Goal: Task Accomplishment & Management: Manage account settings

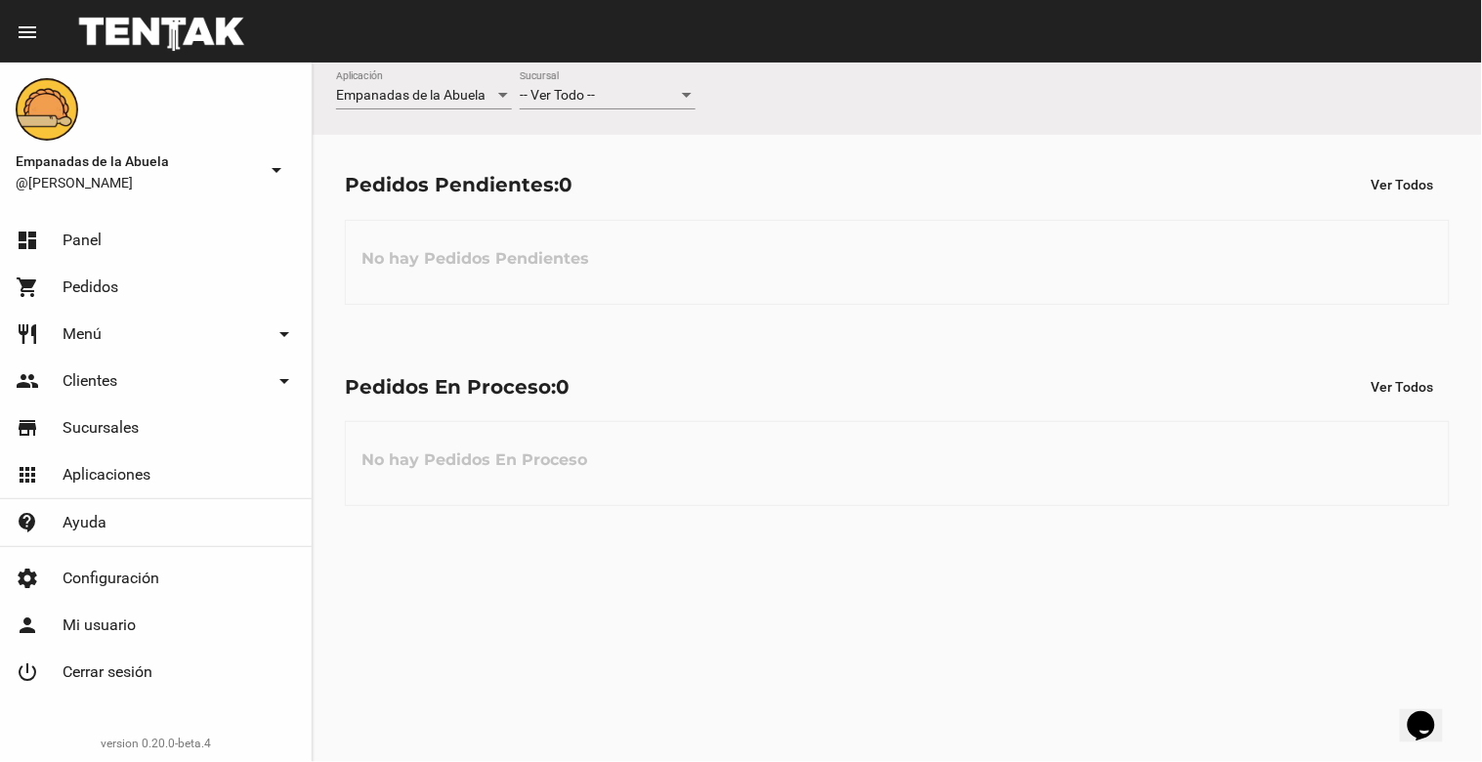
click at [583, 100] on span "-- Ver Todo --" at bounding box center [557, 95] width 75 height 16
click at [596, 163] on span "Lomas de Zamora" at bounding box center [608, 177] width 176 height 41
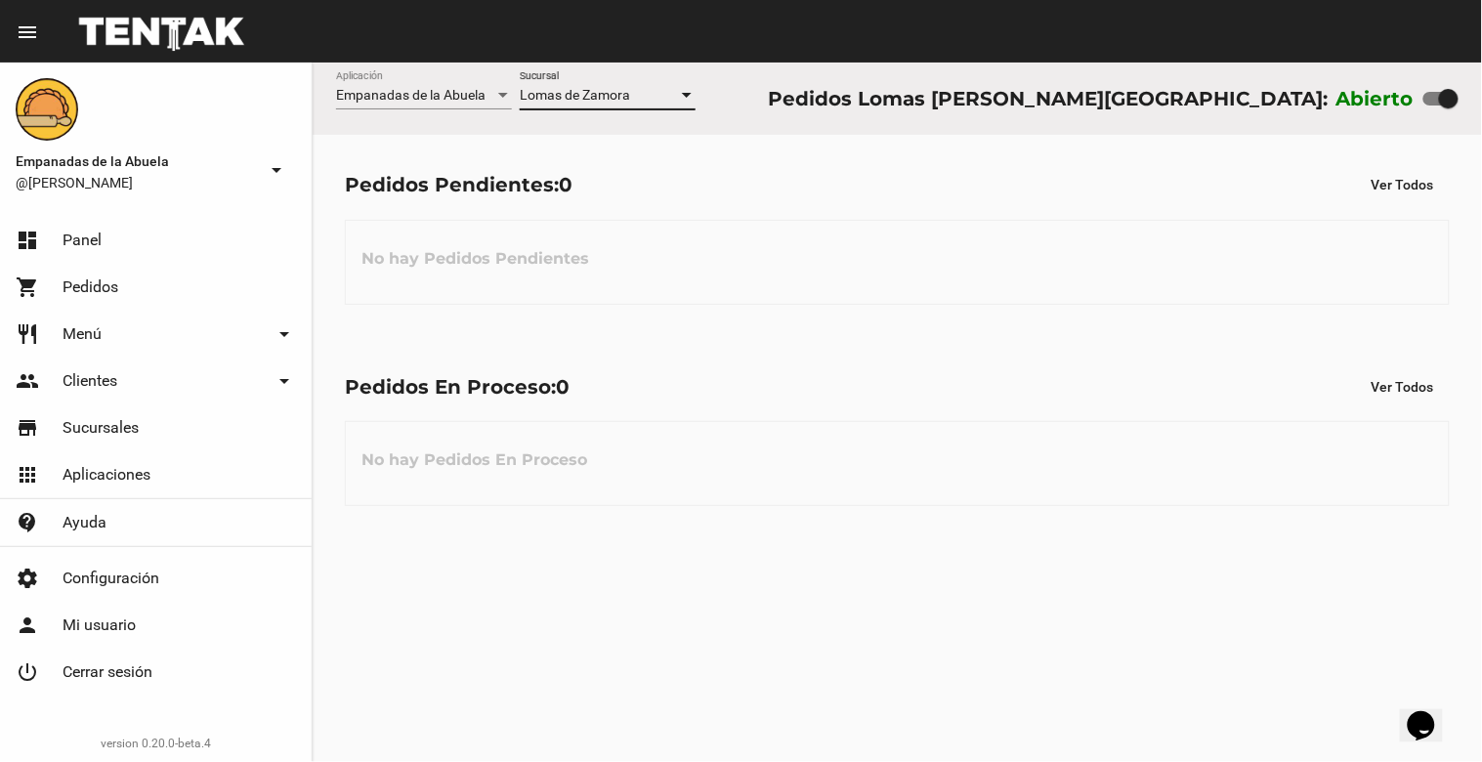
click at [578, 93] on span "Lomas de Zamora" at bounding box center [575, 95] width 110 height 16
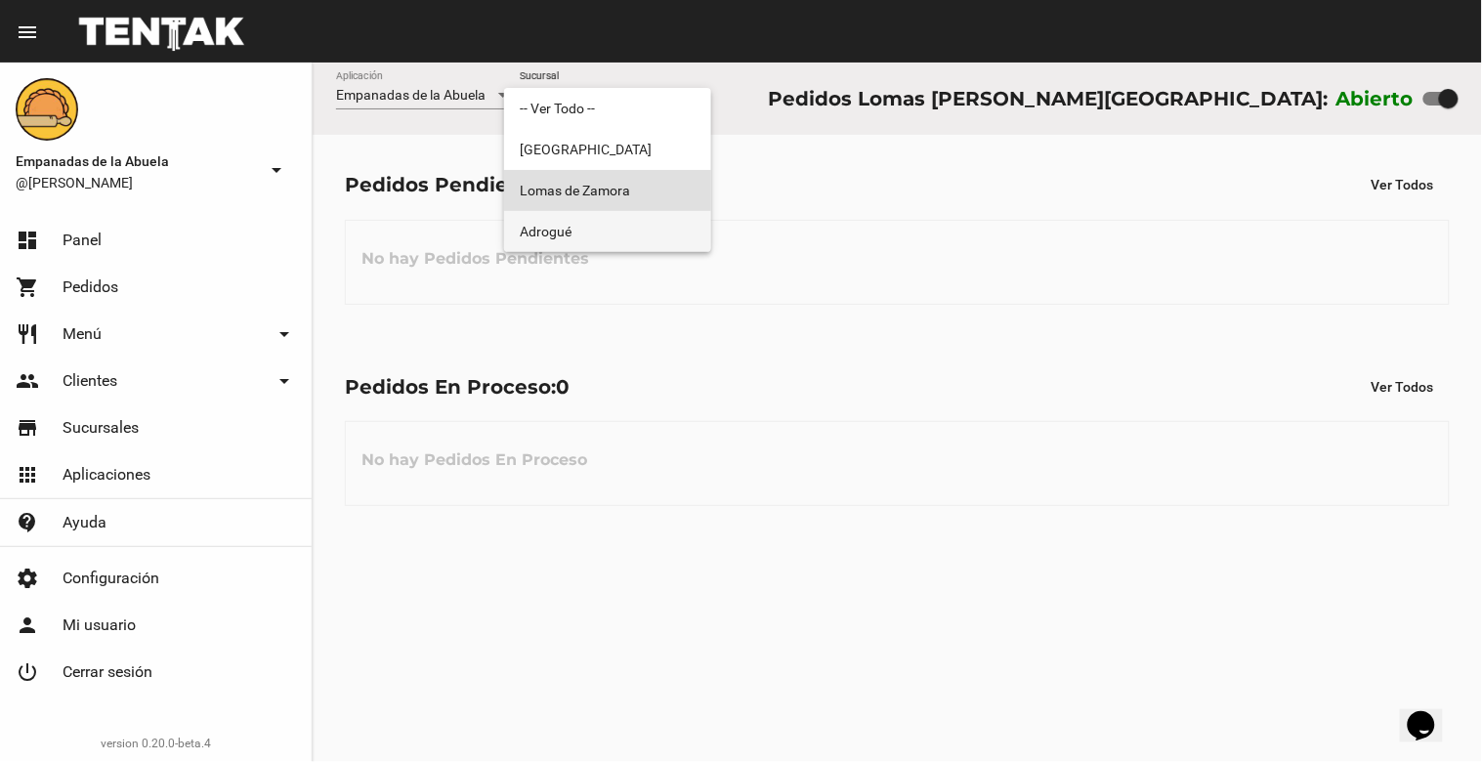
click at [570, 237] on span "Adrogué" at bounding box center [608, 231] width 176 height 41
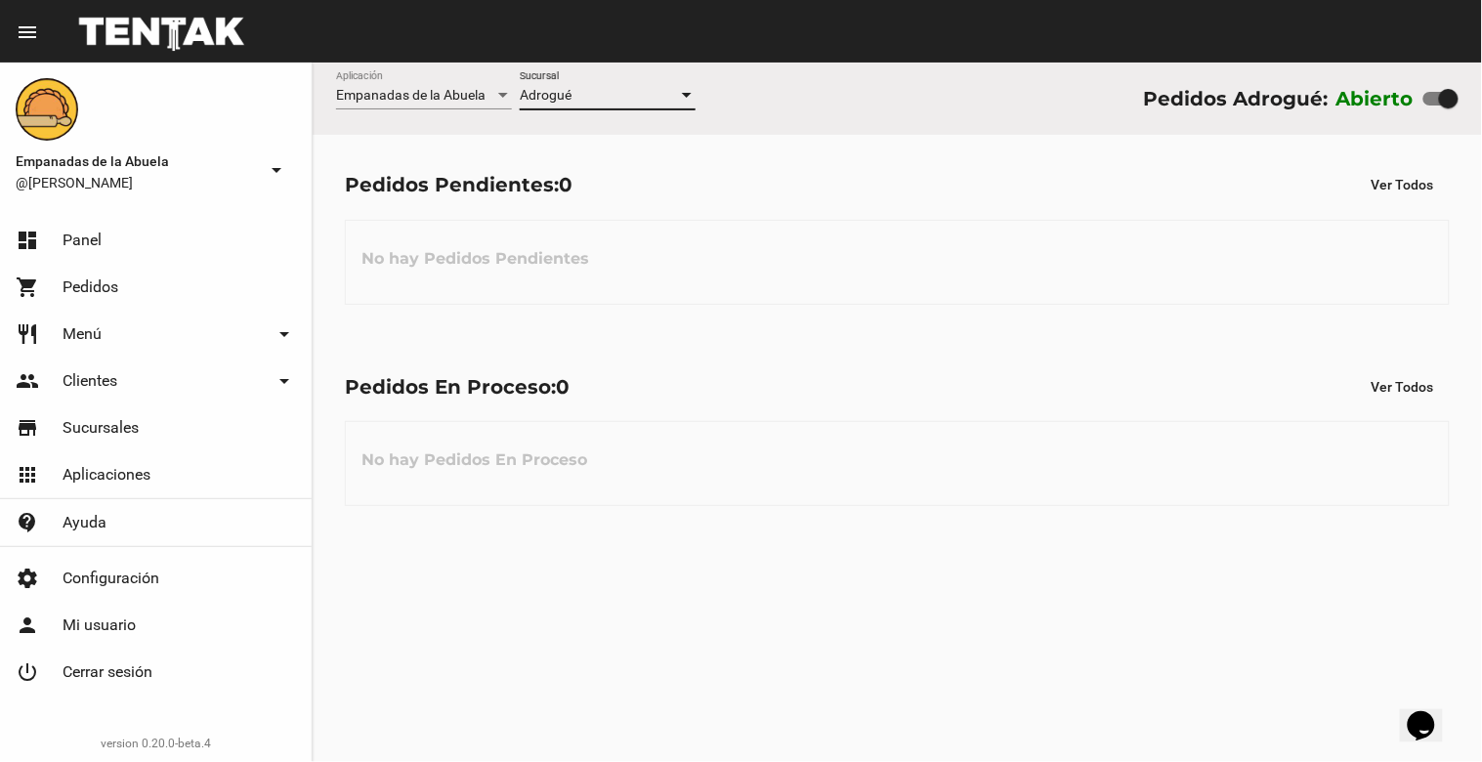
click at [616, 102] on div "Adrogué" at bounding box center [599, 96] width 158 height 16
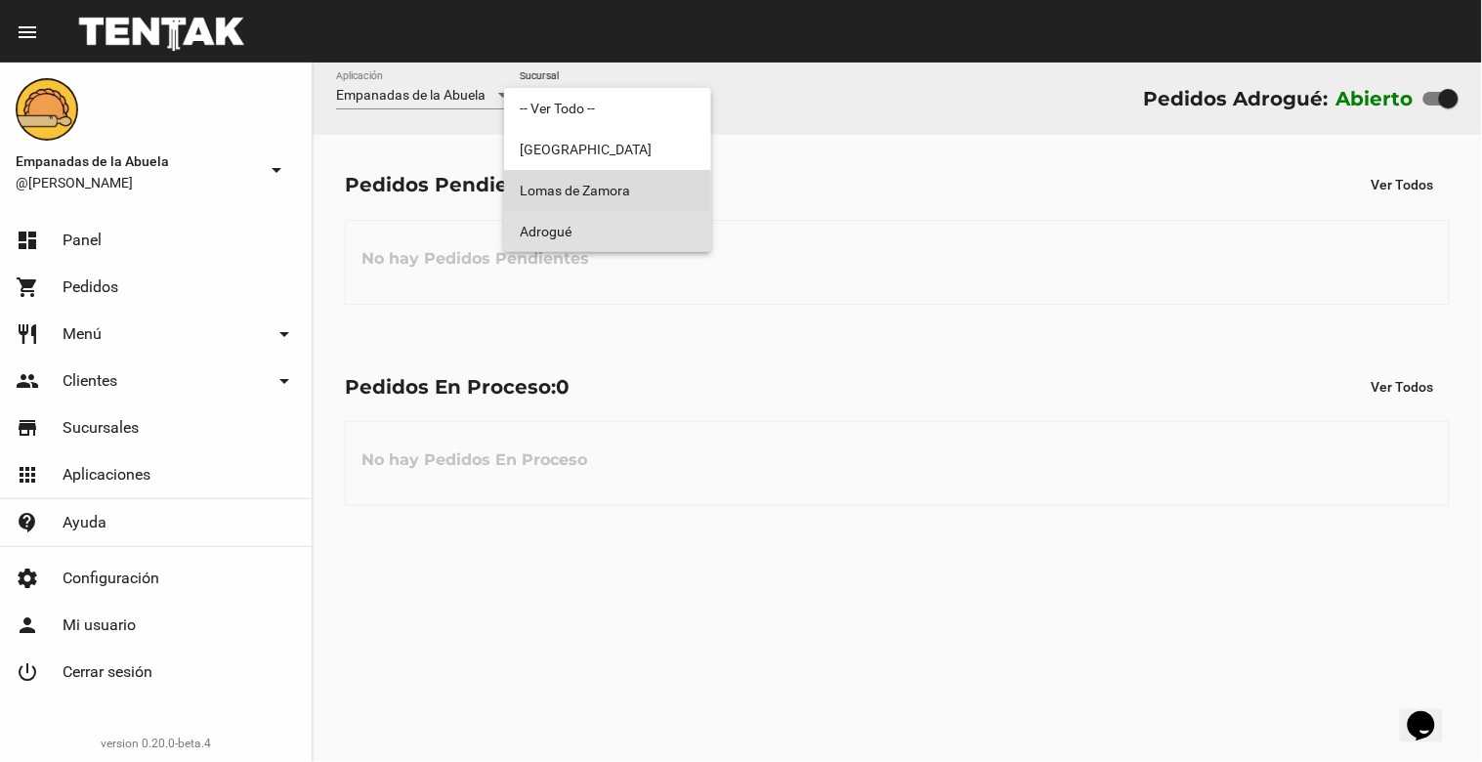
click at [589, 192] on span "Lomas de Zamora" at bounding box center [608, 190] width 176 height 41
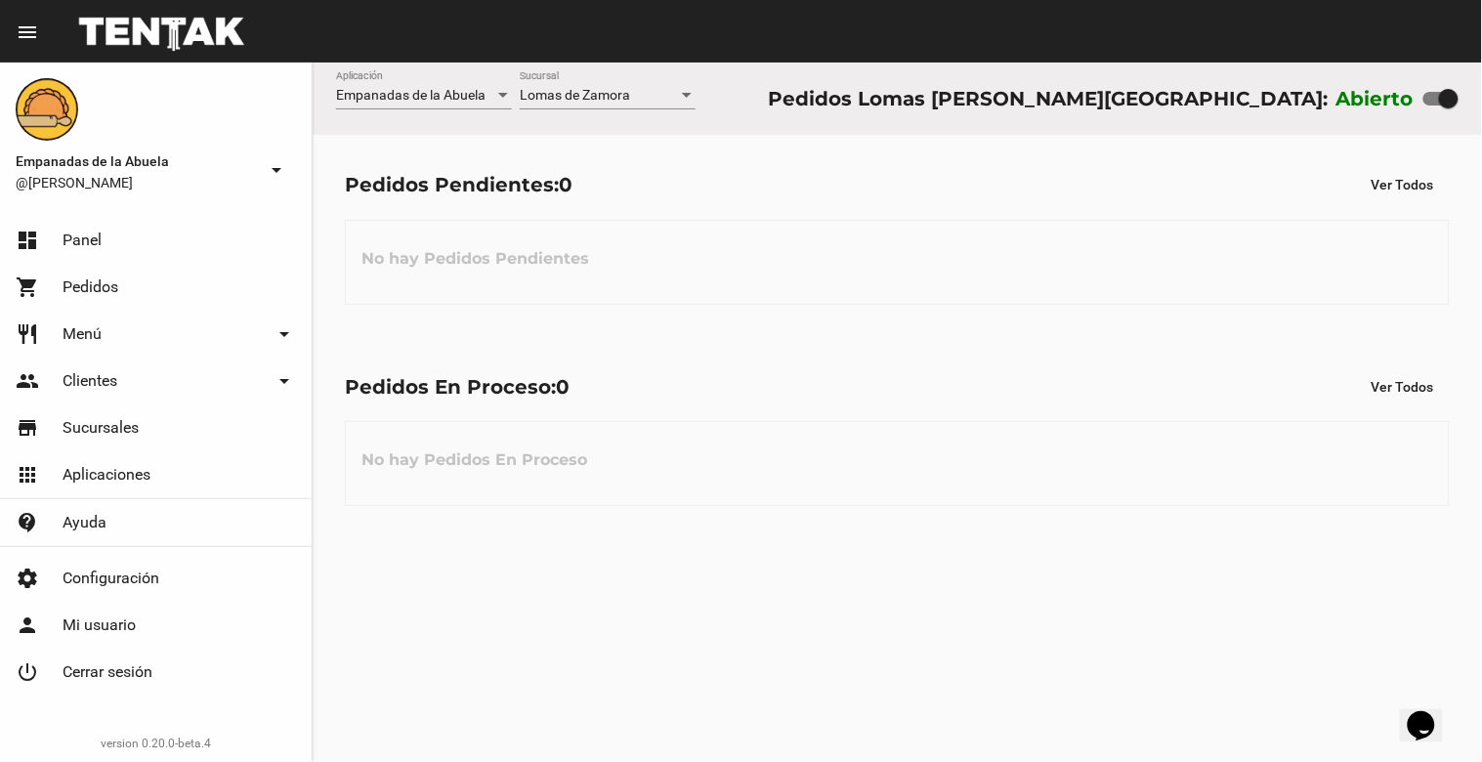
click at [640, 80] on div "Lomas [PERSON_NAME] Sucursal" at bounding box center [608, 90] width 176 height 38
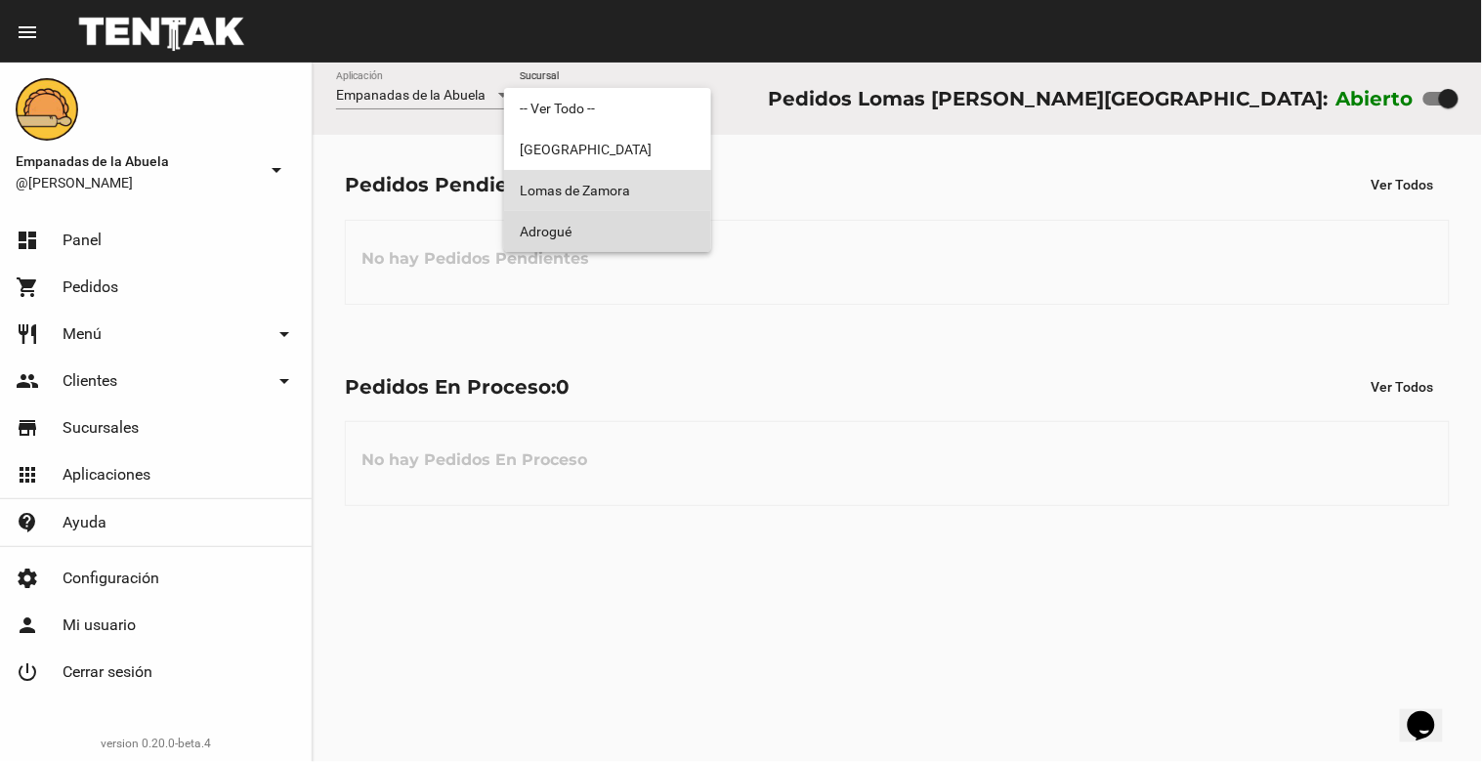
click at [598, 227] on span "Adrogué" at bounding box center [608, 231] width 176 height 41
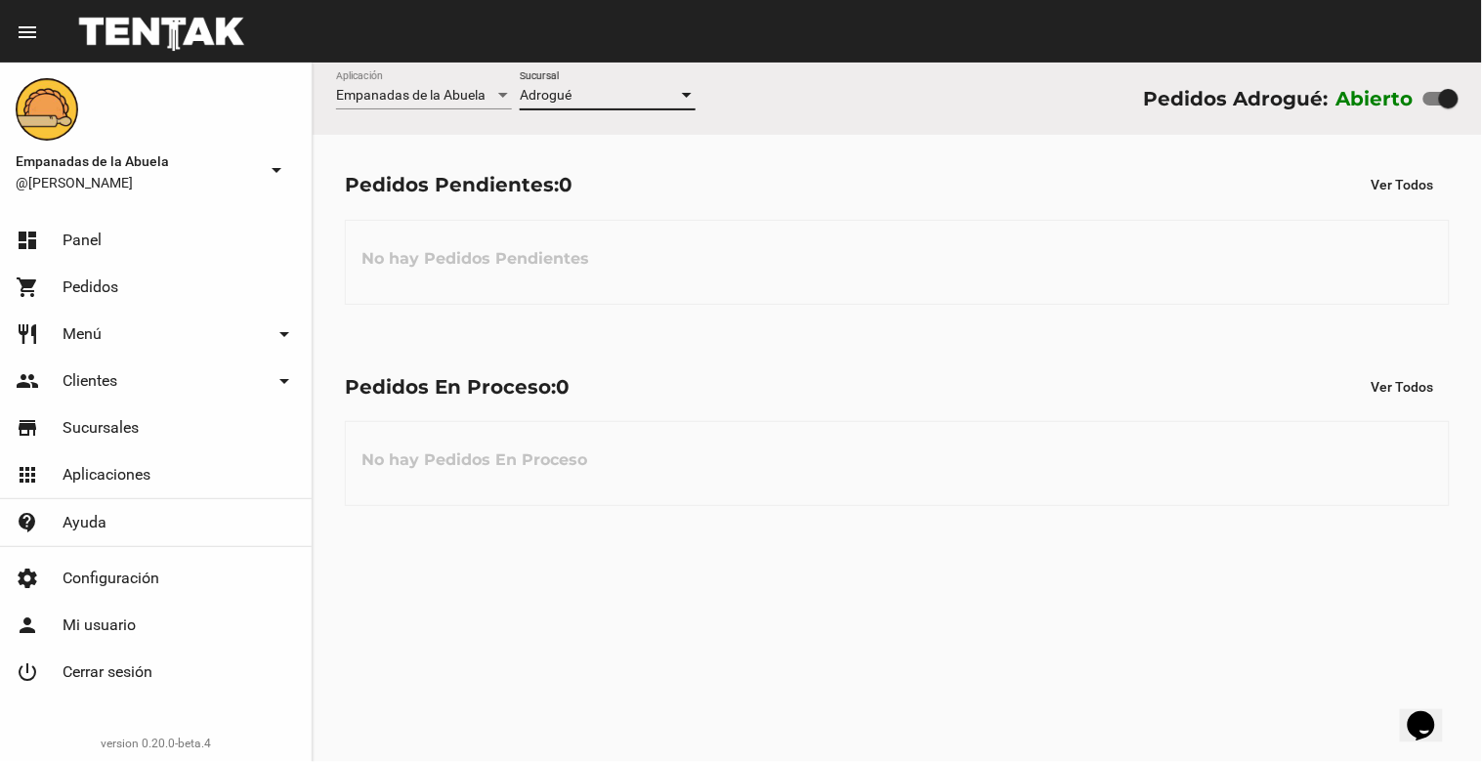
click at [616, 95] on div "Adrogué" at bounding box center [599, 96] width 158 height 16
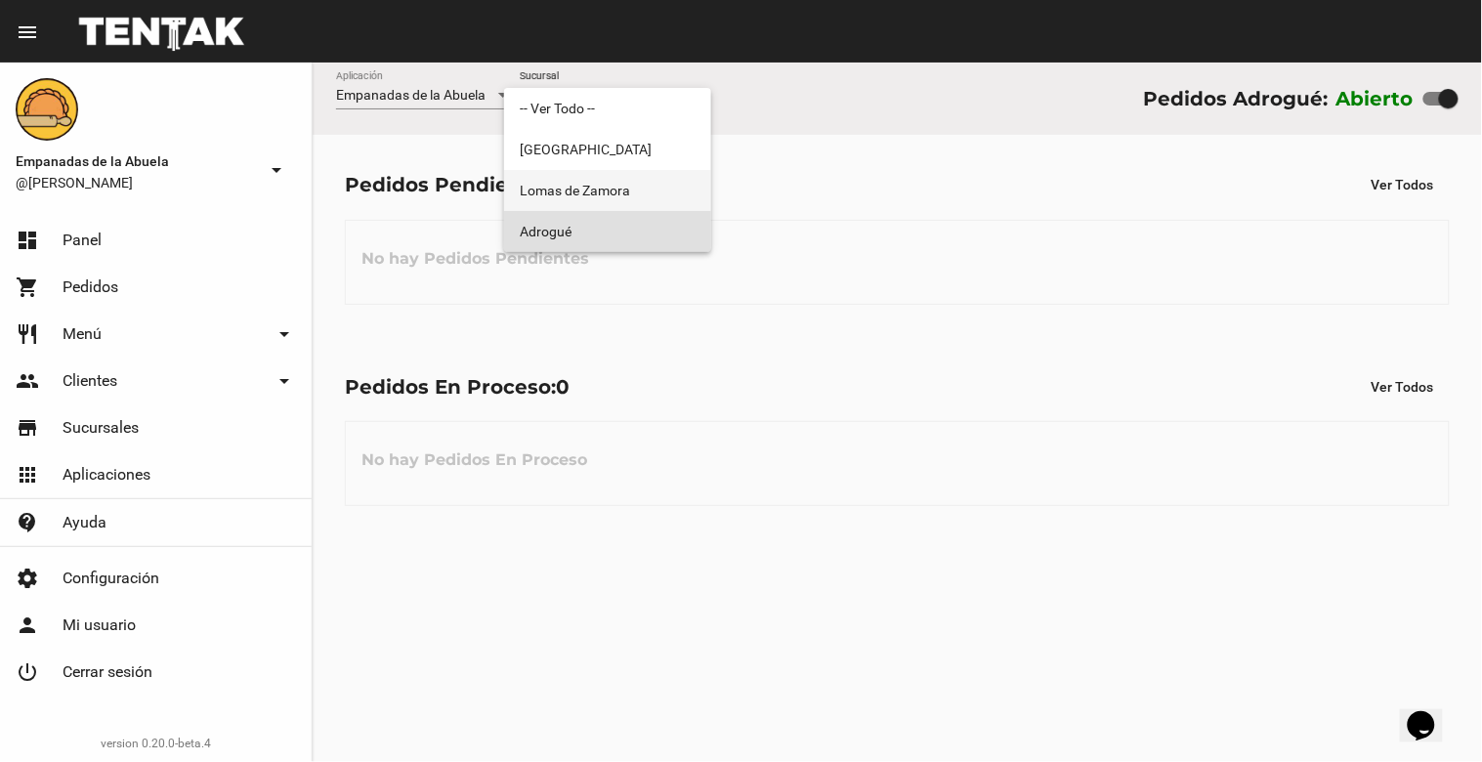
click at [607, 188] on span "Lomas de Zamora" at bounding box center [608, 190] width 176 height 41
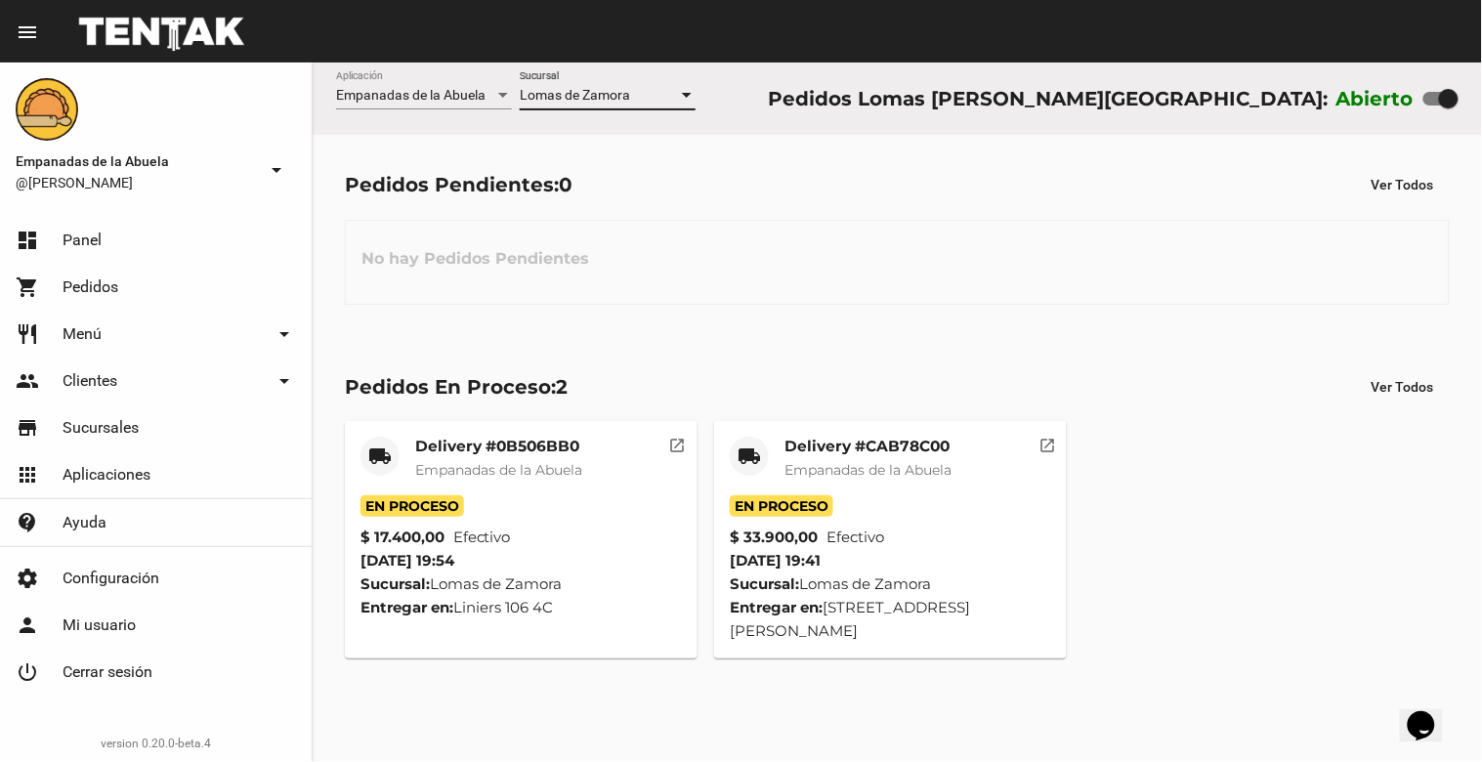
click at [618, 75] on div "Lomas [PERSON_NAME] Sucursal" at bounding box center [608, 90] width 176 height 38
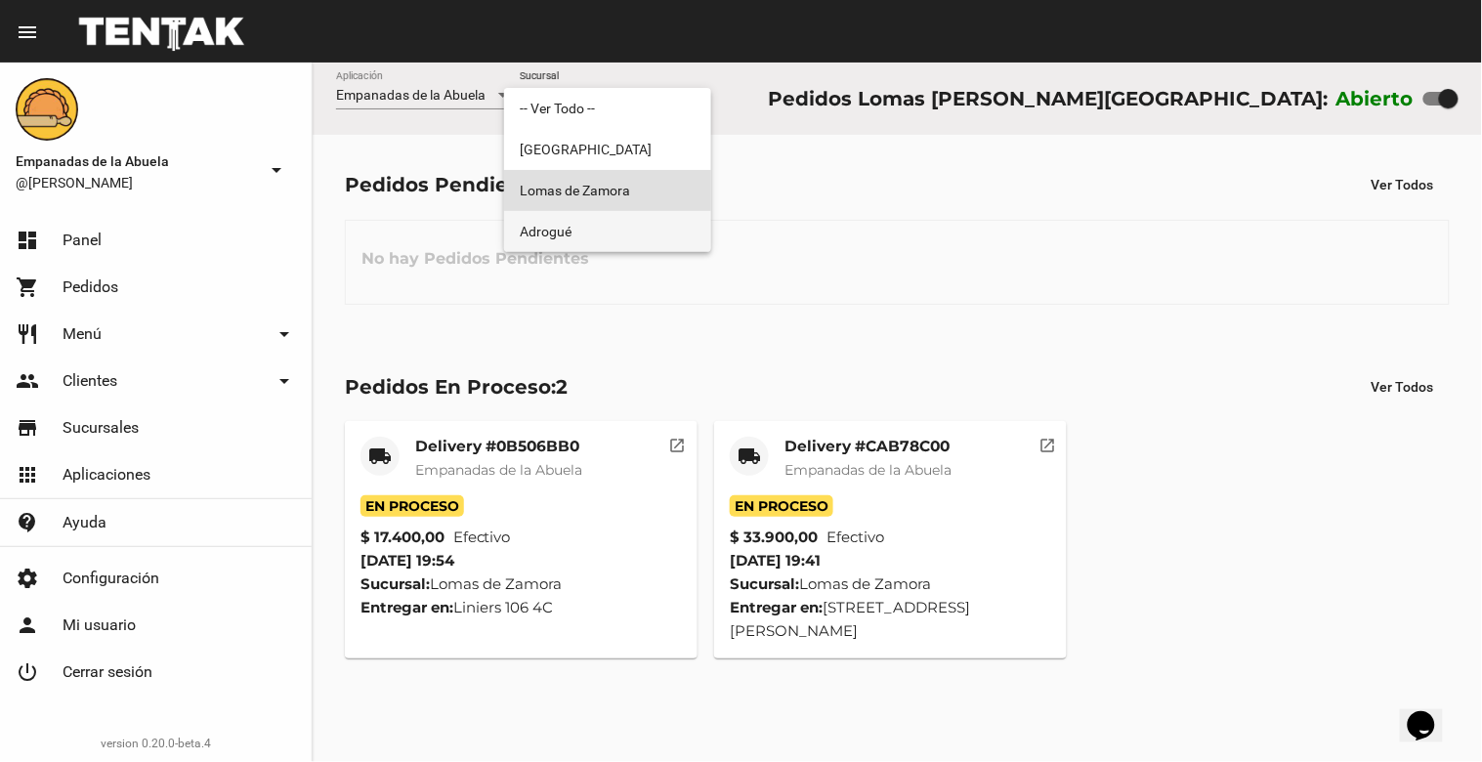
click at [610, 213] on span "Adrogué" at bounding box center [608, 231] width 176 height 41
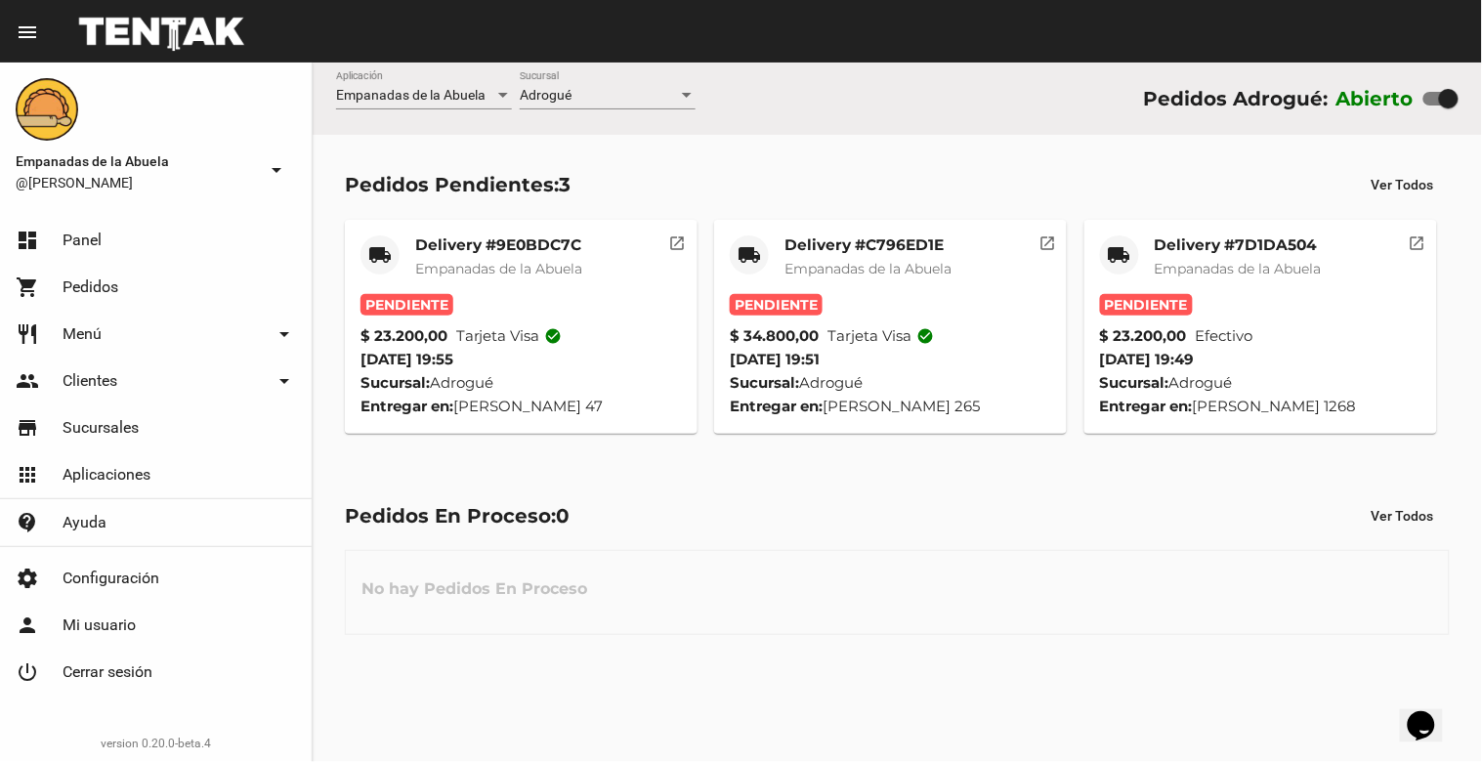
click at [611, 80] on div "Adrogué Sucursal" at bounding box center [608, 90] width 176 height 38
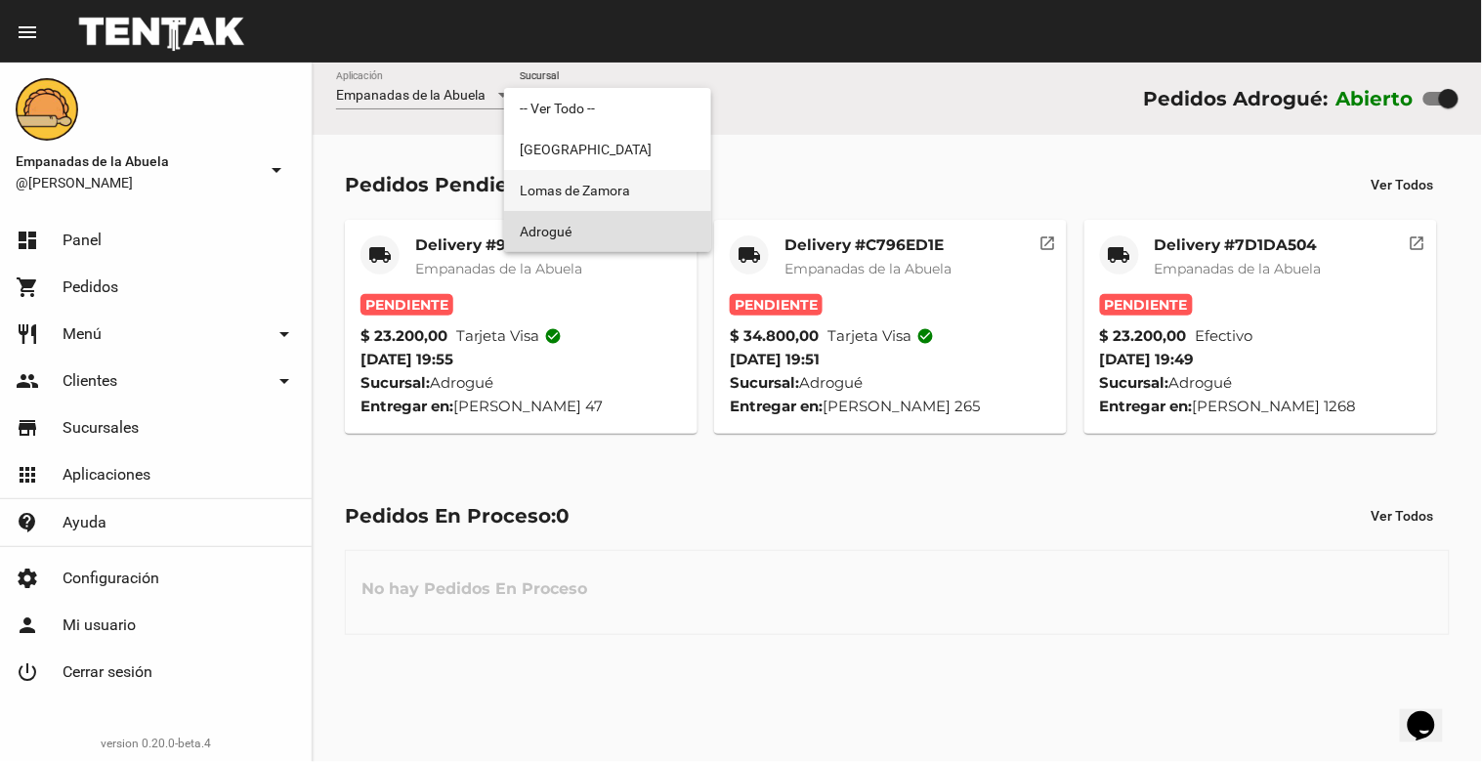
click at [598, 179] on span "Lomas de Zamora" at bounding box center [608, 190] width 176 height 41
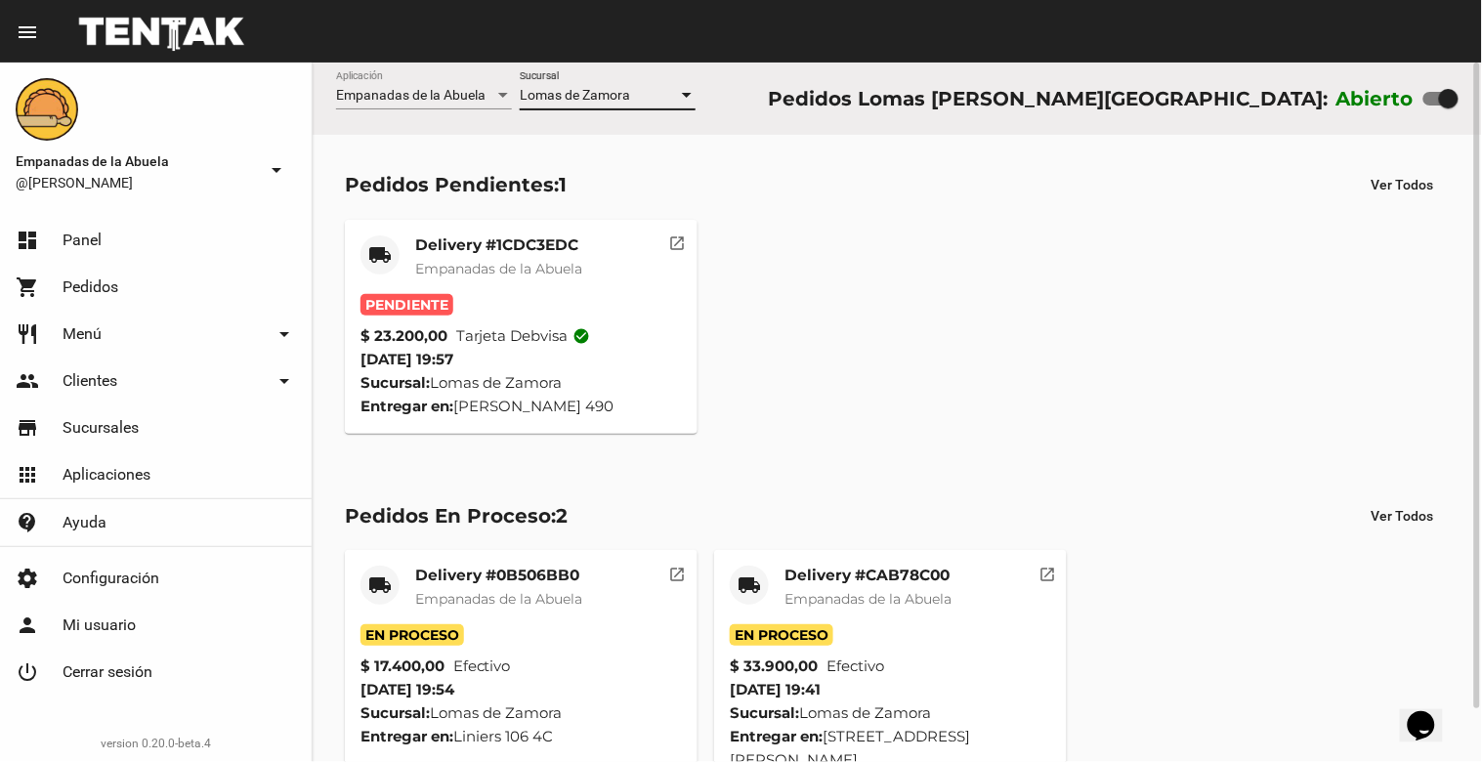
click at [528, 226] on mat-card "local_shipping Delivery #1CDC3EDC Empanadas de la Abuela Pendiente $ 23.200,00 …" at bounding box center [521, 327] width 353 height 214
click at [528, 255] on div "Delivery #1CDC3EDC Empanadas de la Abuela" at bounding box center [498, 264] width 167 height 59
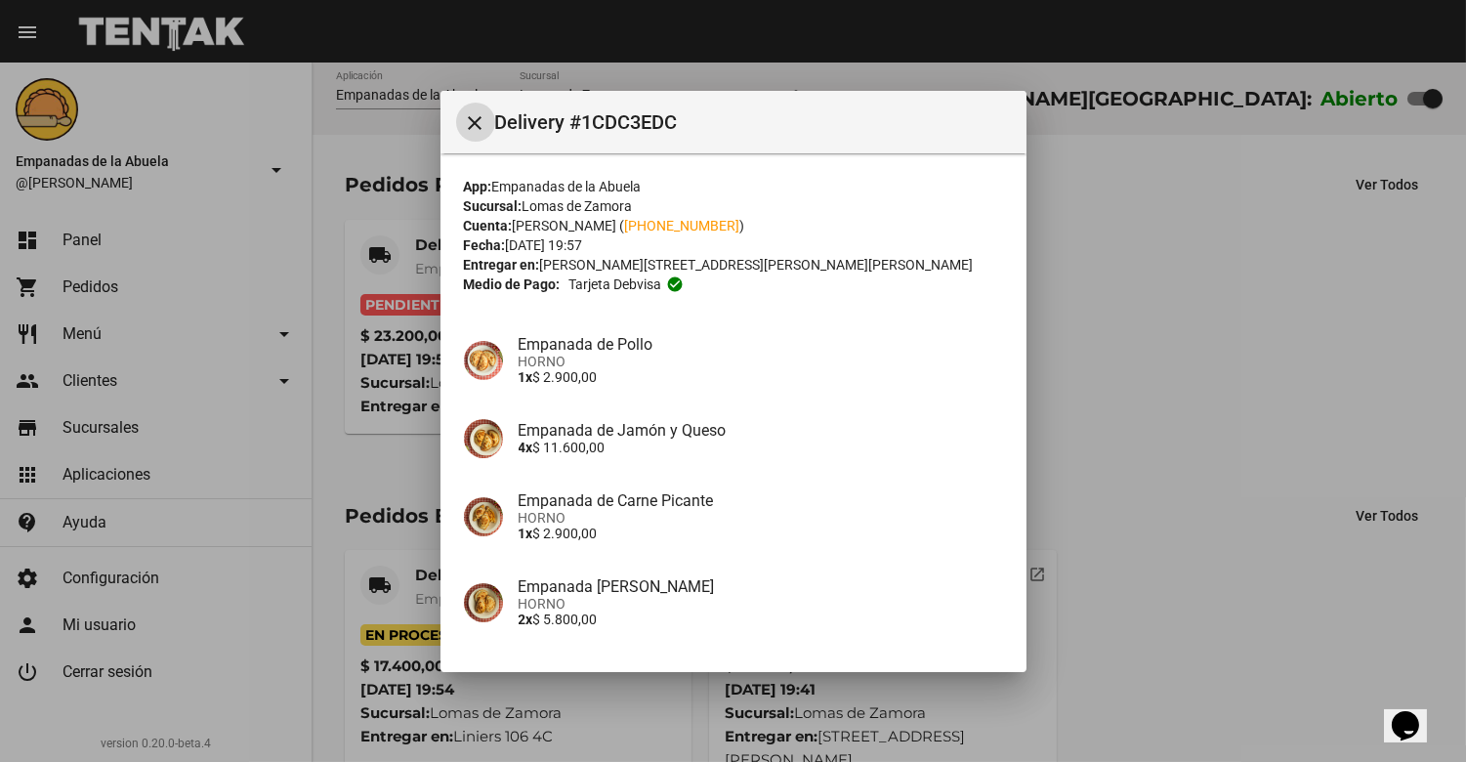
scroll to position [150, 0]
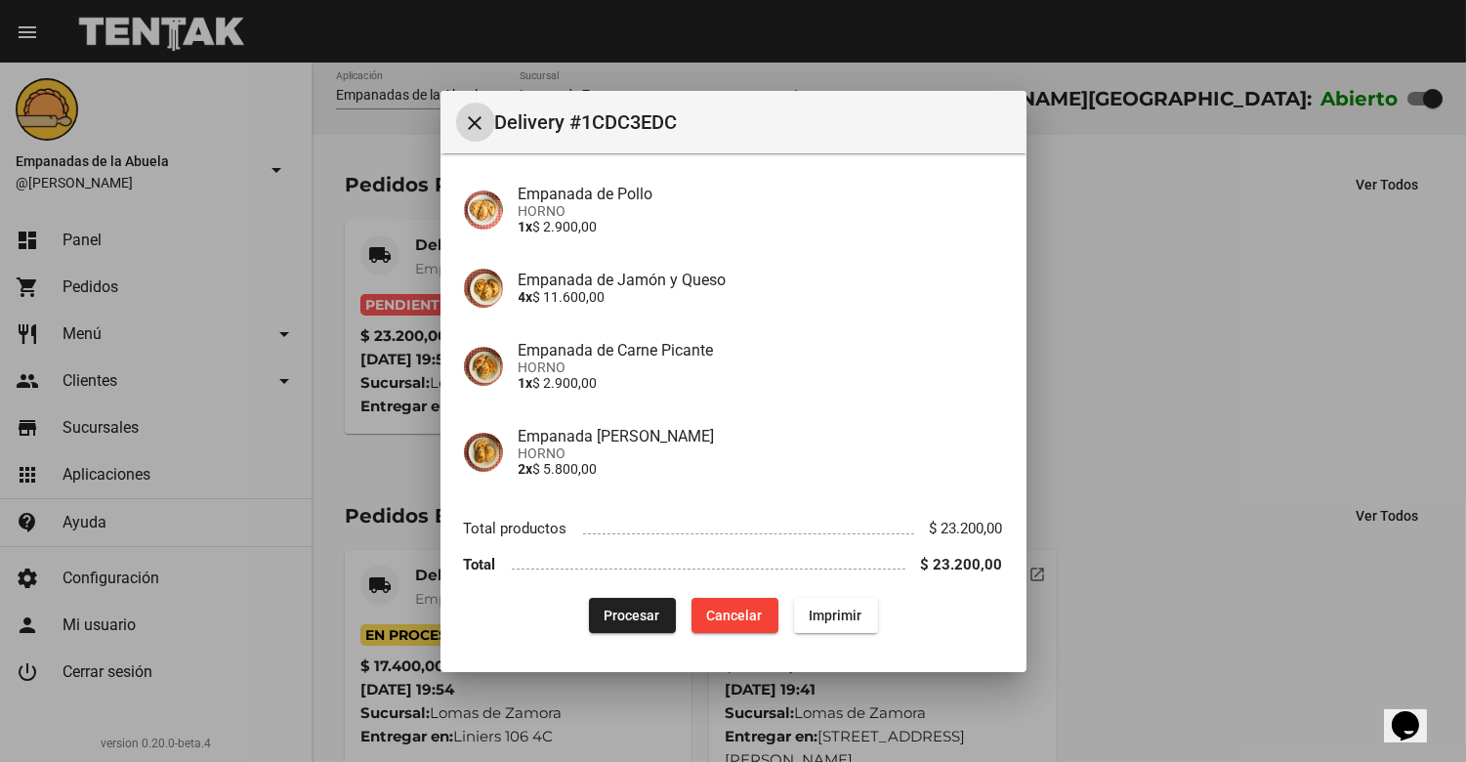
click at [628, 609] on span "Procesar" at bounding box center [633, 616] width 56 height 16
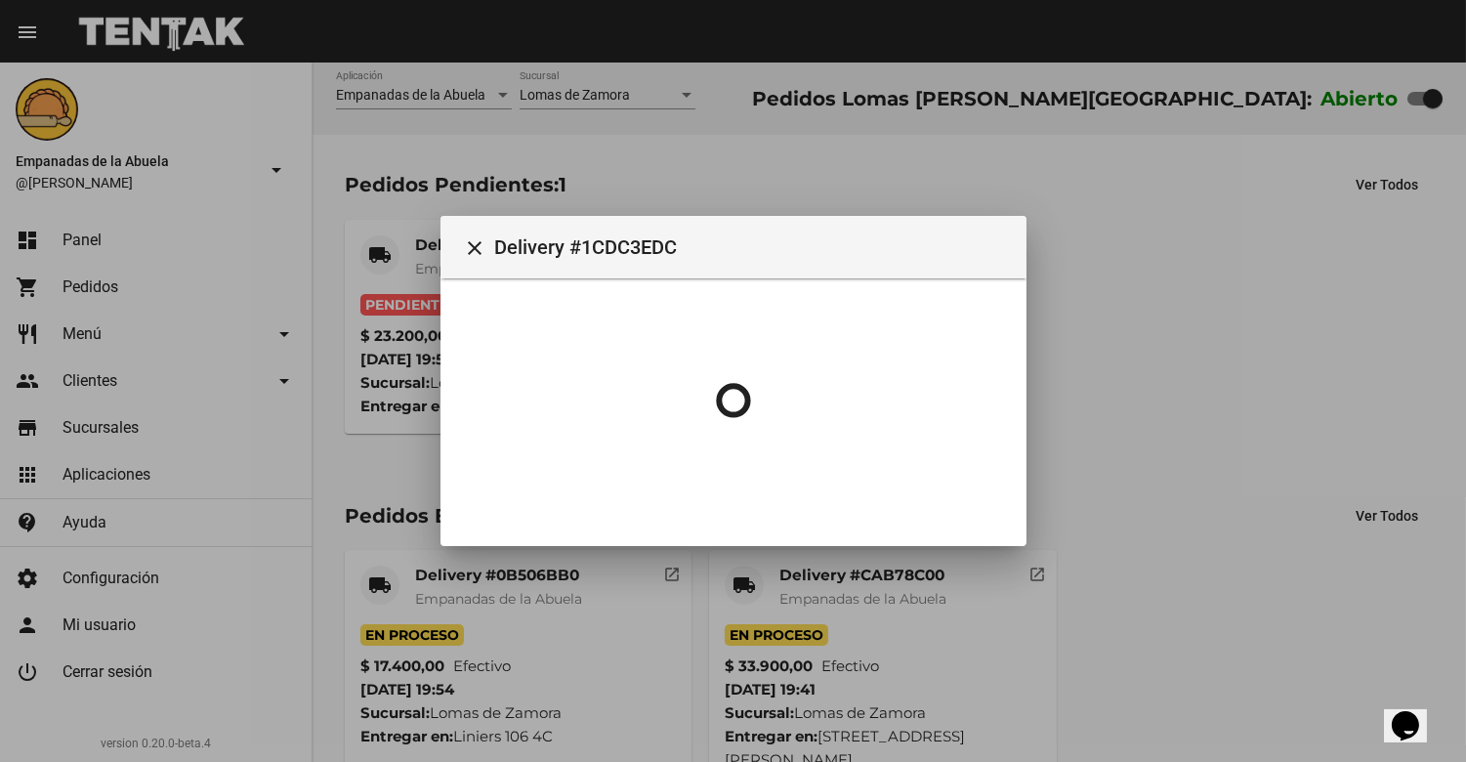
scroll to position [0, 0]
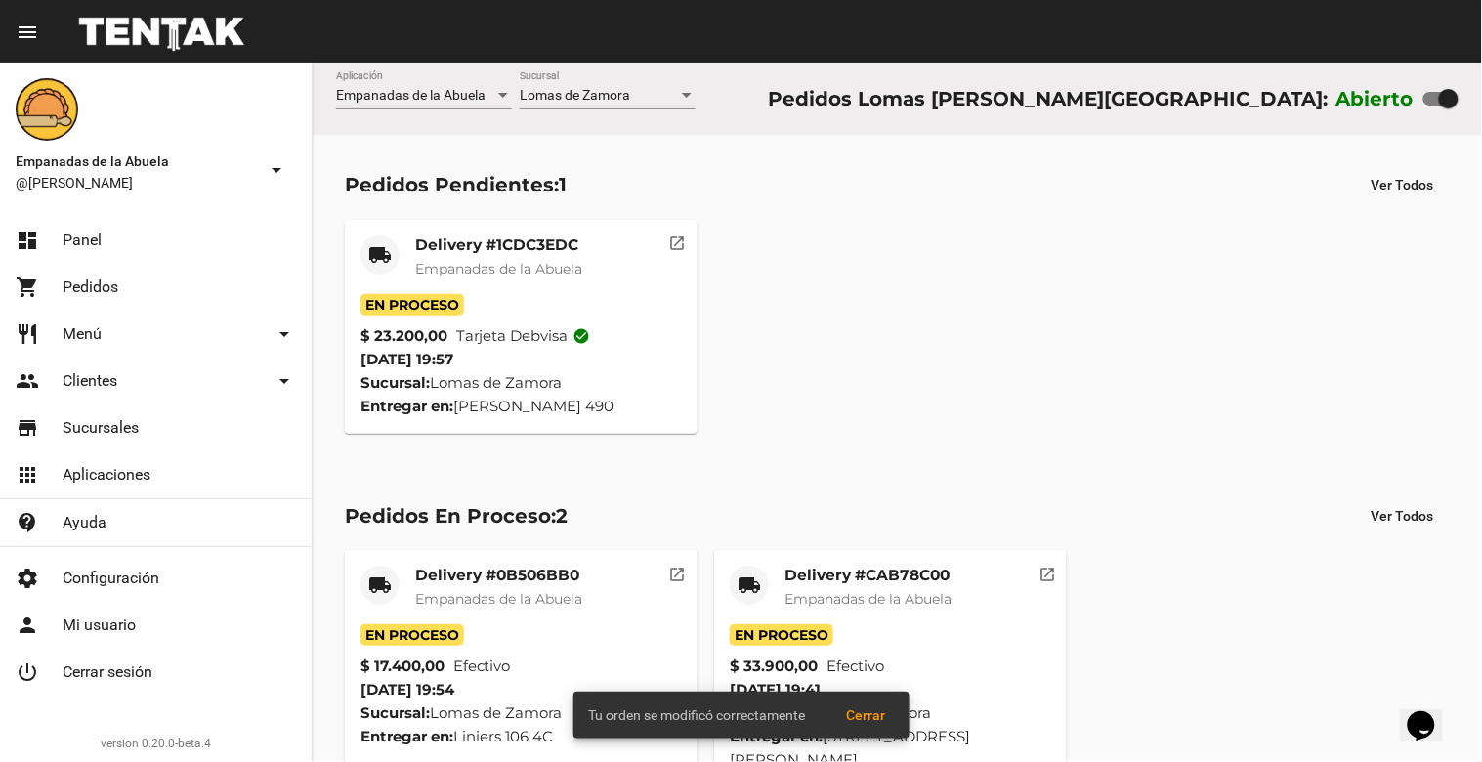
click at [496, 240] on mat-card-title "Delivery #1CDC3EDC" at bounding box center [498, 245] width 167 height 20
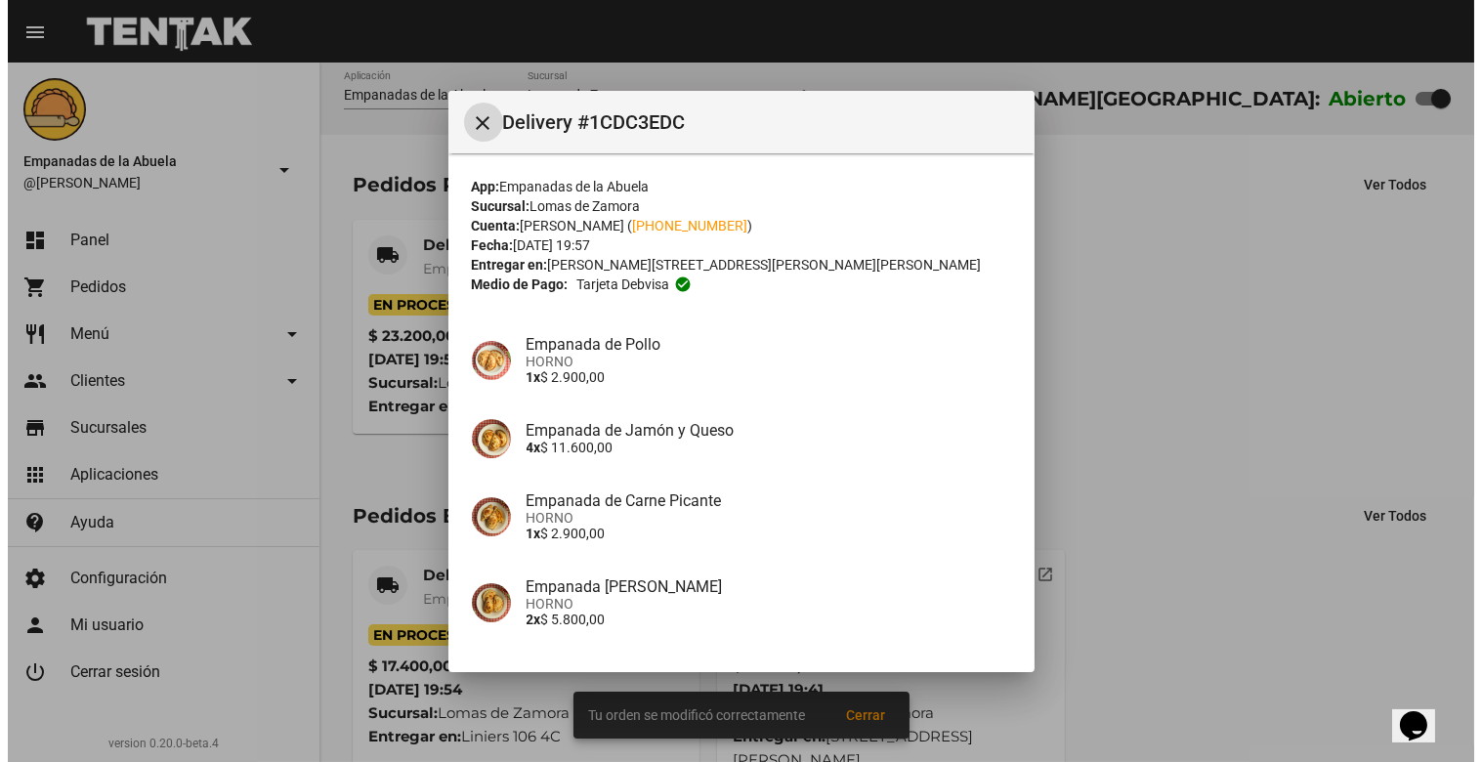
scroll to position [150, 0]
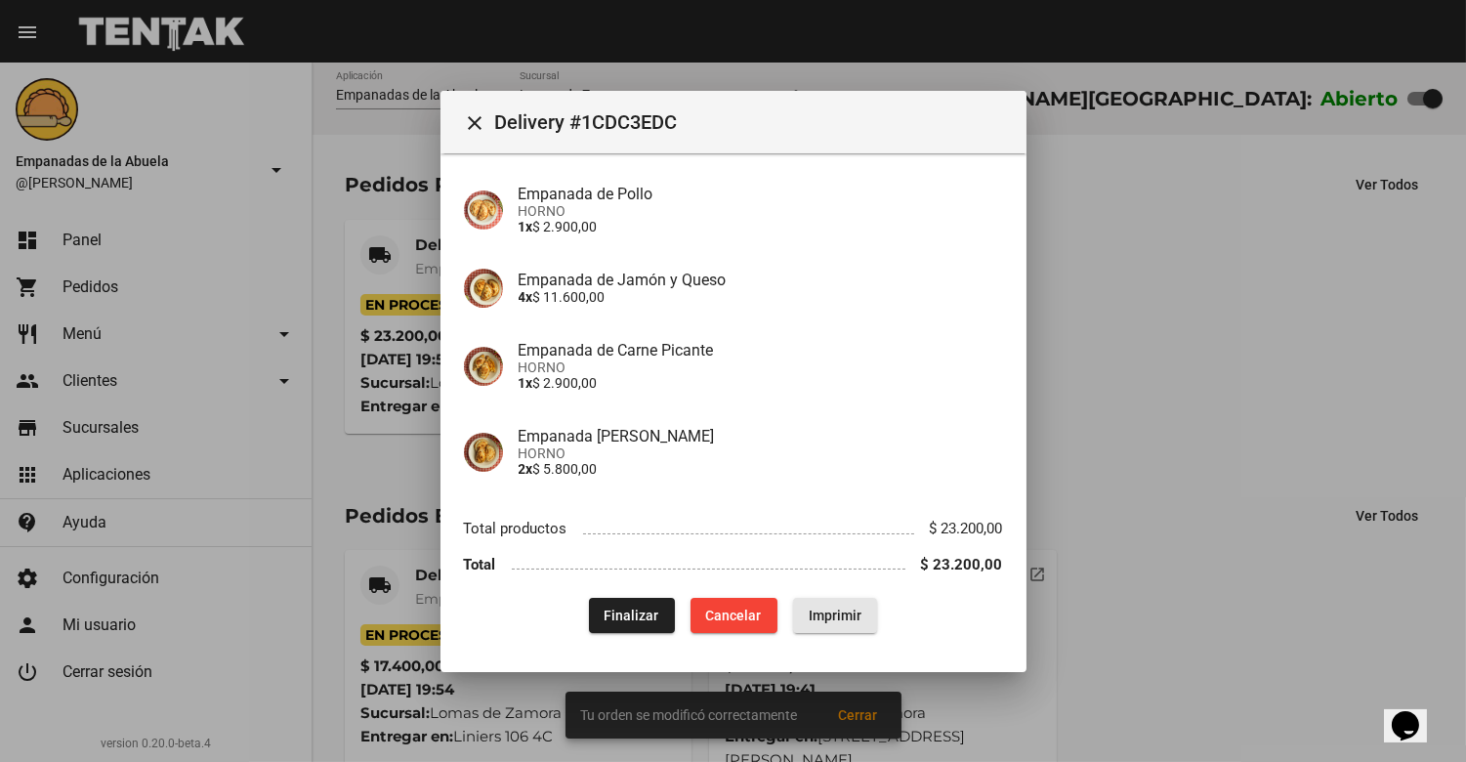
click at [821, 601] on button "Imprimir" at bounding box center [835, 615] width 84 height 35
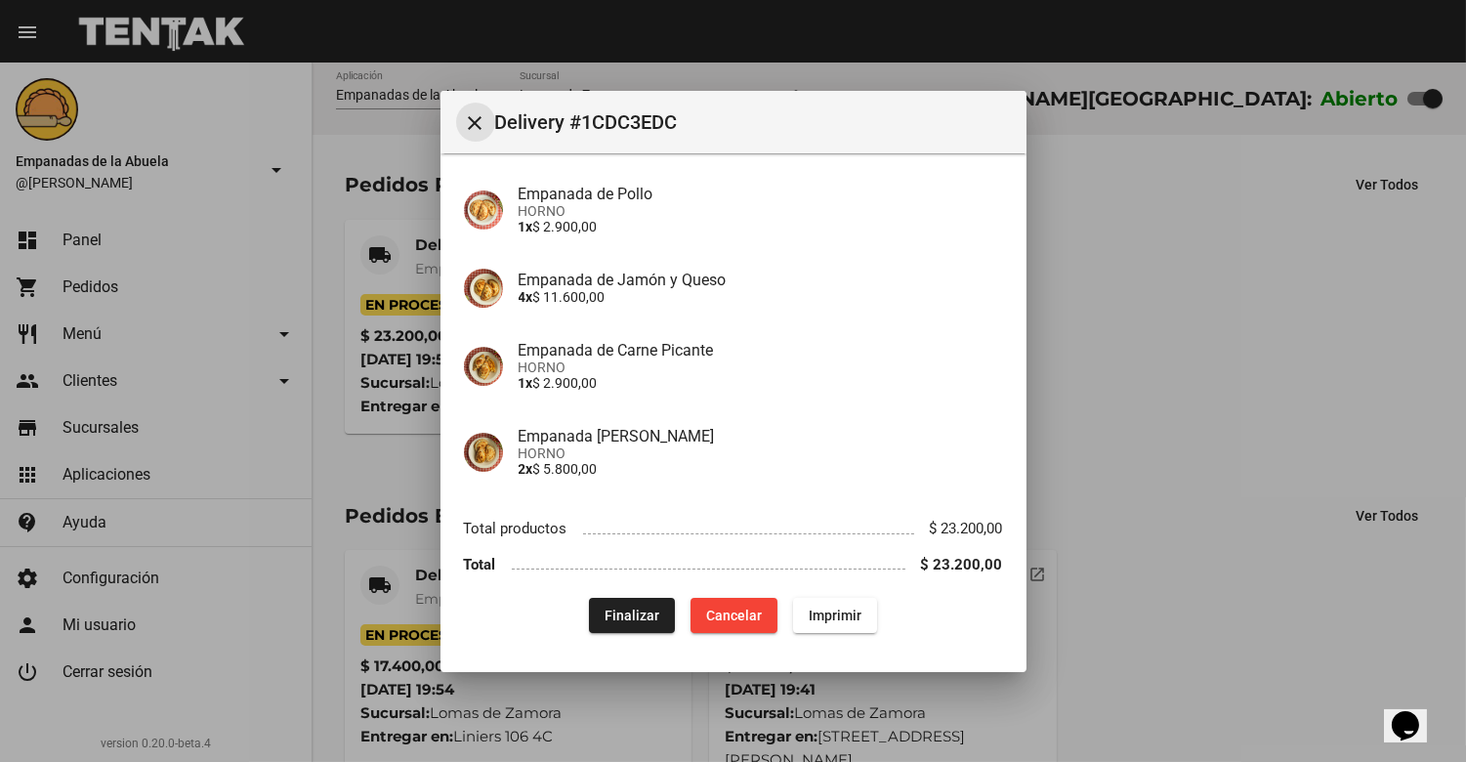
click at [480, 120] on mat-icon "close" at bounding box center [475, 122] width 23 height 23
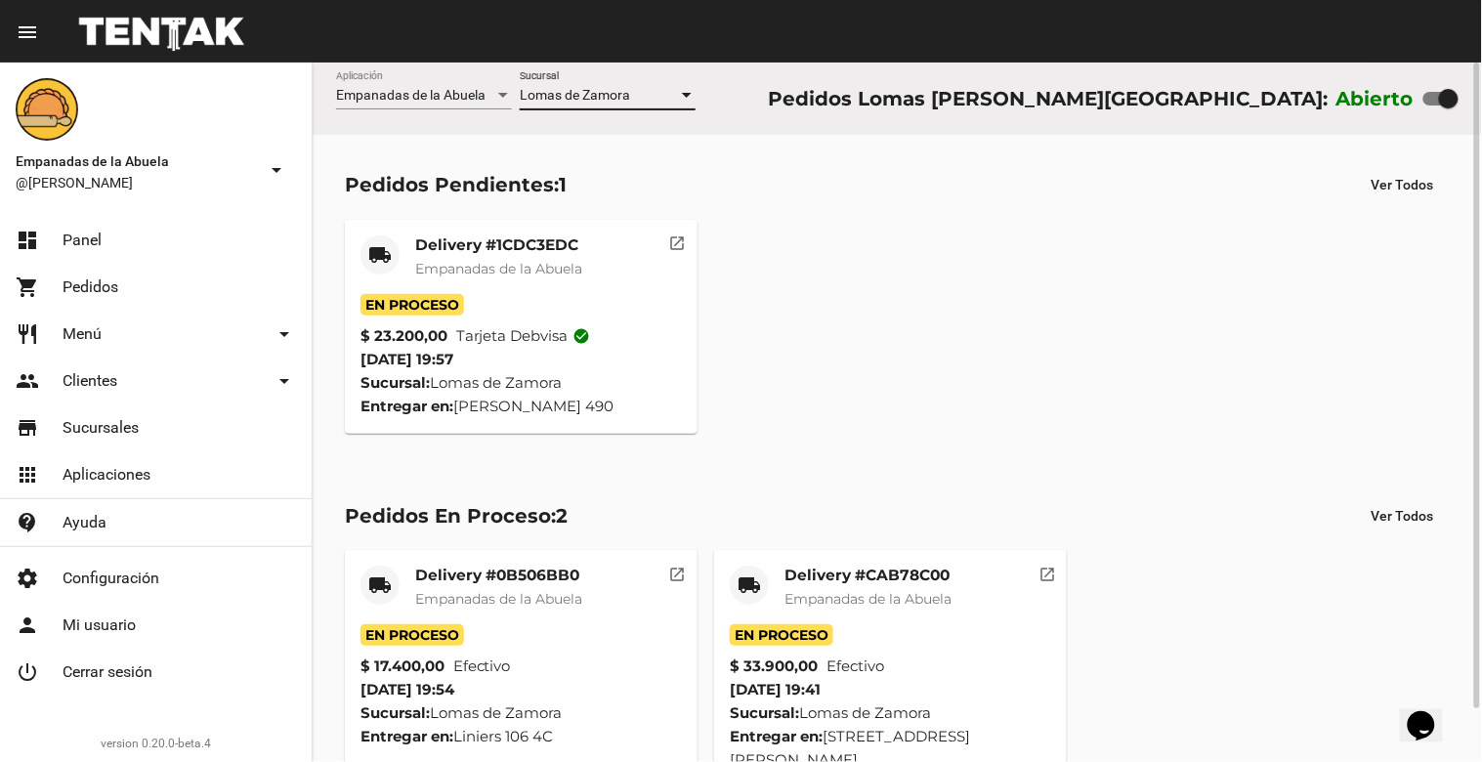
click at [652, 91] on div "Lomas de Zamora" at bounding box center [599, 96] width 158 height 16
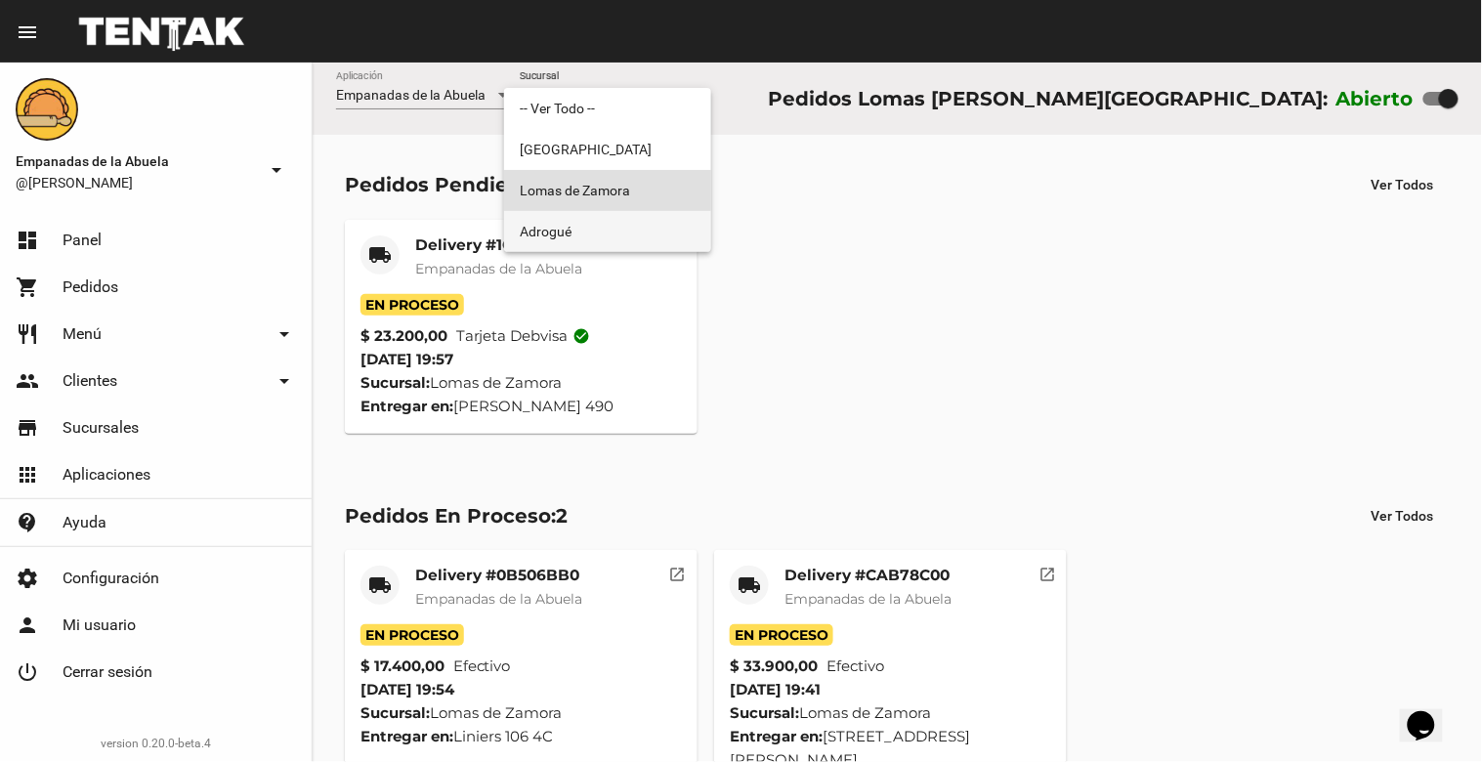
click at [622, 215] on span "Adrogué" at bounding box center [608, 231] width 176 height 41
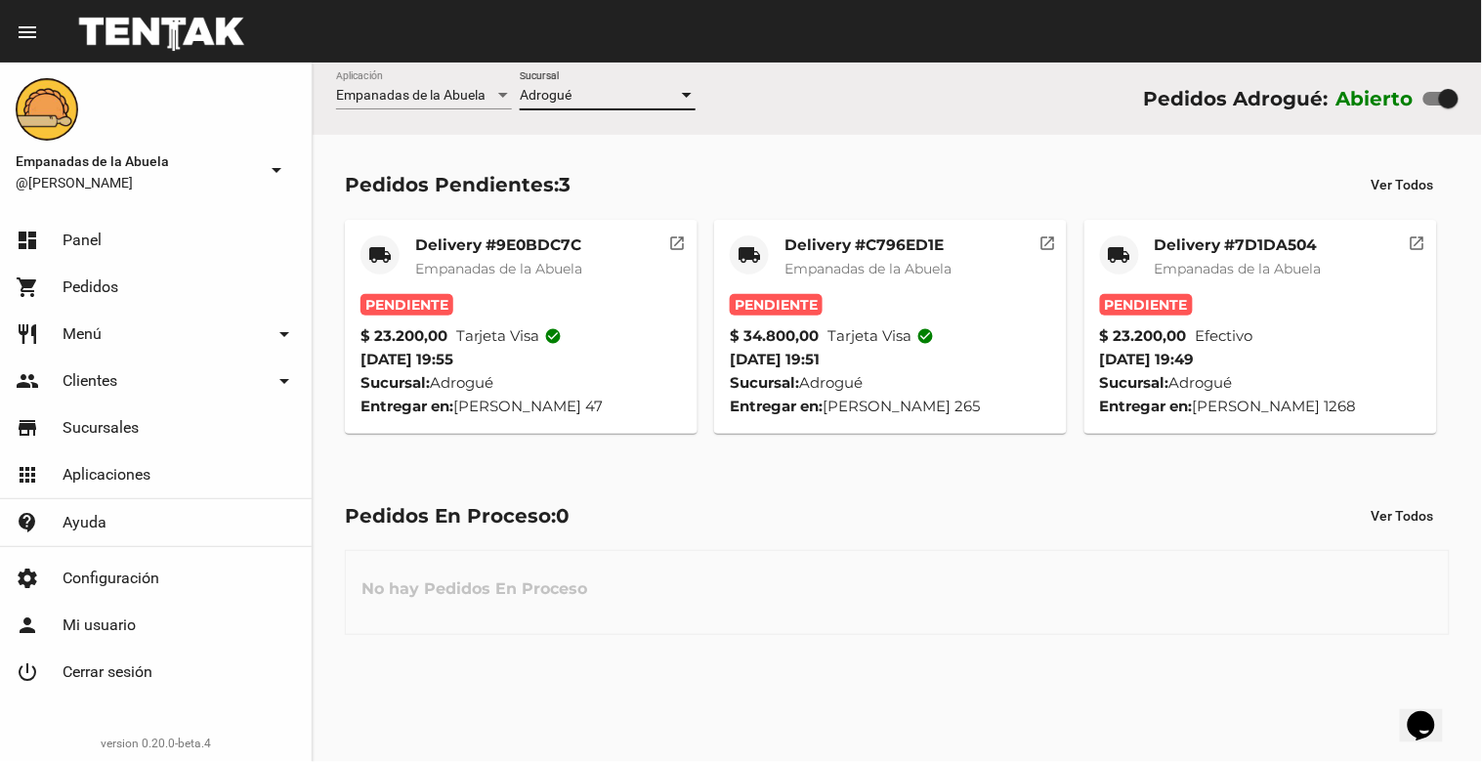
click at [627, 100] on div "Adrogué" at bounding box center [599, 96] width 158 height 16
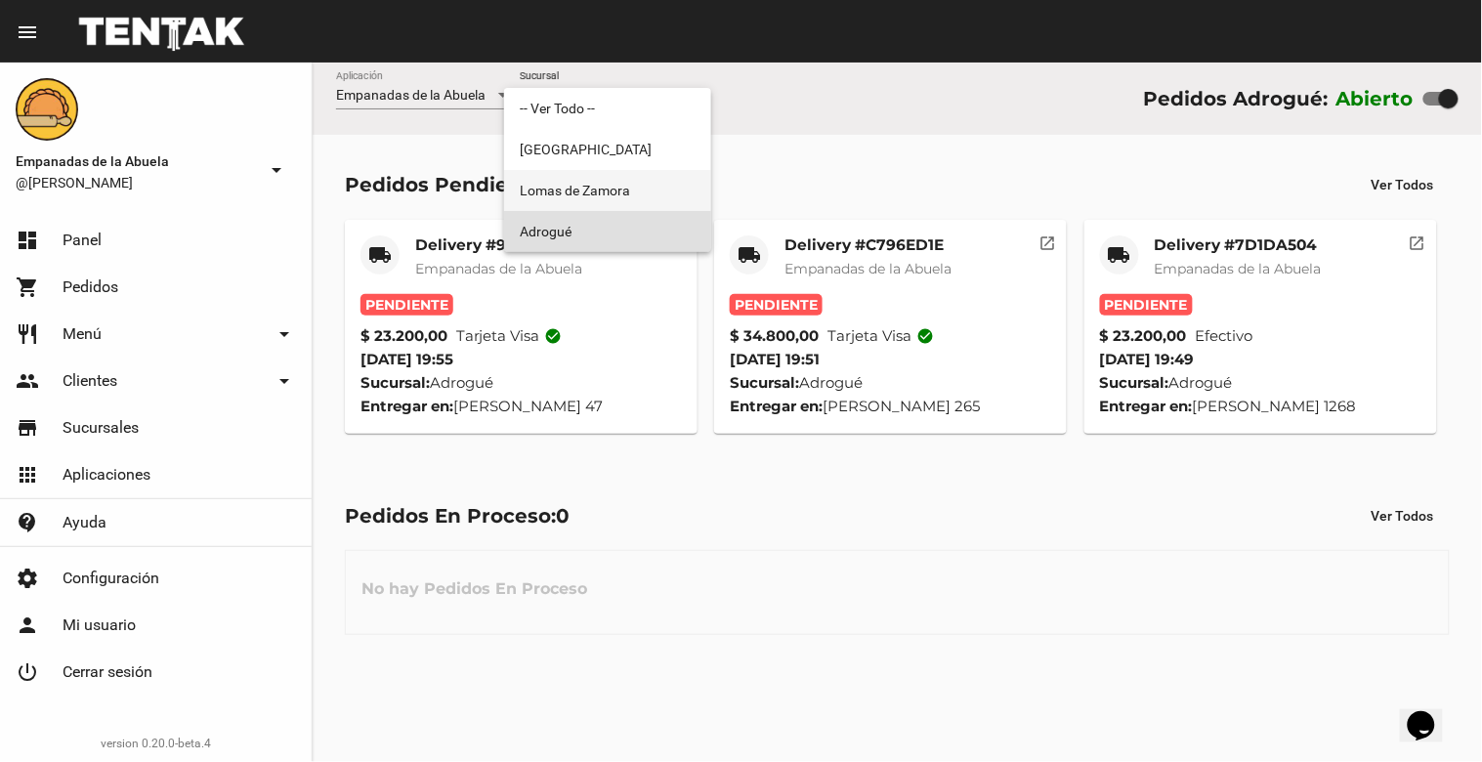
click at [607, 186] on span "Lomas de Zamora" at bounding box center [608, 190] width 176 height 41
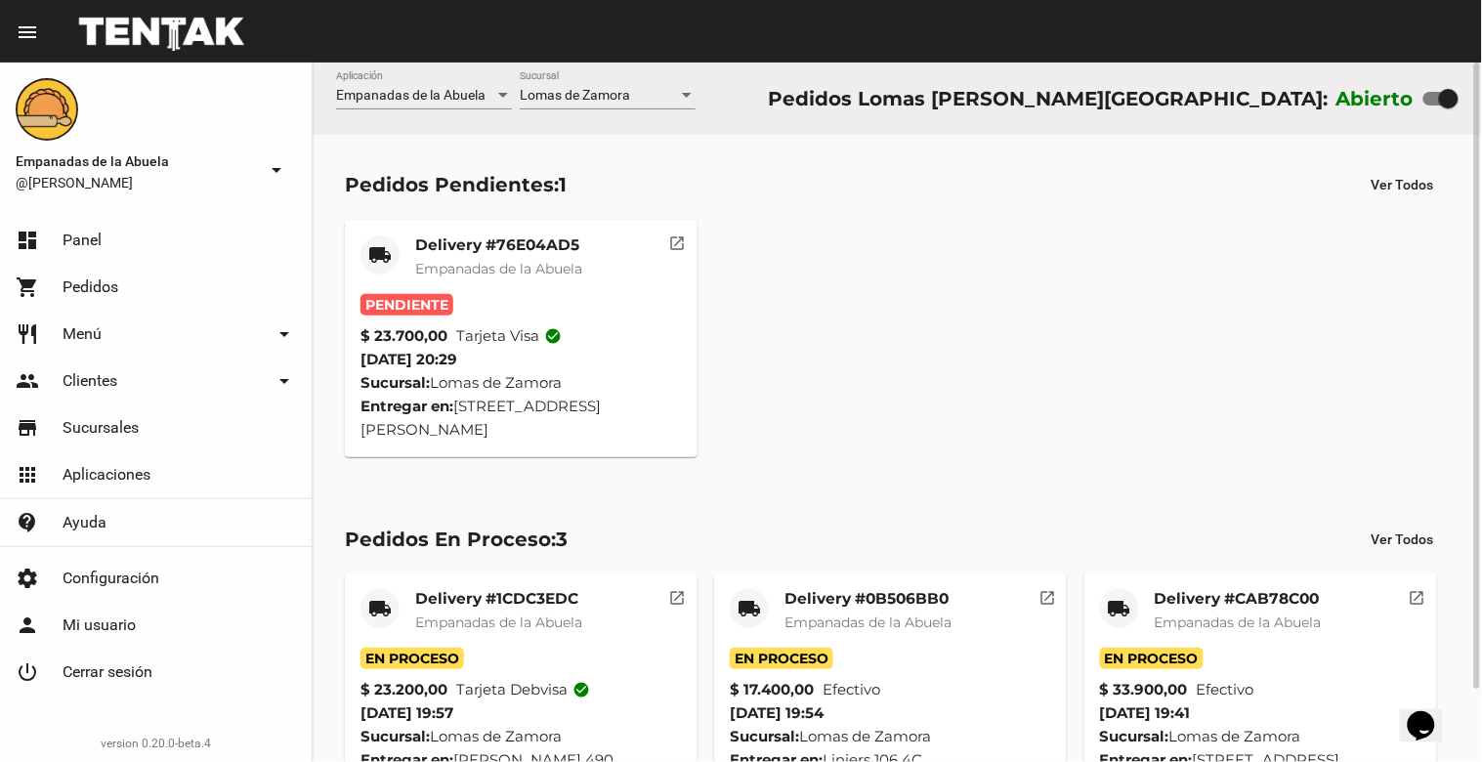
click at [531, 241] on mat-card-title "Delivery #76E04AD5" at bounding box center [498, 245] width 167 height 20
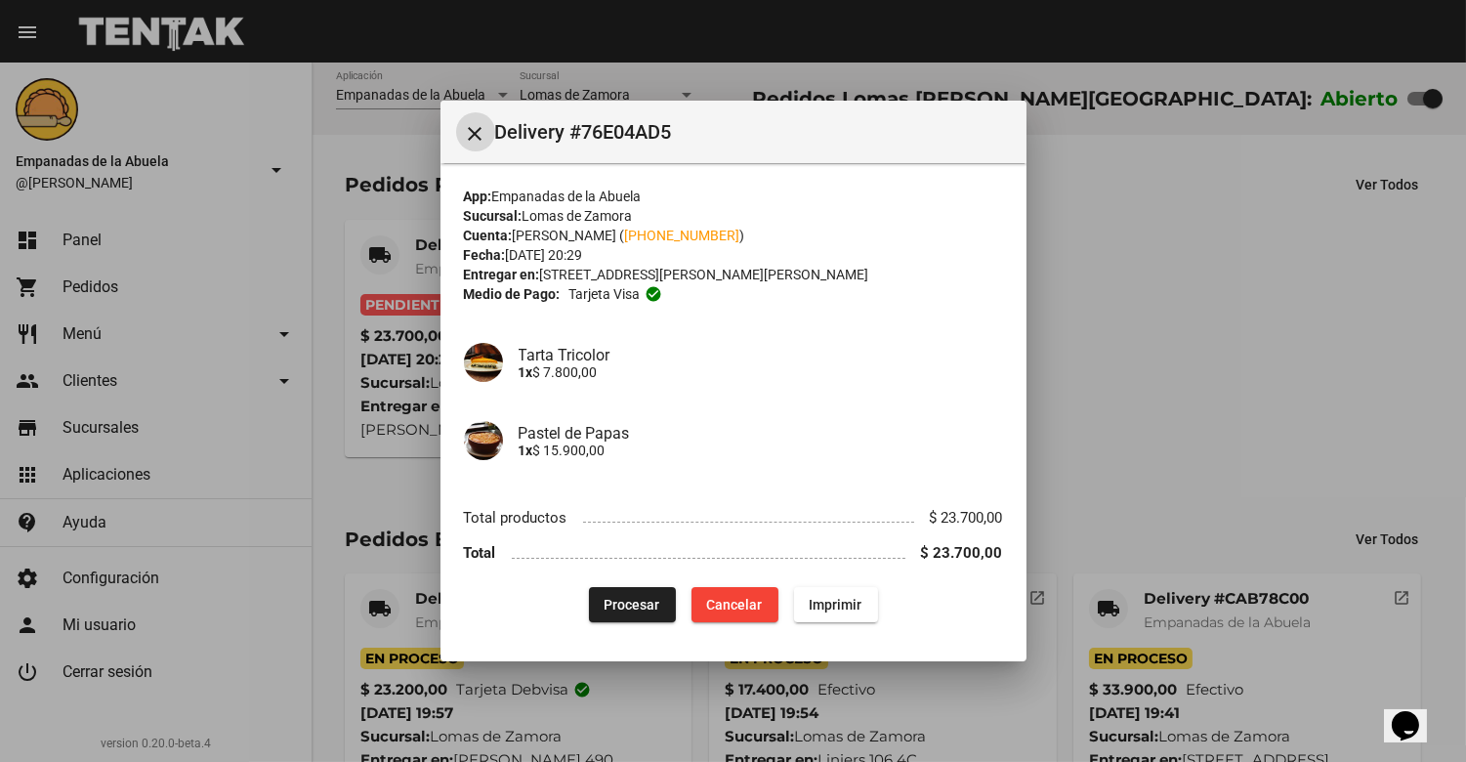
click at [620, 612] on button "Procesar" at bounding box center [632, 604] width 87 height 35
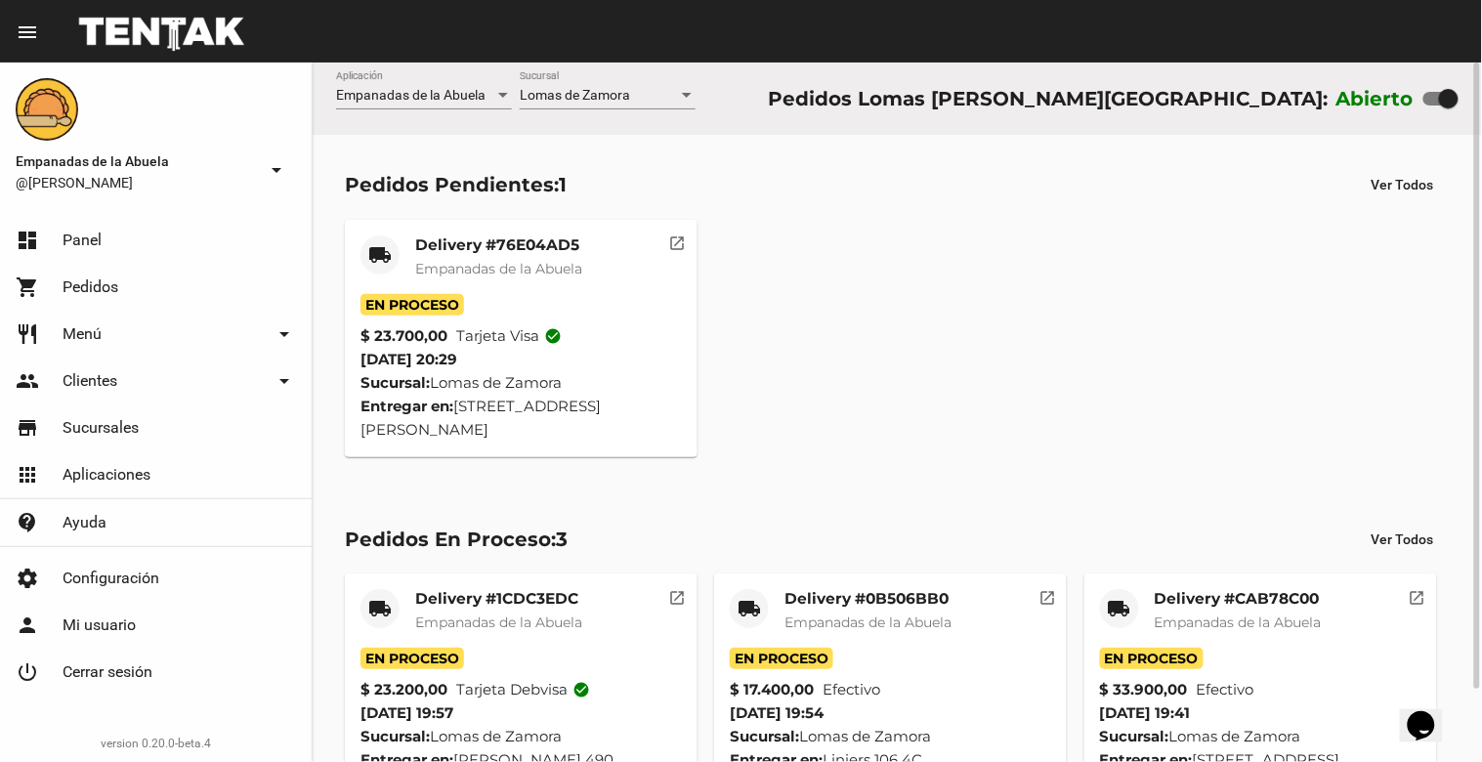
click at [495, 257] on div "Delivery #76E04AD5 Empanadas de la Abuela" at bounding box center [498, 264] width 167 height 59
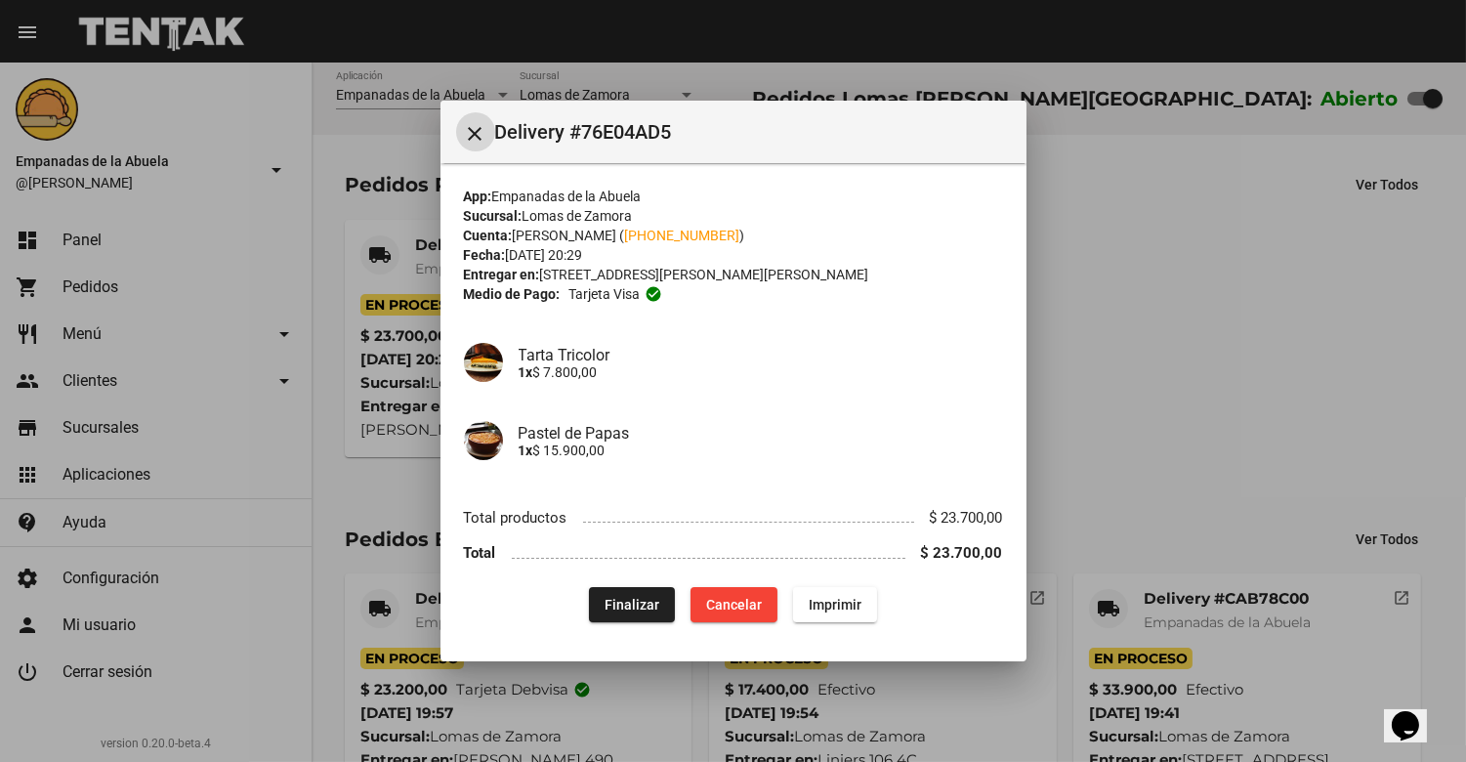
click at [841, 610] on span "Imprimir" at bounding box center [835, 605] width 53 height 16
click at [465, 122] on mat-icon "close" at bounding box center [475, 133] width 23 height 23
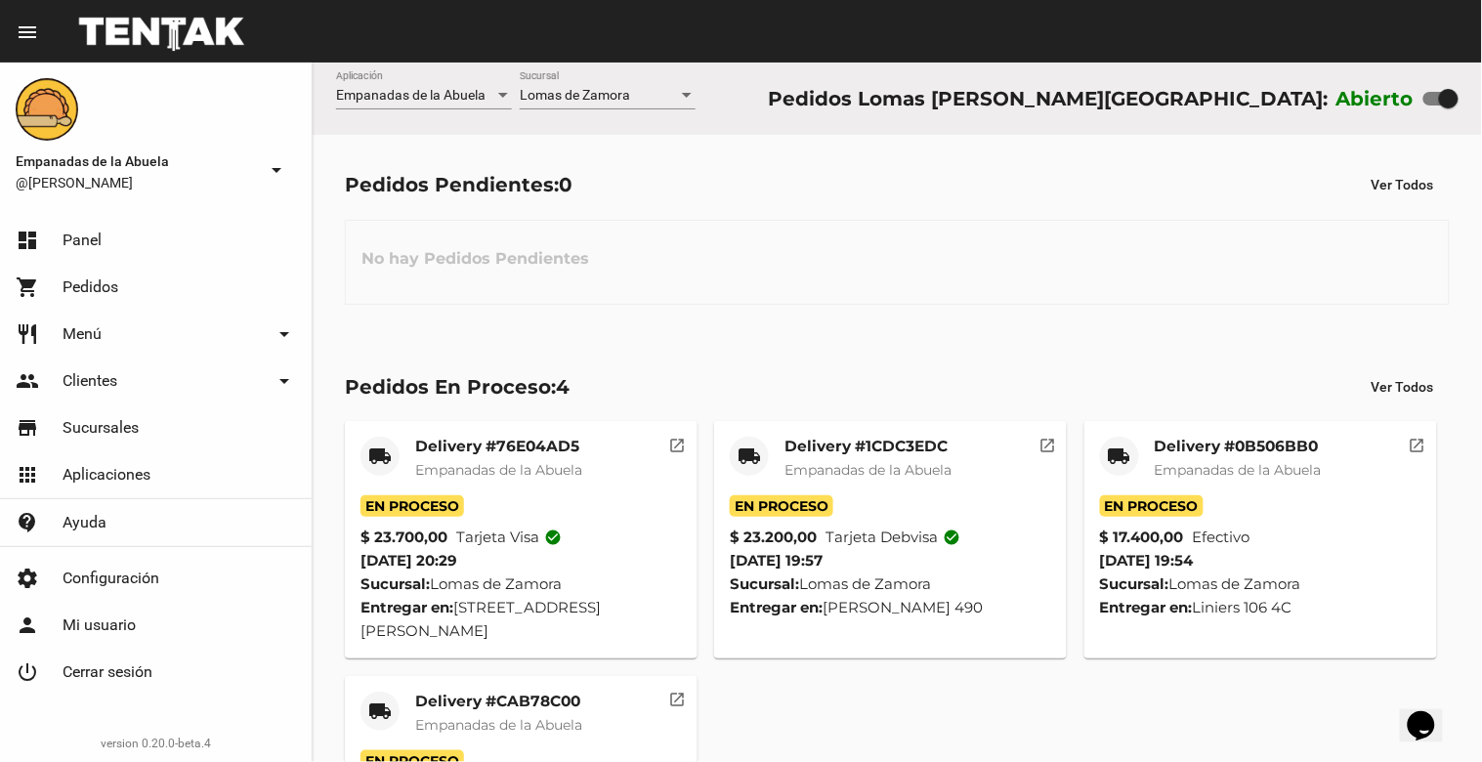
click at [105, 323] on link "restaurant Menú arrow_drop_down" at bounding box center [156, 334] width 312 height 47
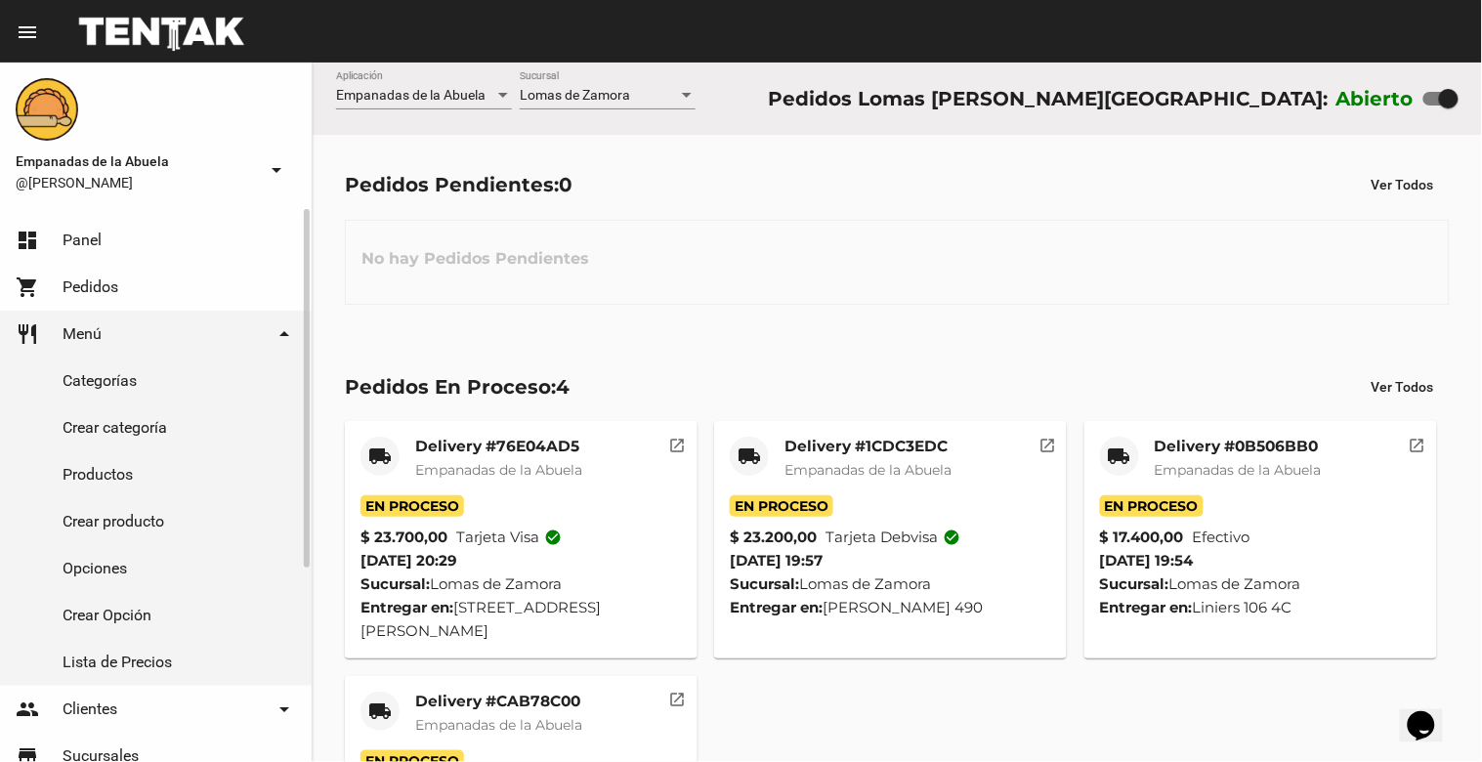
click at [121, 467] on link "Productos" at bounding box center [156, 474] width 312 height 47
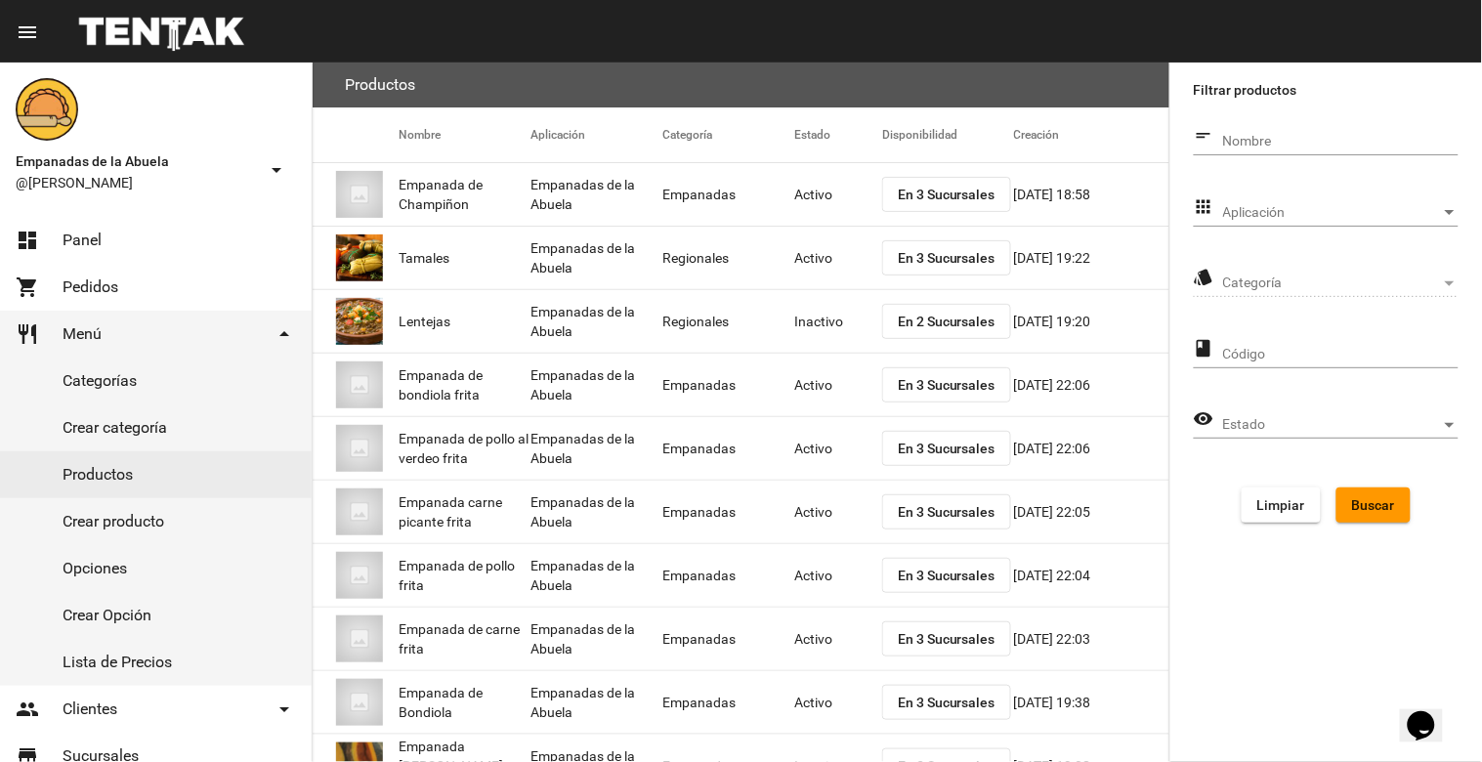
click at [1384, 210] on span "Aplicación" at bounding box center [1332, 213] width 218 height 16
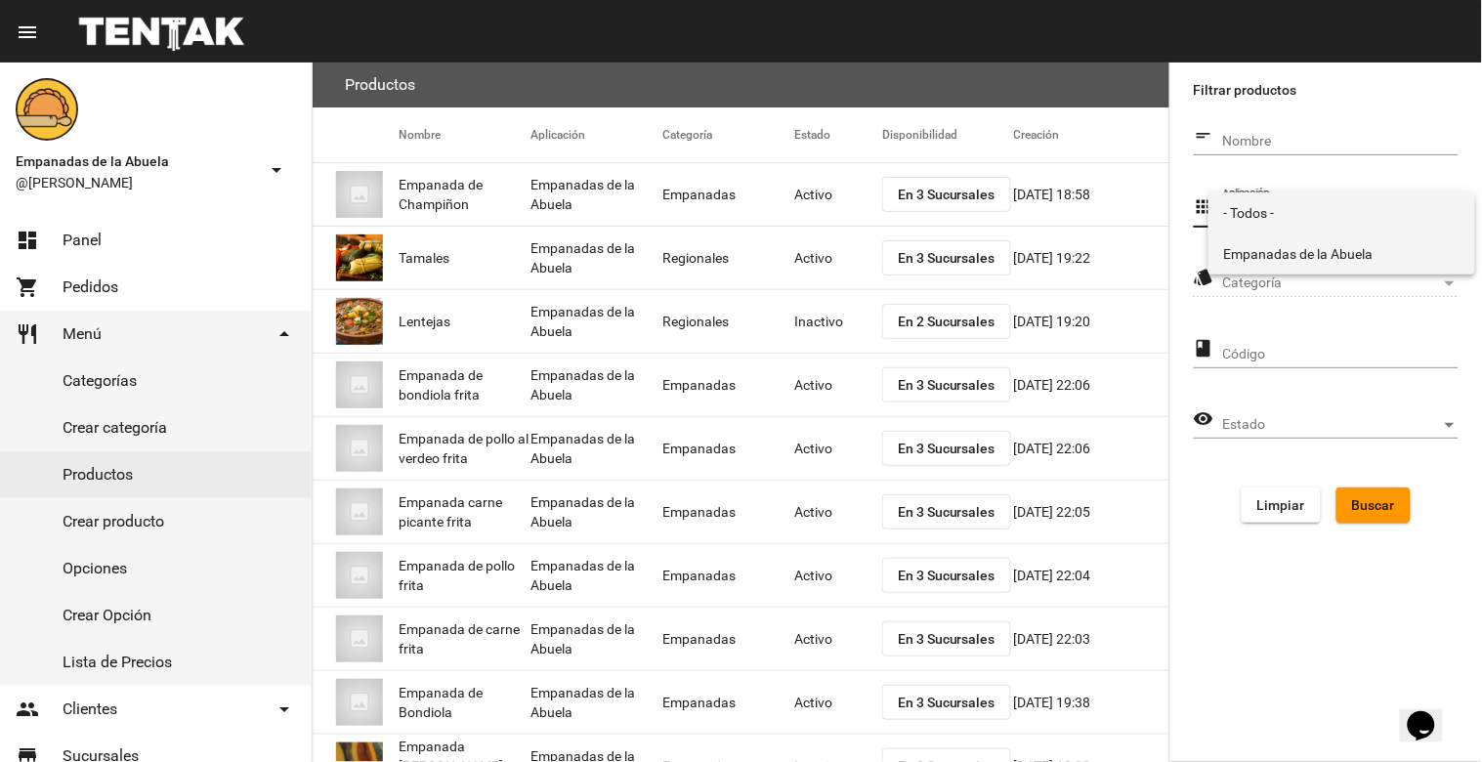
click at [1352, 254] on span "Empanadas de la Abuela" at bounding box center [1341, 253] width 235 height 41
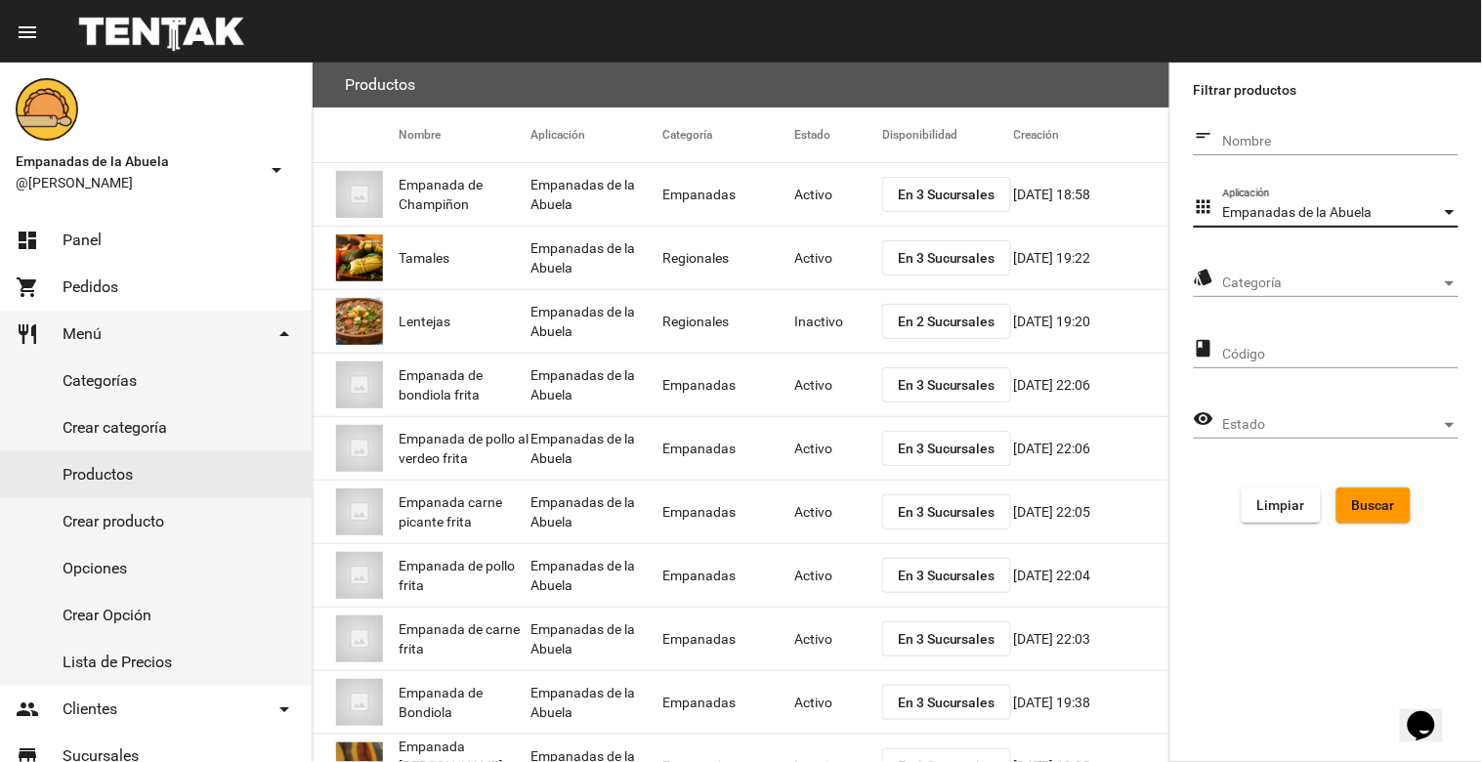
click at [1363, 279] on span "Categoría" at bounding box center [1332, 283] width 218 height 16
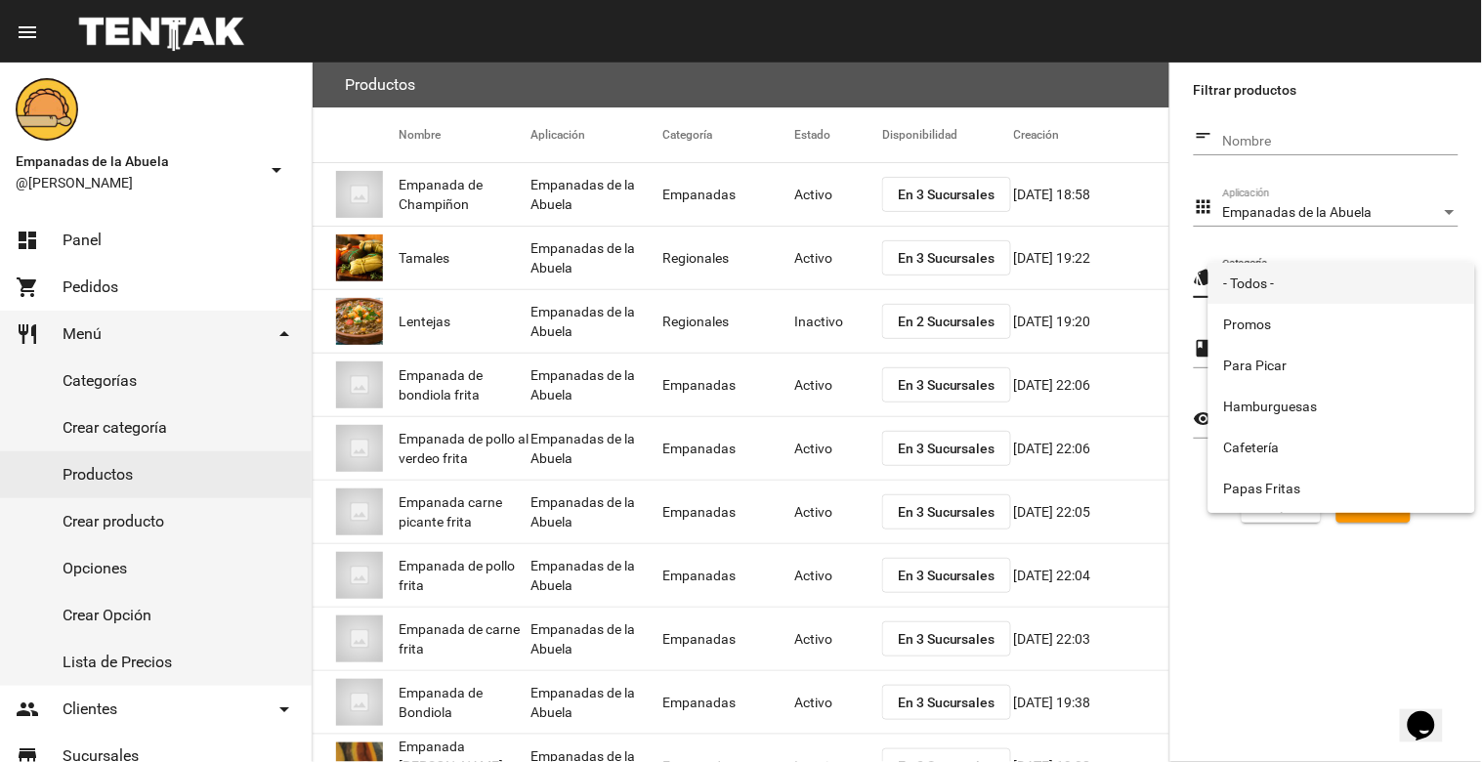
scroll to position [324, 0]
click at [1267, 322] on span "Tartas" at bounding box center [1341, 328] width 235 height 41
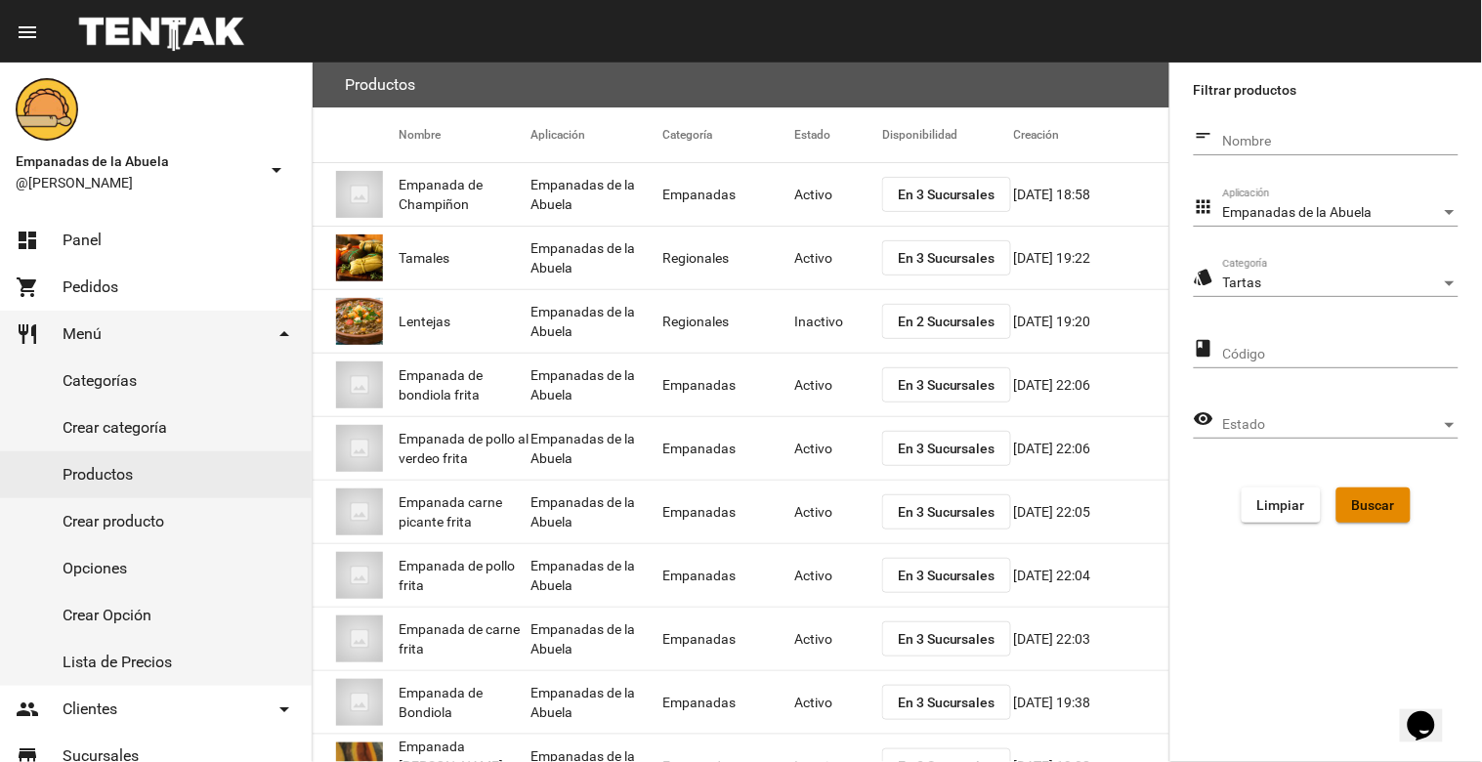
click at [1363, 500] on span "Buscar" at bounding box center [1373, 505] width 43 height 16
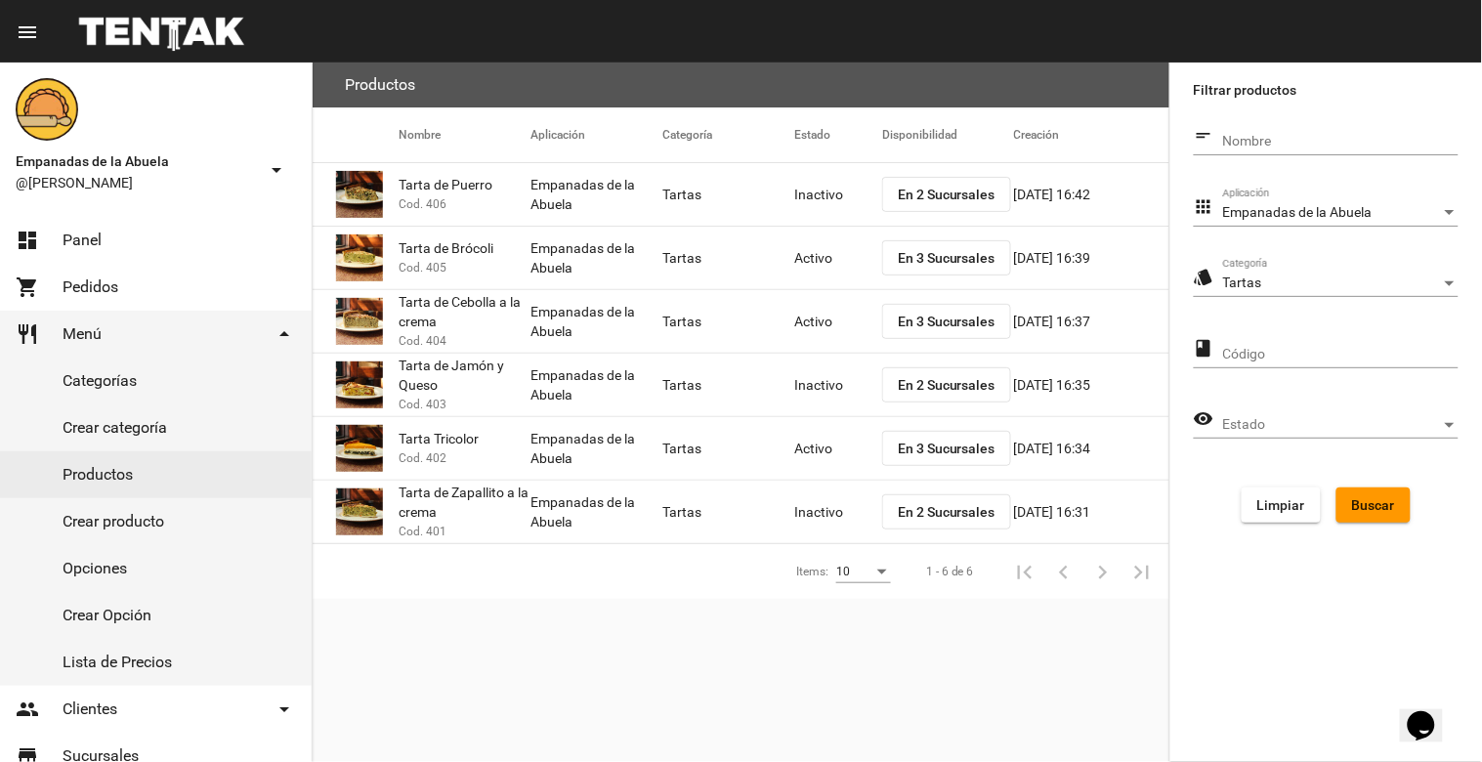
click at [804, 441] on mat-cell "Activo" at bounding box center [838, 448] width 88 height 63
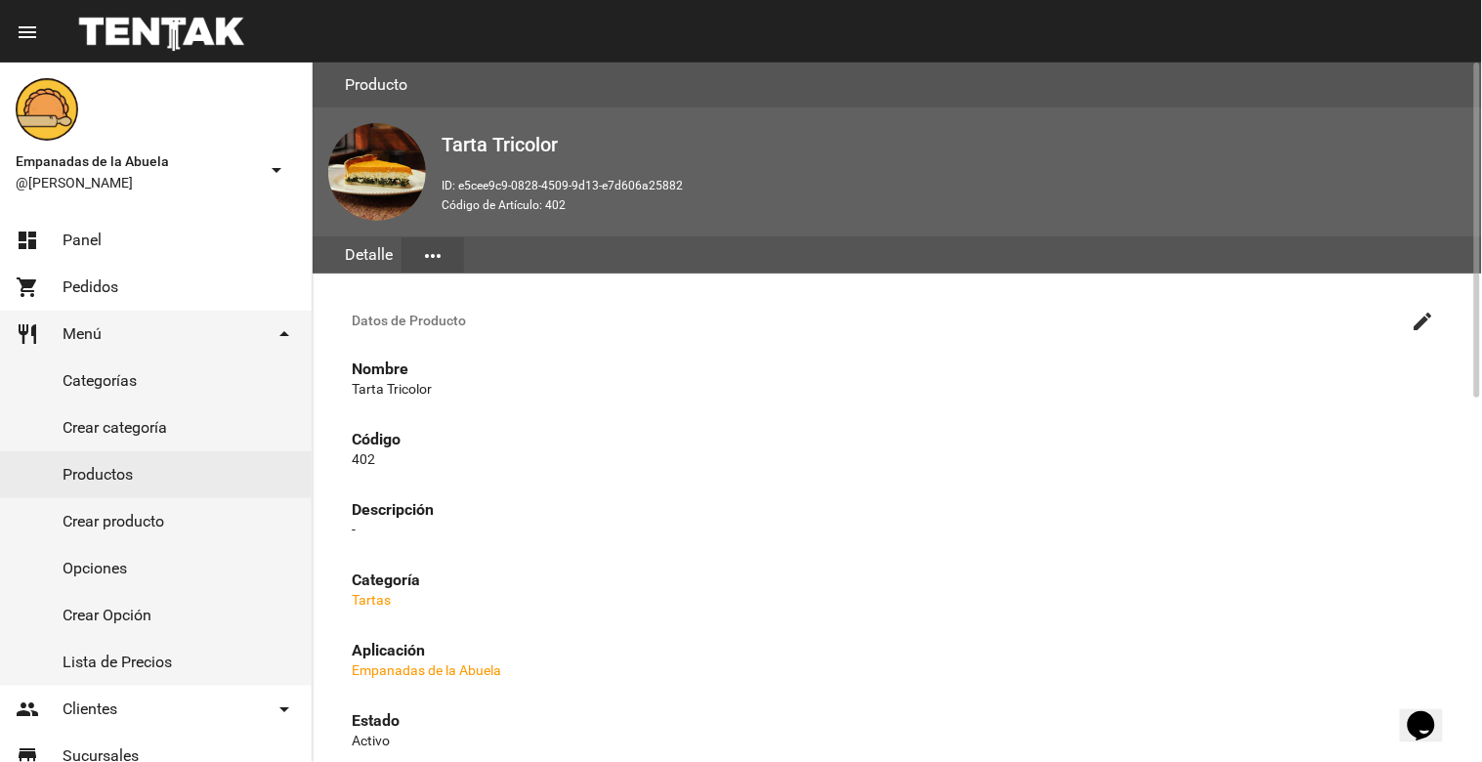
click at [1409, 319] on button "create" at bounding box center [1423, 320] width 39 height 39
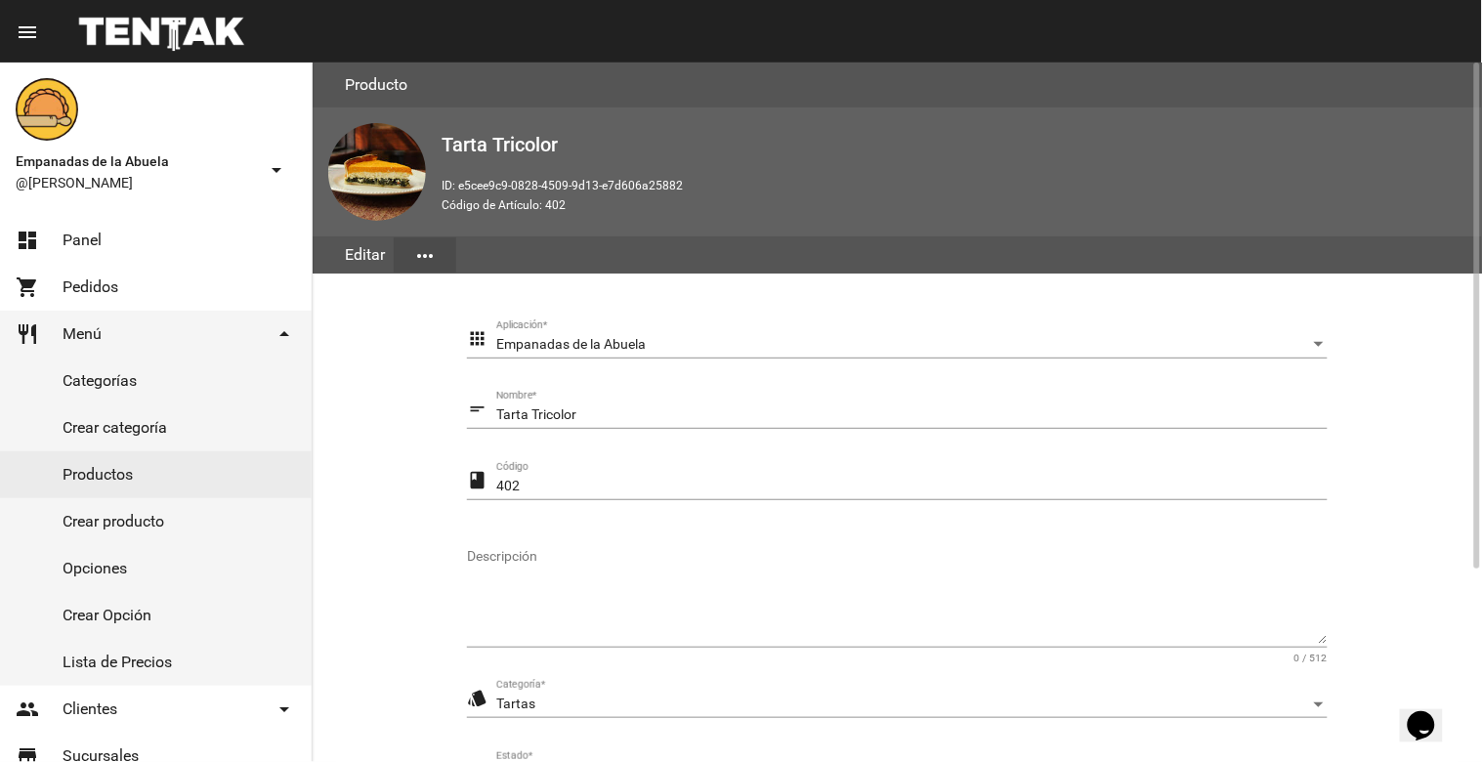
scroll to position [267, 0]
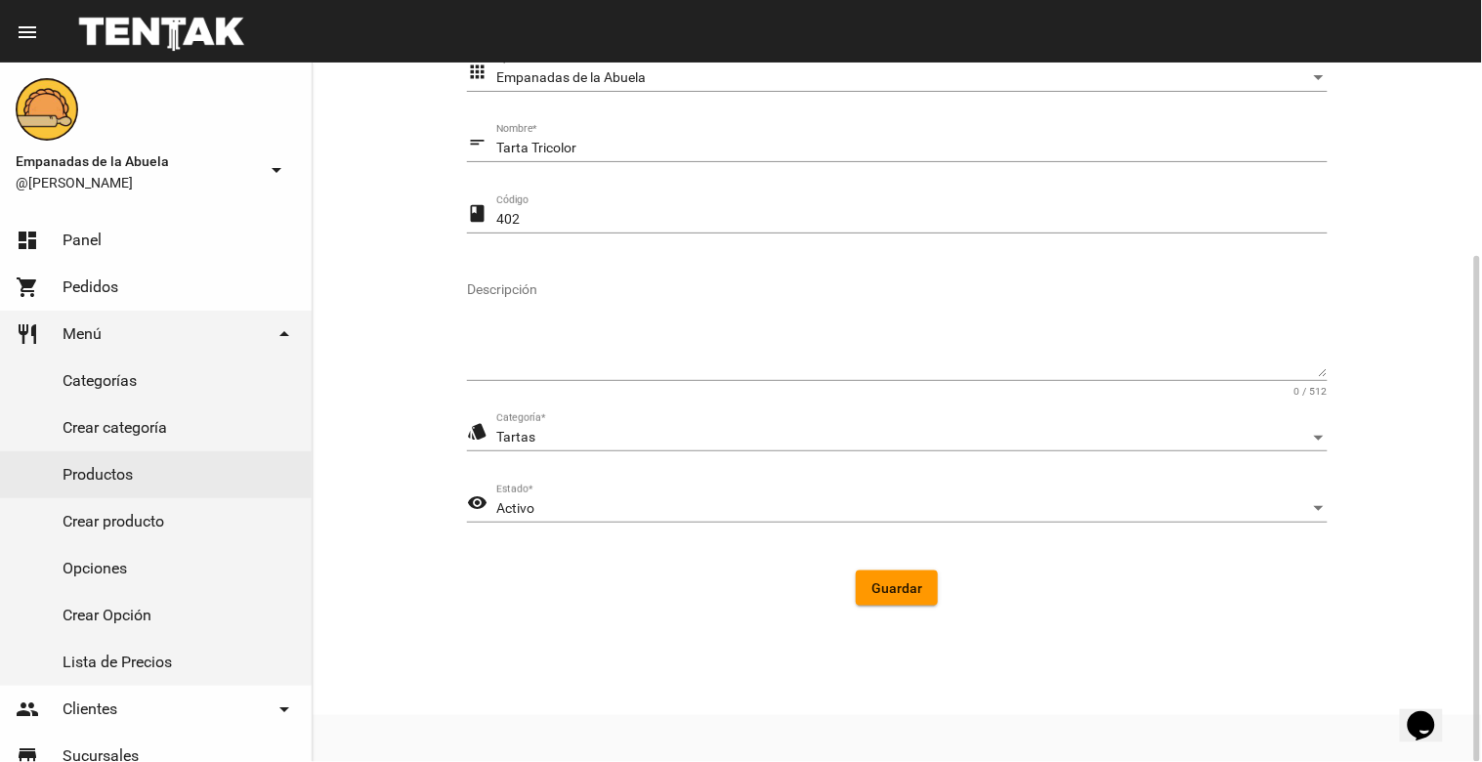
click at [726, 528] on div "visibility Activo Estado *" at bounding box center [897, 512] width 861 height 56
click at [723, 512] on div "Activo" at bounding box center [903, 509] width 814 height 16
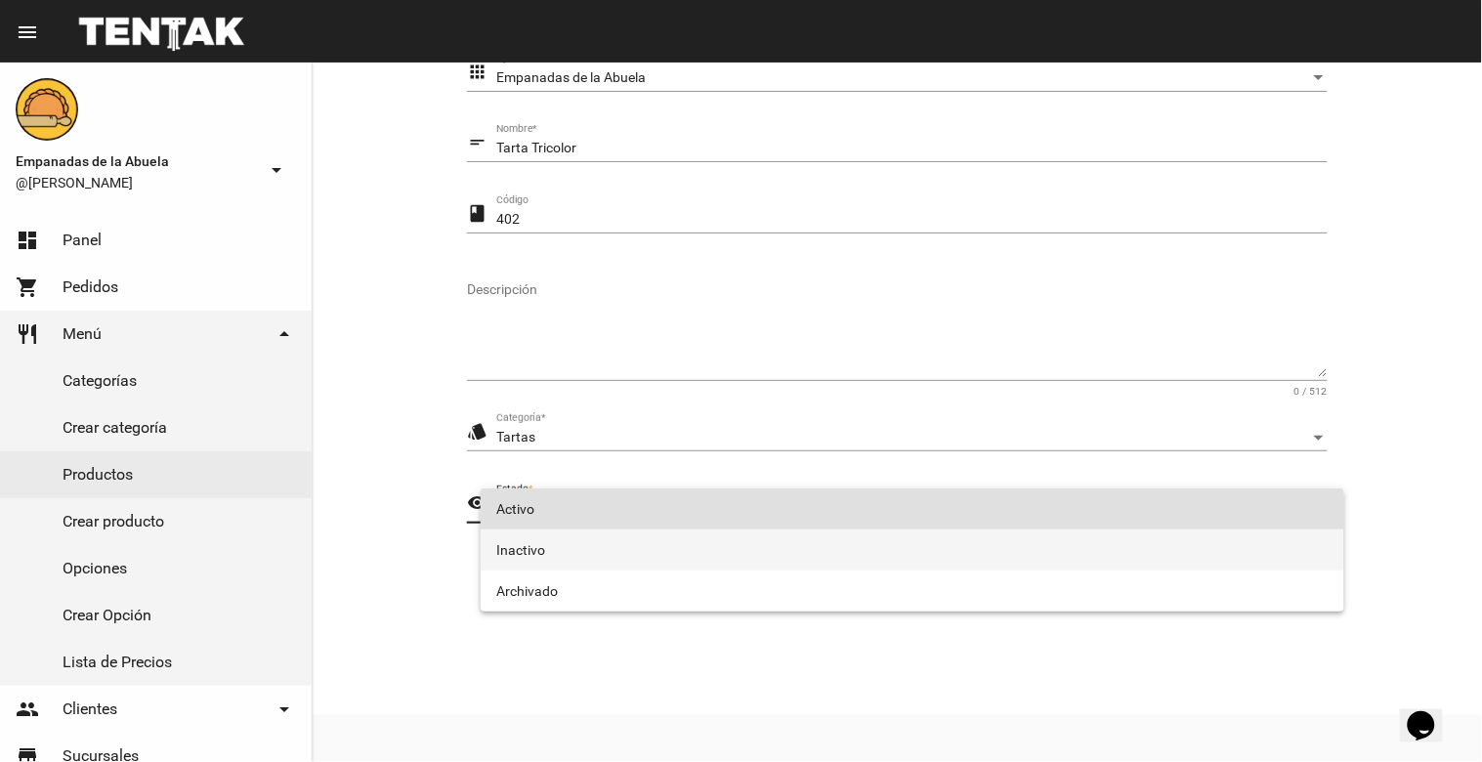
click at [682, 545] on span "Inactivo" at bounding box center [912, 549] width 832 height 41
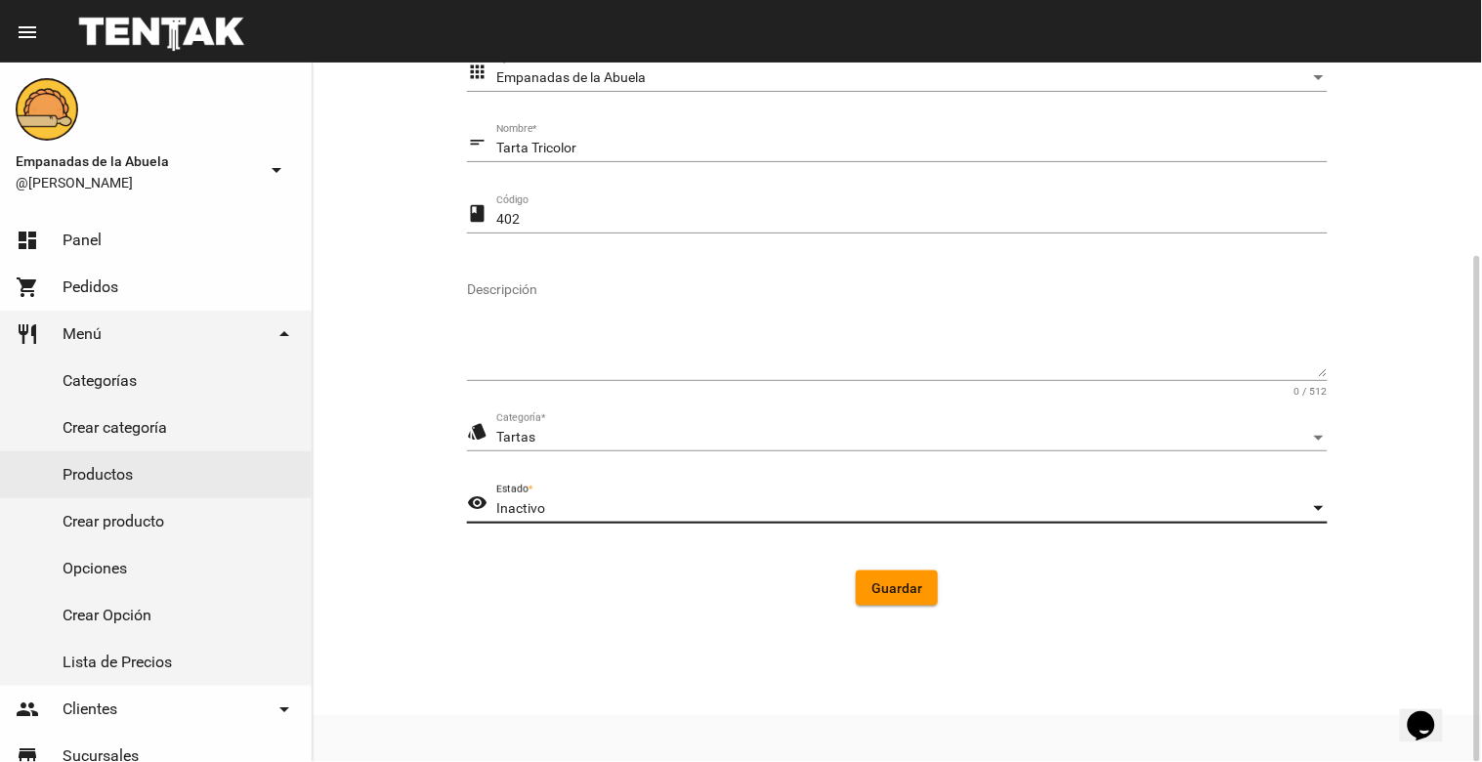
click at [892, 577] on button "Guardar" at bounding box center [897, 587] width 82 height 35
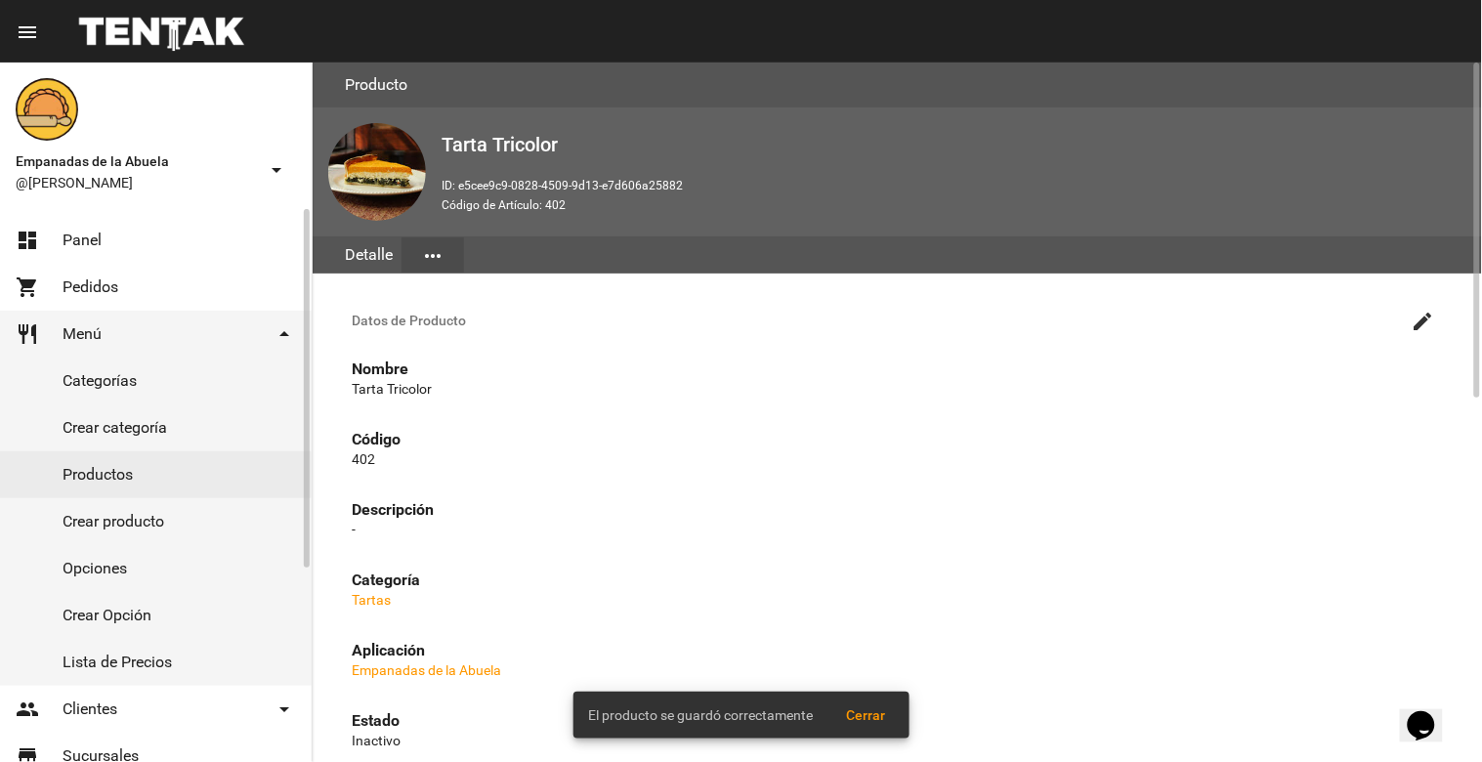
click at [85, 462] on link "Productos" at bounding box center [156, 474] width 312 height 47
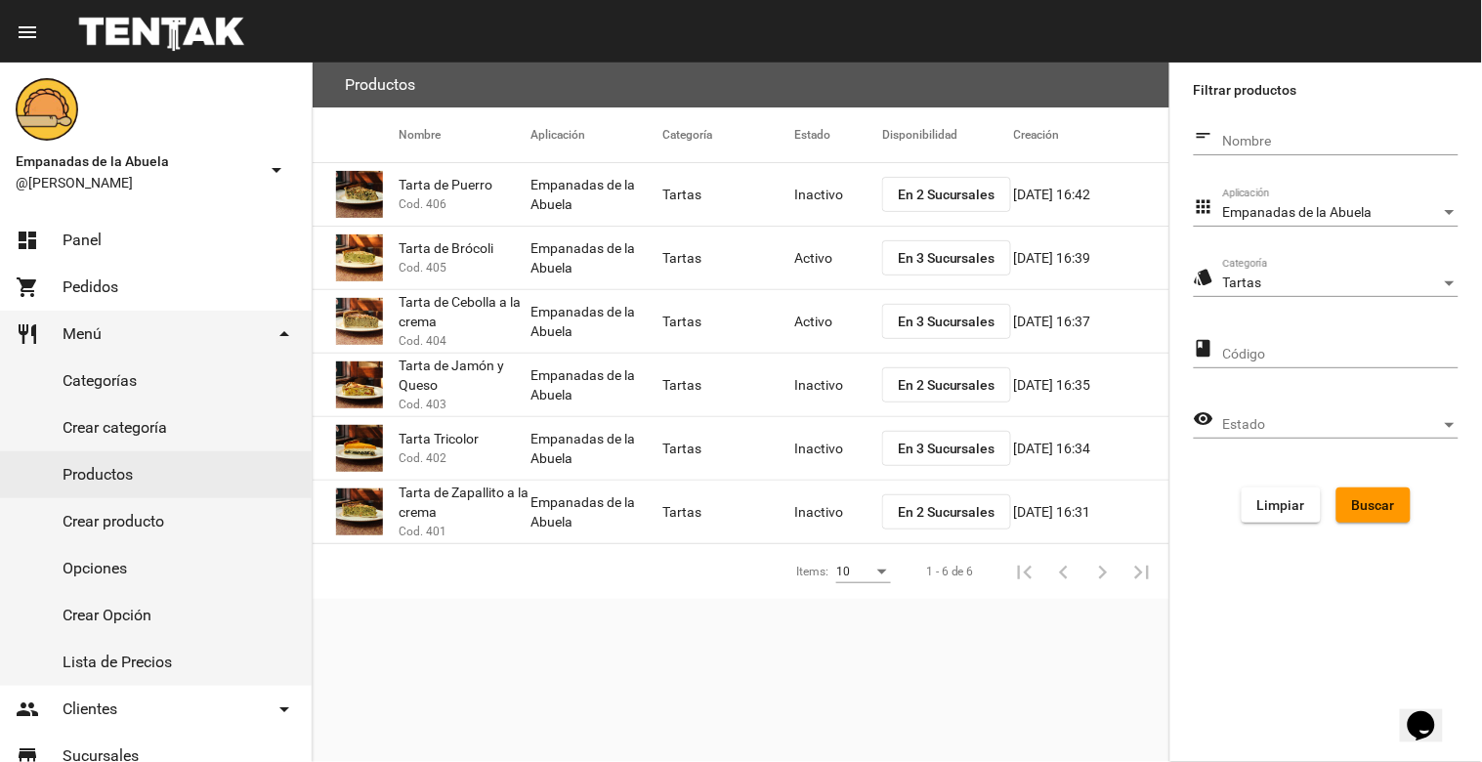
click at [1413, 279] on div "Tartas" at bounding box center [1332, 283] width 218 height 16
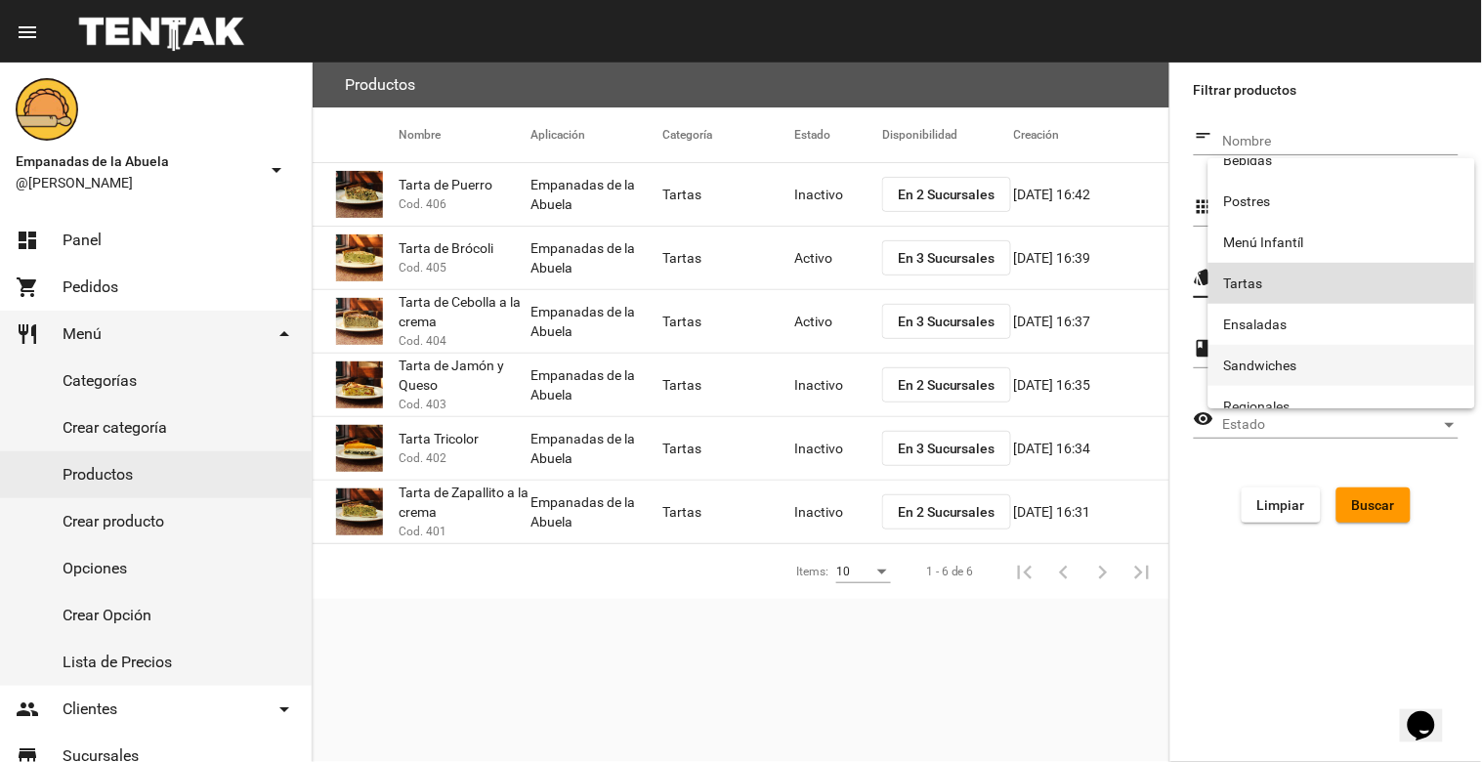
scroll to position [324, 0]
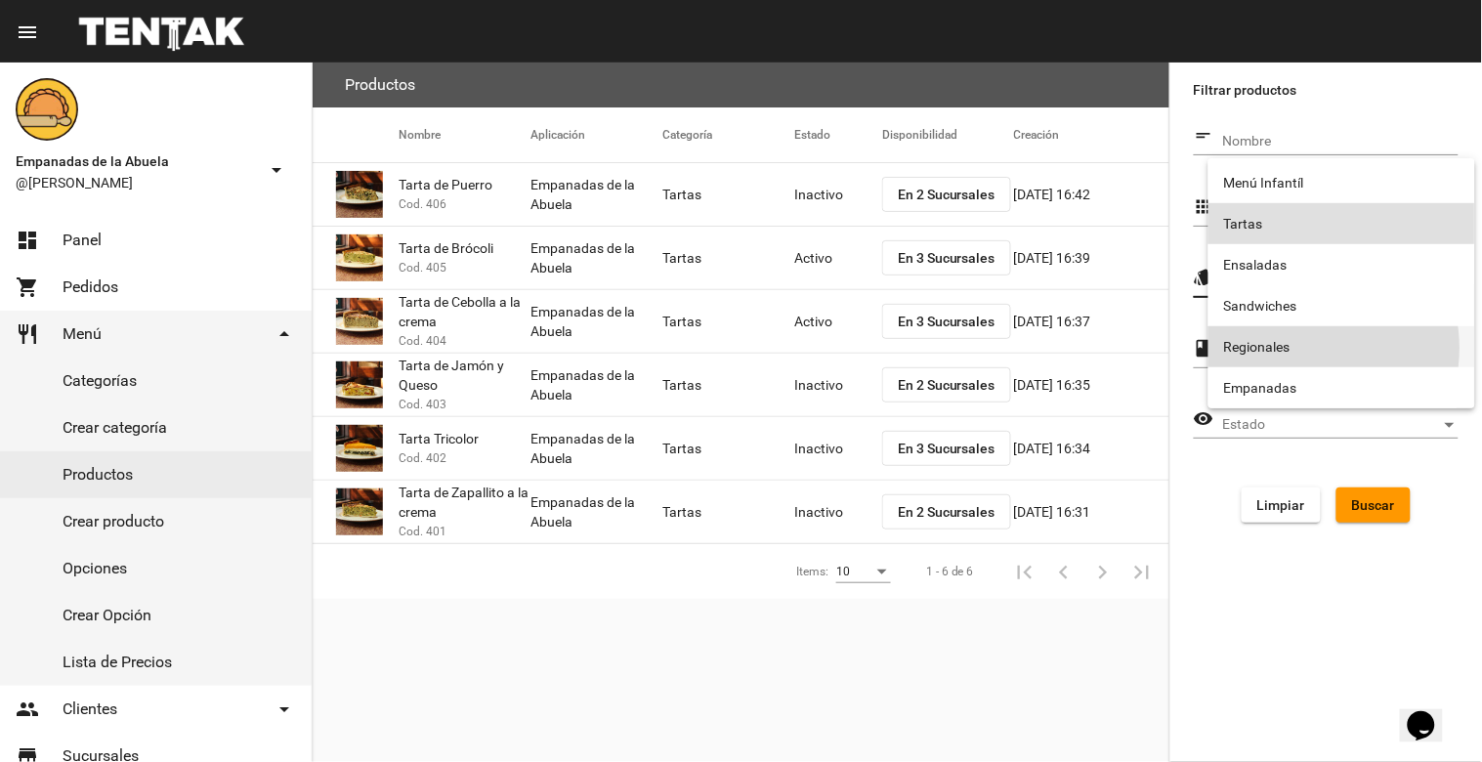
click at [1299, 348] on span "Regionales" at bounding box center [1341, 346] width 235 height 41
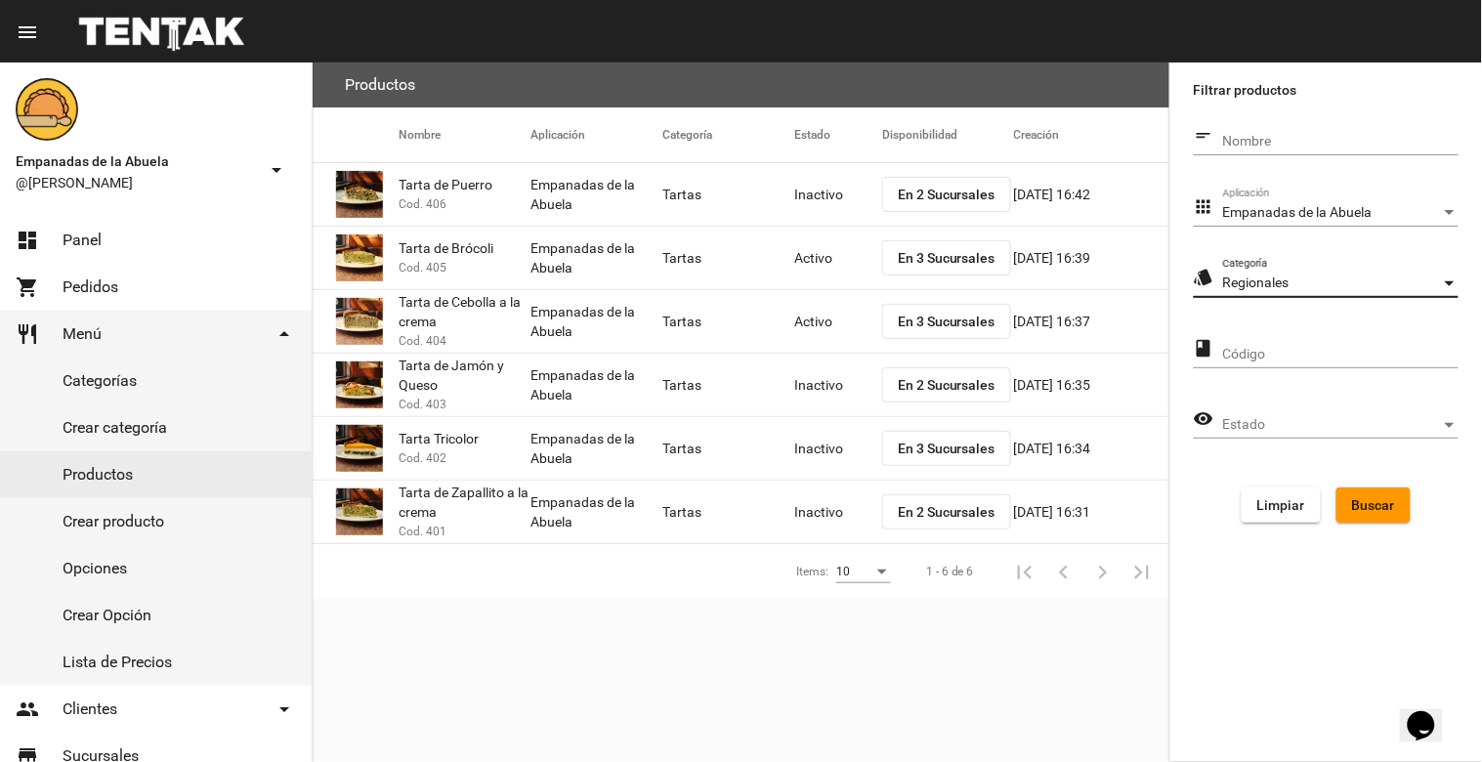
click at [1378, 503] on span "Buscar" at bounding box center [1373, 505] width 43 height 16
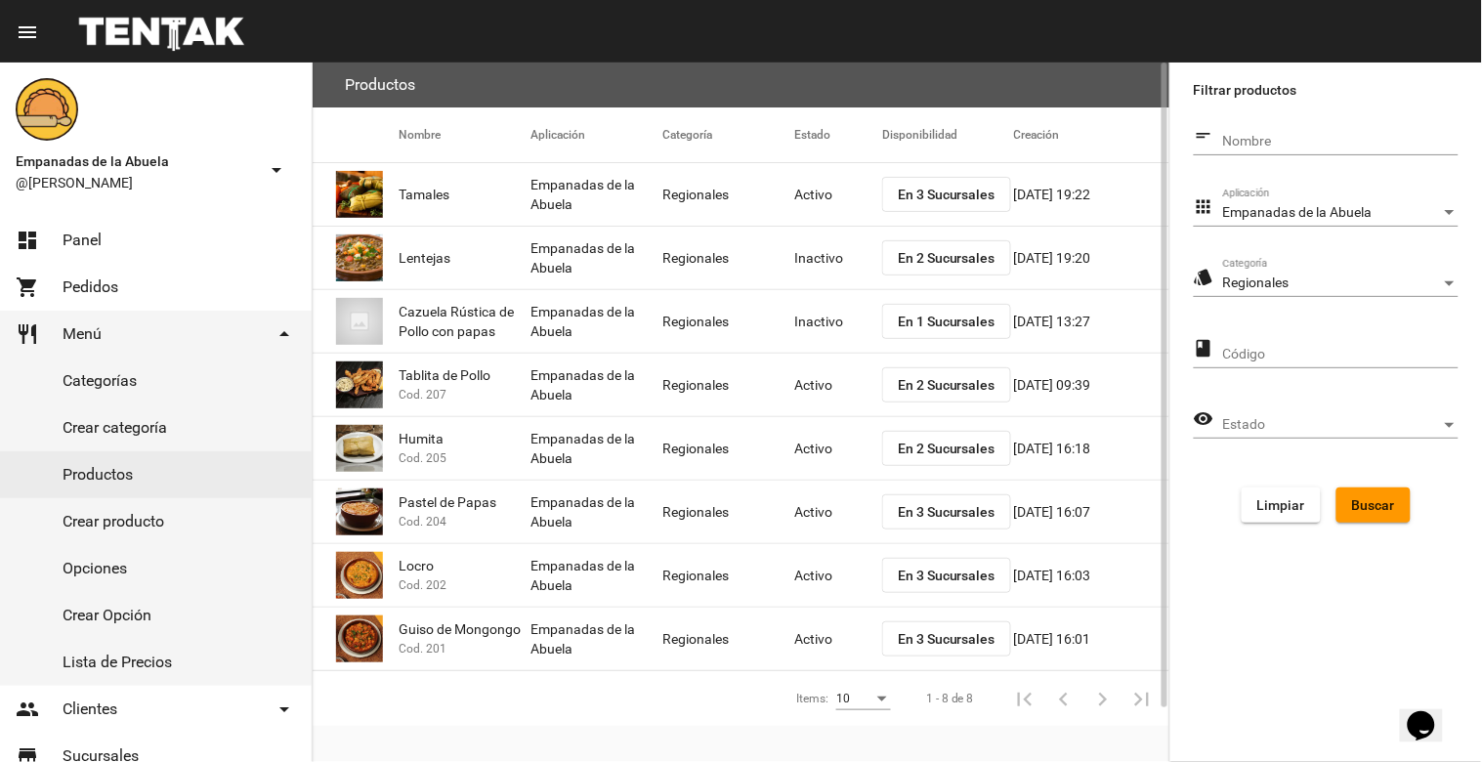
click at [823, 506] on mat-cell "Activo" at bounding box center [838, 512] width 88 height 63
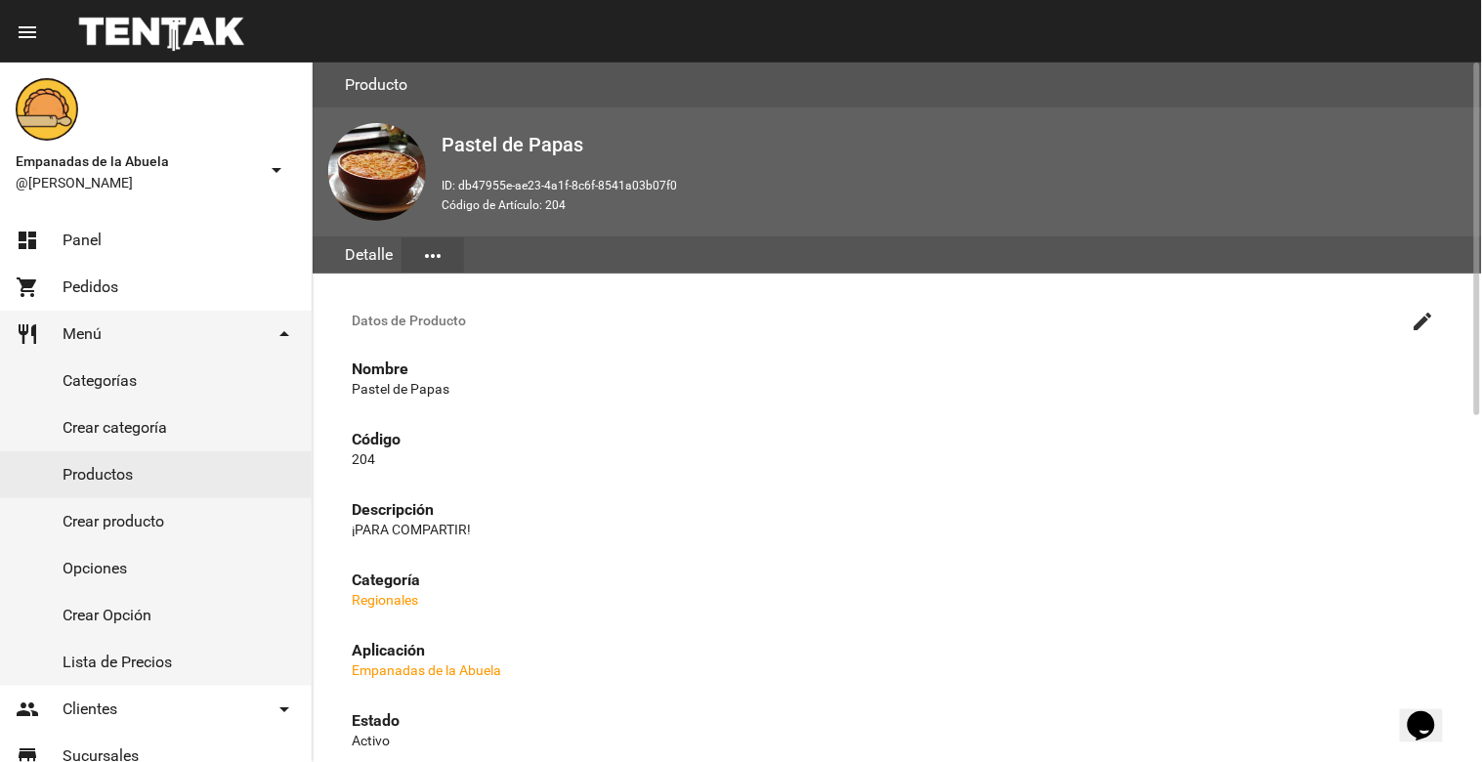
click at [1419, 311] on mat-icon "create" at bounding box center [1422, 321] width 23 height 23
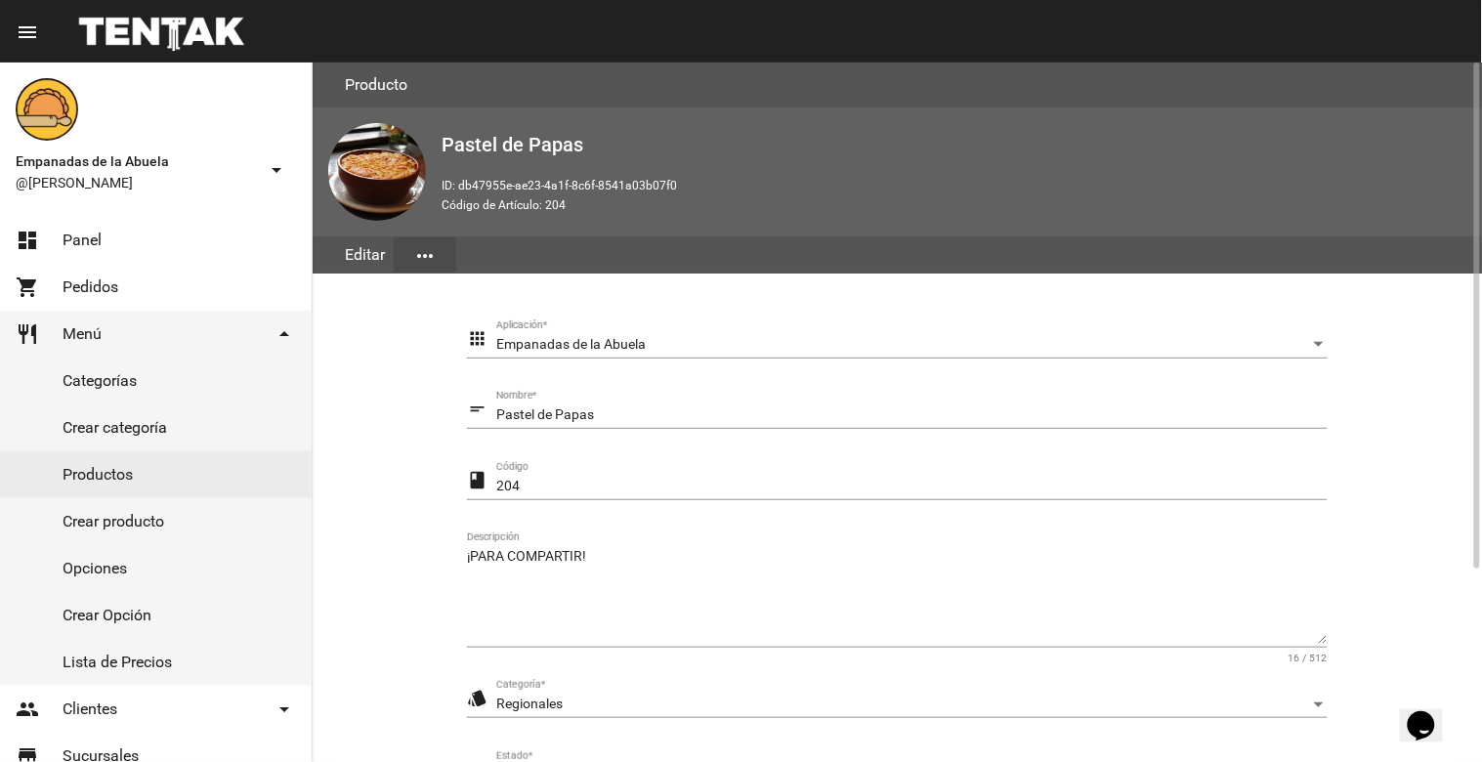
scroll to position [267, 0]
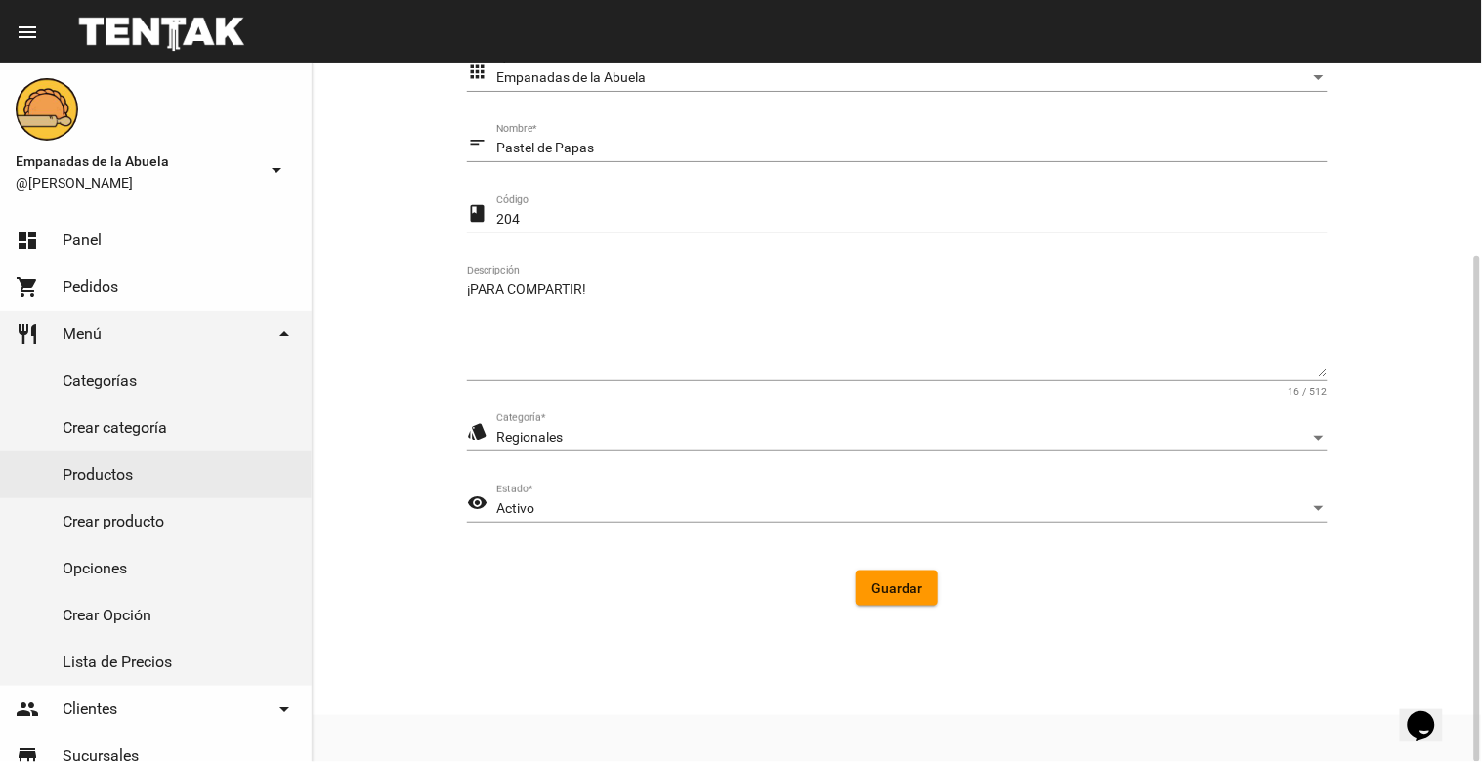
click at [714, 493] on div "Activo Estado *" at bounding box center [911, 503] width 831 height 38
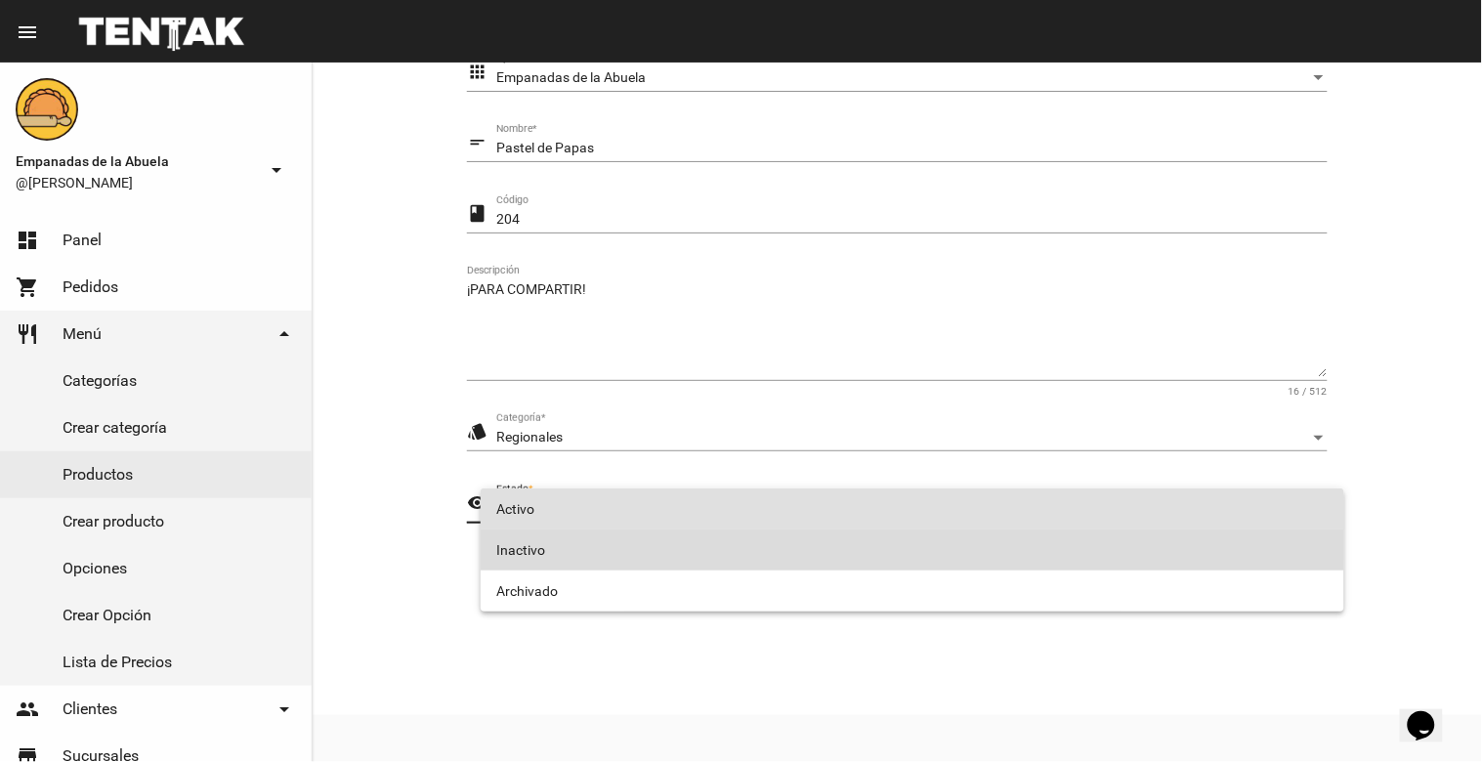
click at [657, 535] on span "Inactivo" at bounding box center [912, 549] width 832 height 41
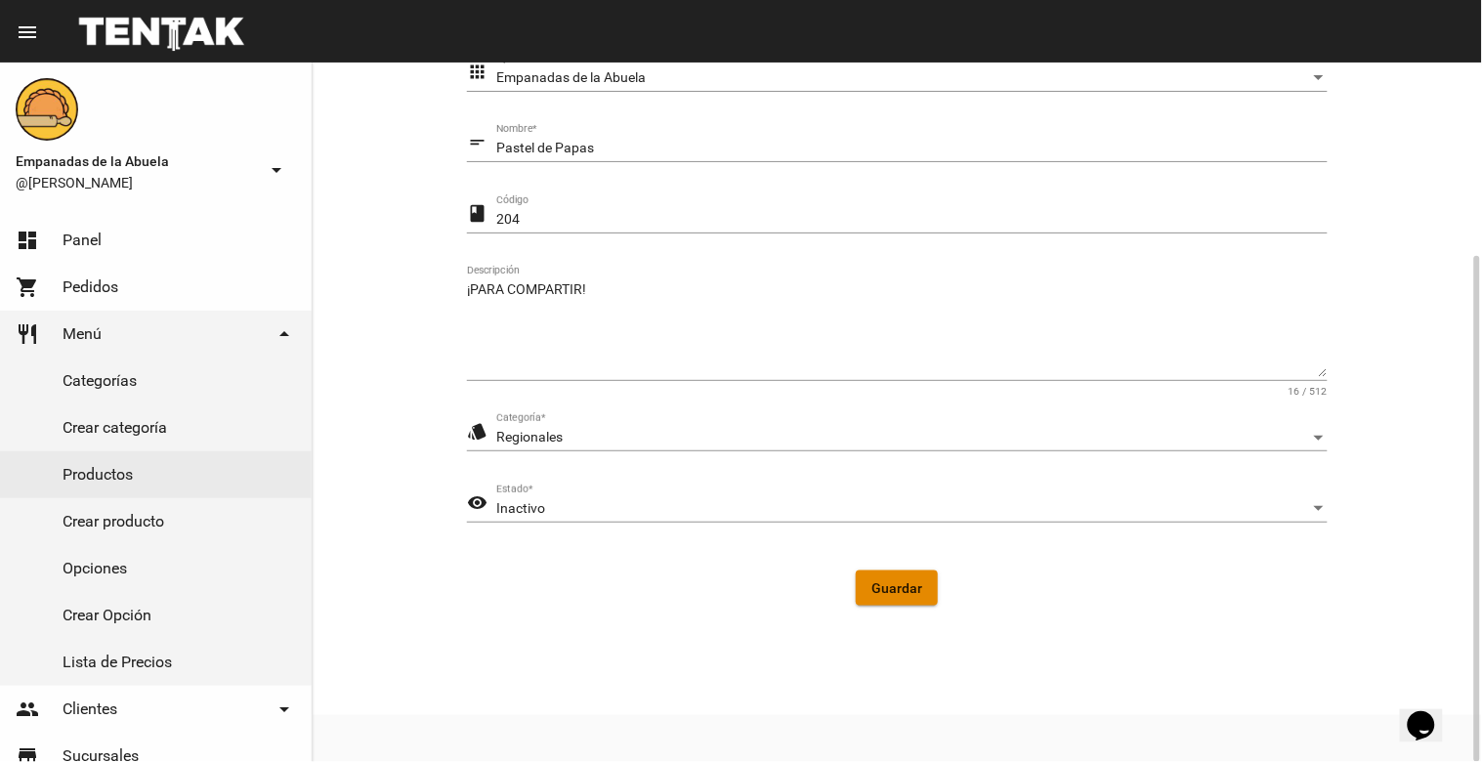
click at [923, 578] on button "Guardar" at bounding box center [897, 587] width 82 height 35
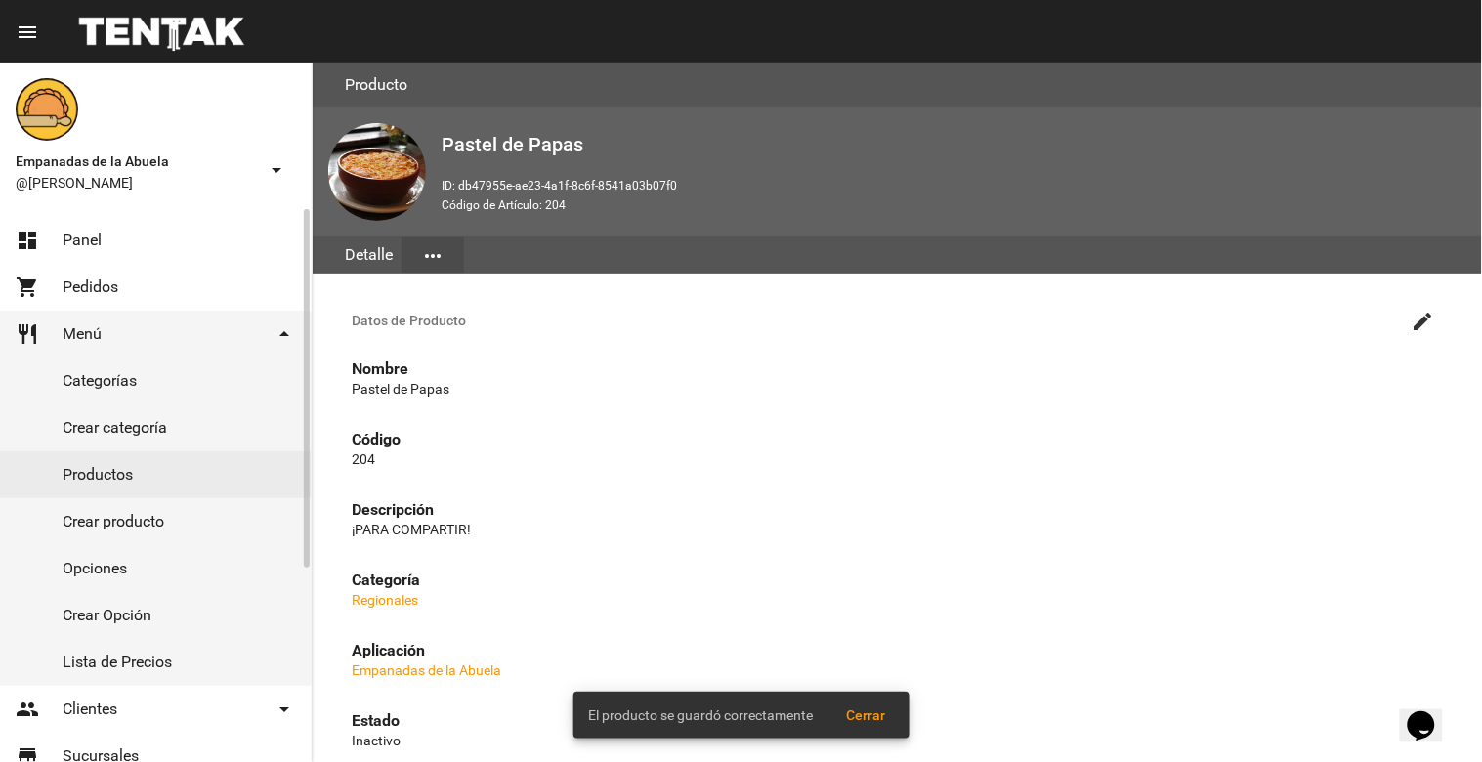
click at [110, 248] on link "dashboard Panel" at bounding box center [156, 240] width 312 height 47
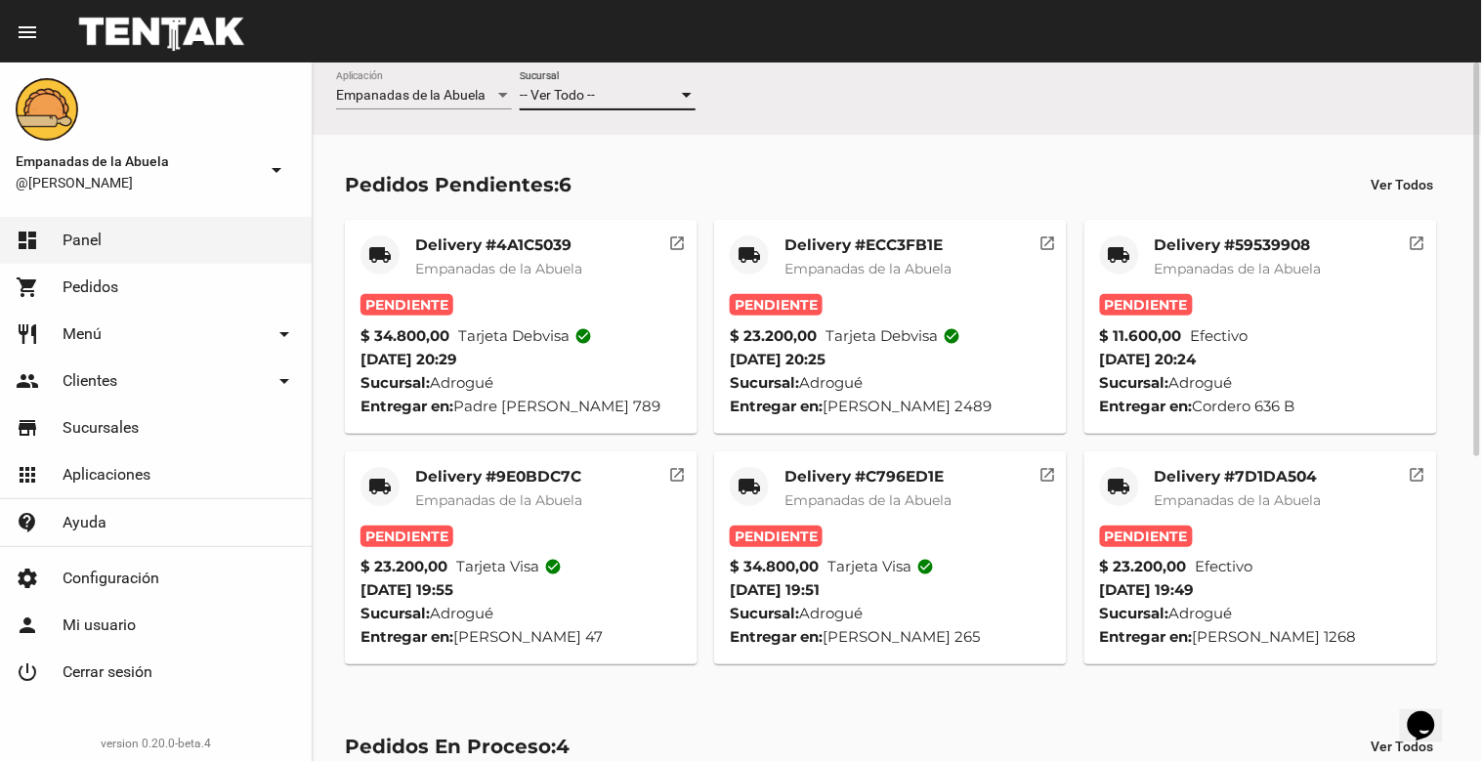
click at [592, 90] on span "-- Ver Todo --" at bounding box center [557, 95] width 75 height 16
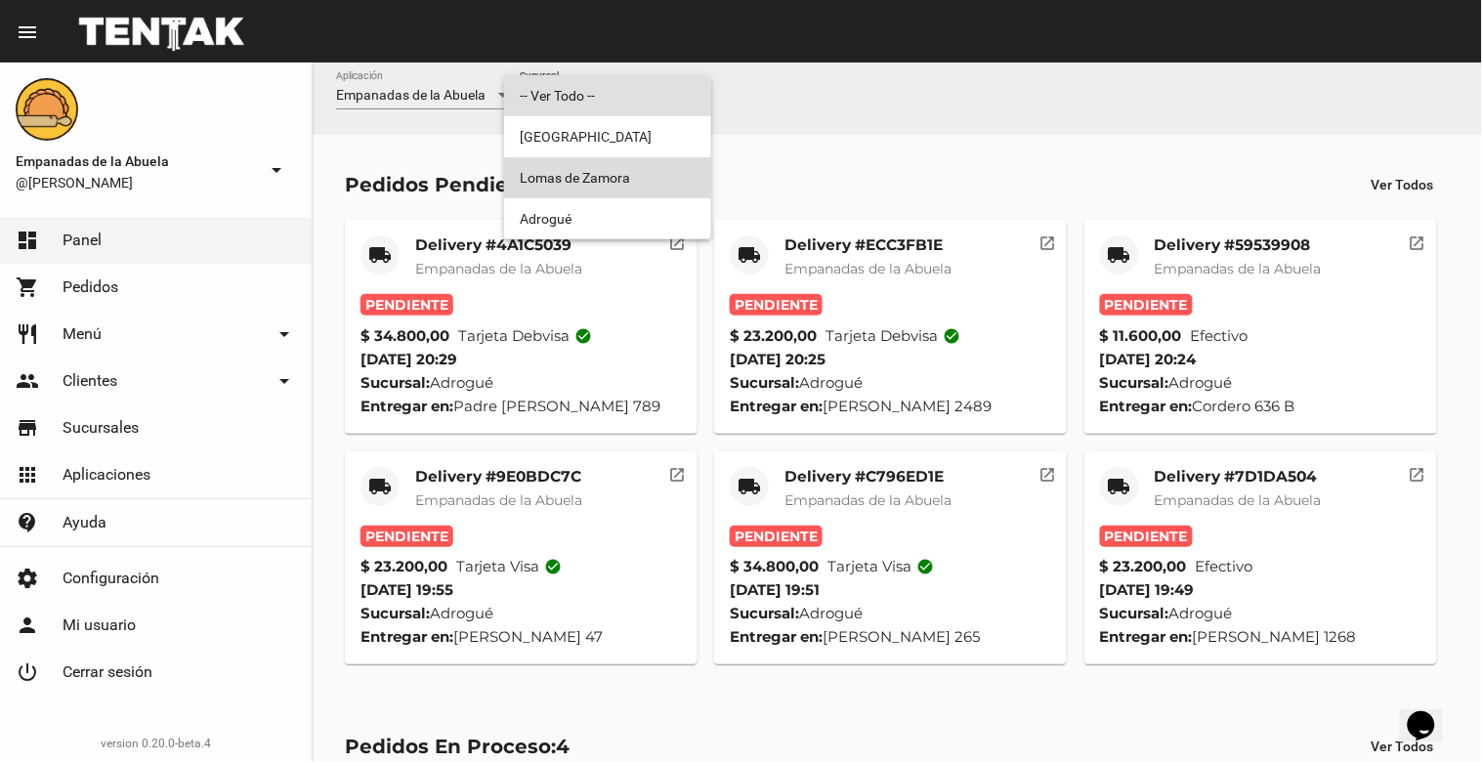
click at [608, 173] on span "Lomas de Zamora" at bounding box center [608, 177] width 176 height 41
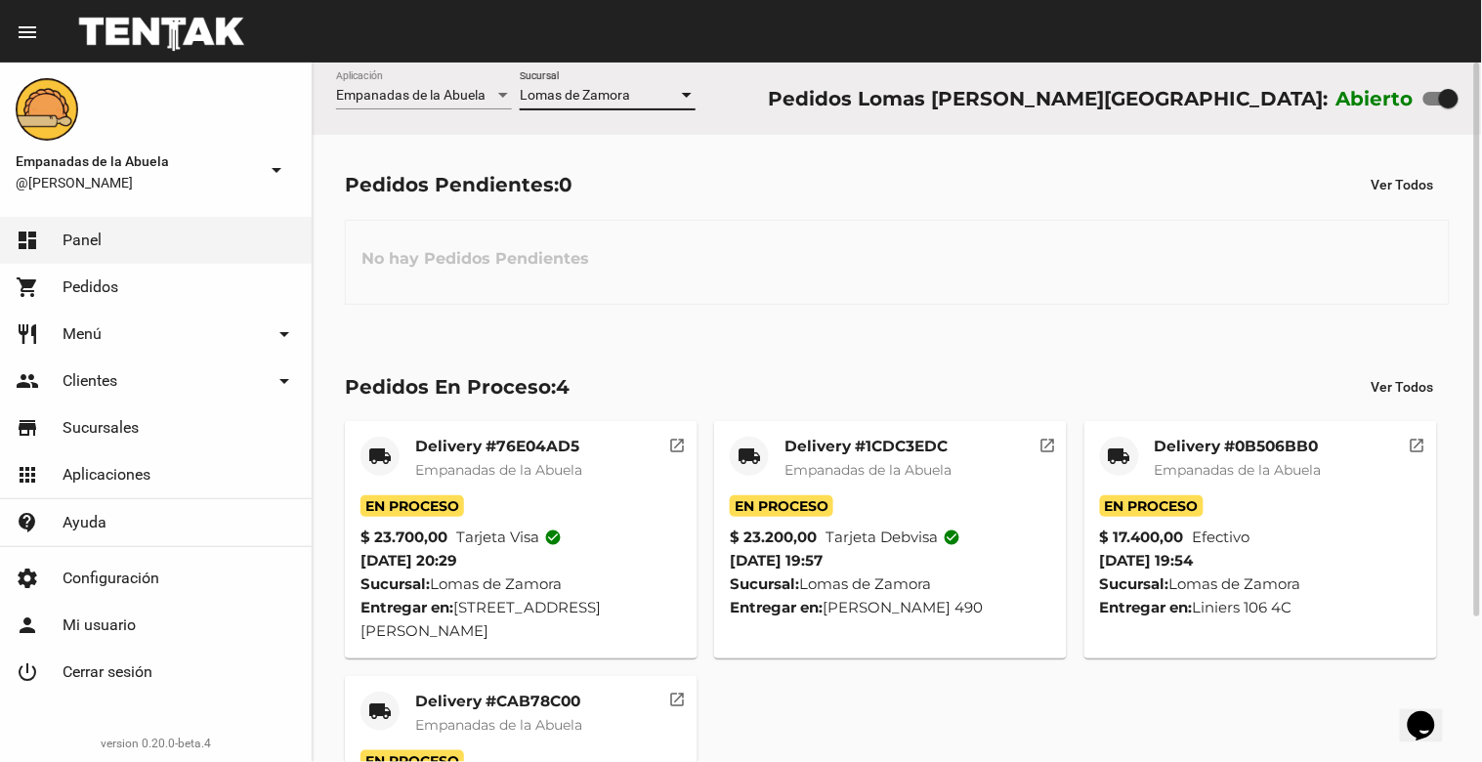
click at [602, 96] on span "Lomas de Zamora" at bounding box center [575, 95] width 110 height 16
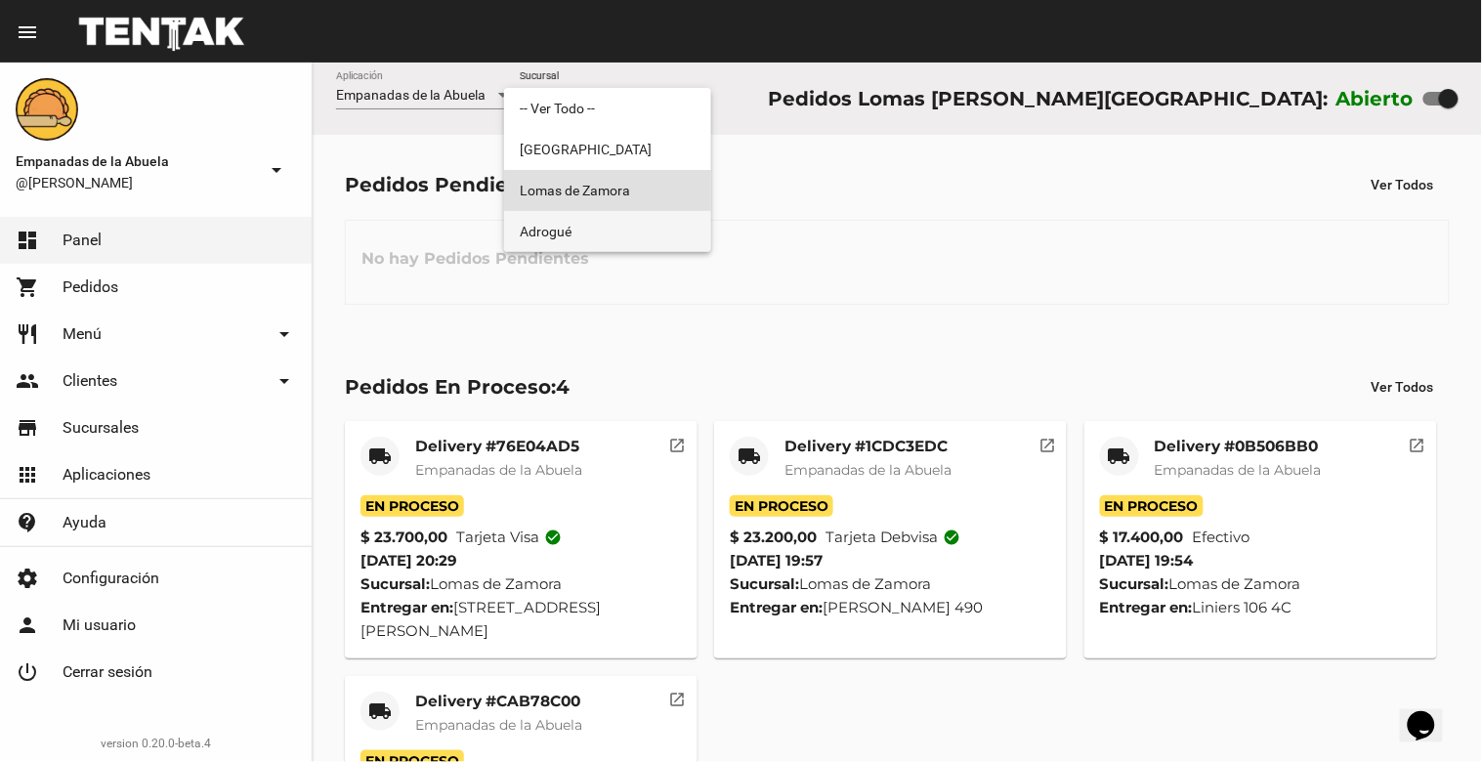
click at [611, 218] on span "Adrogué" at bounding box center [608, 231] width 176 height 41
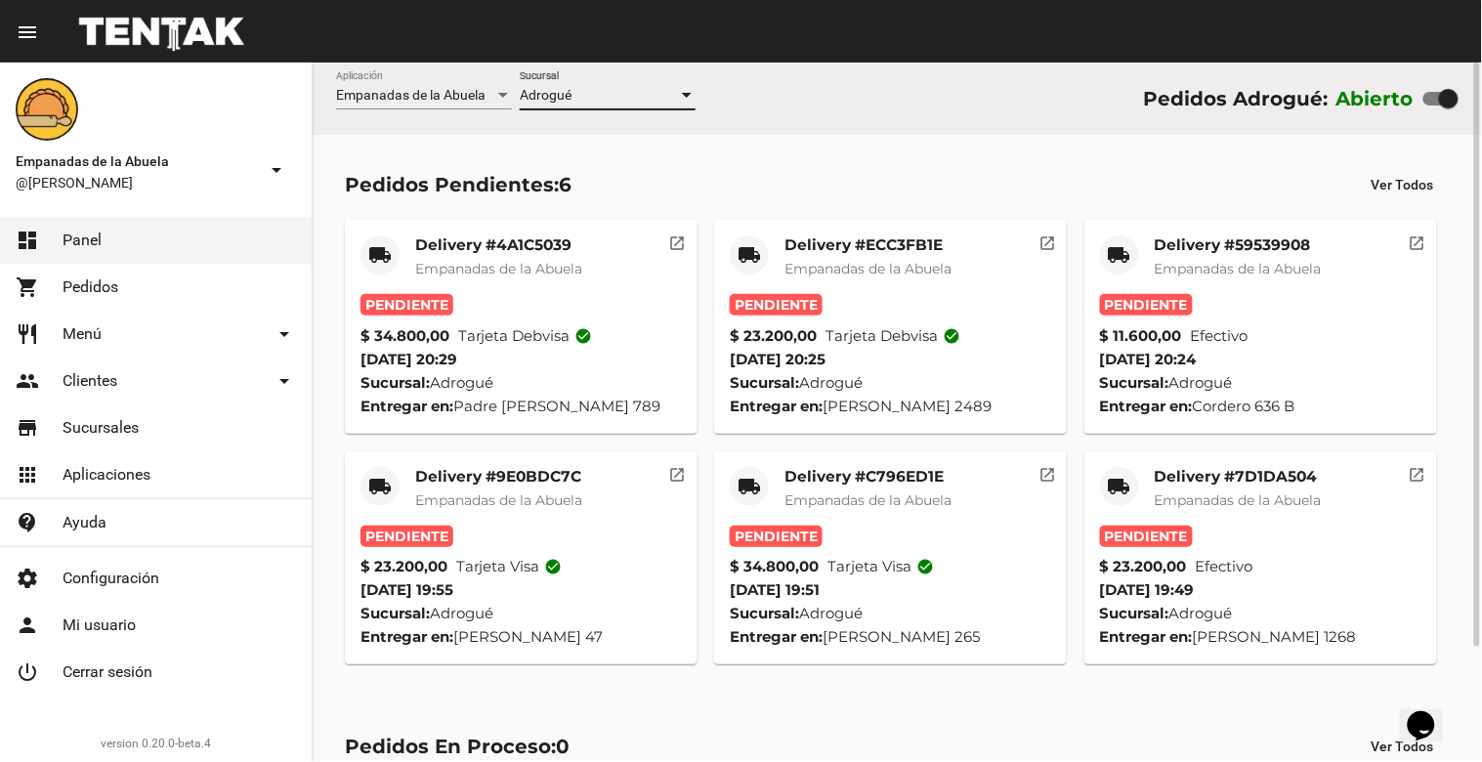
click at [1458, 100] on div at bounding box center [1449, 99] width 20 height 20
click at [1433, 105] on input "checkbox" at bounding box center [1432, 105] width 1 height 1
click at [603, 89] on div "Adrogué" at bounding box center [599, 96] width 158 height 16
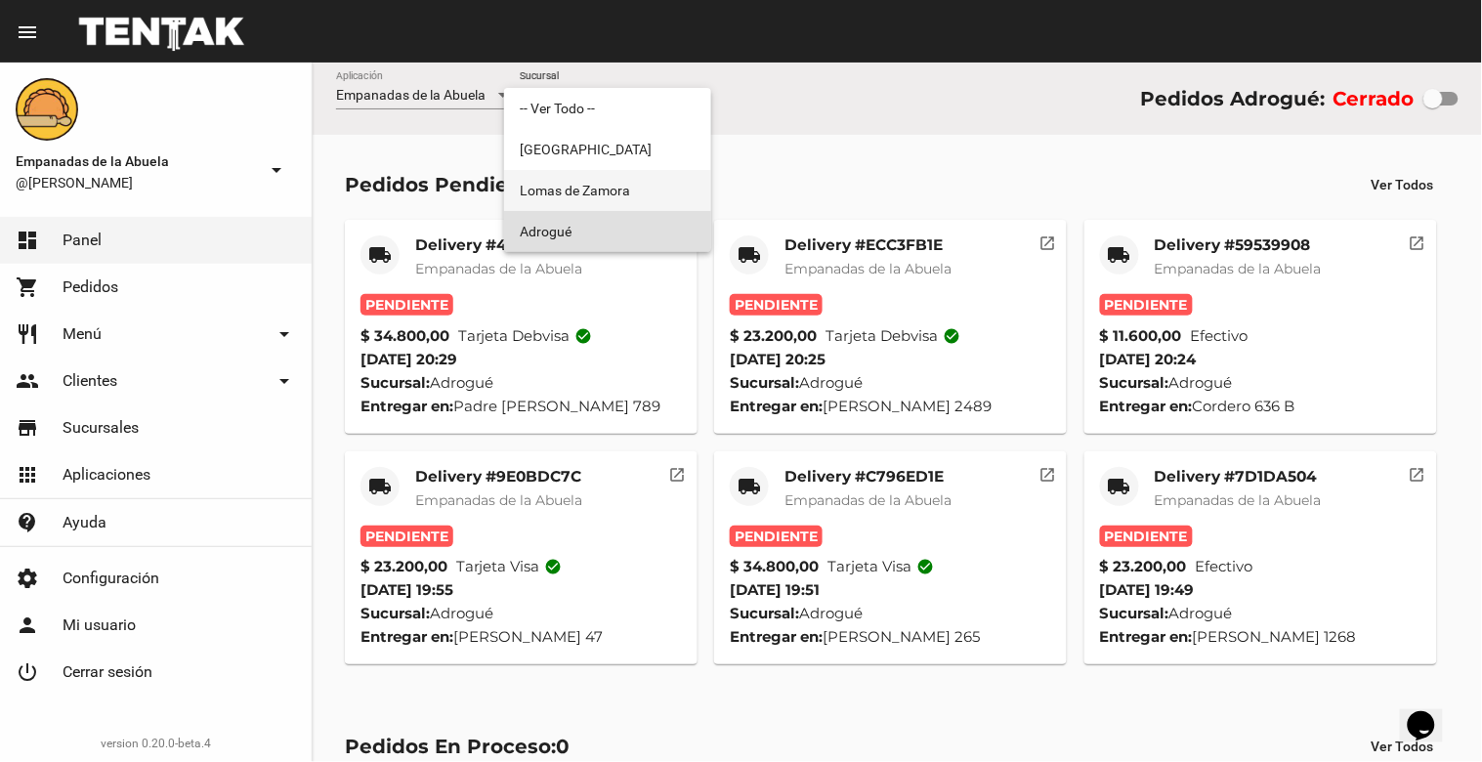
click at [609, 191] on span "Lomas de Zamora" at bounding box center [608, 190] width 176 height 41
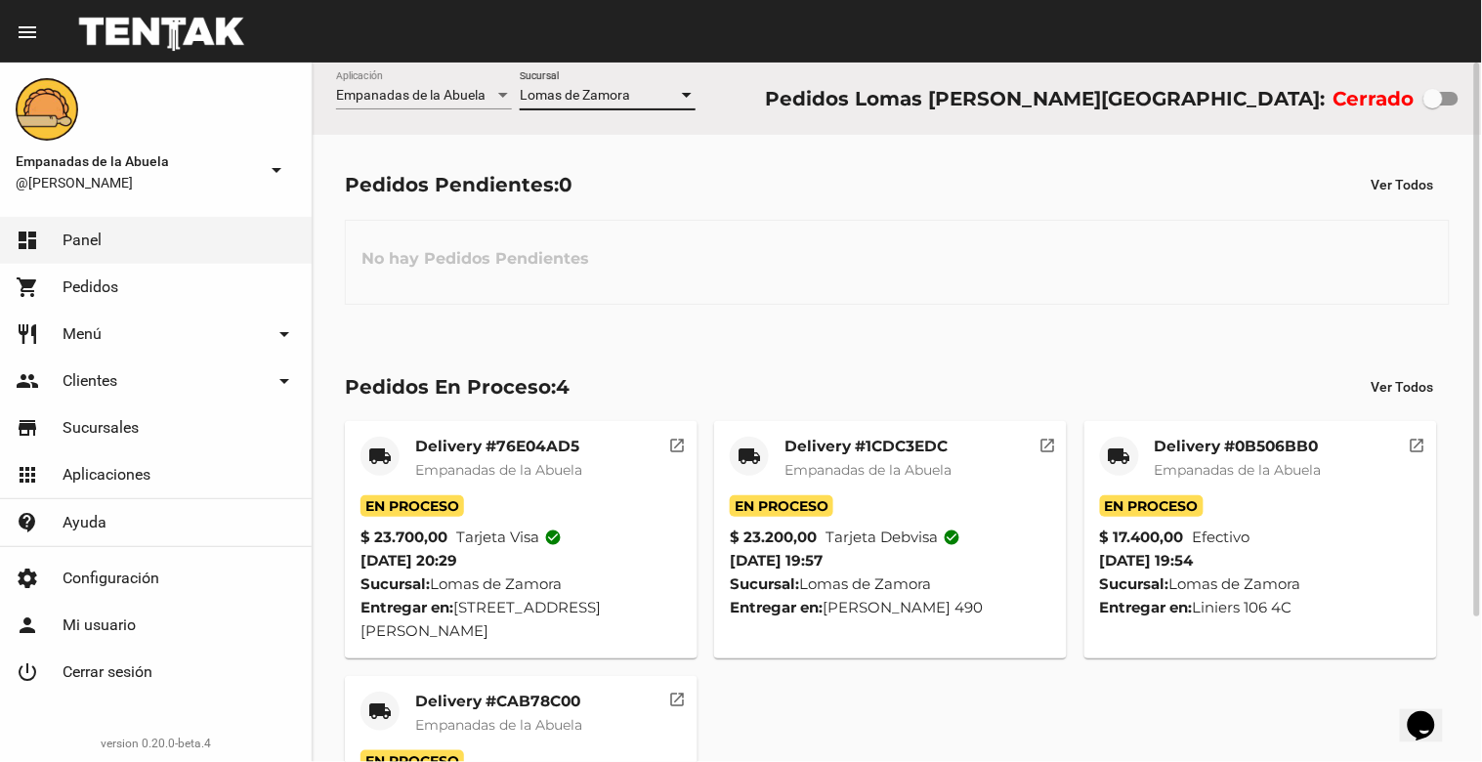
click at [1439, 90] on div at bounding box center [1433, 99] width 20 height 20
click at [1433, 105] on input "checkbox" at bounding box center [1432, 105] width 1 height 1
click at [613, 86] on div "Lomas [PERSON_NAME] Sucursal" at bounding box center [608, 90] width 176 height 38
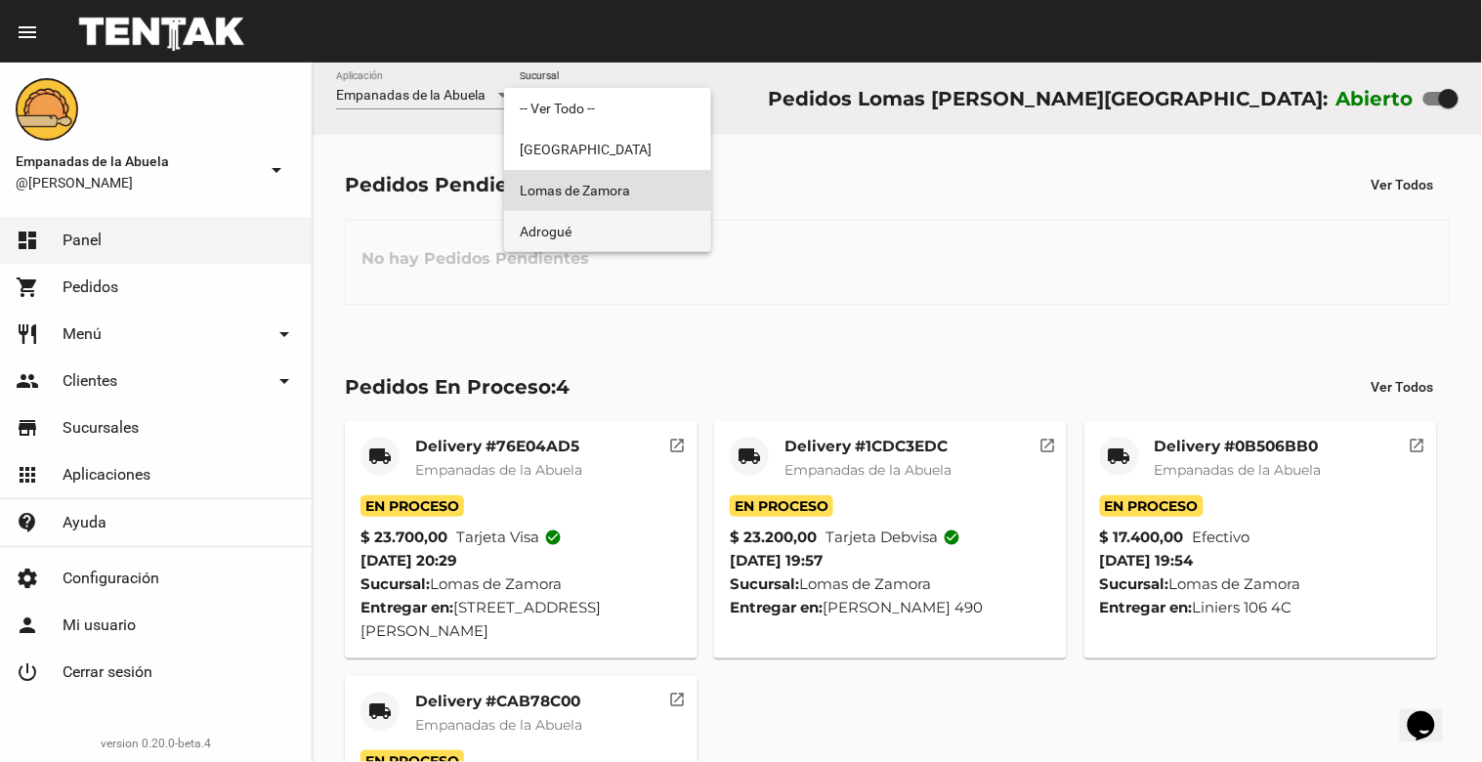
click at [627, 212] on span "Adrogué" at bounding box center [608, 231] width 176 height 41
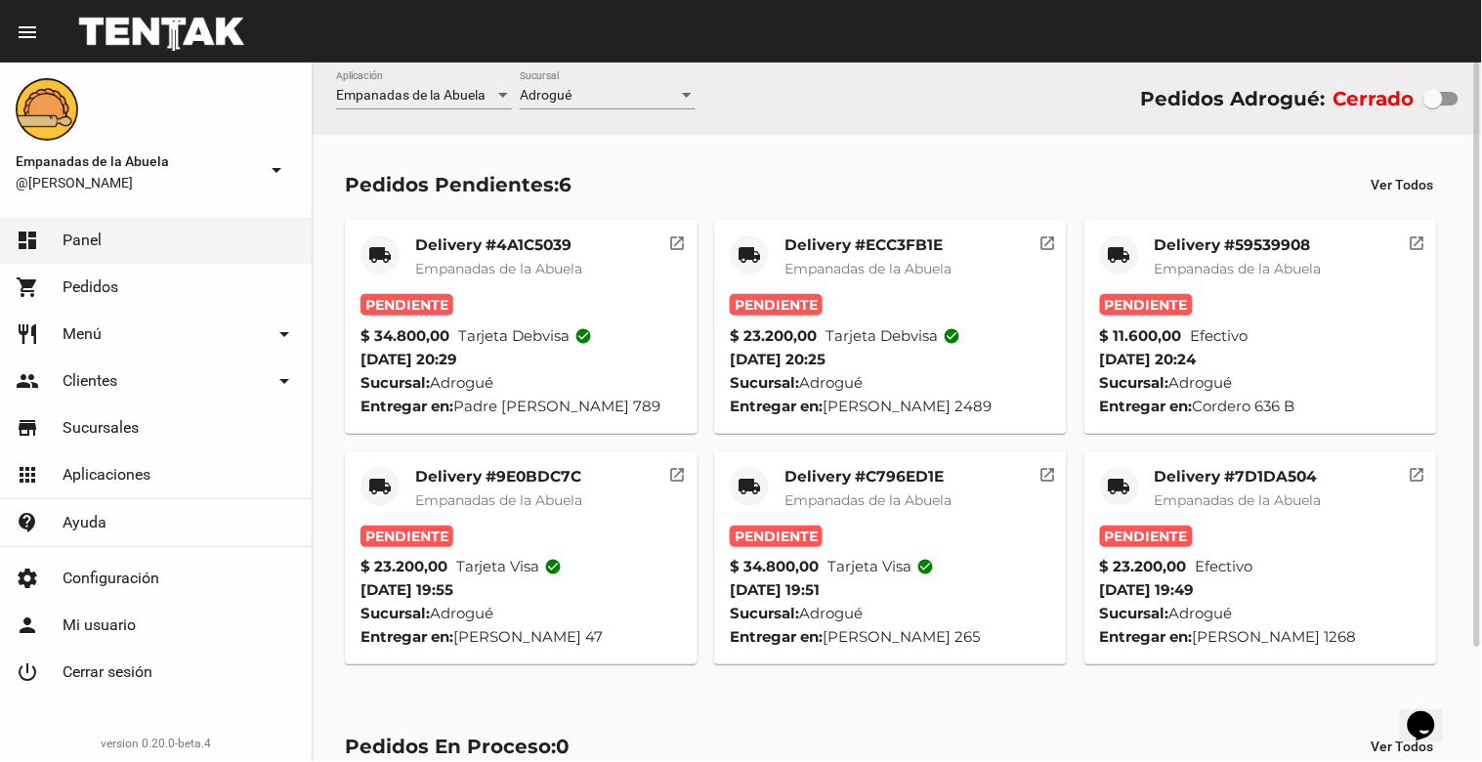
click at [620, 83] on div "Adrogué Sucursal" at bounding box center [608, 90] width 176 height 38
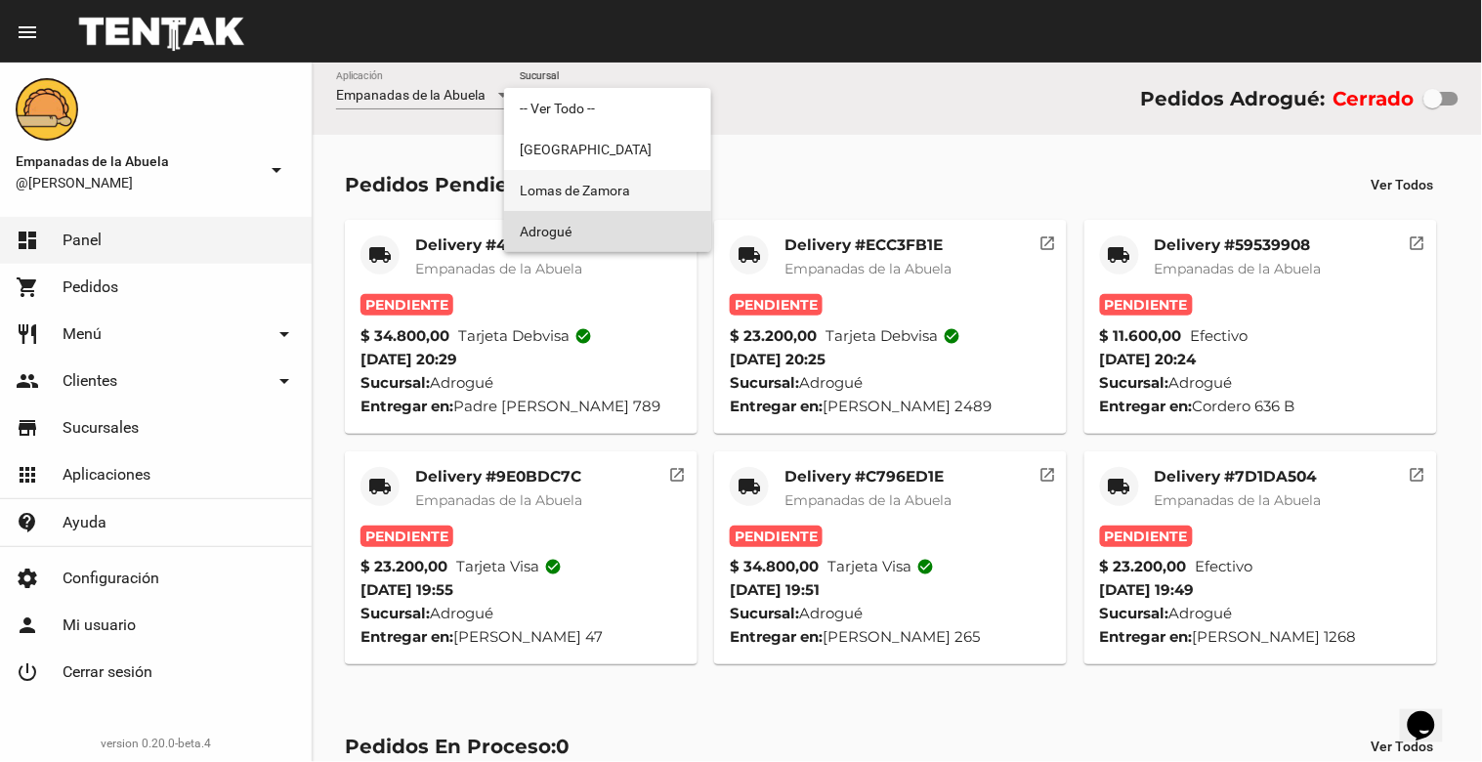
click at [610, 181] on span "Lomas de Zamora" at bounding box center [608, 190] width 176 height 41
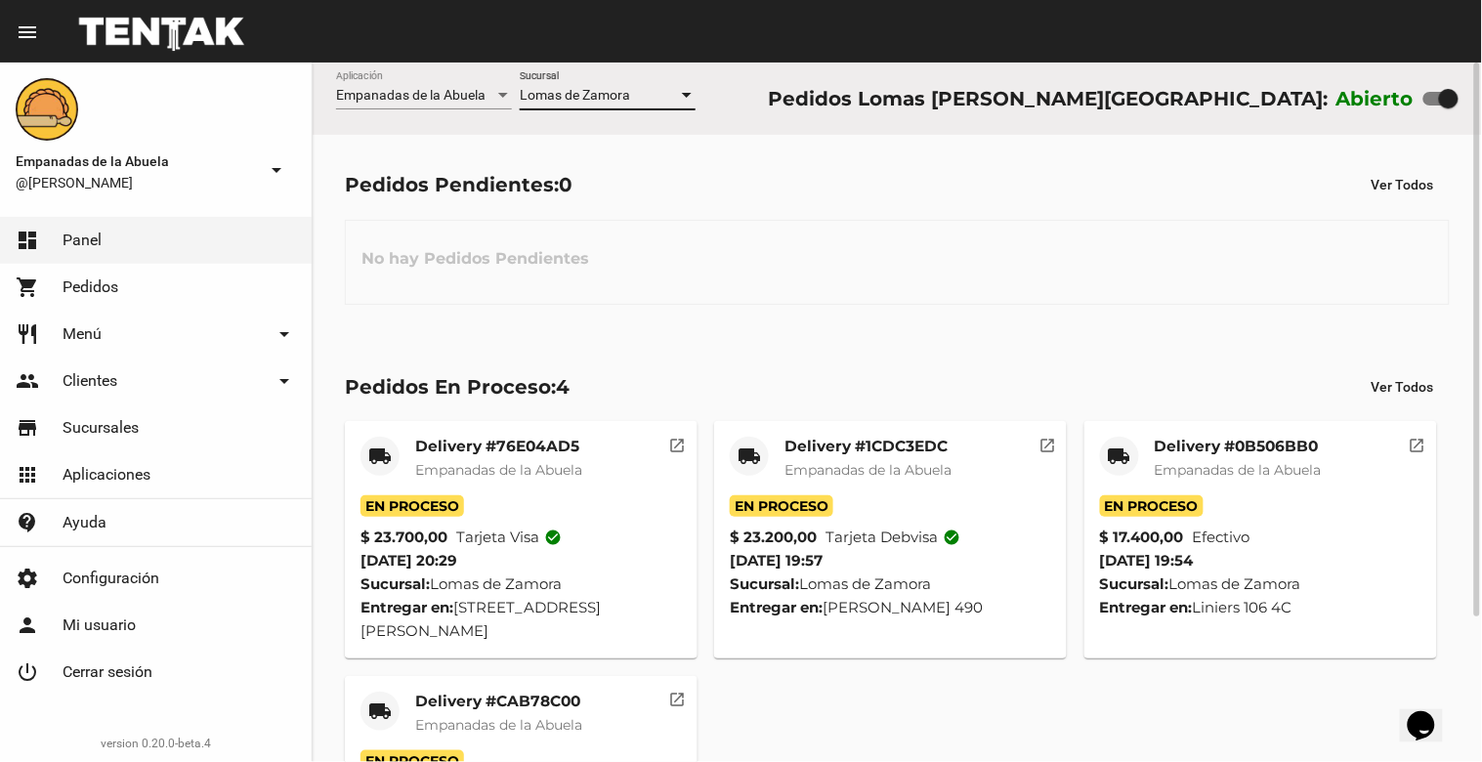
click at [591, 100] on span "Lomas de Zamora" at bounding box center [575, 95] width 110 height 16
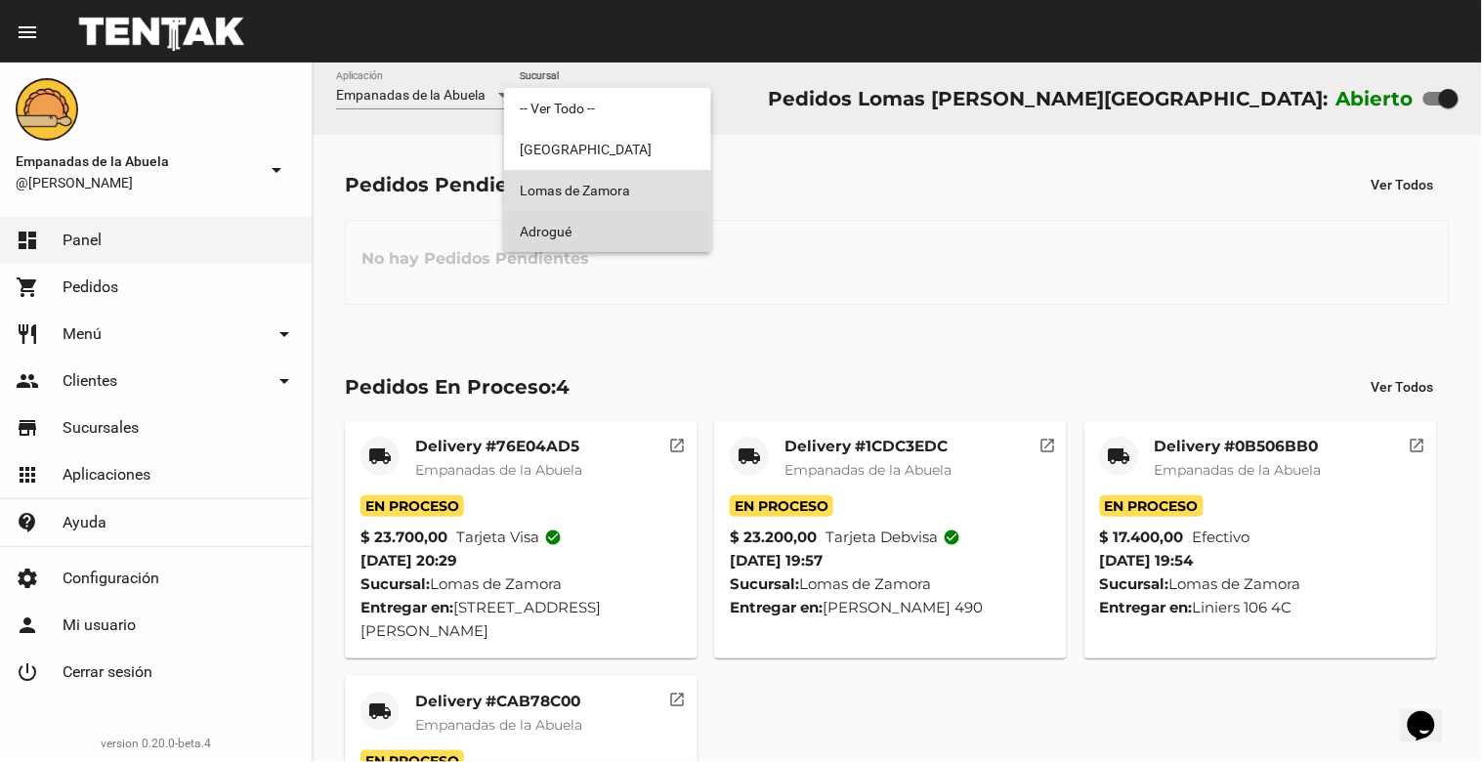
click at [554, 236] on span "Adrogué" at bounding box center [608, 231] width 176 height 41
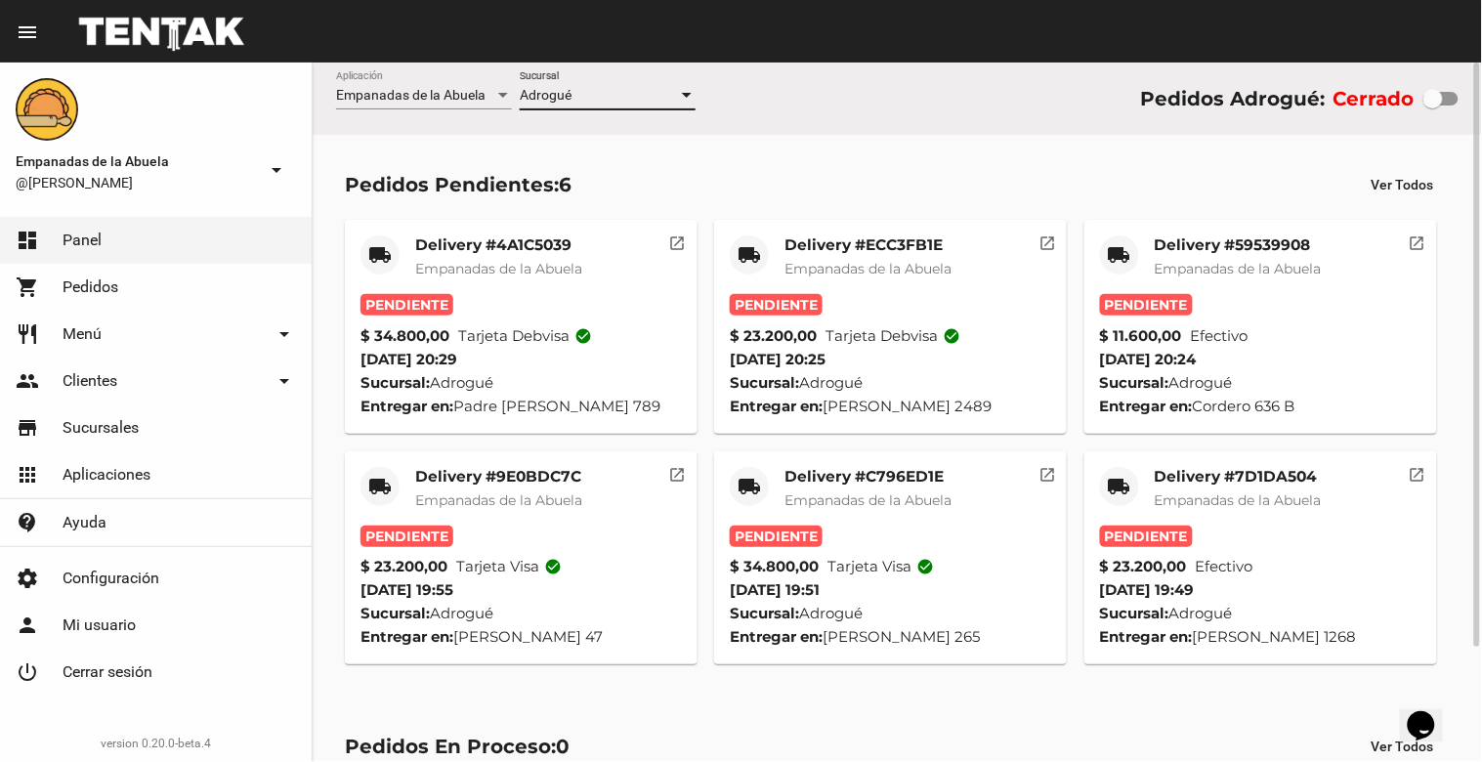
click at [572, 90] on div "Adrogué" at bounding box center [599, 96] width 158 height 16
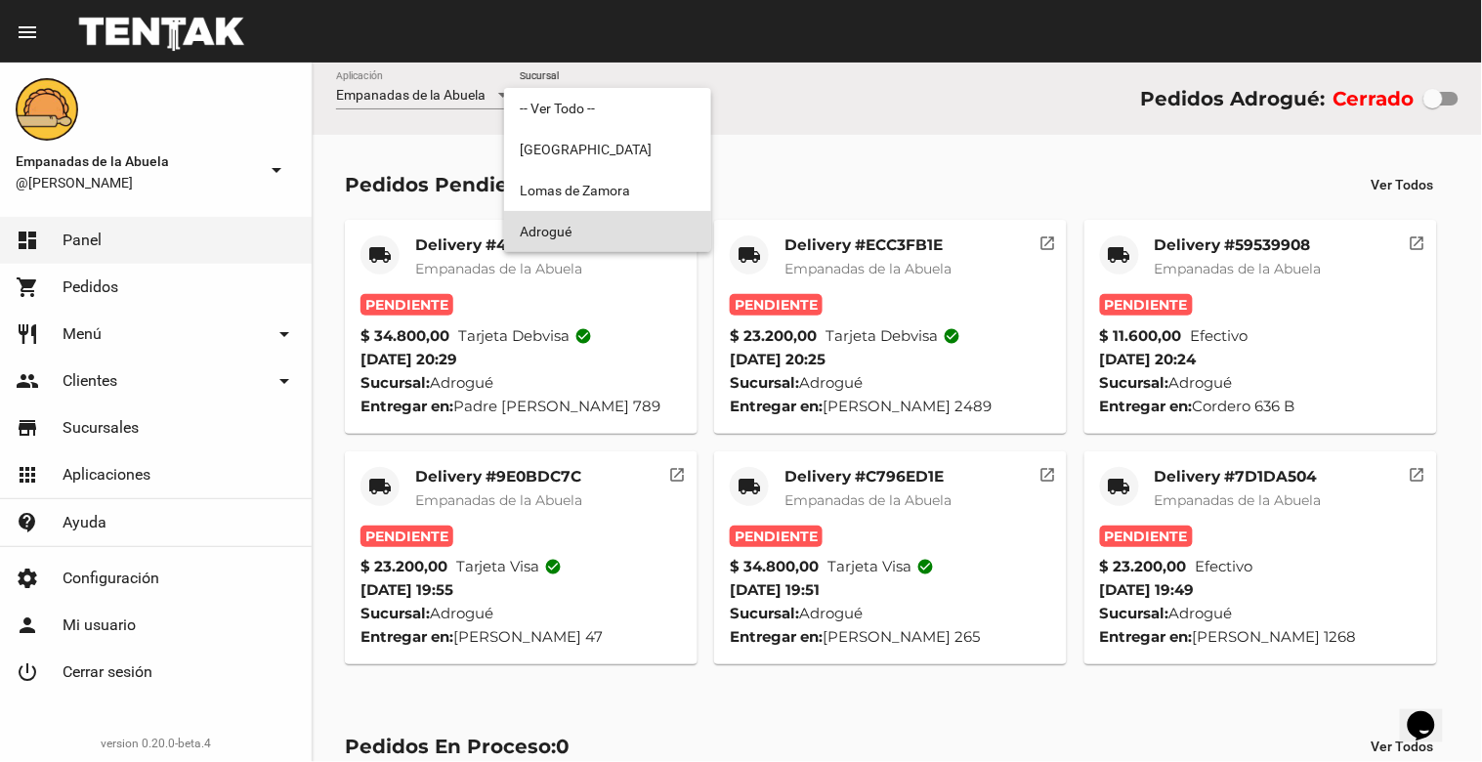
click at [551, 226] on span "Adrogué" at bounding box center [608, 231] width 176 height 41
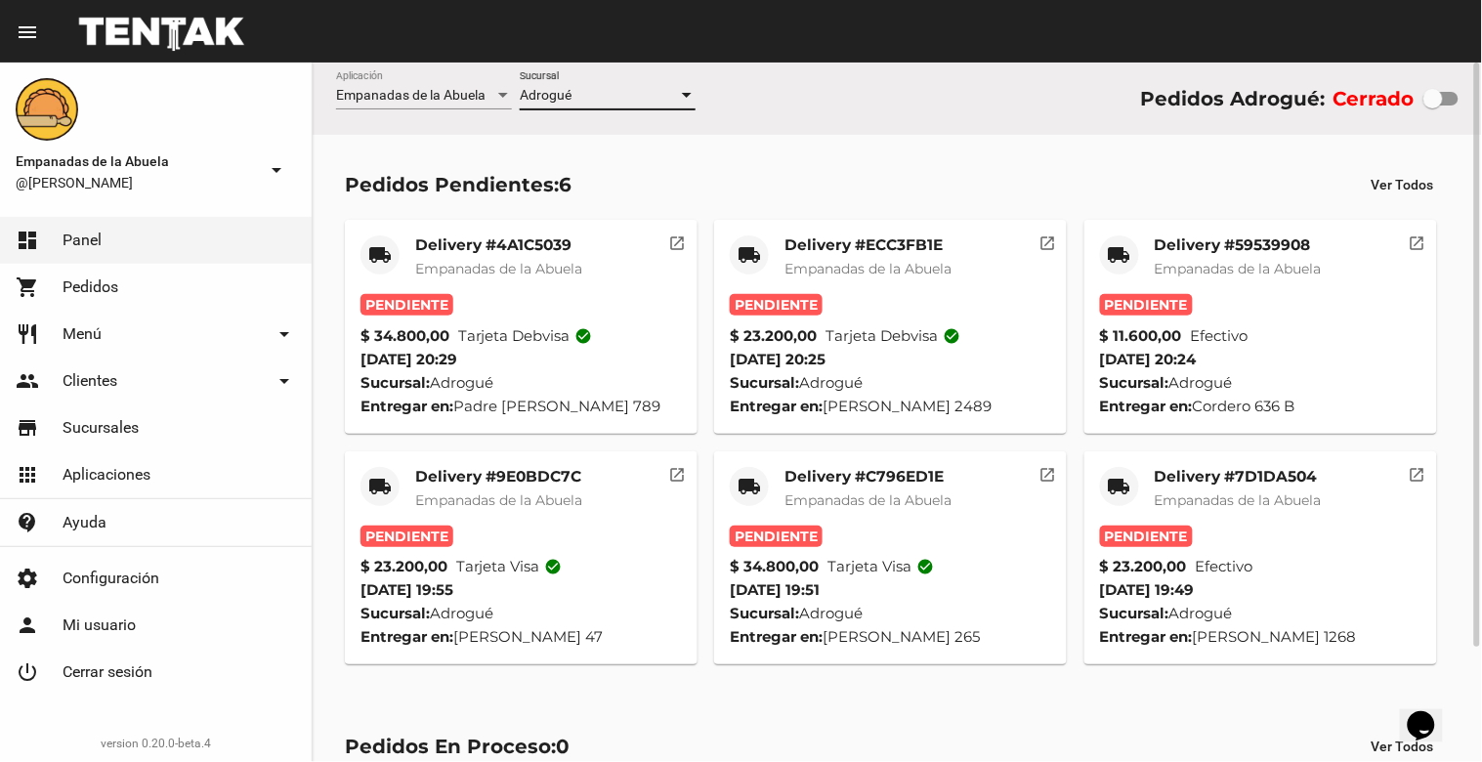
click at [642, 94] on div "Adrogué" at bounding box center [599, 96] width 158 height 16
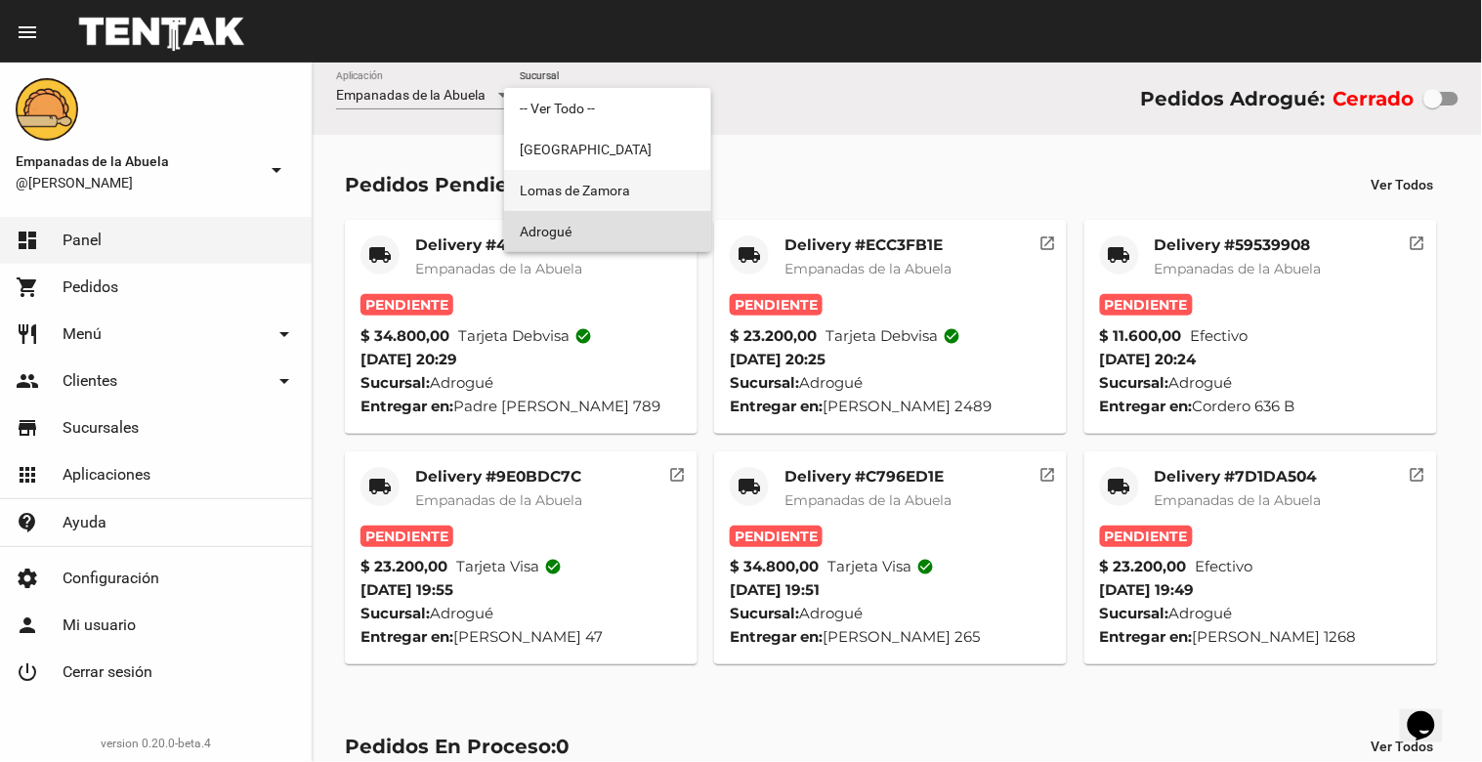
click at [602, 179] on span "Lomas de Zamora" at bounding box center [608, 190] width 176 height 41
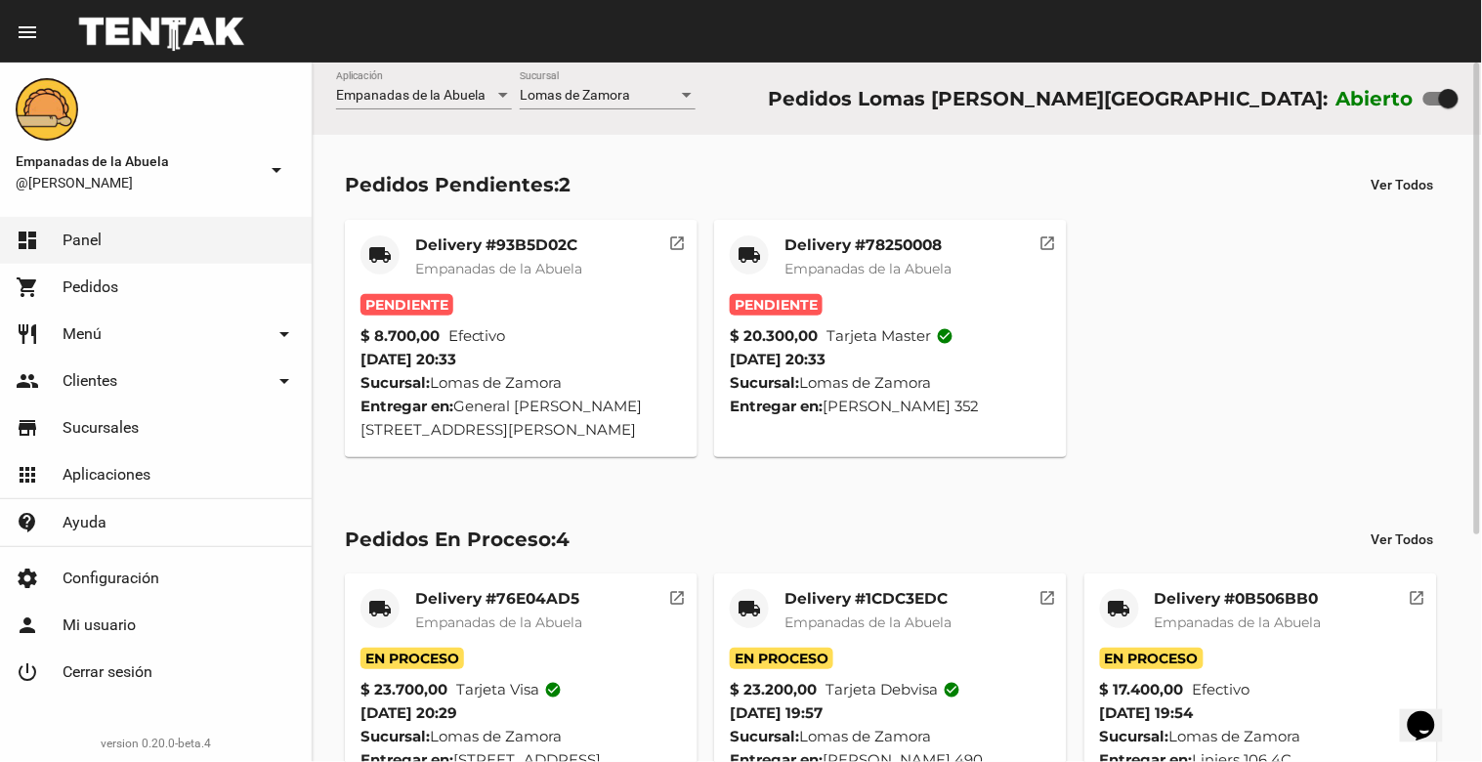
click at [892, 254] on mat-card-title "Delivery #78250008" at bounding box center [867, 245] width 167 height 20
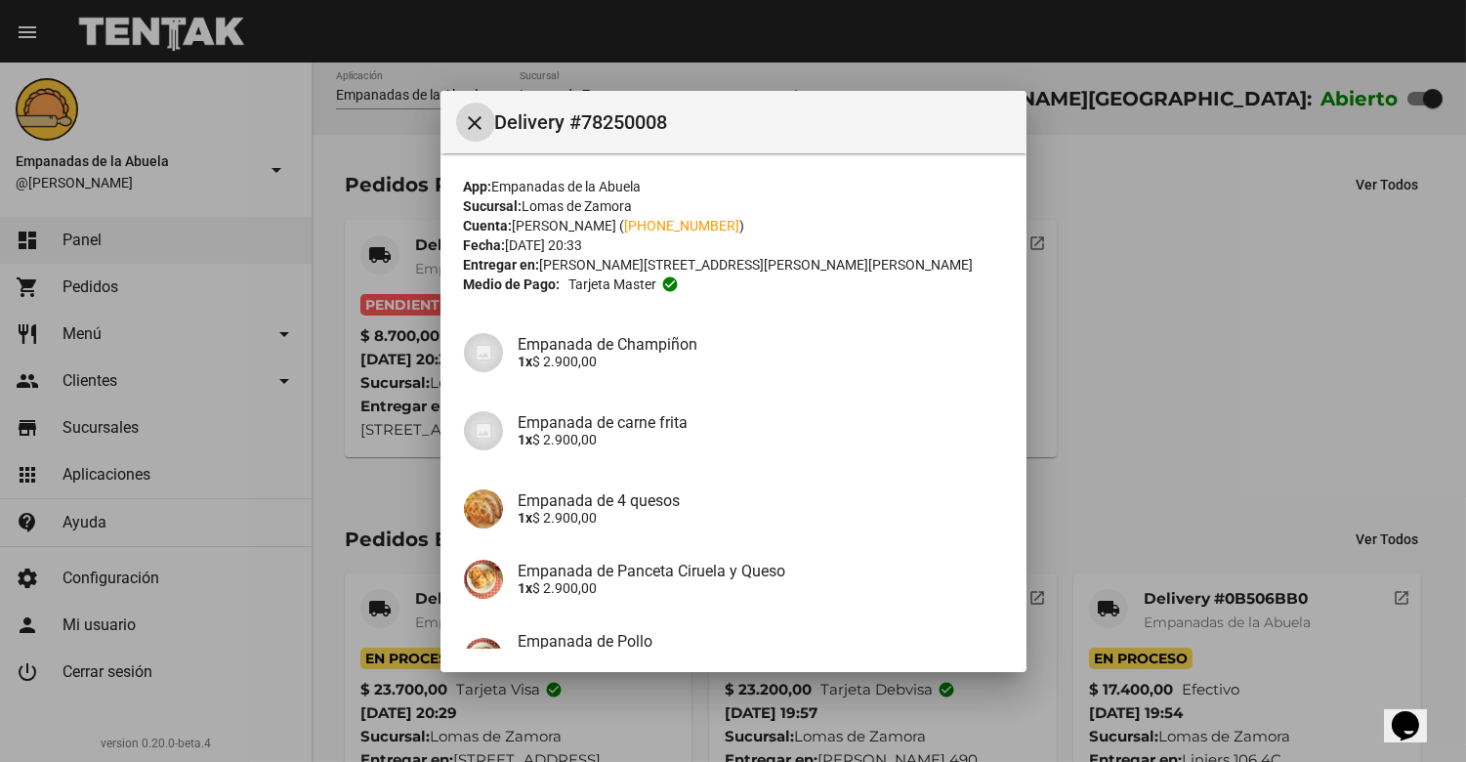
scroll to position [291, 0]
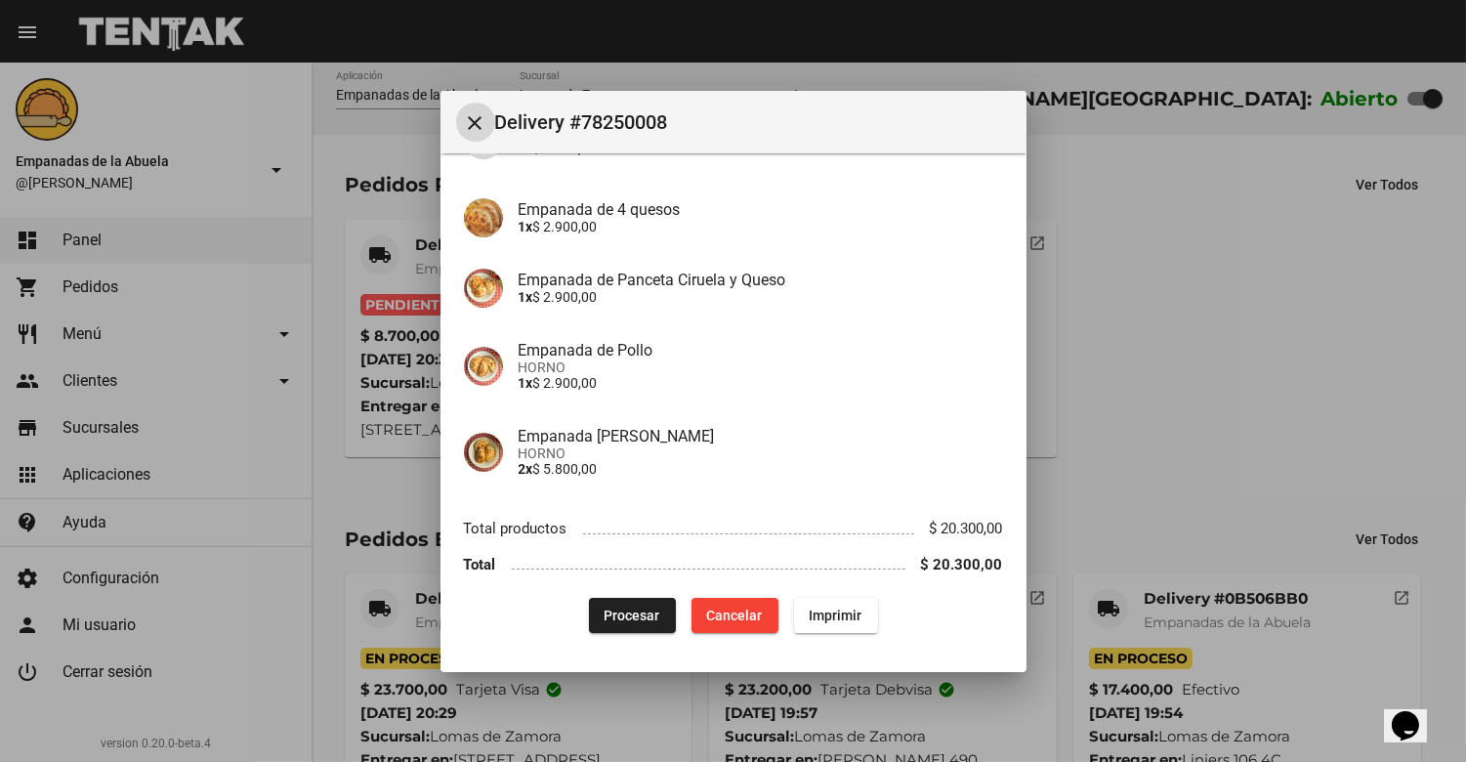
click at [631, 629] on button "Procesar" at bounding box center [632, 615] width 87 height 35
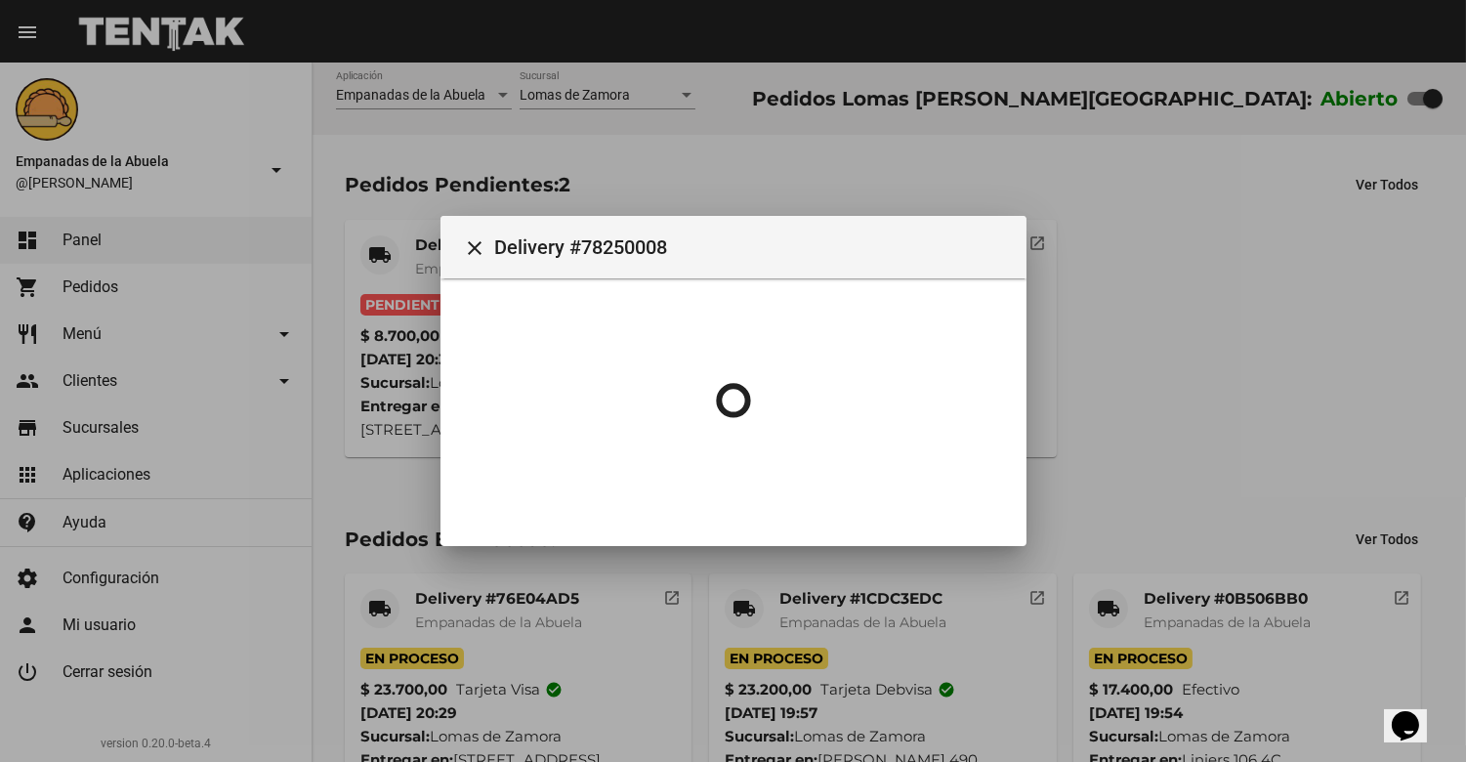
scroll to position [0, 0]
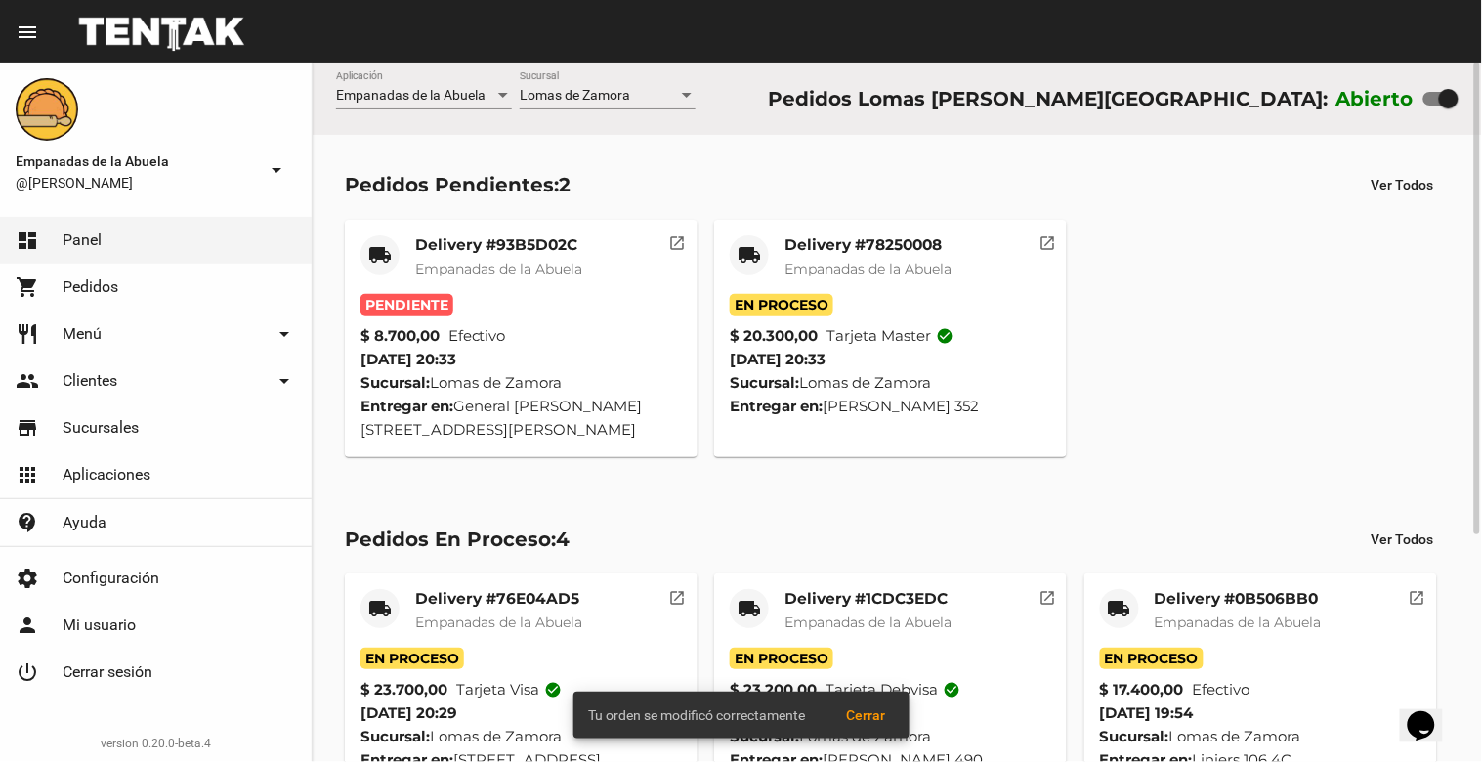
click at [872, 251] on mat-card-title "Delivery #78250008" at bounding box center [867, 245] width 167 height 20
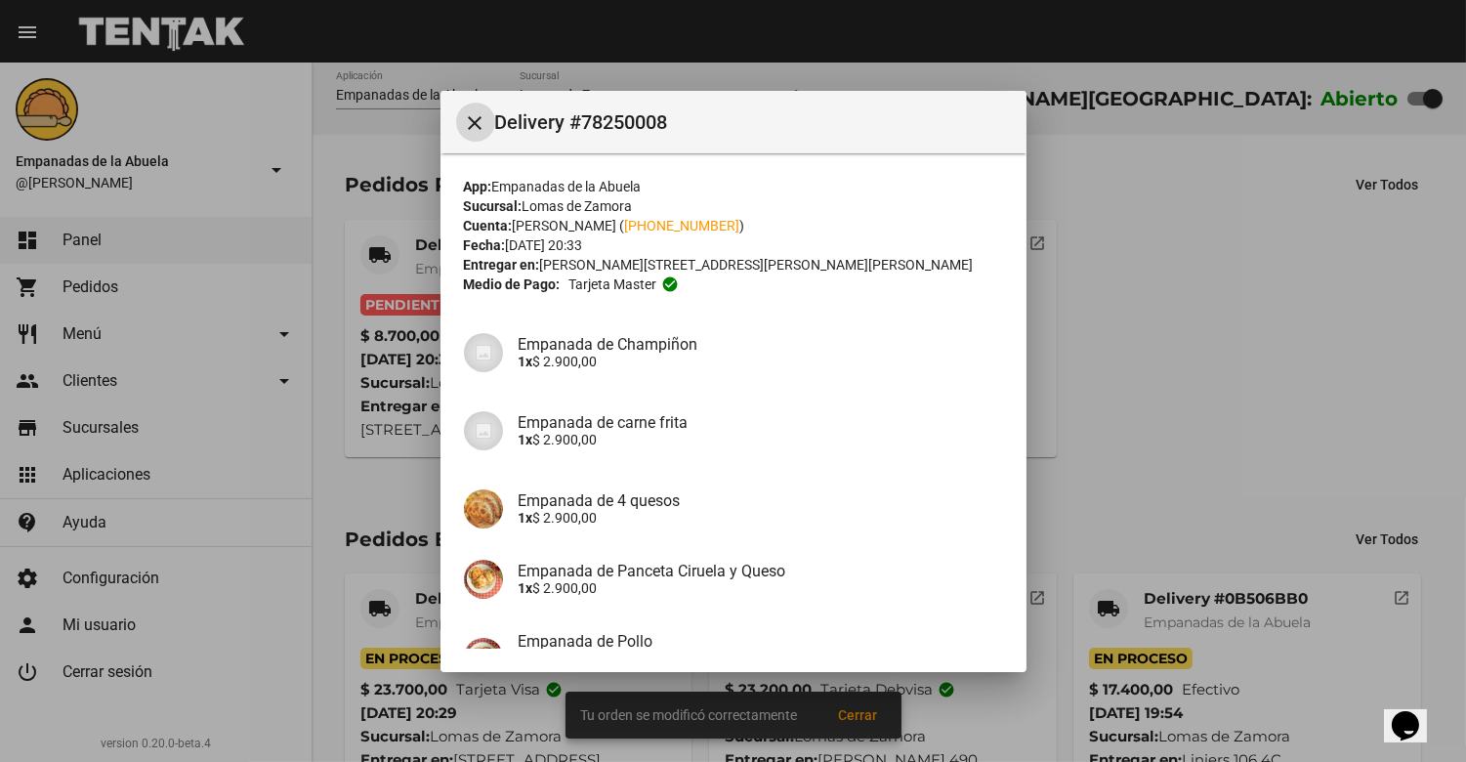
scroll to position [291, 0]
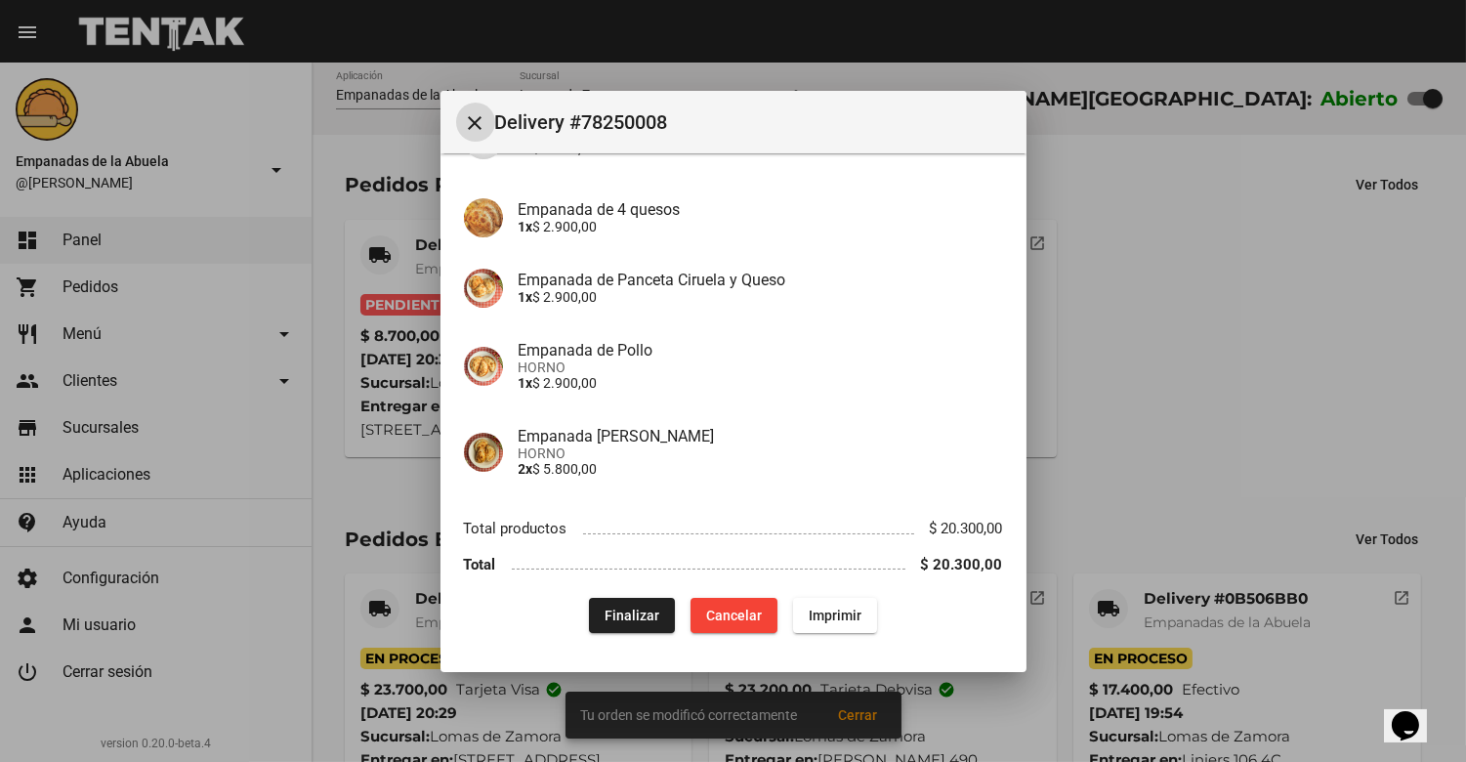
click at [825, 613] on span "Imprimir" at bounding box center [835, 616] width 53 height 16
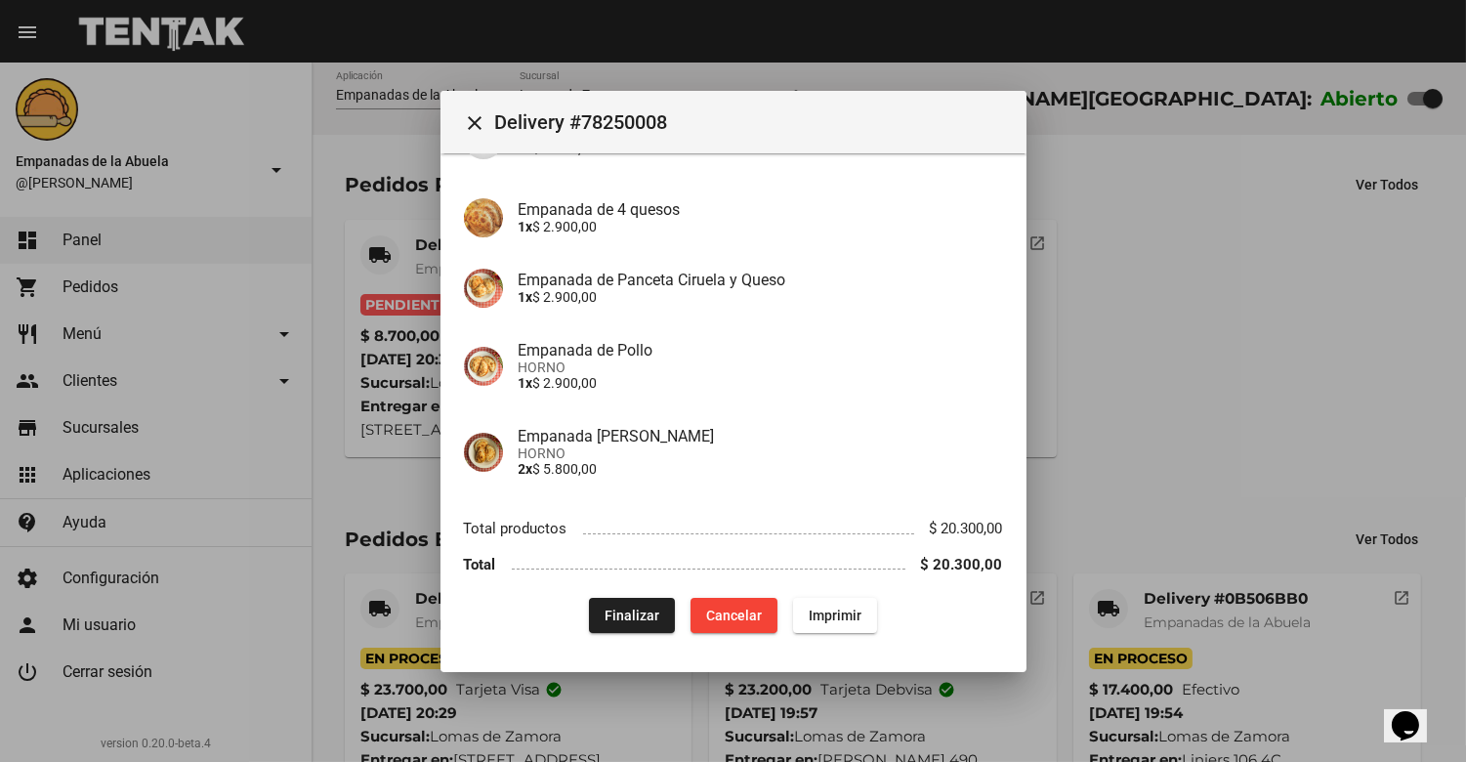
click at [464, 119] on mat-icon "close" at bounding box center [475, 122] width 23 height 23
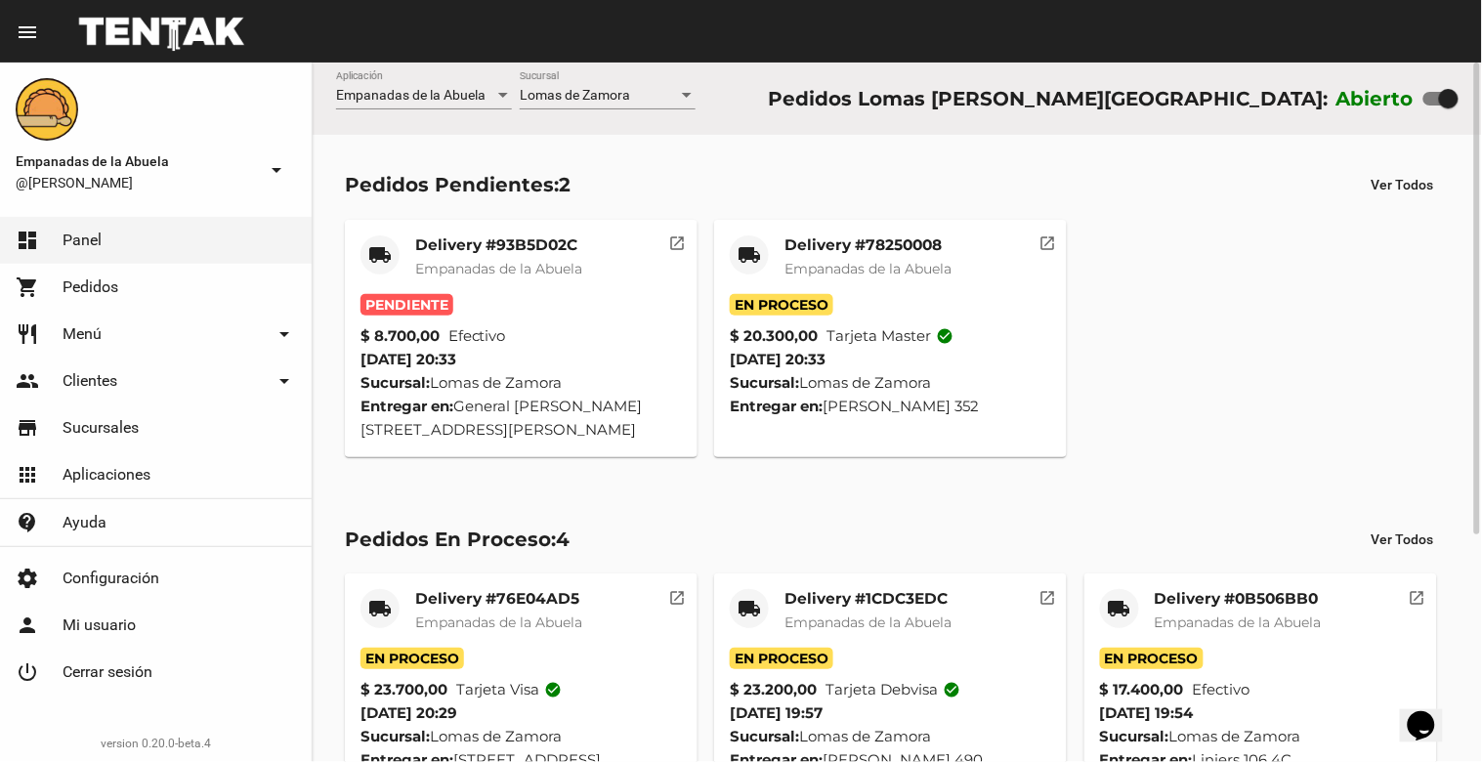
click at [446, 254] on mat-card-title "Delivery #93B5D02C" at bounding box center [498, 245] width 167 height 20
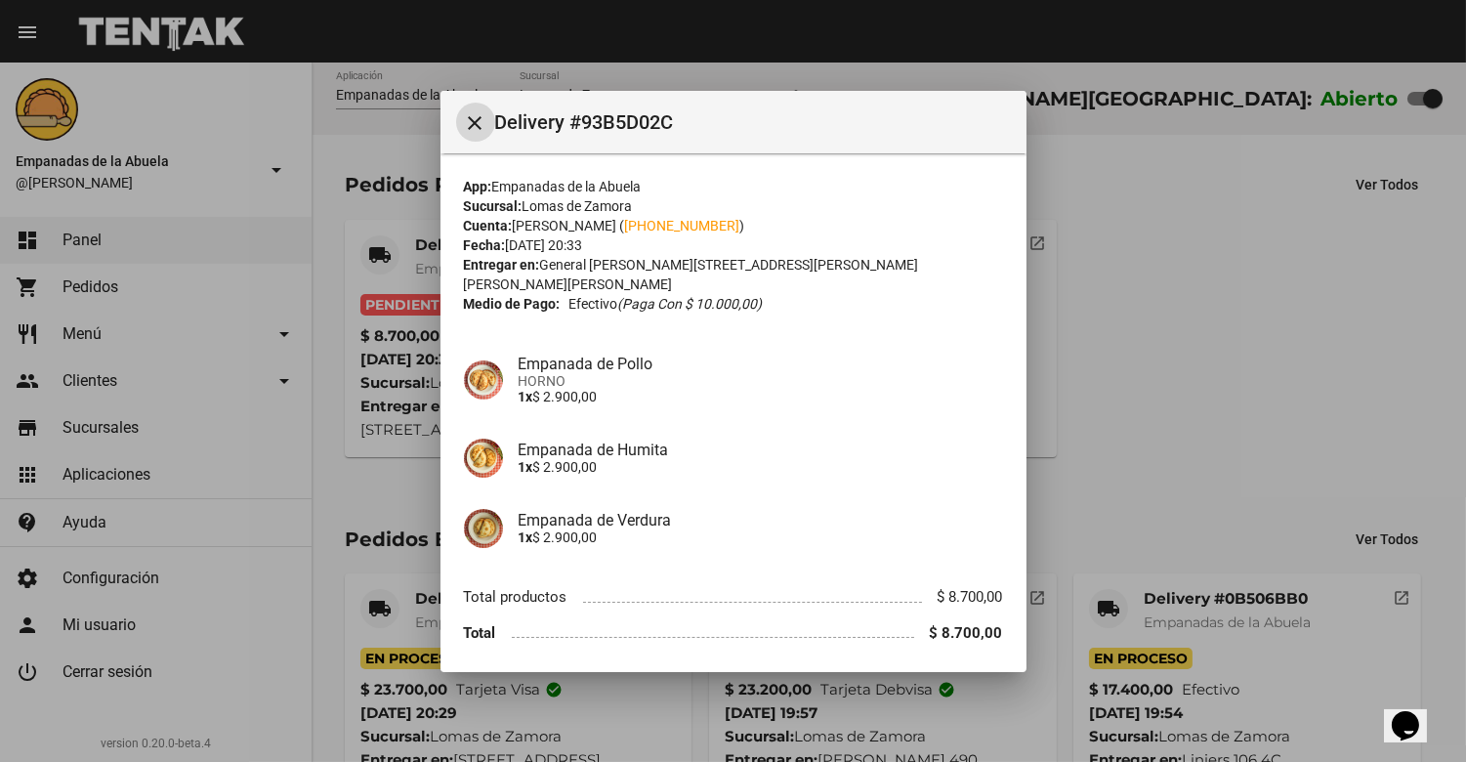
scroll to position [50, 0]
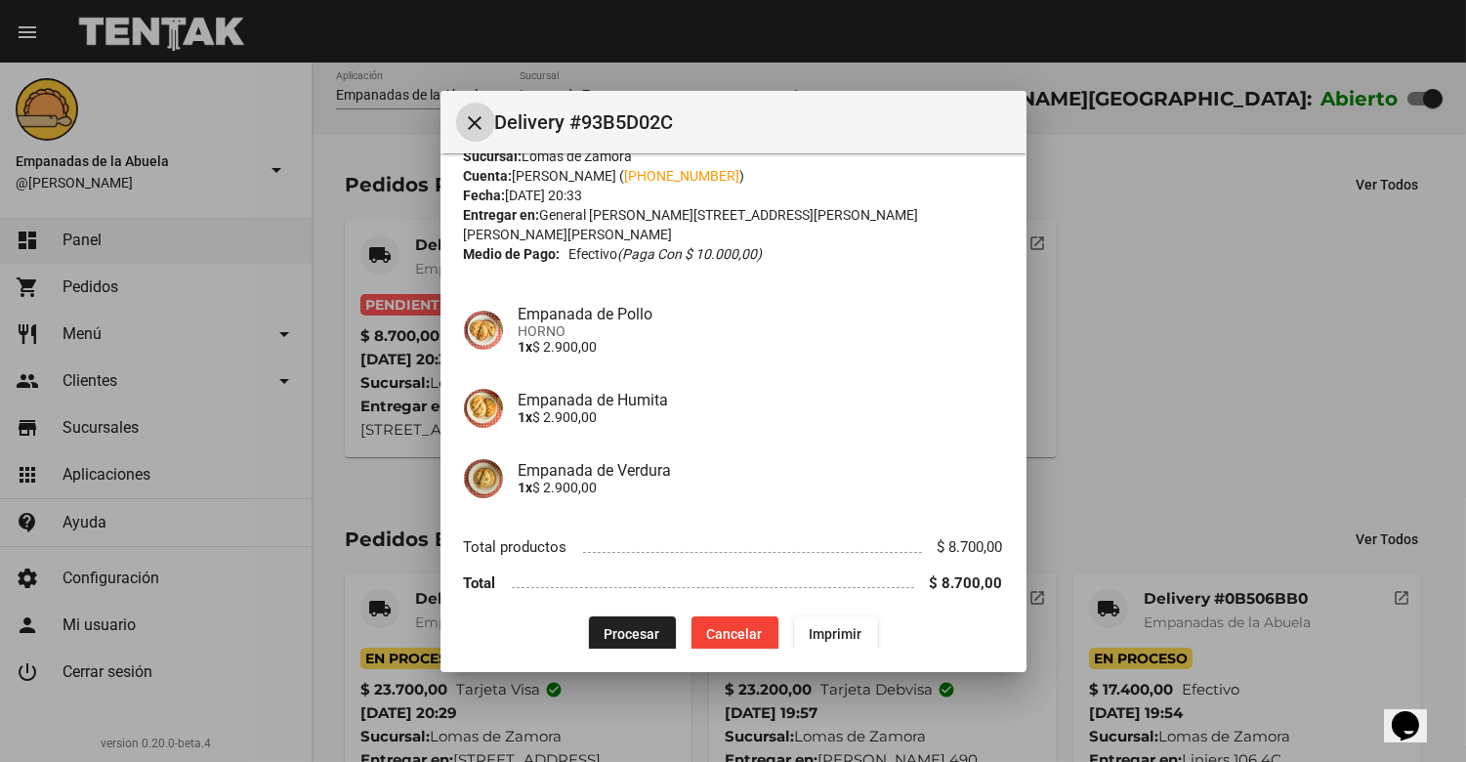
click at [620, 626] on span "Procesar" at bounding box center [633, 634] width 56 height 16
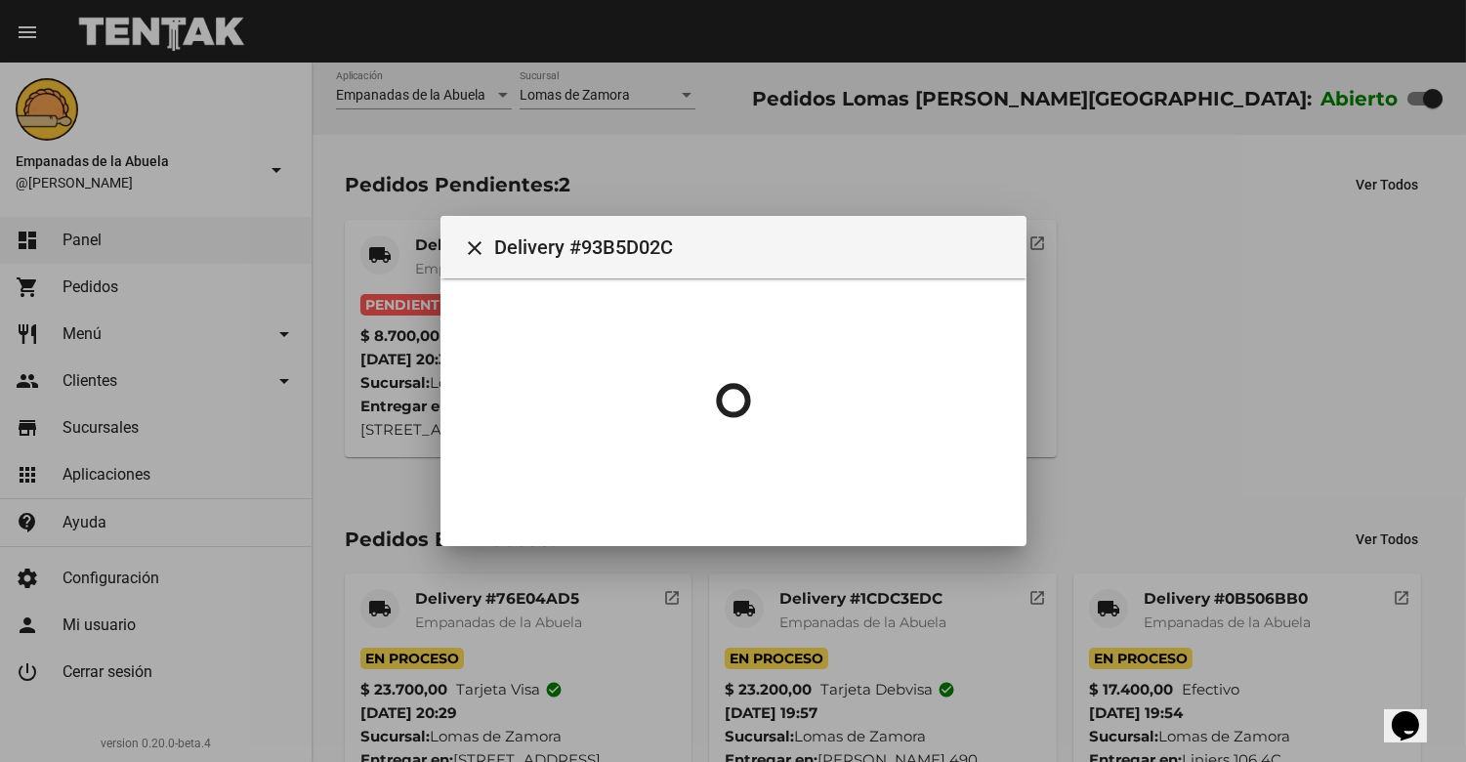
scroll to position [0, 0]
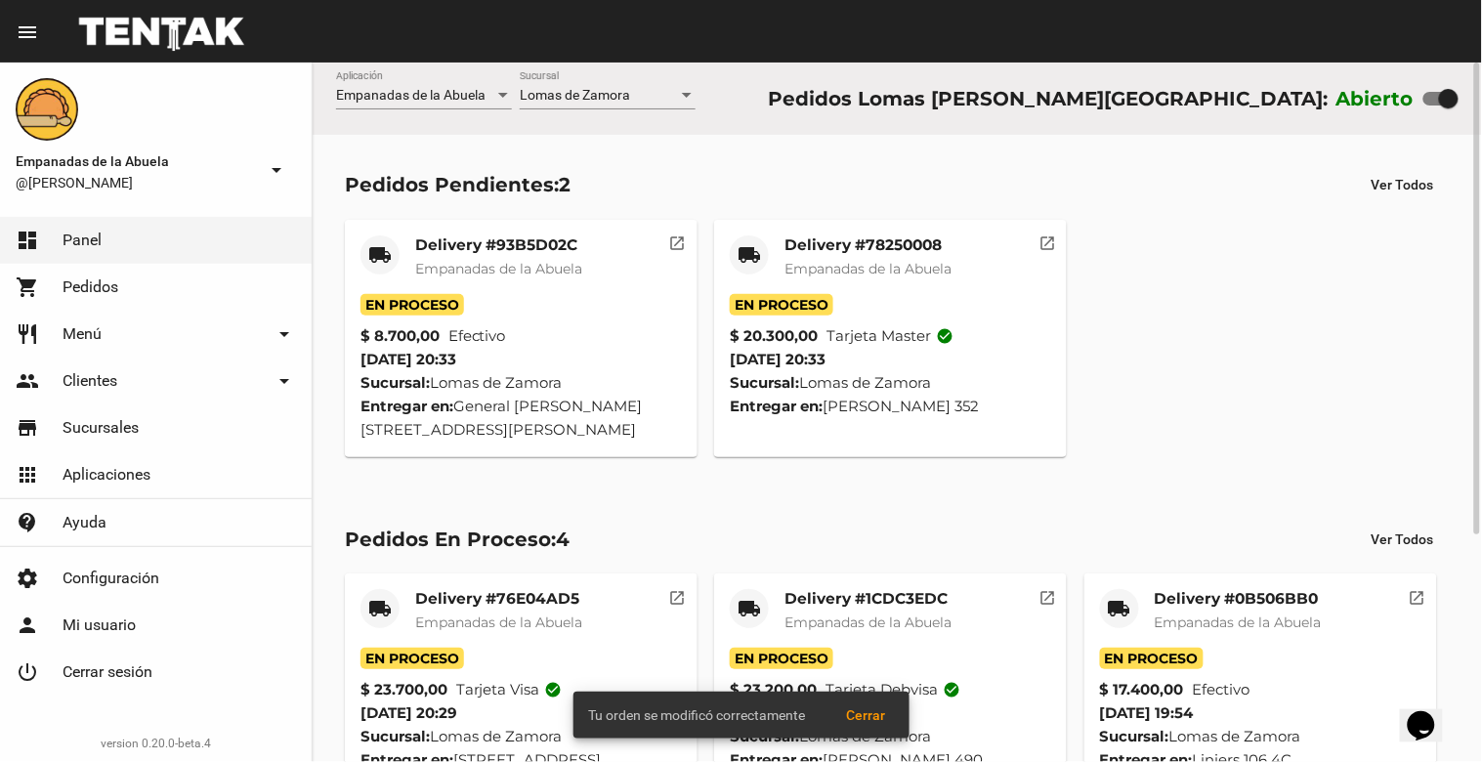
click at [442, 250] on mat-card-title "Delivery #93B5D02C" at bounding box center [498, 245] width 167 height 20
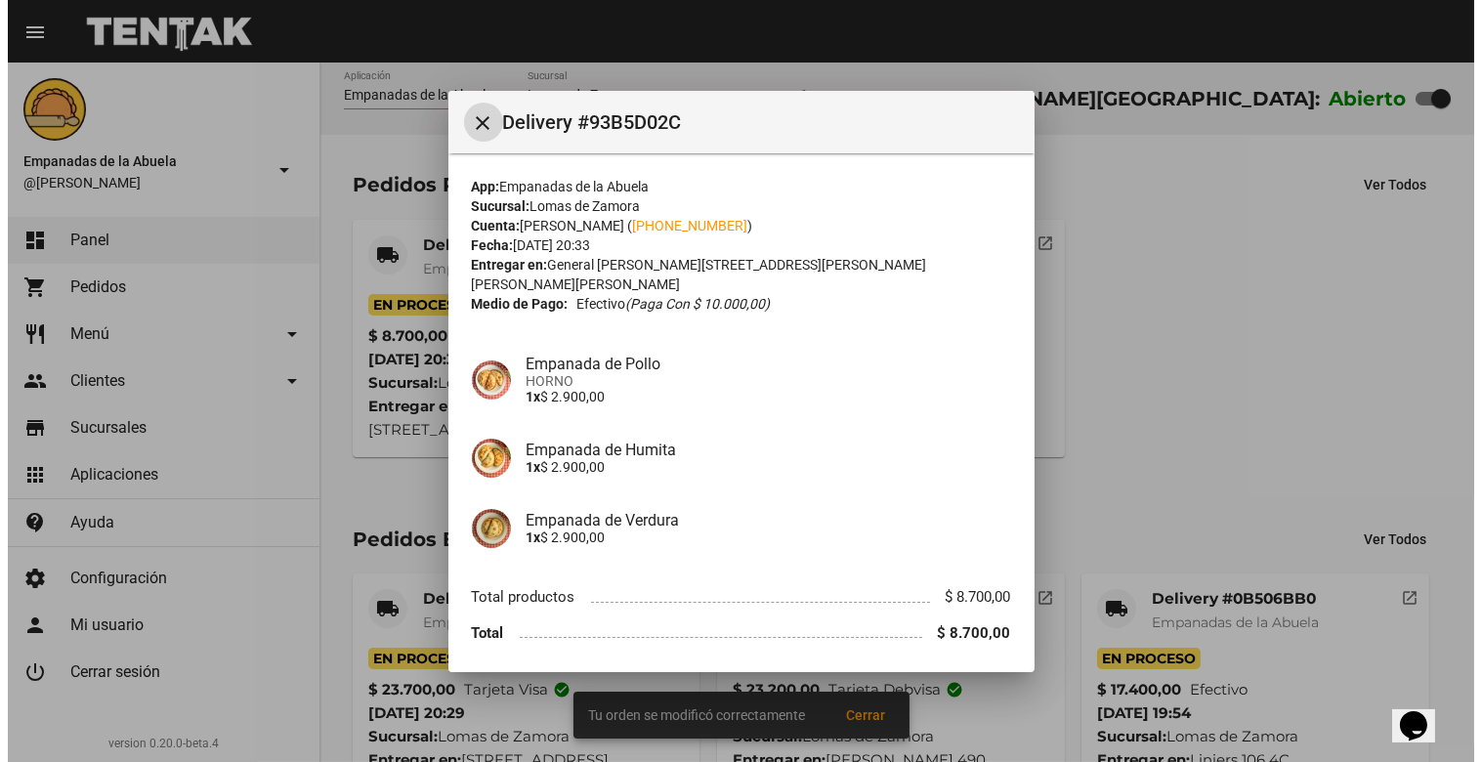
scroll to position [50, 0]
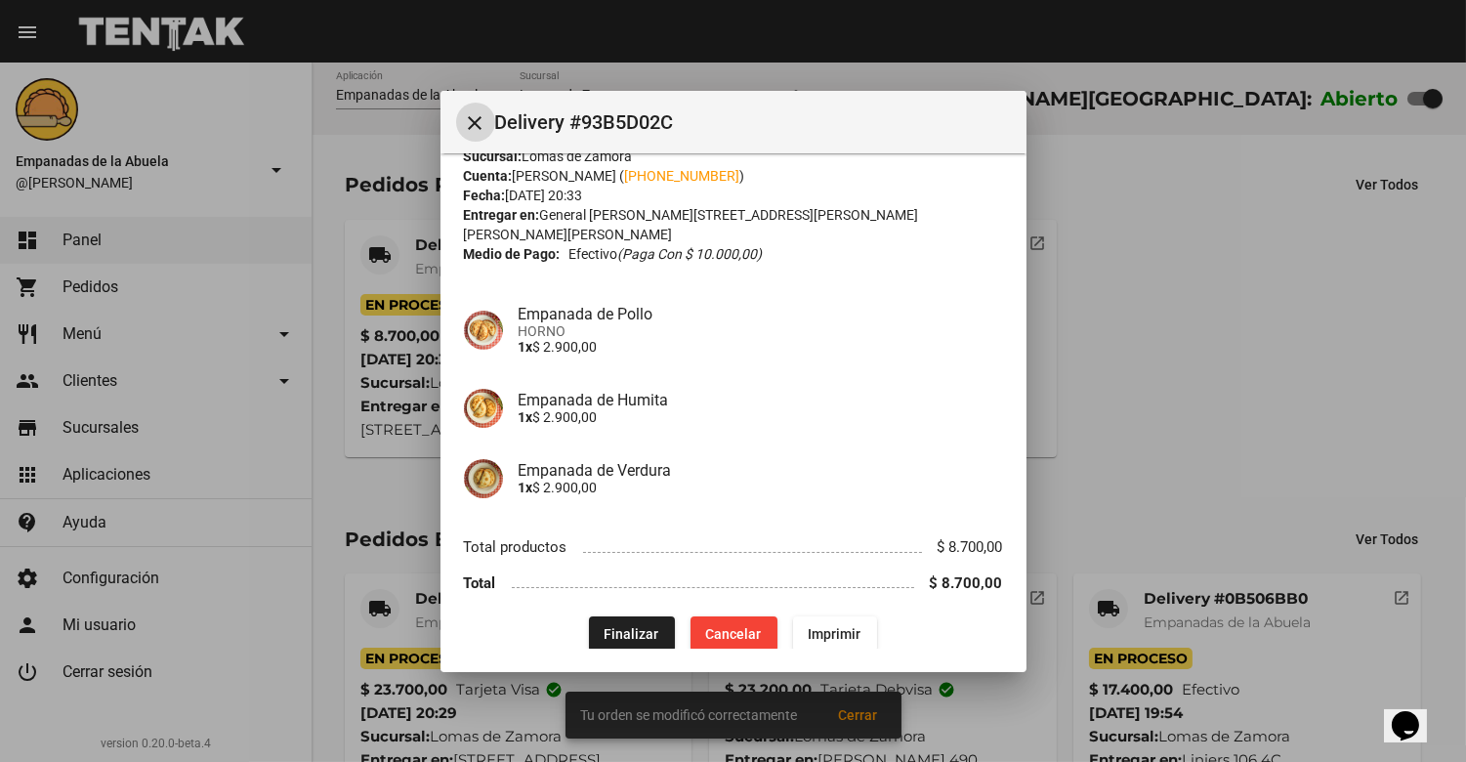
click at [812, 626] on span "Imprimir" at bounding box center [835, 634] width 53 height 16
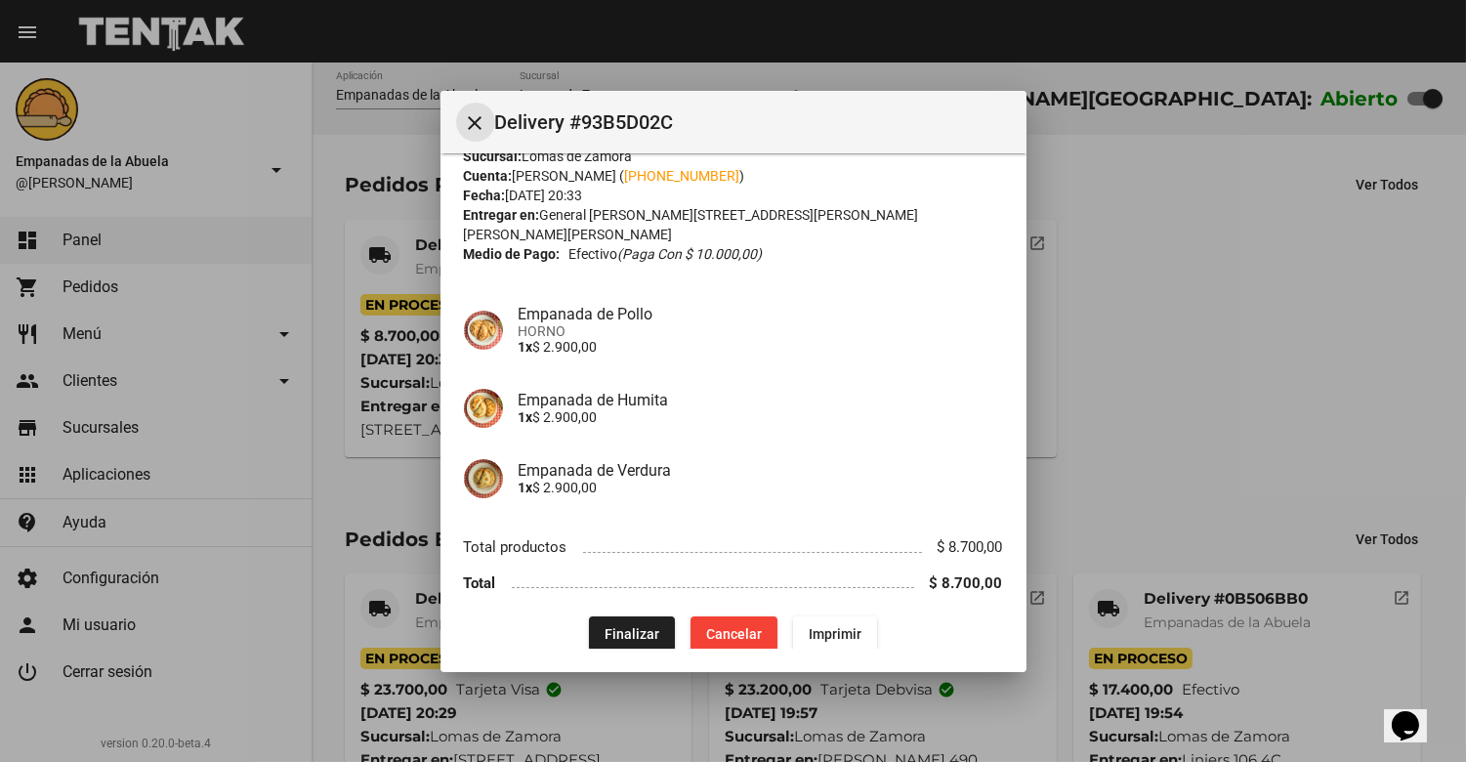
click at [474, 121] on mat-icon "close" at bounding box center [475, 122] width 23 height 23
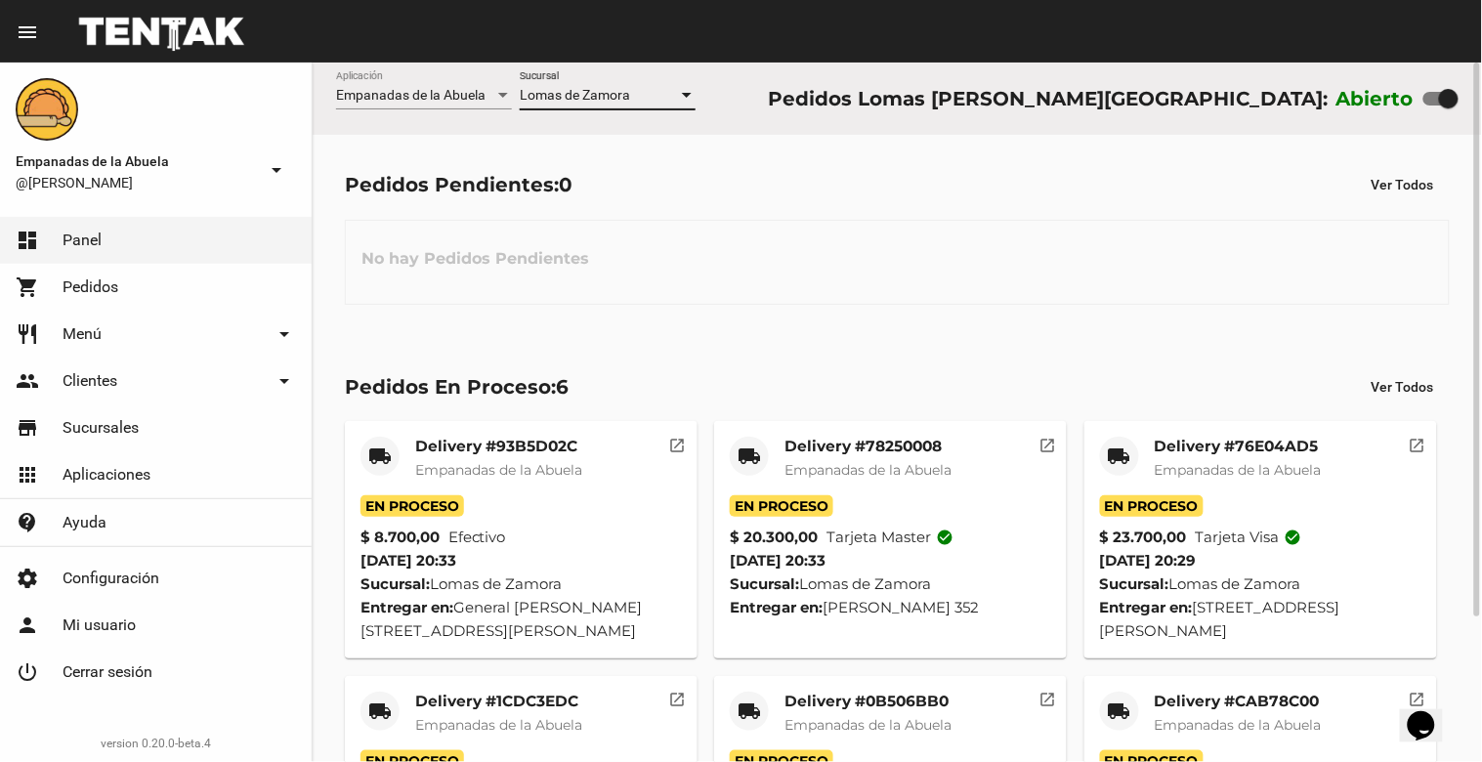
click at [586, 93] on span "Lomas de Zamora" at bounding box center [575, 95] width 110 height 16
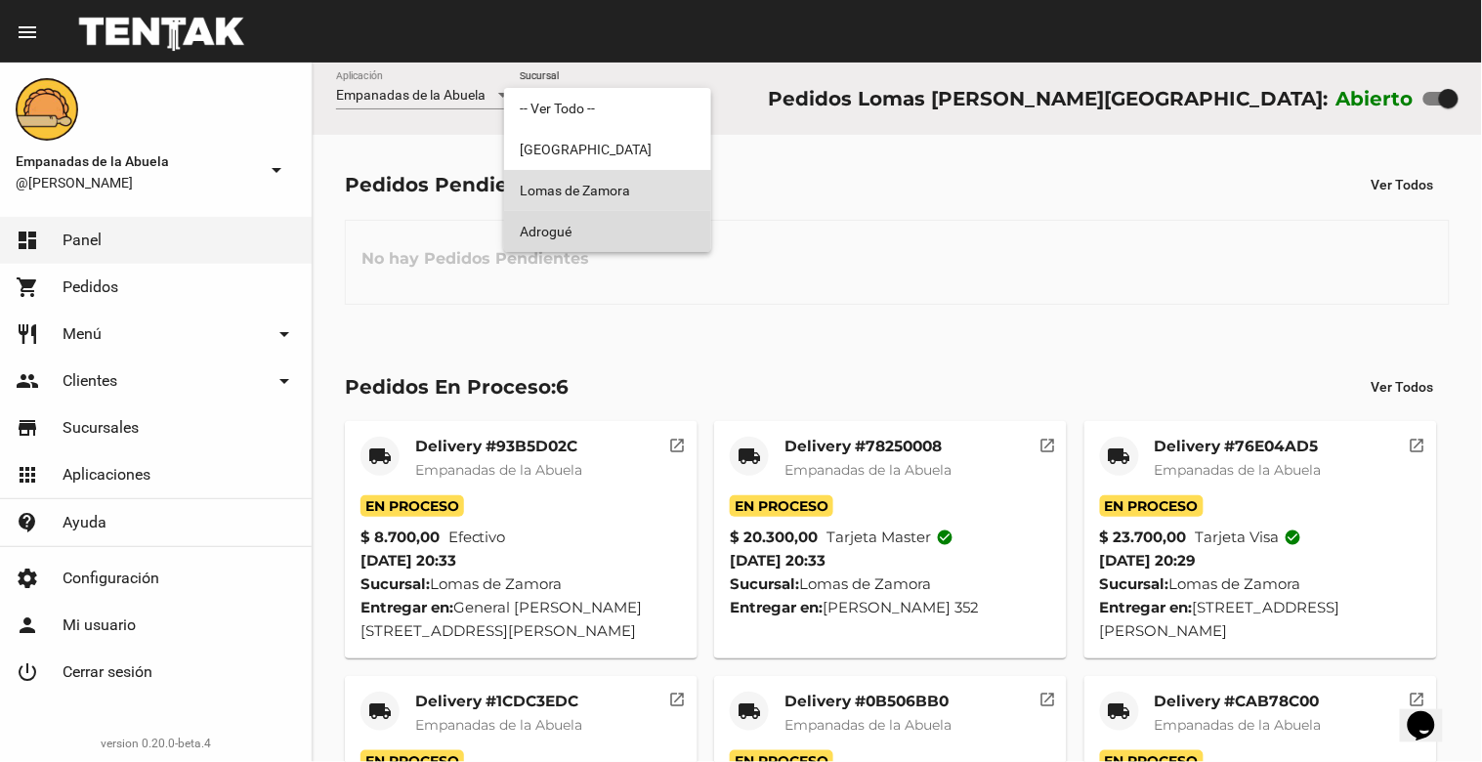
click at [554, 223] on span "Adrogué" at bounding box center [608, 231] width 176 height 41
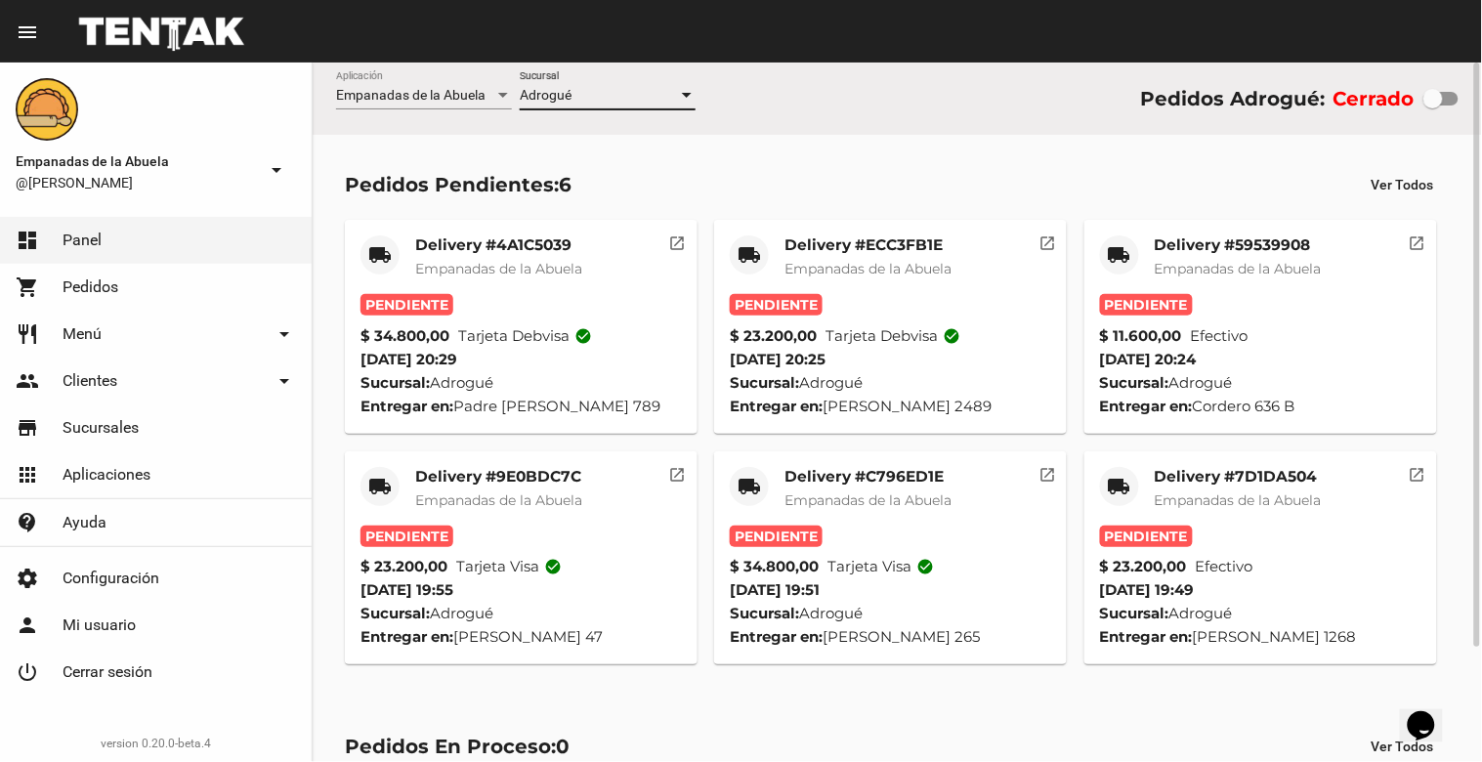
click at [609, 68] on div "Empanadas de la Abuela Aplicación Adrogué Sucursal Pedidos Adrogué: Cerrado" at bounding box center [897, 99] width 1169 height 72
click at [592, 101] on div "Adrogué" at bounding box center [599, 96] width 158 height 16
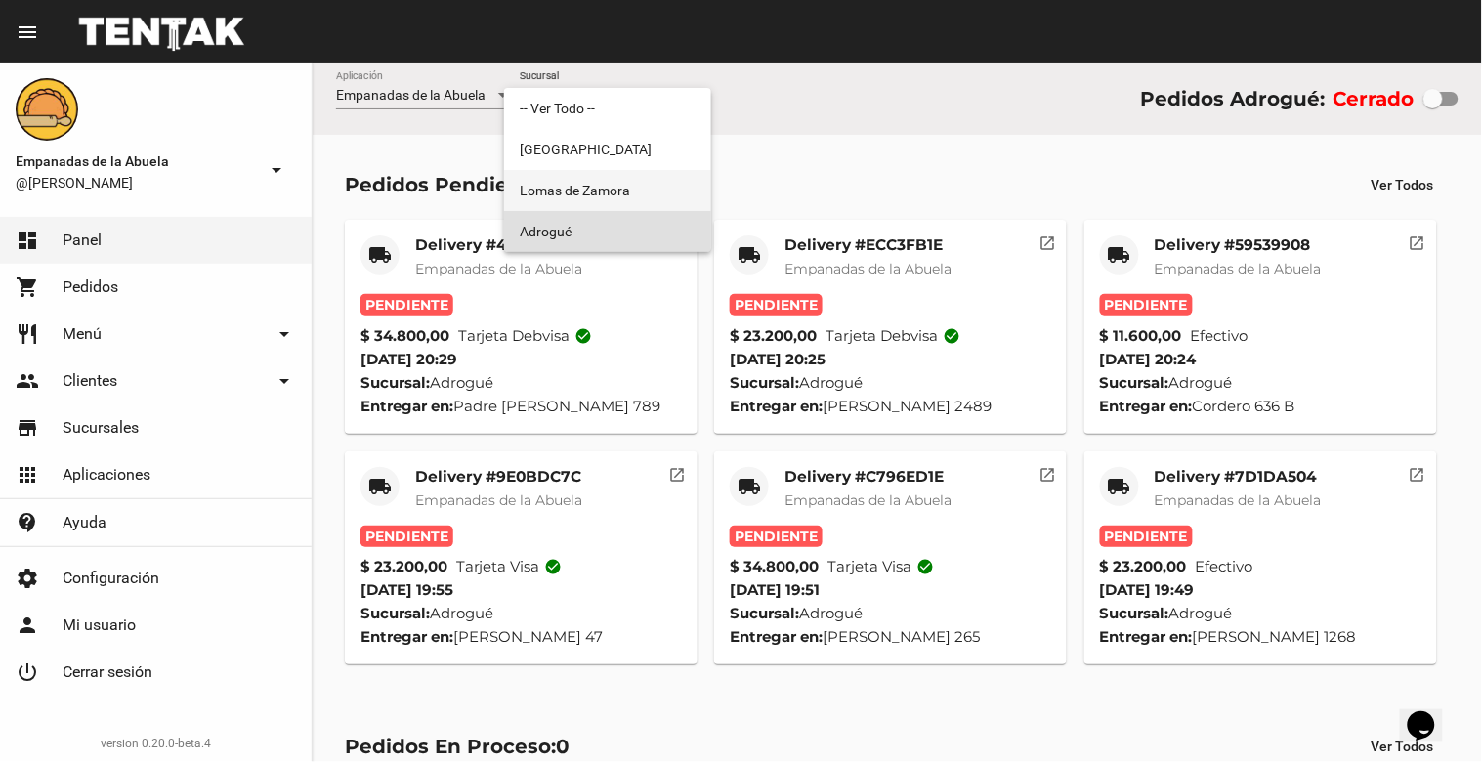
click at [564, 192] on span "Lomas de Zamora" at bounding box center [608, 190] width 176 height 41
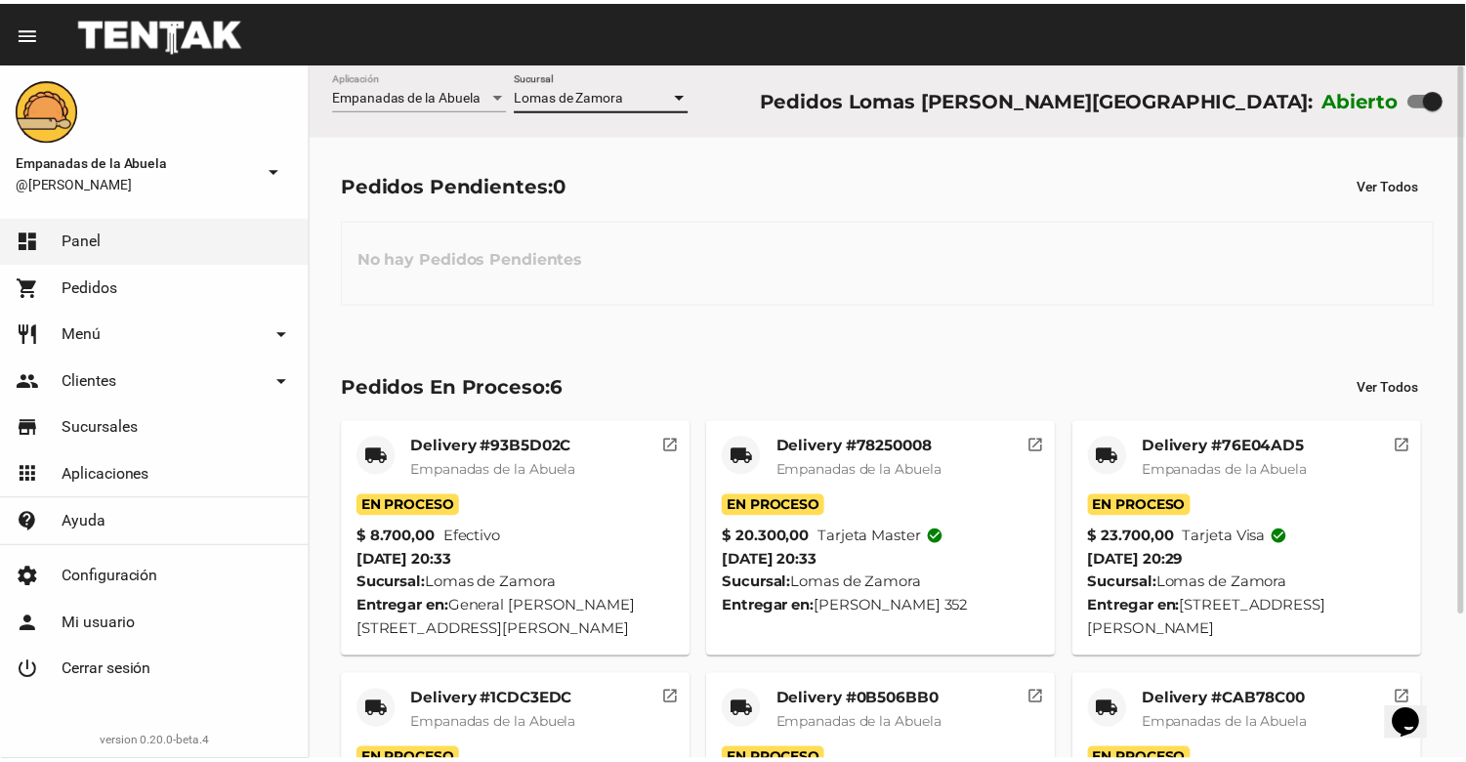
scroll to position [184, 0]
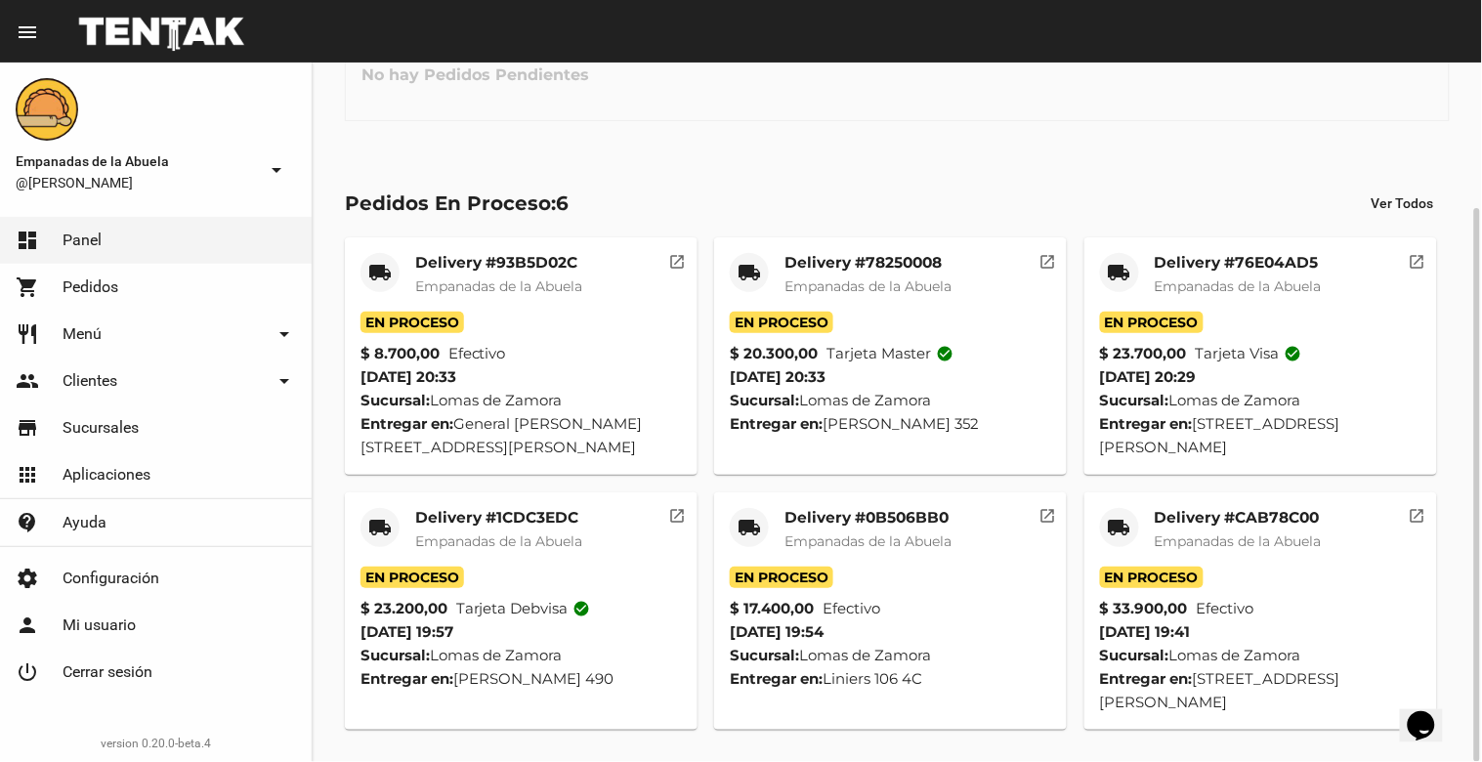
click at [1273, 519] on mat-card-title "Delivery #CAB78C00" at bounding box center [1238, 518] width 167 height 20
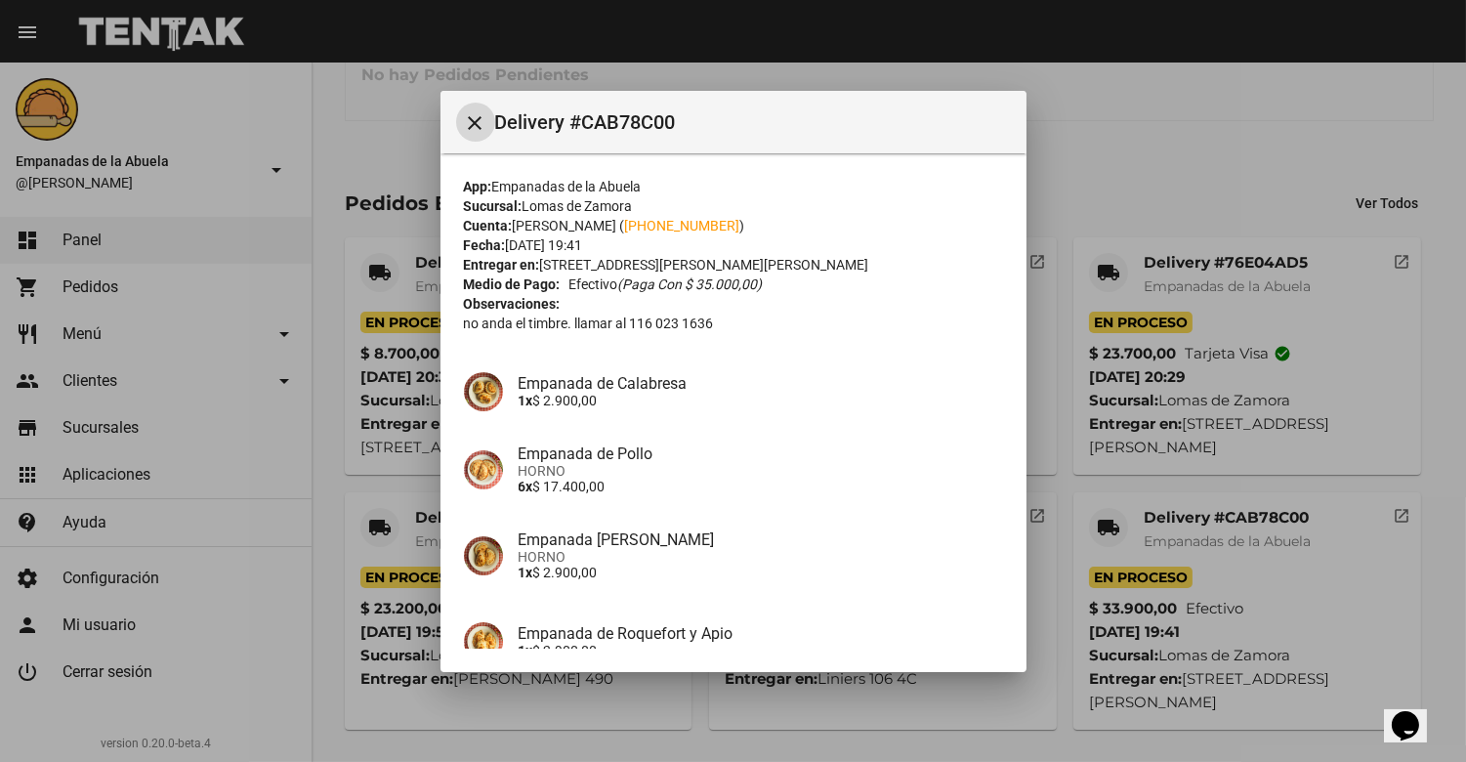
scroll to position [260, 0]
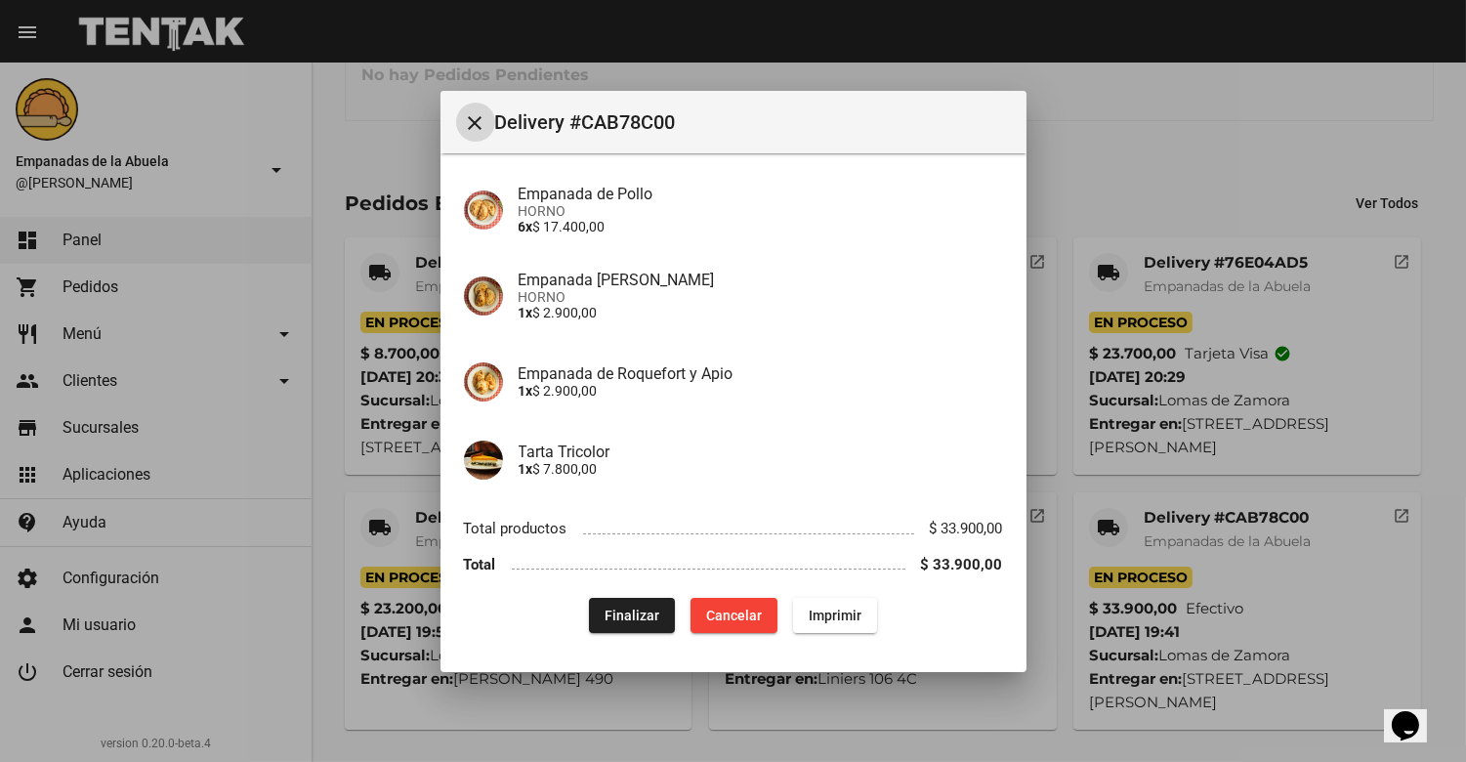
click at [621, 610] on span "Finalizar" at bounding box center [632, 616] width 55 height 16
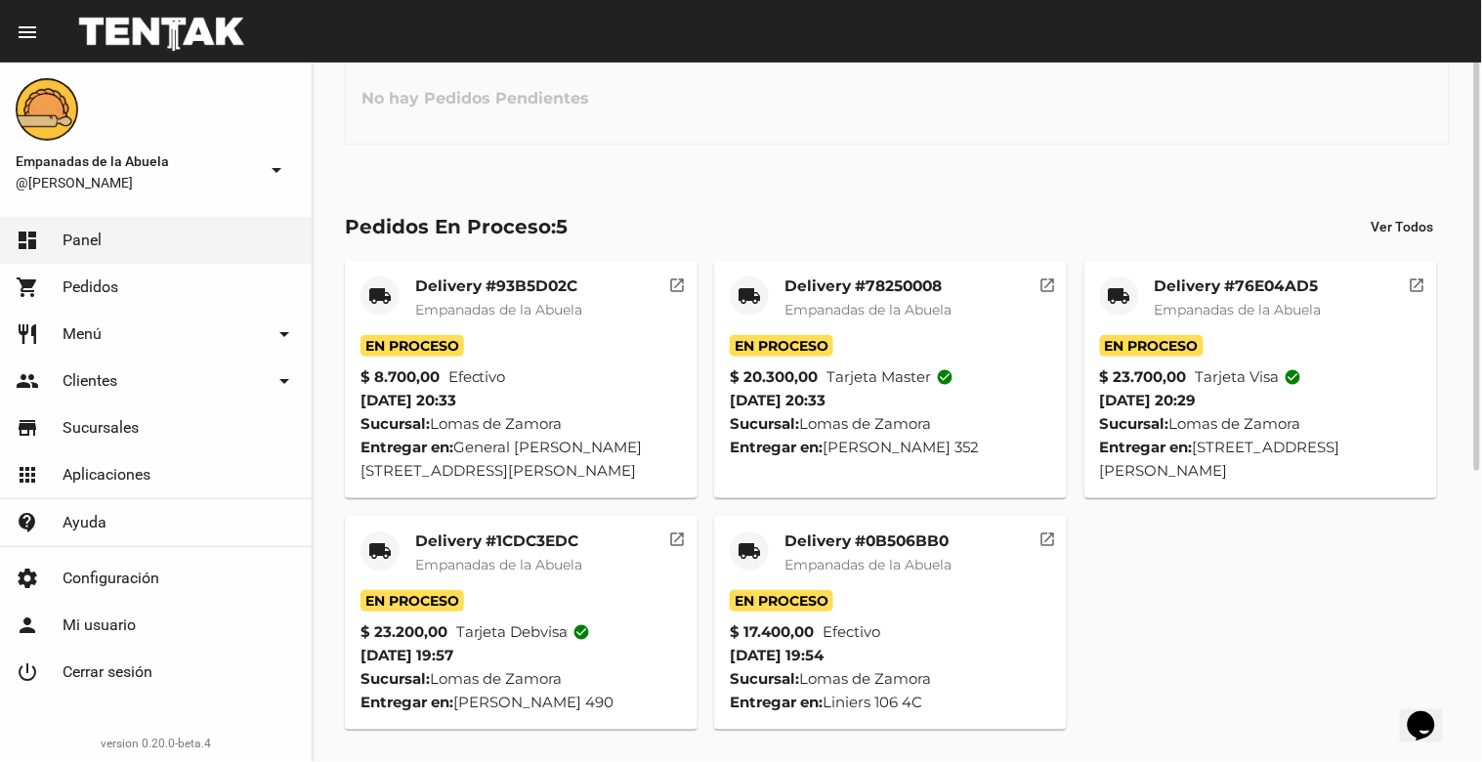
scroll to position [0, 0]
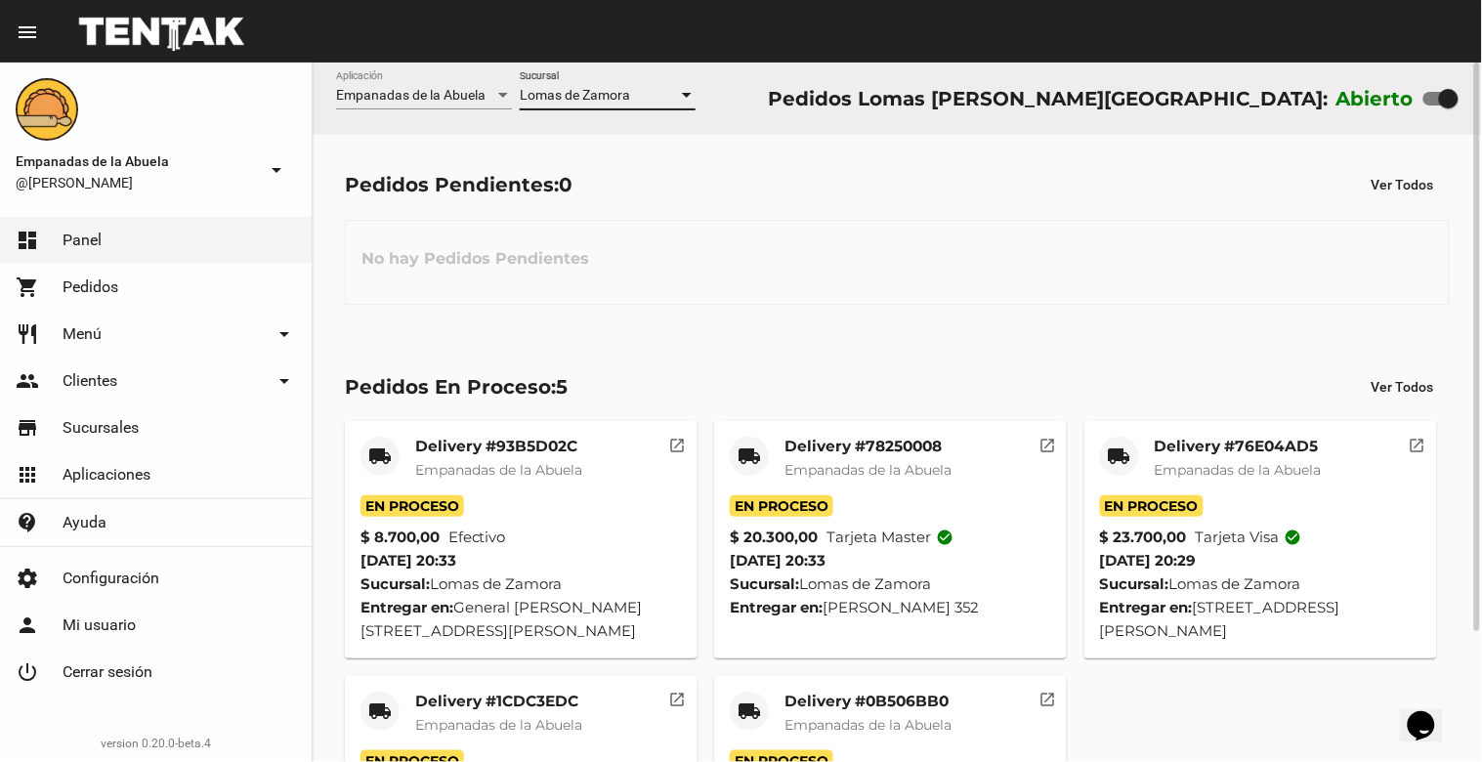
click at [608, 90] on span "Lomas de Zamora" at bounding box center [575, 95] width 110 height 16
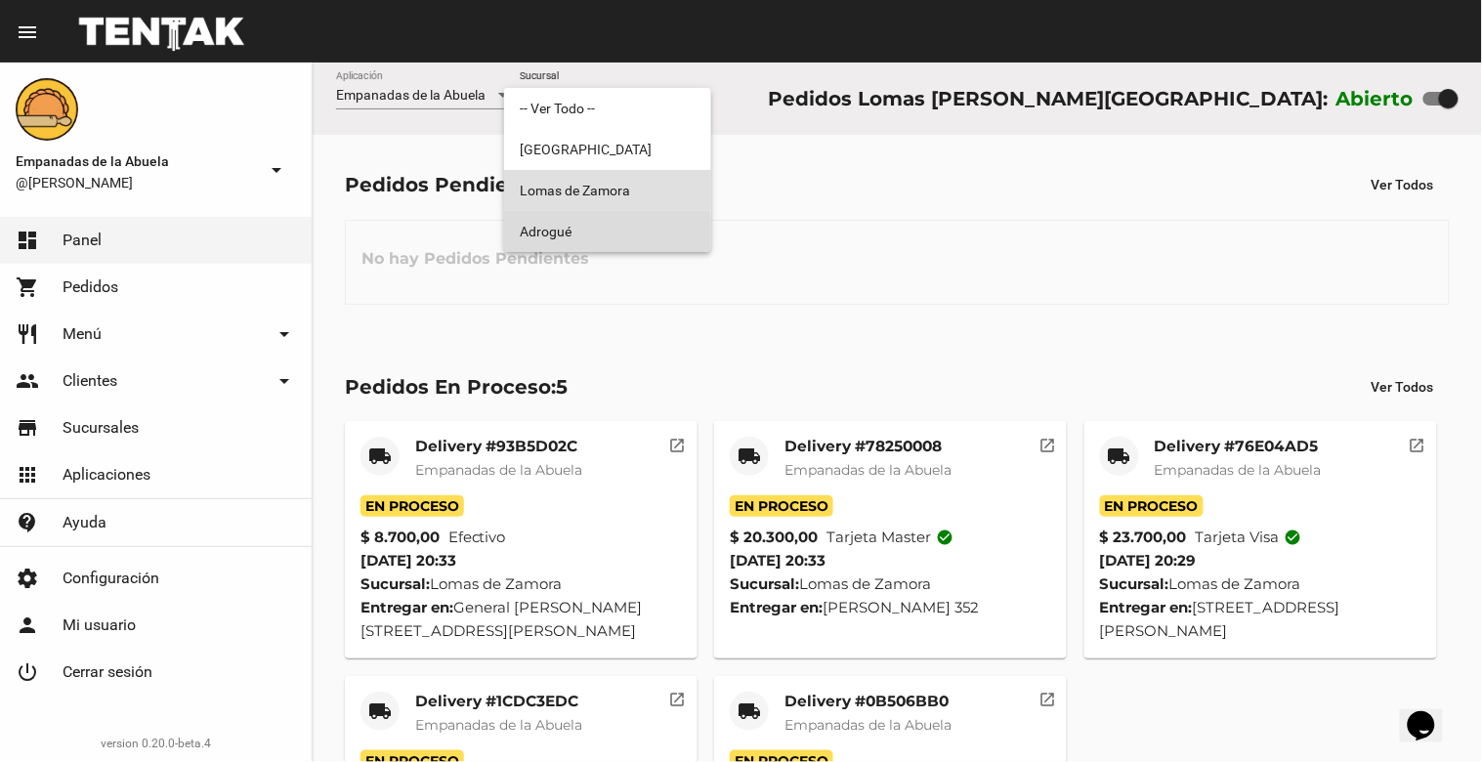
click at [571, 242] on span "Adrogué" at bounding box center [608, 231] width 176 height 41
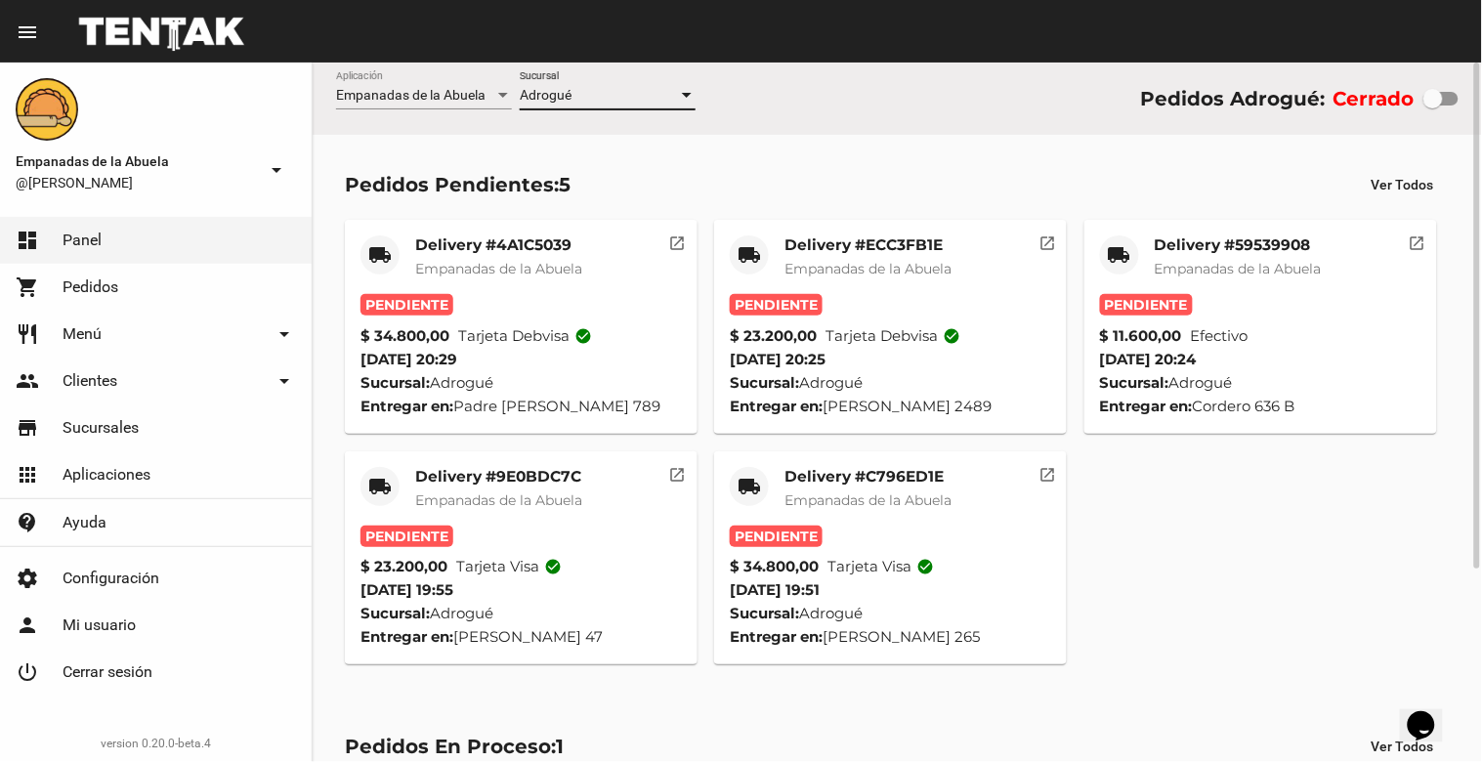
click at [599, 84] on div "Adrogué Sucursal" at bounding box center [608, 90] width 176 height 38
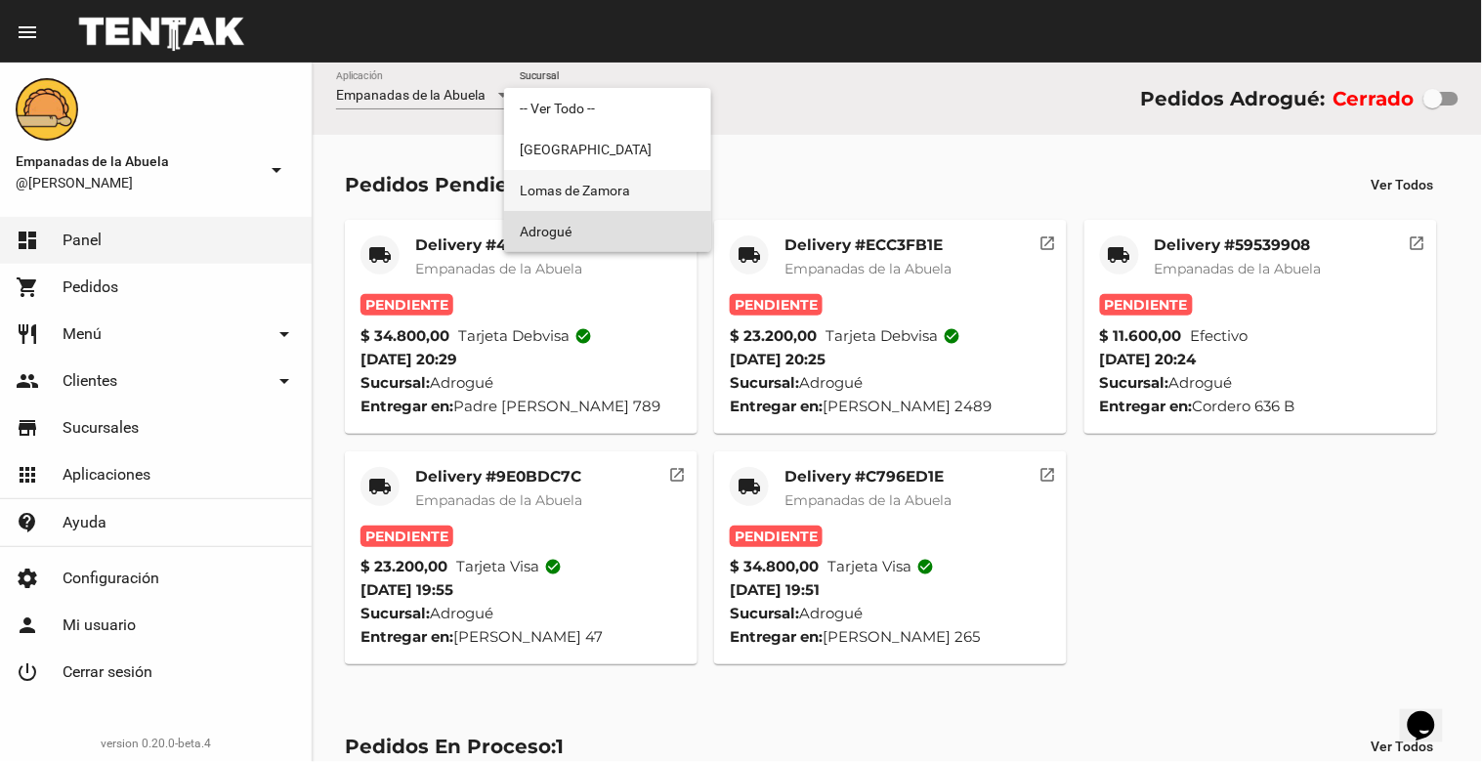
click at [607, 179] on span "Lomas de Zamora" at bounding box center [608, 190] width 176 height 41
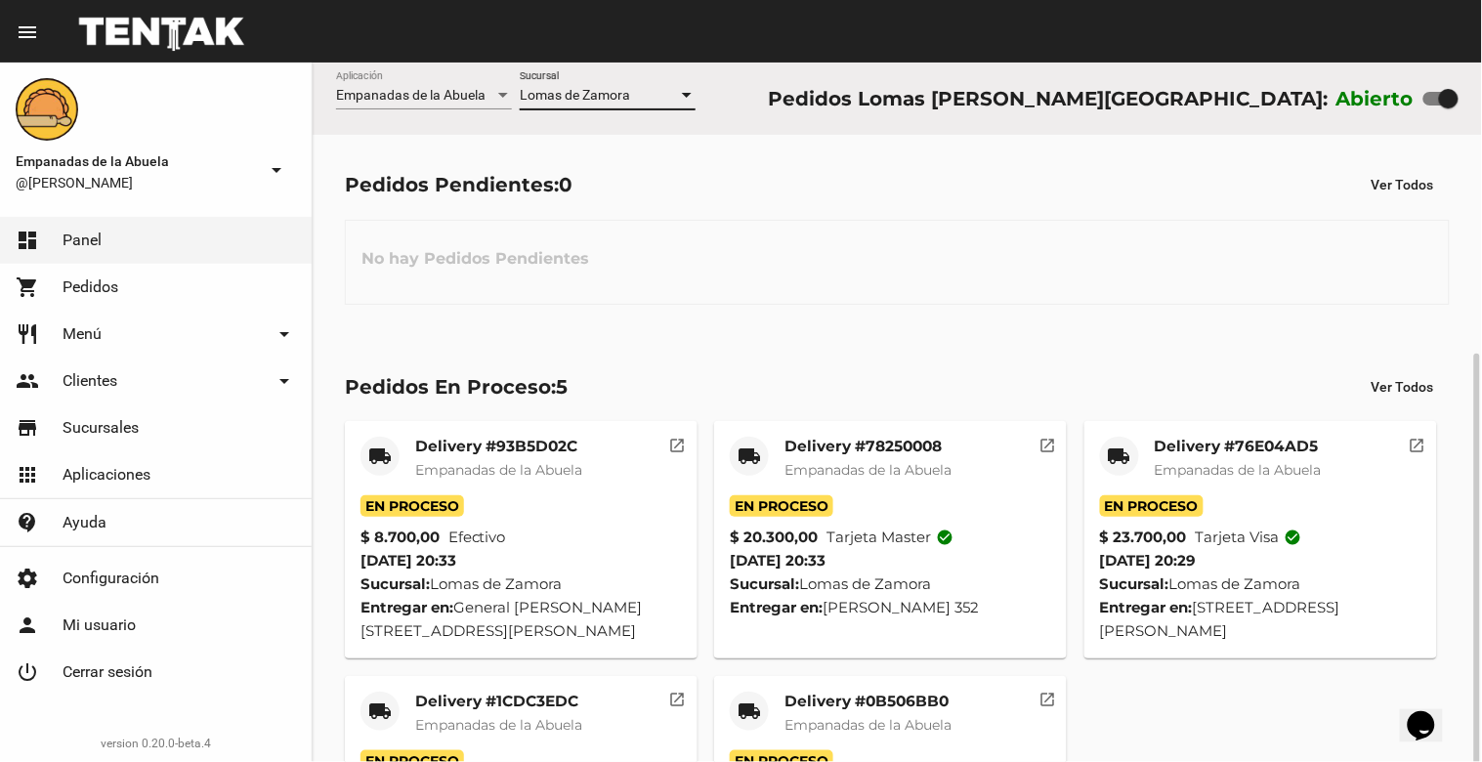
scroll to position [160, 0]
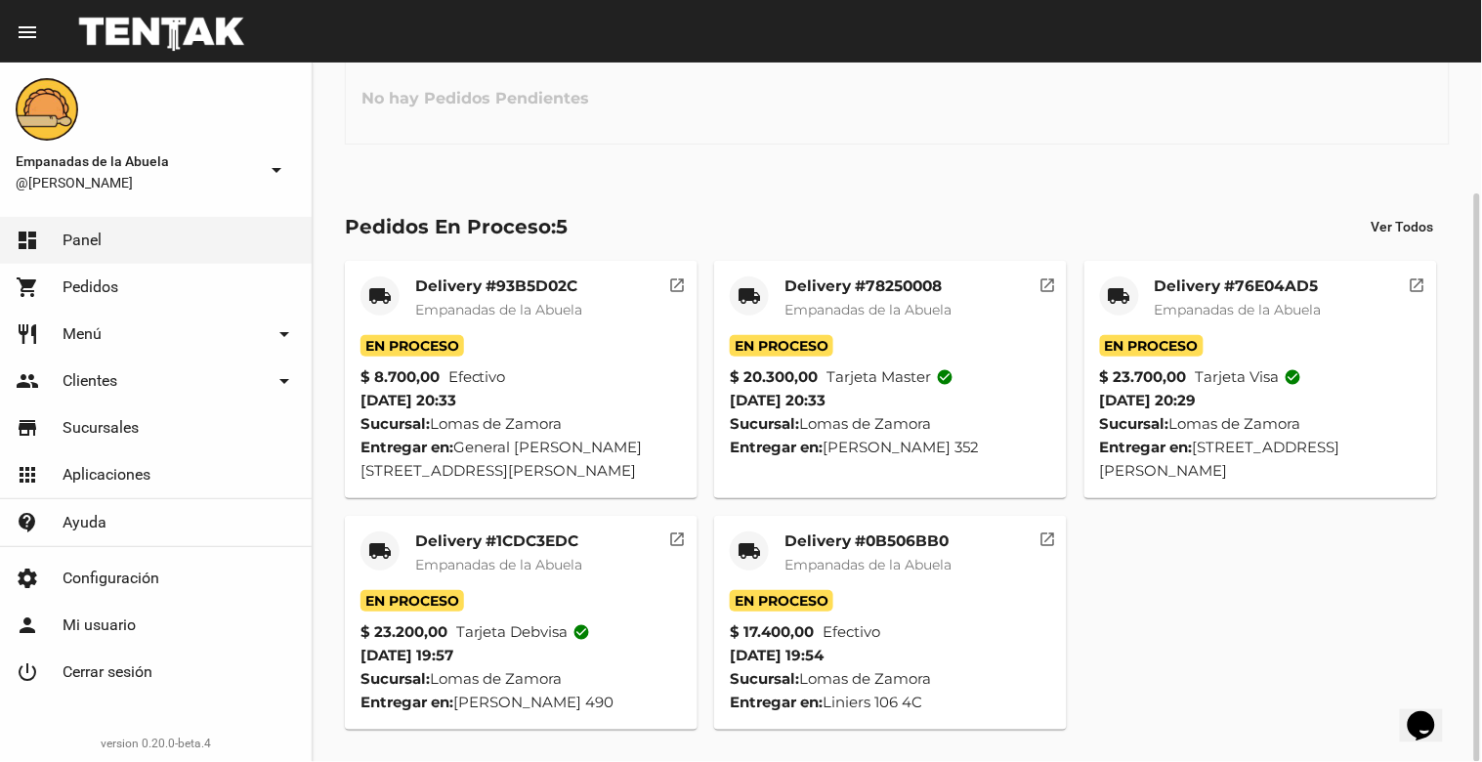
click at [880, 544] on mat-card-title "Delivery #0B506BB0" at bounding box center [867, 541] width 167 height 20
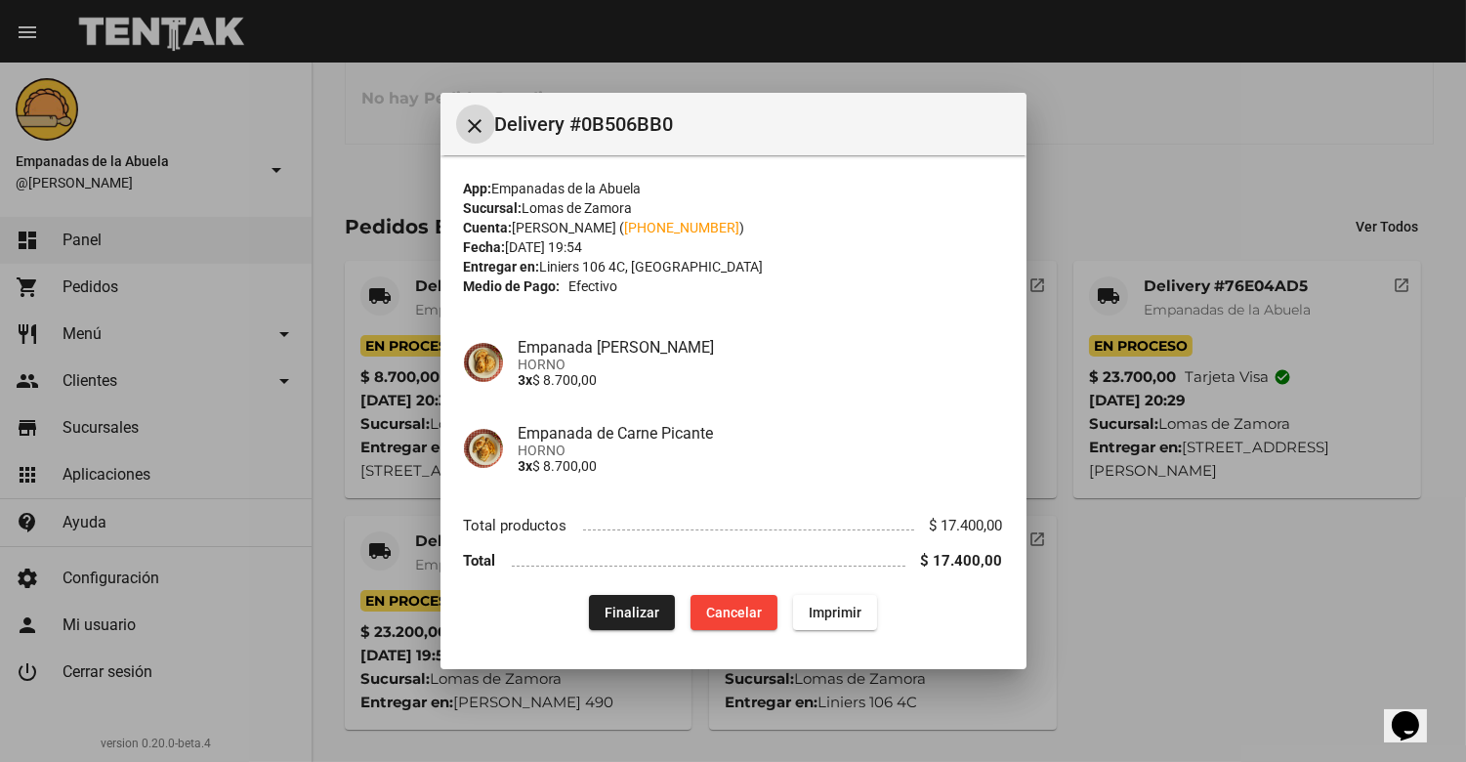
click at [610, 615] on span "Finalizar" at bounding box center [632, 613] width 55 height 16
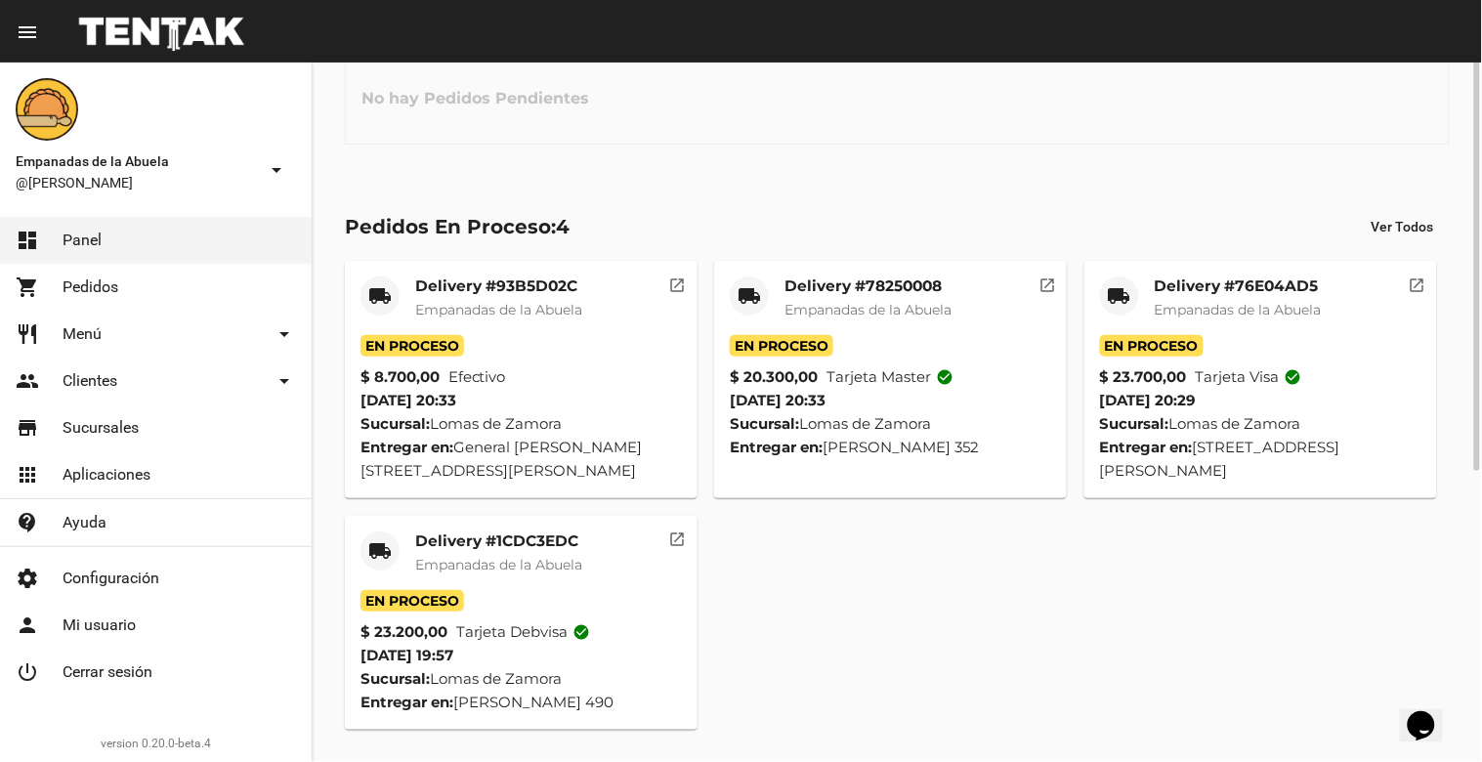
scroll to position [0, 0]
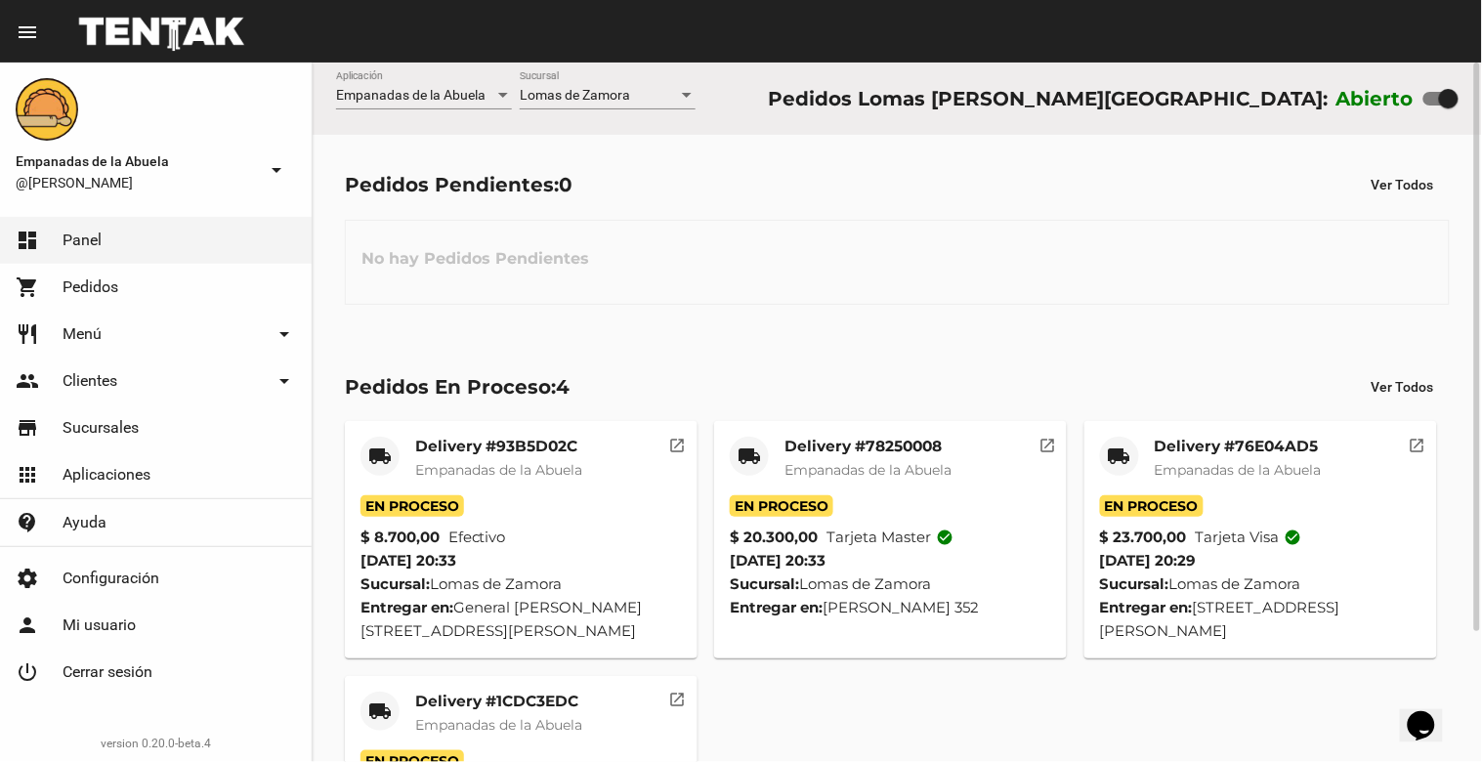
click at [552, 93] on span "Lomas de Zamora" at bounding box center [575, 95] width 110 height 16
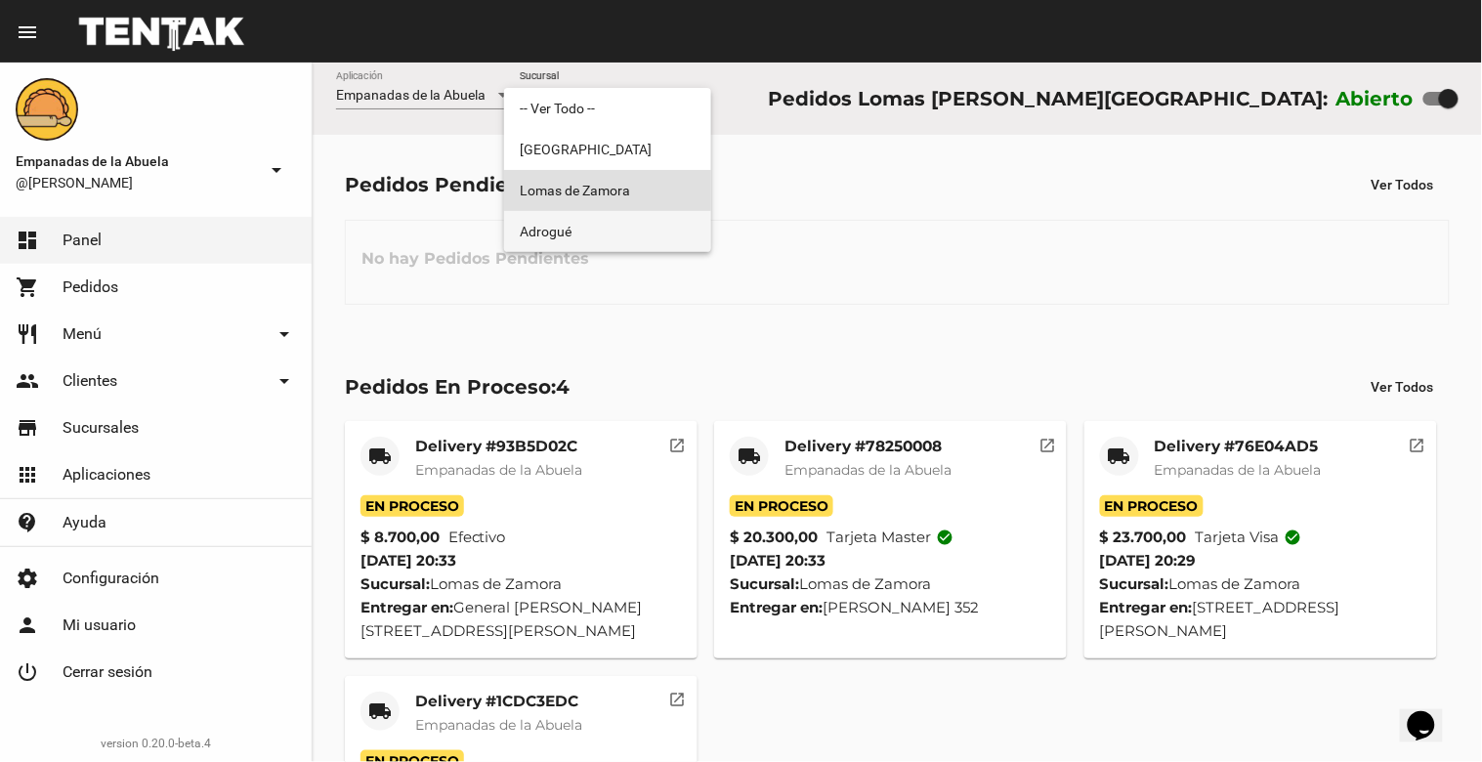
click at [568, 223] on span "Adrogué" at bounding box center [608, 231] width 176 height 41
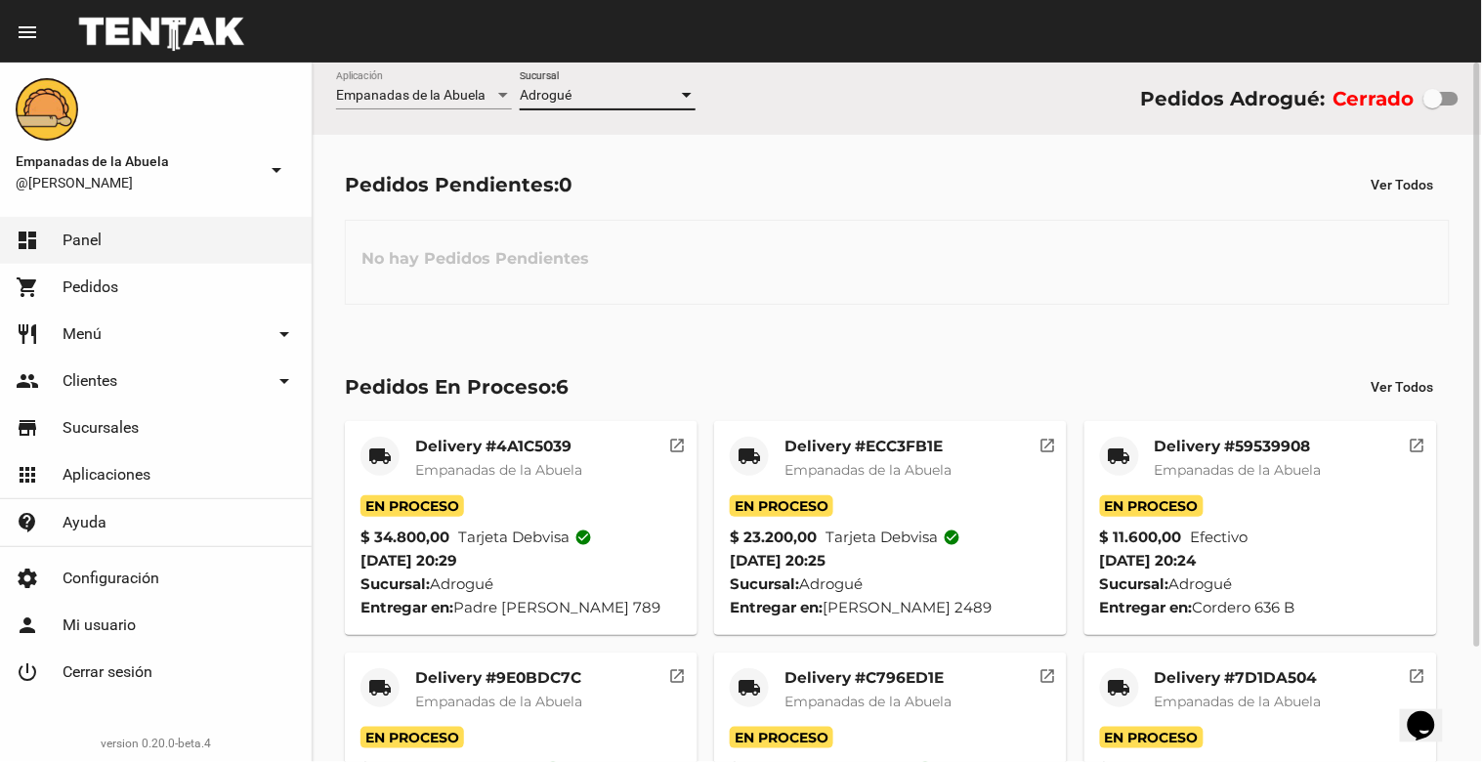
click at [584, 83] on div "Adrogué Sucursal" at bounding box center [608, 90] width 176 height 38
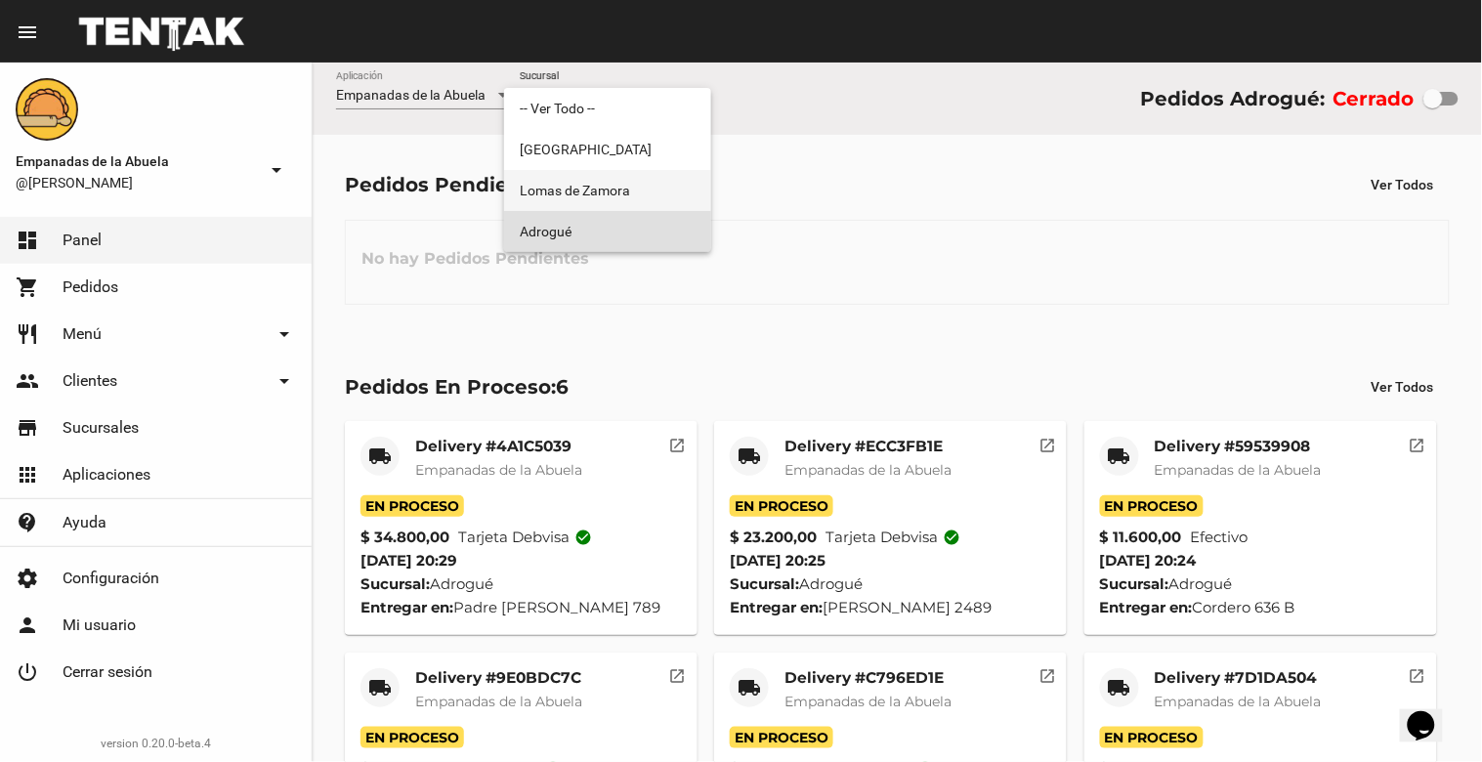
click at [598, 197] on span "Lomas de Zamora" at bounding box center [608, 190] width 176 height 41
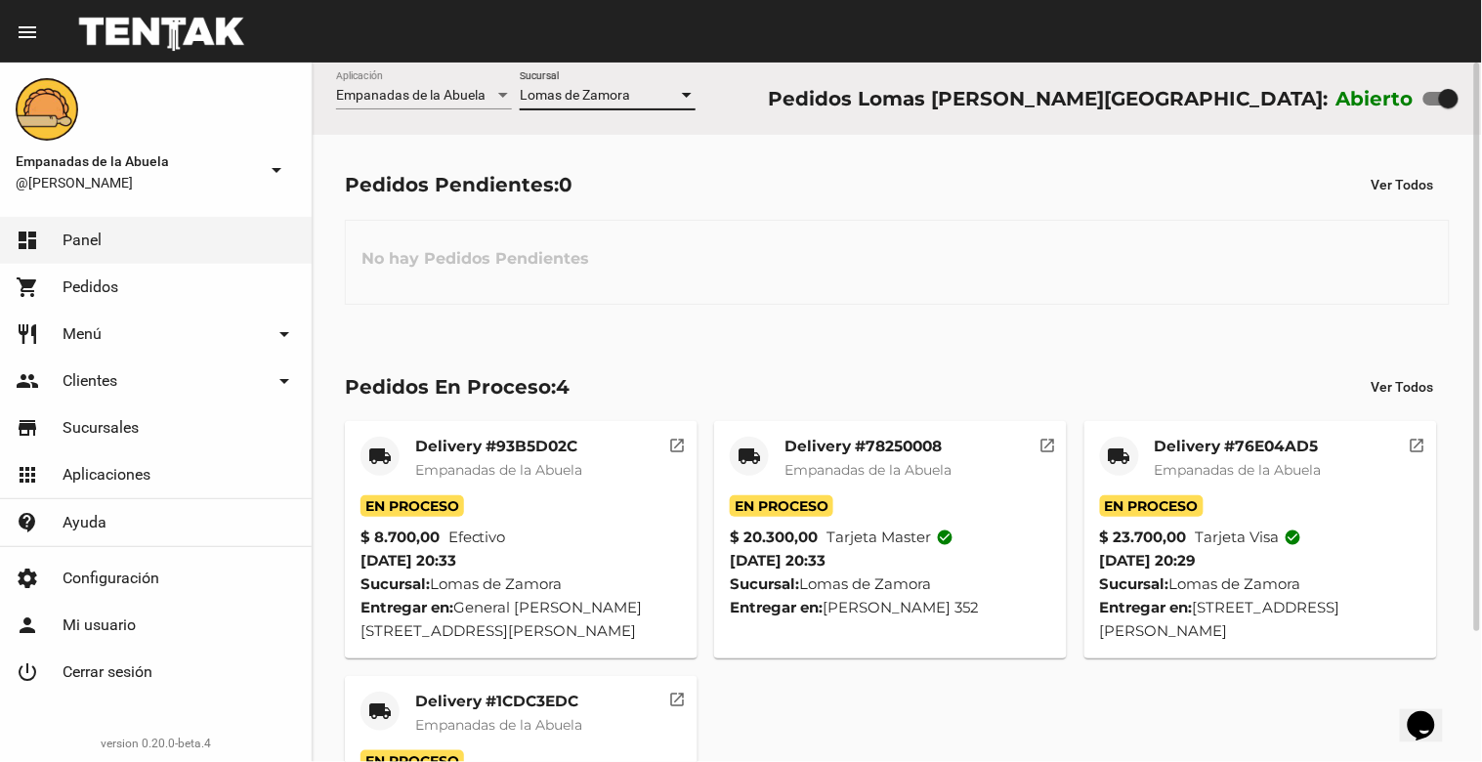
click at [584, 101] on span "Lomas de Zamora" at bounding box center [575, 95] width 110 height 16
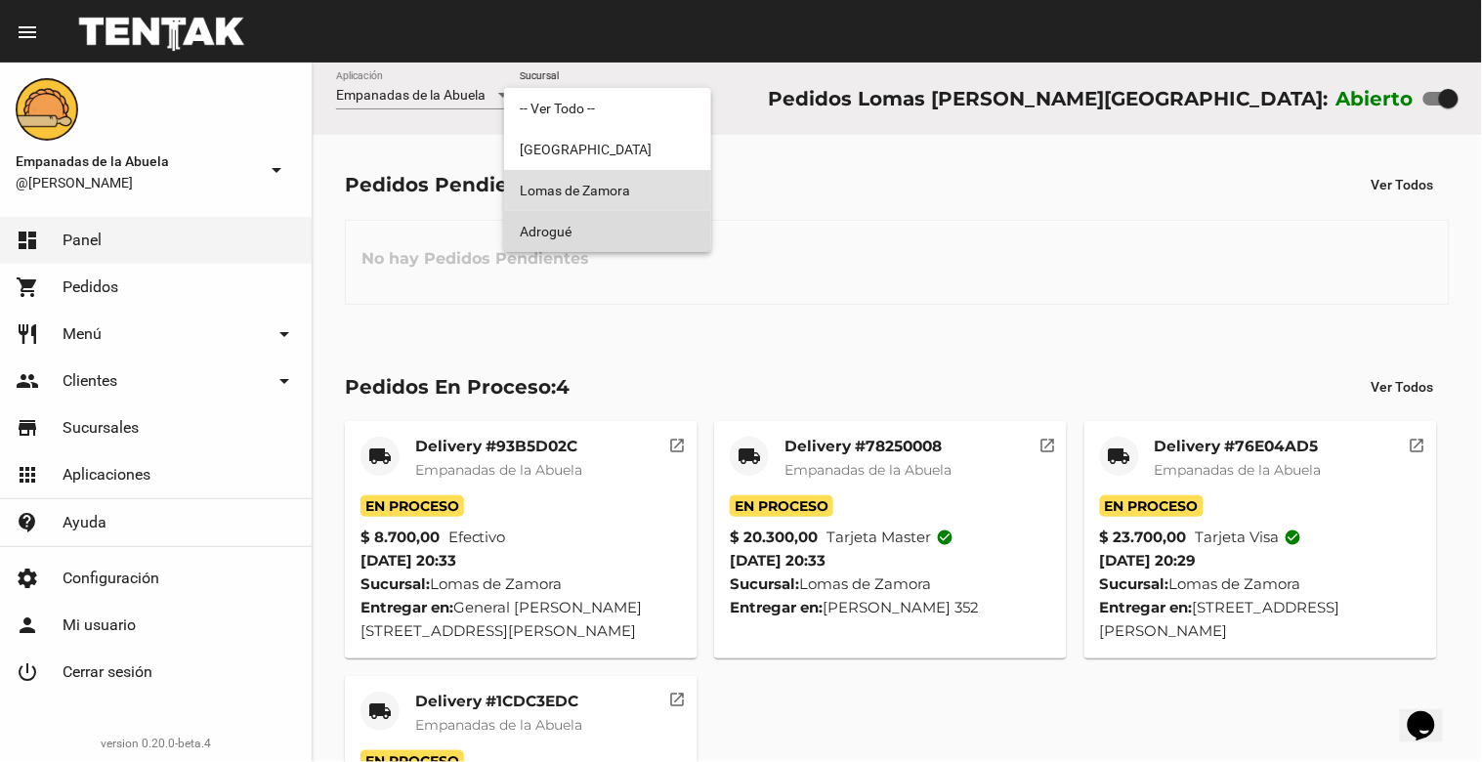
click at [558, 221] on span "Adrogué" at bounding box center [608, 231] width 176 height 41
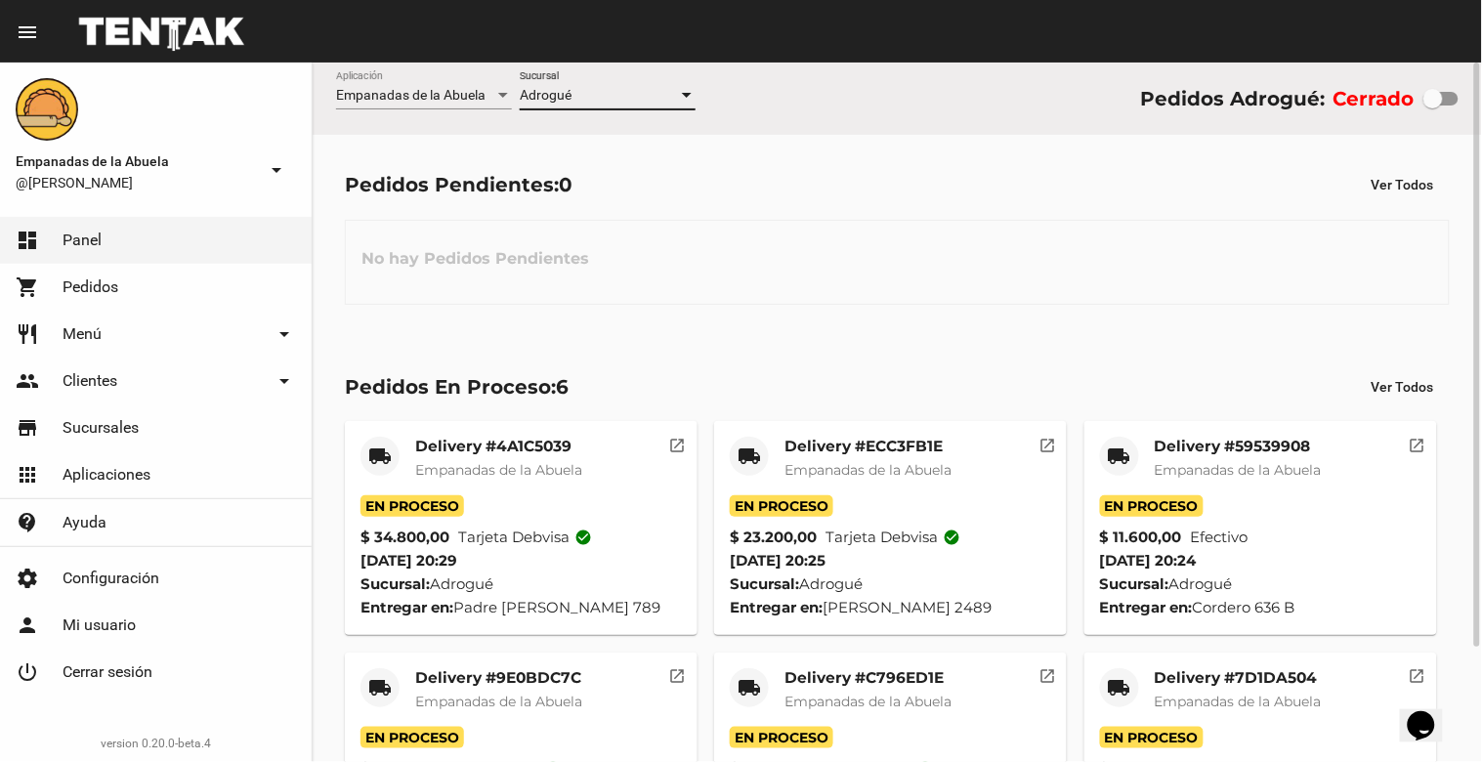
click at [636, 76] on div "Adrogué Sucursal" at bounding box center [608, 90] width 176 height 38
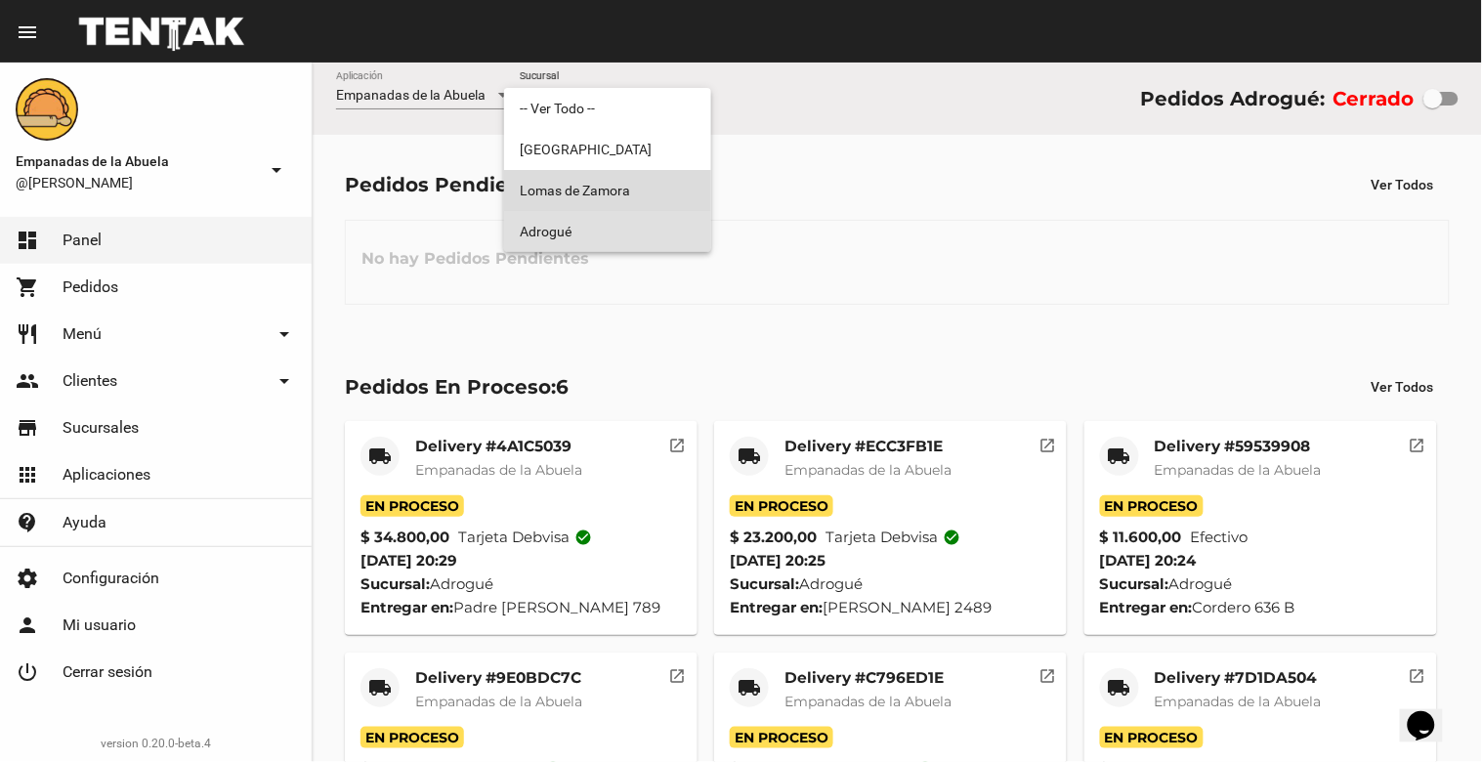
click at [620, 182] on span "Lomas de Zamora" at bounding box center [608, 190] width 176 height 41
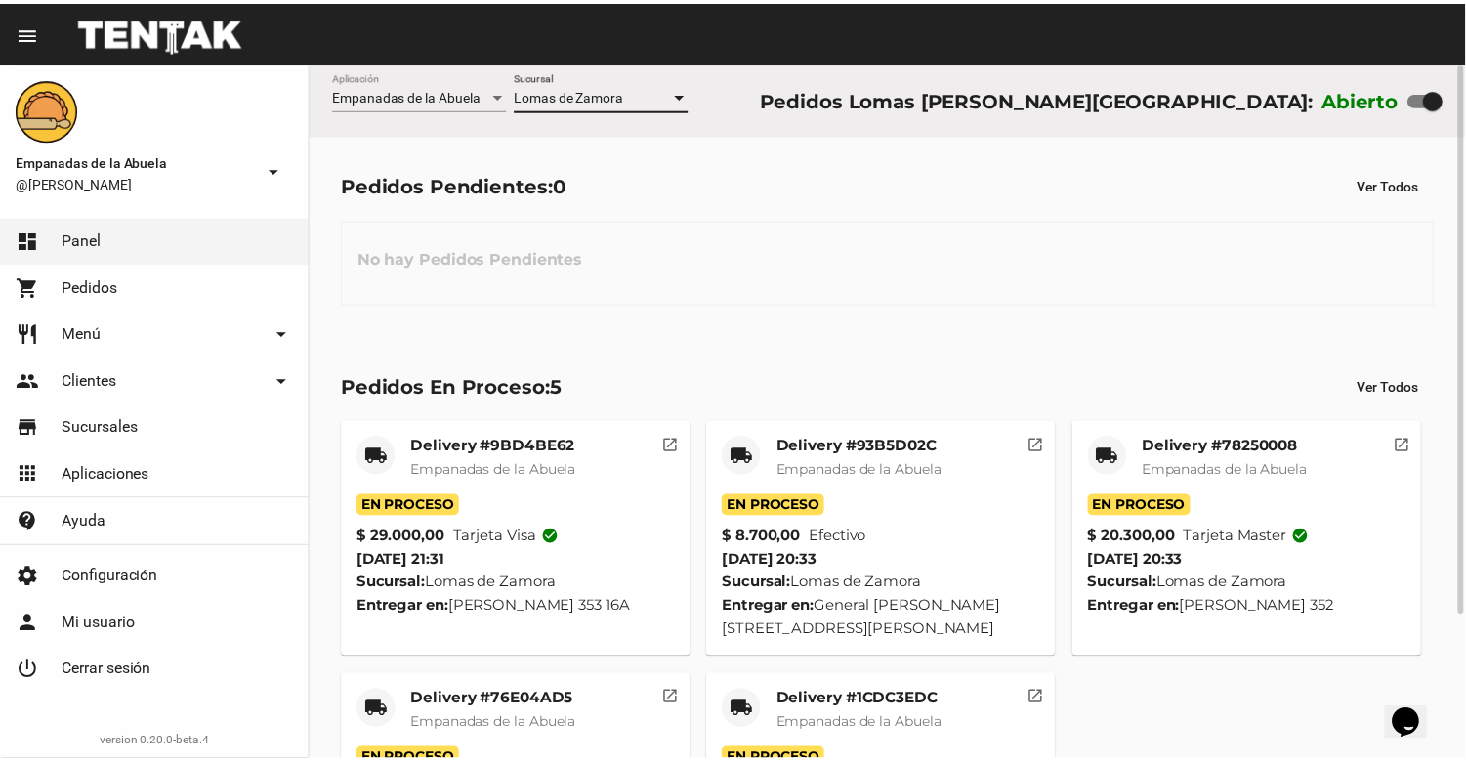
scroll to position [184, 0]
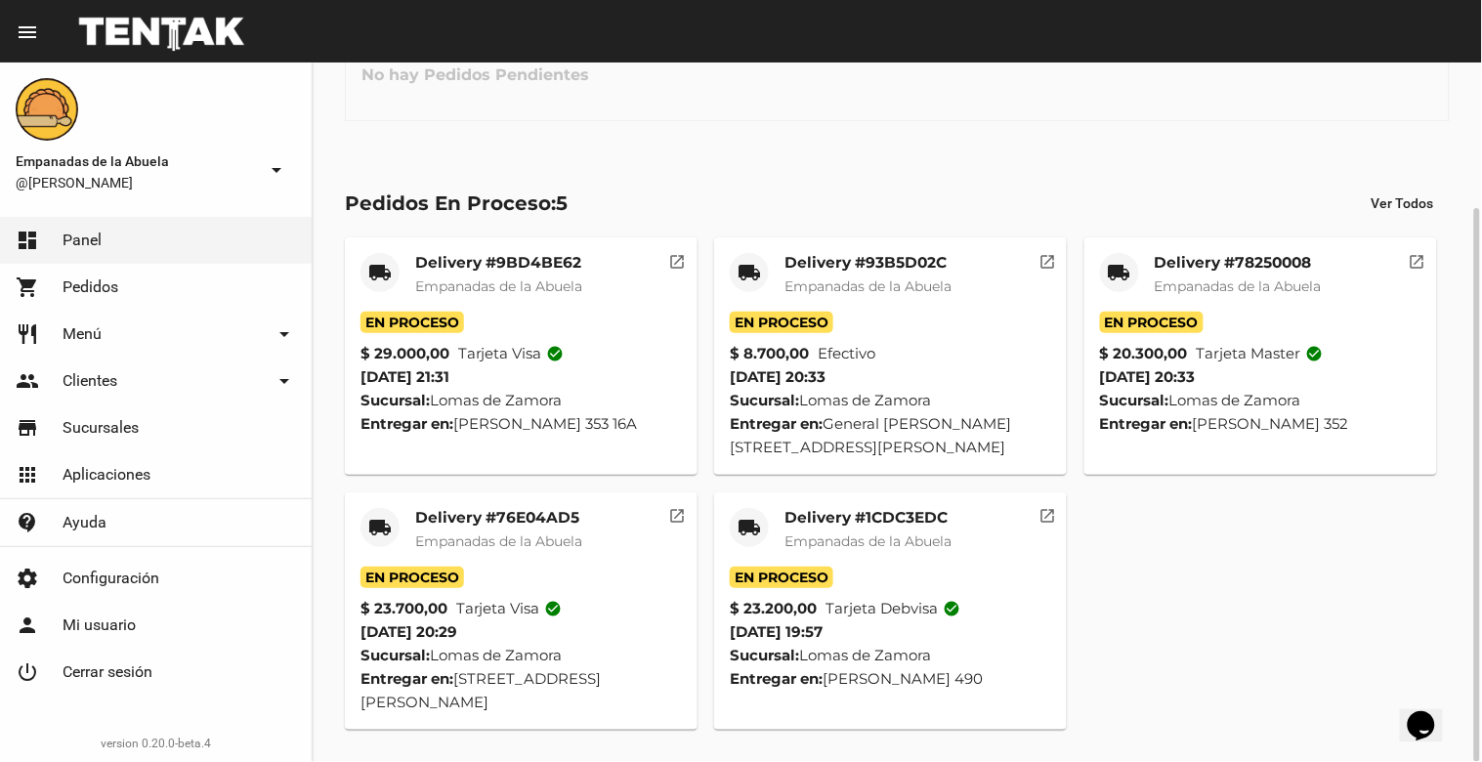
click at [480, 510] on mat-card-title "Delivery #76E04AD5" at bounding box center [498, 518] width 167 height 20
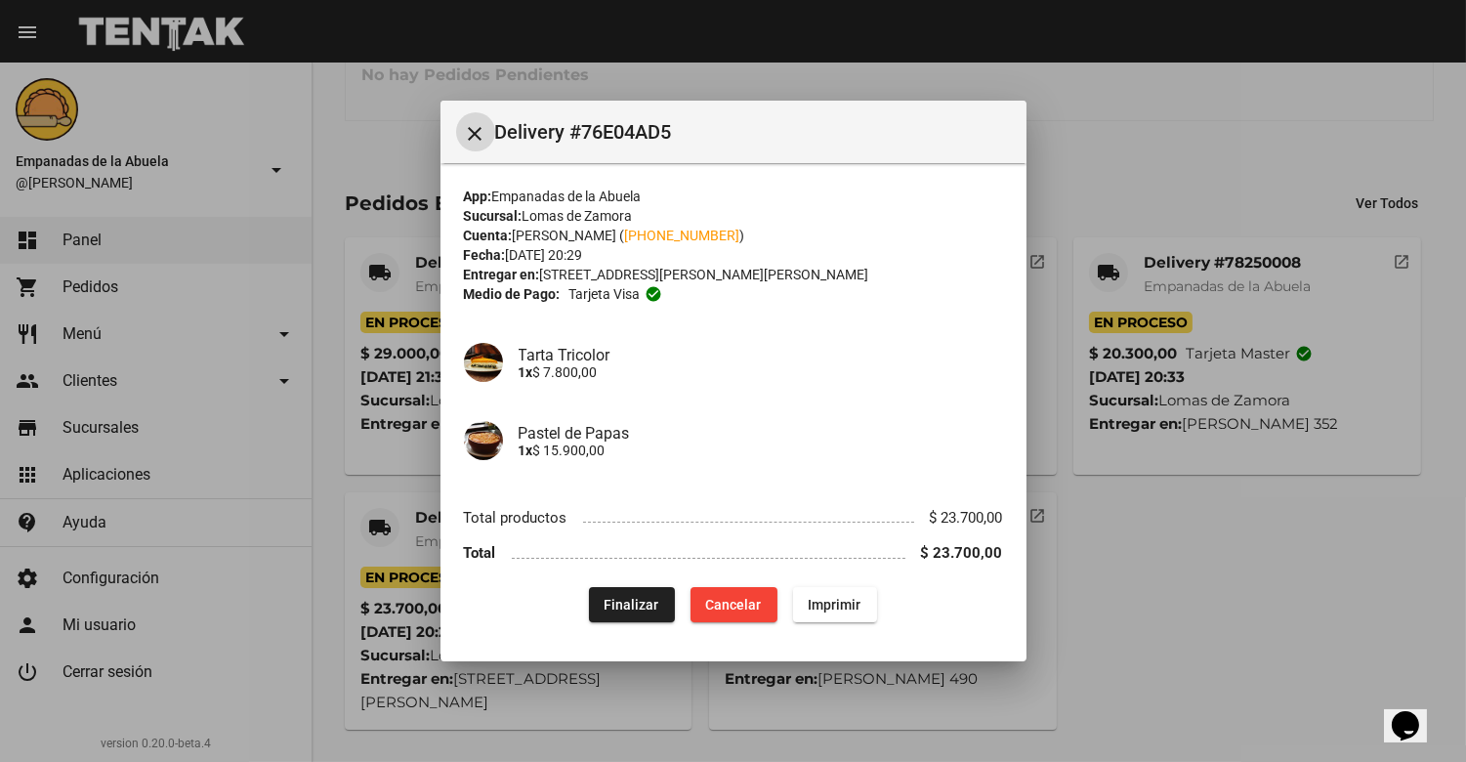
click at [648, 603] on span "Finalizar" at bounding box center [632, 605] width 55 height 16
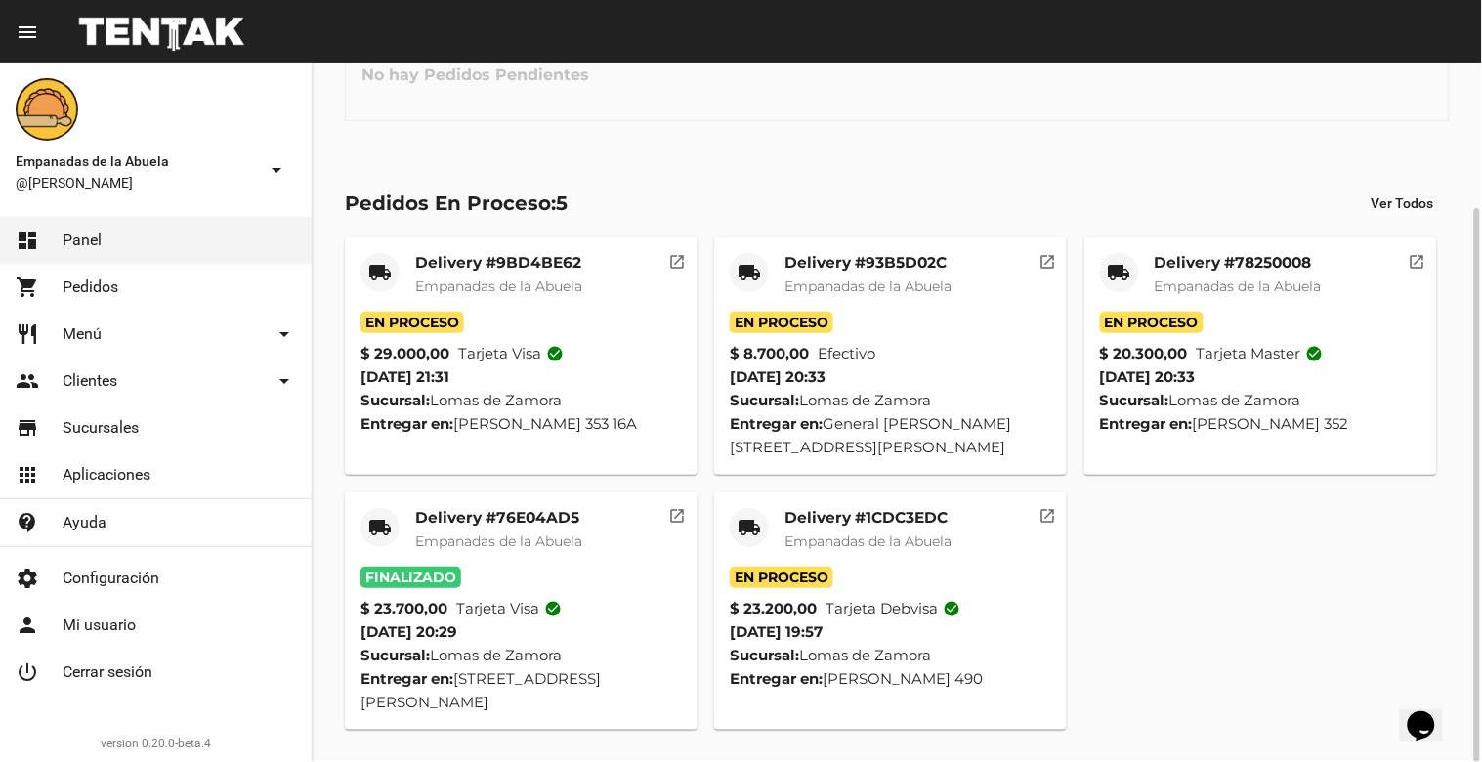
click at [852, 522] on mat-card-title "Delivery #1CDC3EDC" at bounding box center [867, 518] width 167 height 20
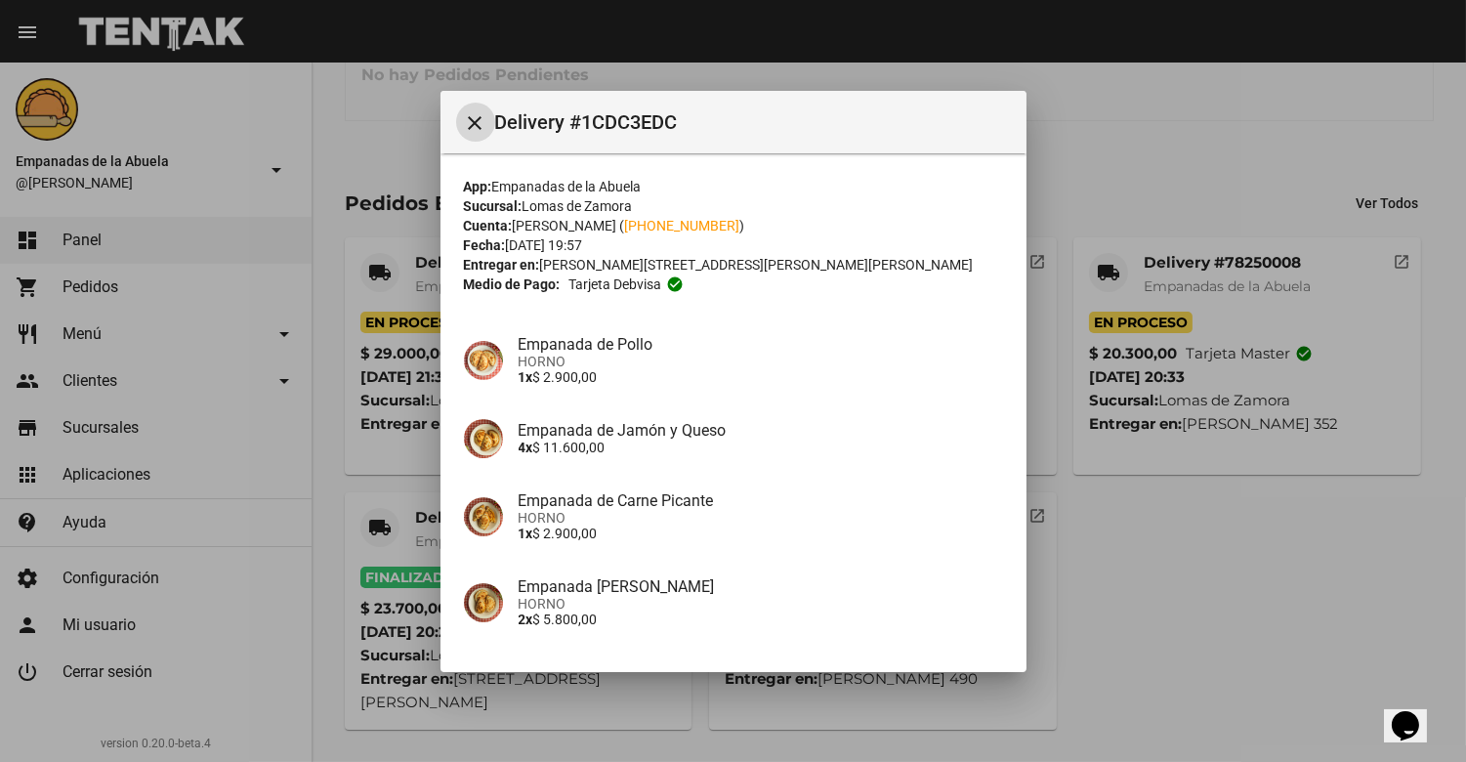
scroll to position [150, 0]
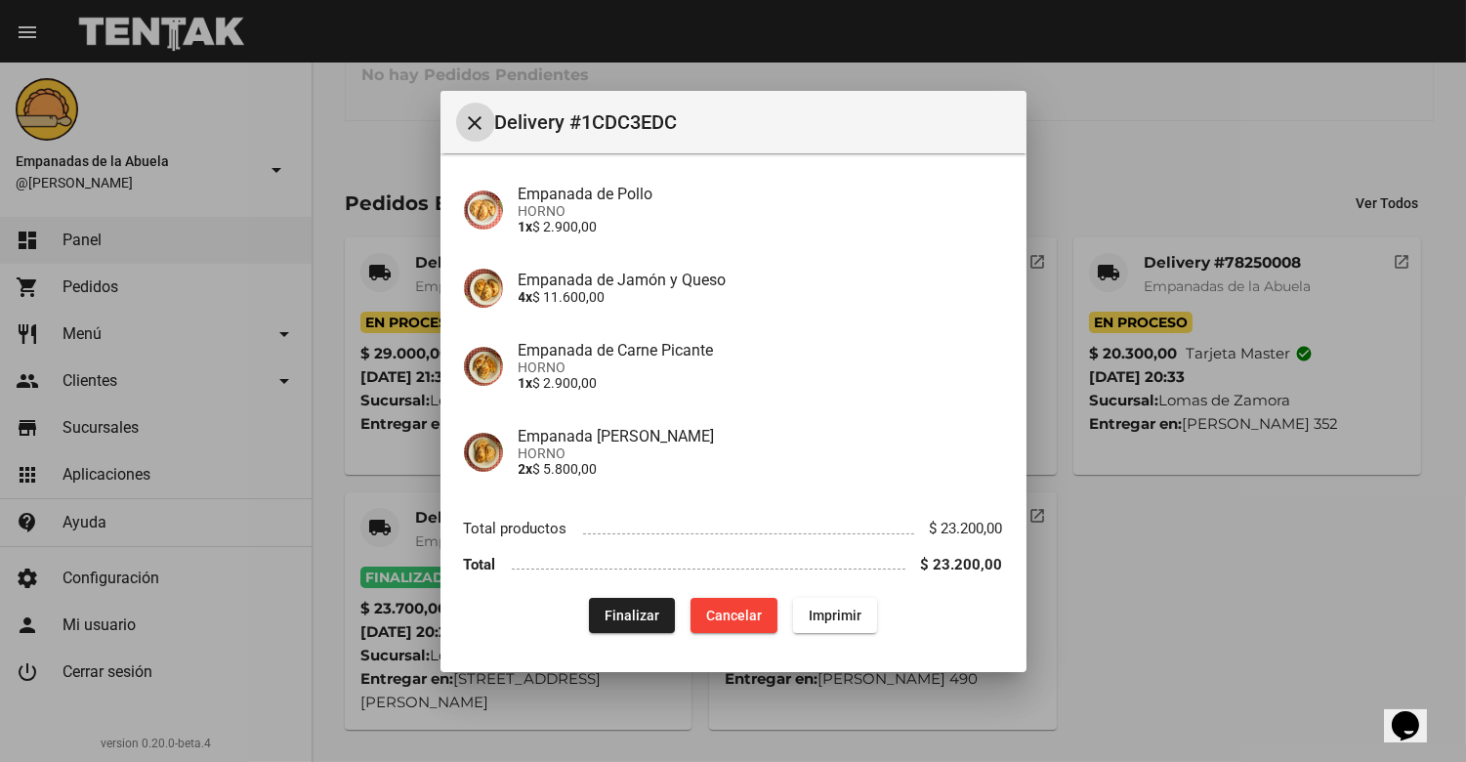
click at [613, 611] on span "Finalizar" at bounding box center [632, 616] width 55 height 16
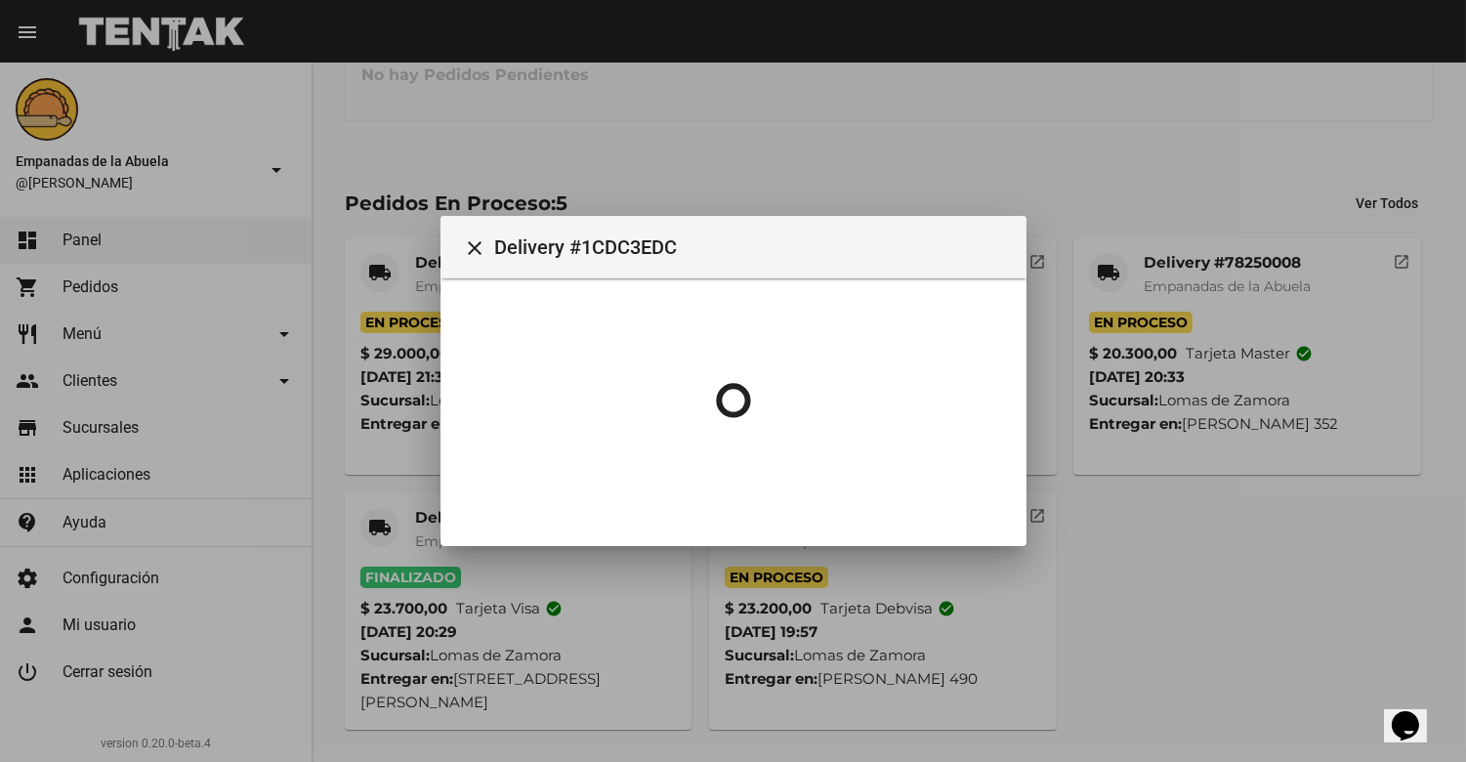
scroll to position [0, 0]
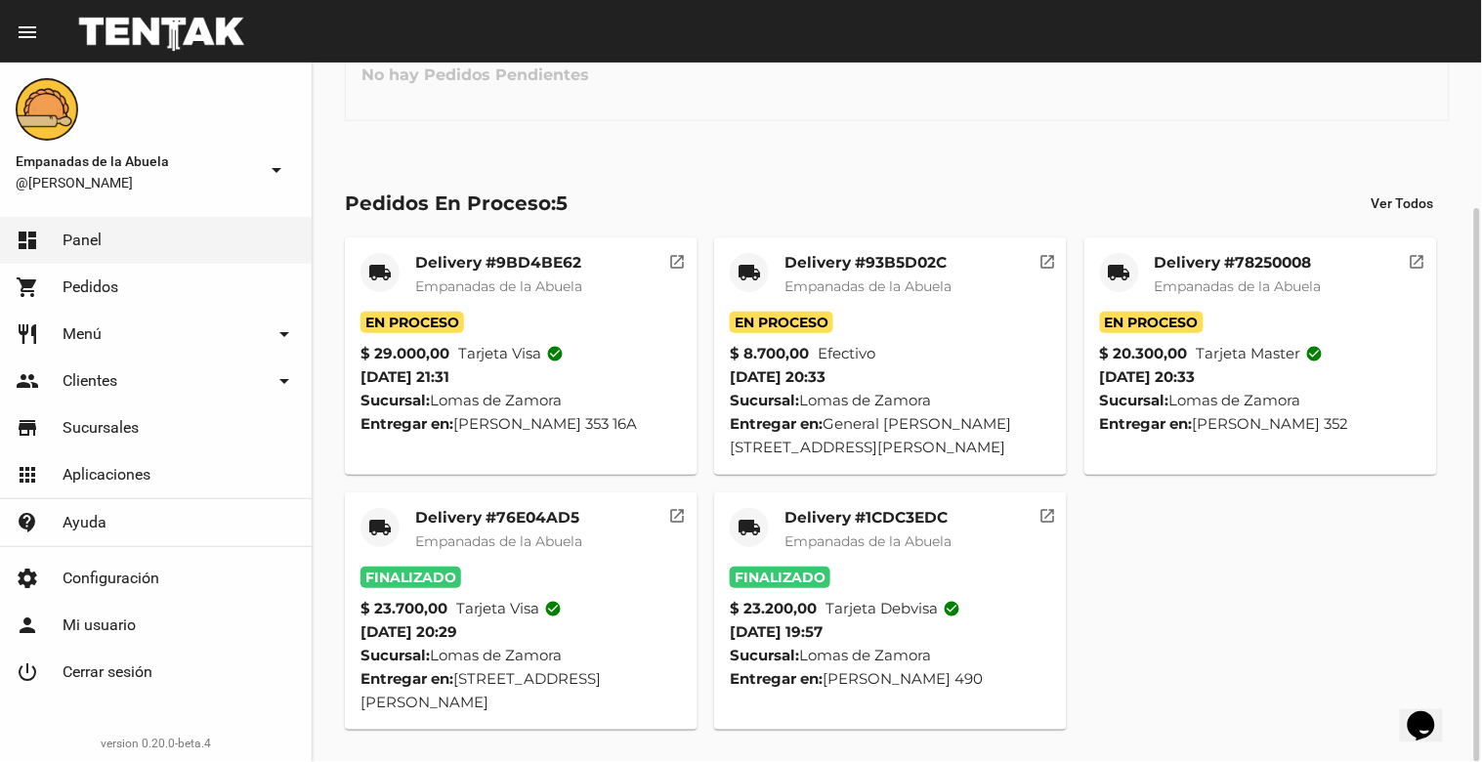
click at [1217, 267] on mat-card-title "Delivery #78250008" at bounding box center [1238, 263] width 167 height 20
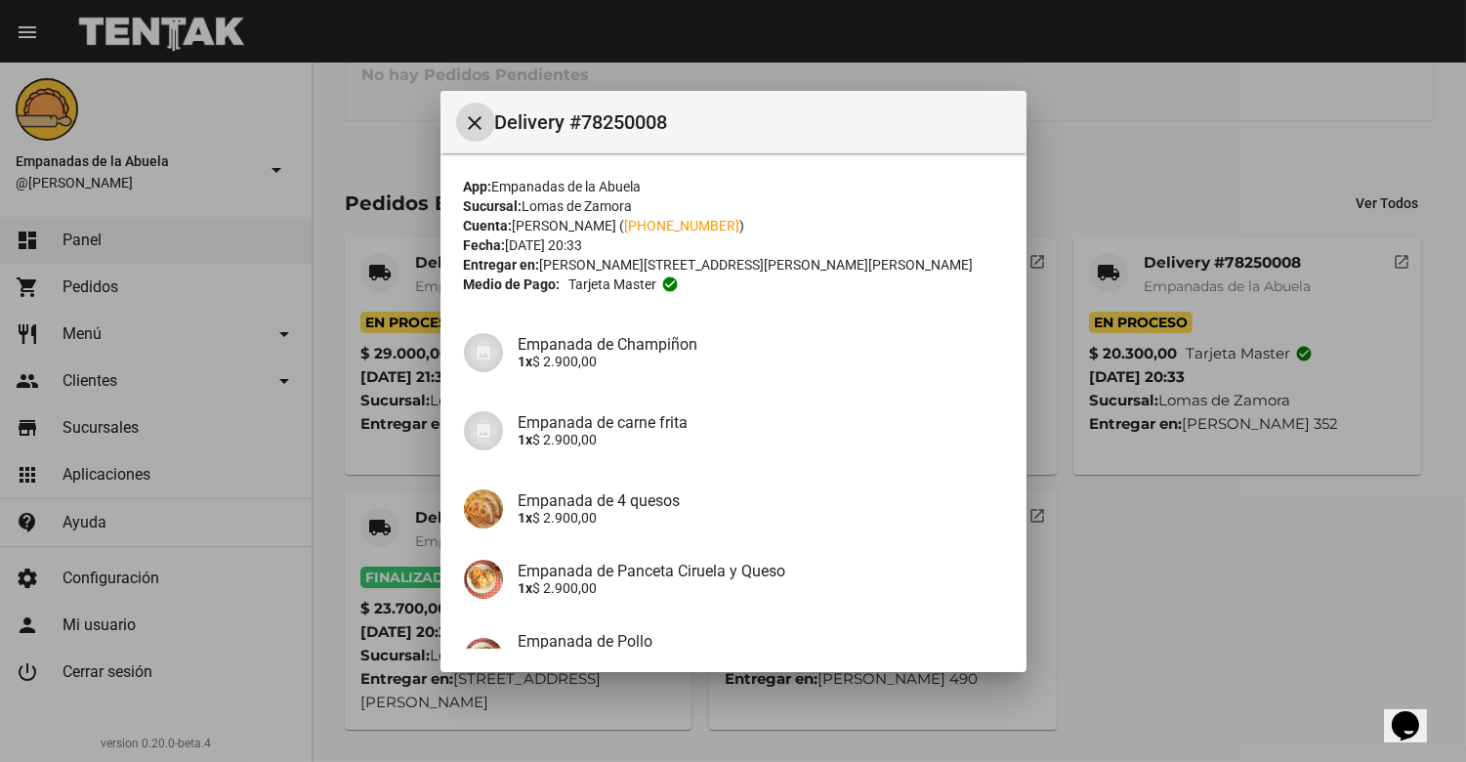
scroll to position [291, 0]
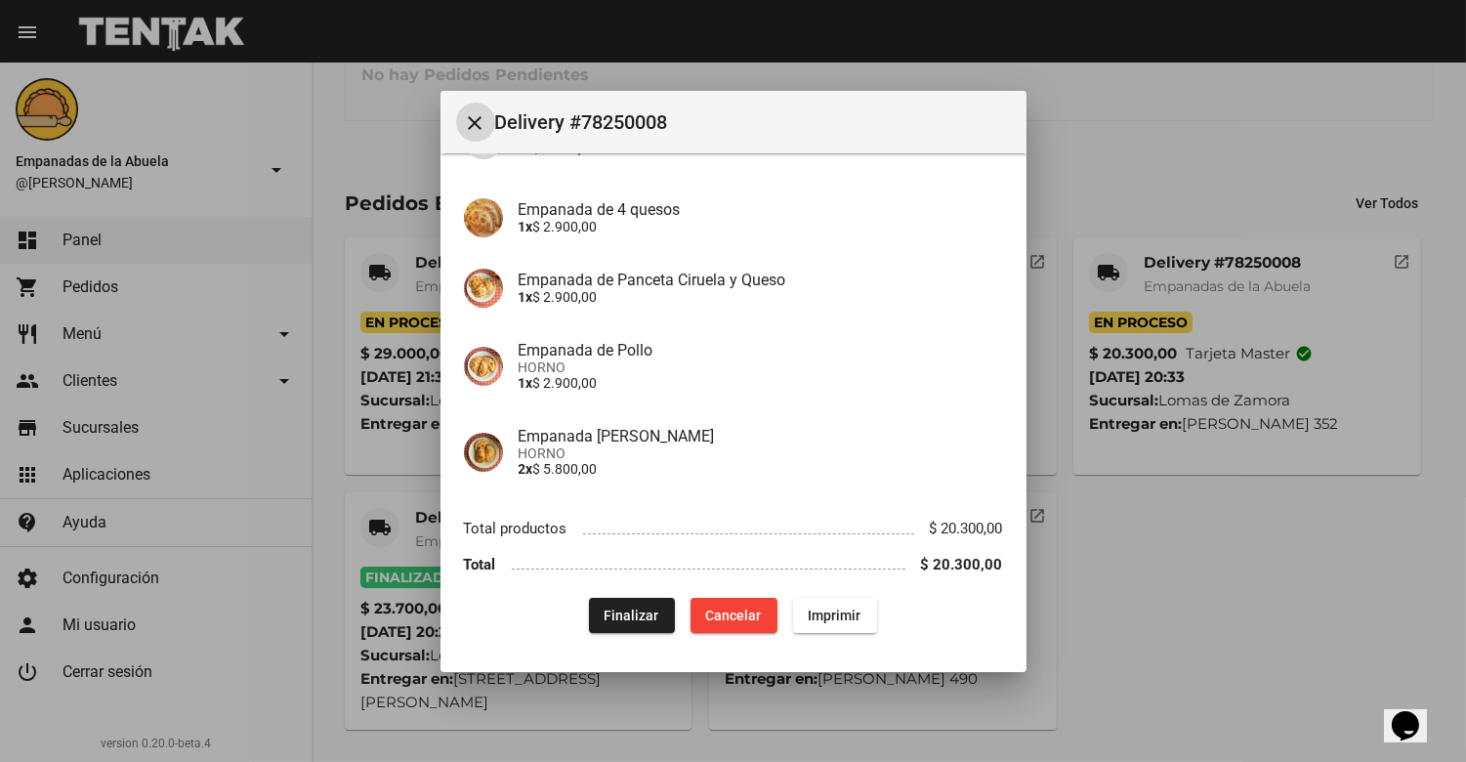
click at [618, 600] on button "Finalizar" at bounding box center [632, 615] width 86 height 35
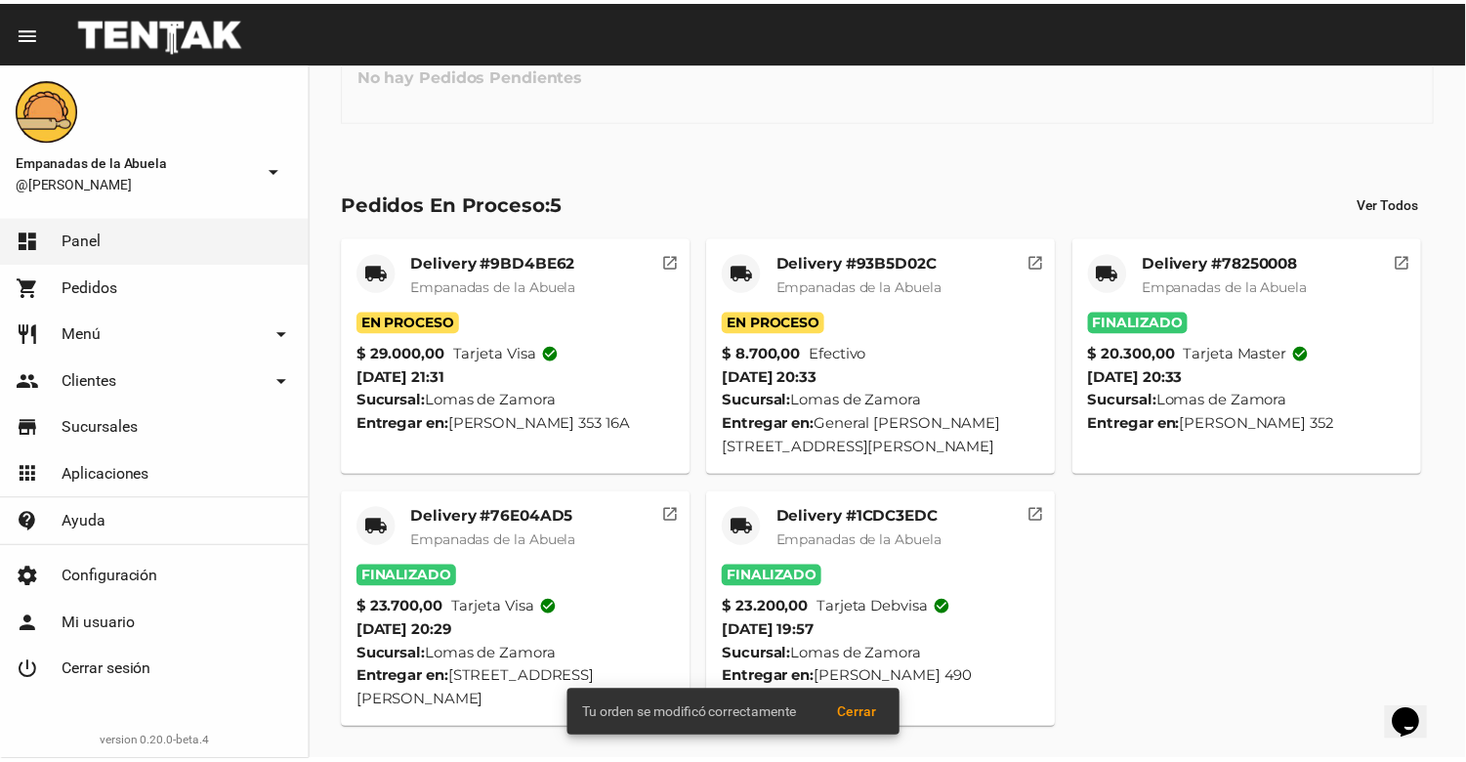
scroll to position [0, 0]
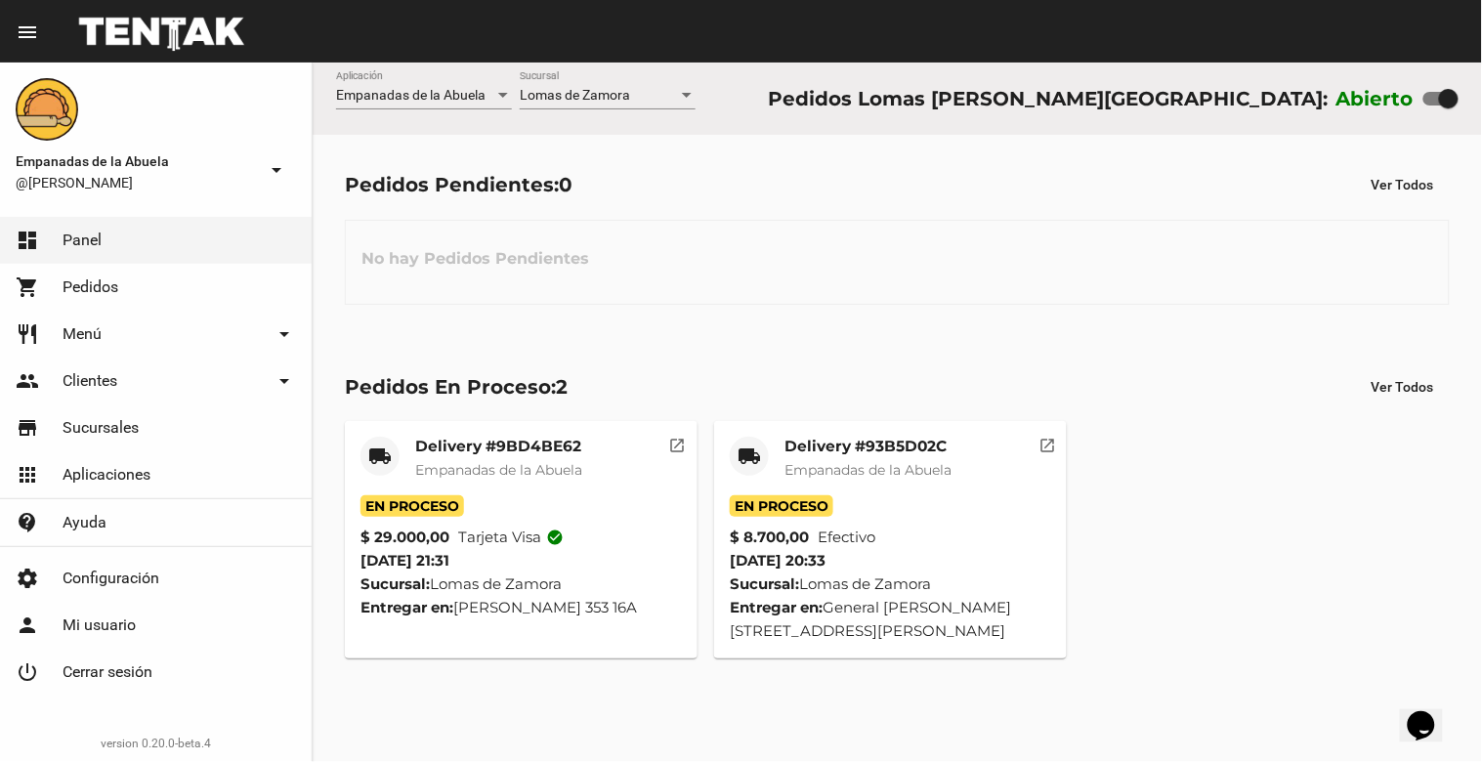
click at [903, 471] on span "Empanadas de la Abuela" at bounding box center [867, 470] width 167 height 18
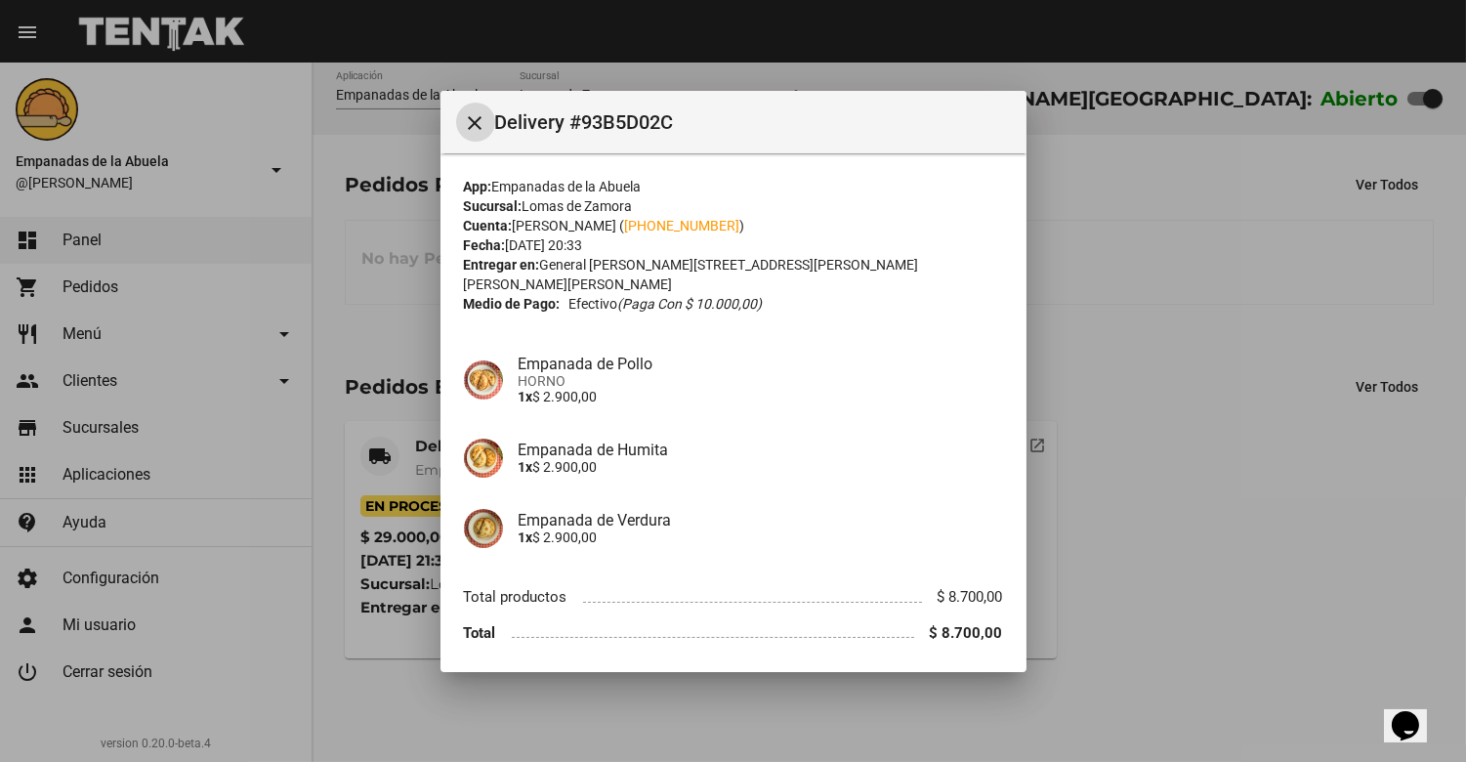
scroll to position [50, 0]
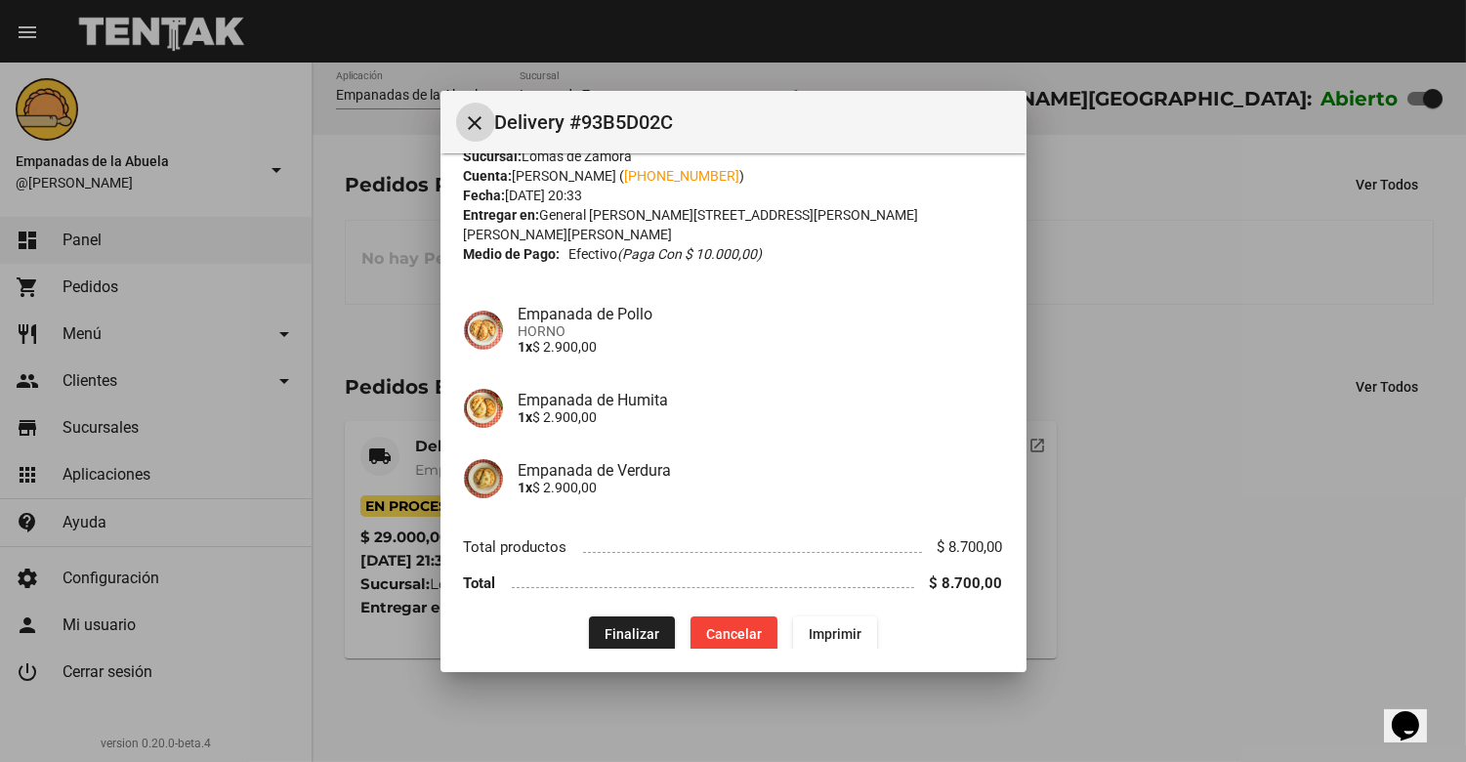
click at [616, 616] on button "Finalizar" at bounding box center [632, 633] width 86 height 35
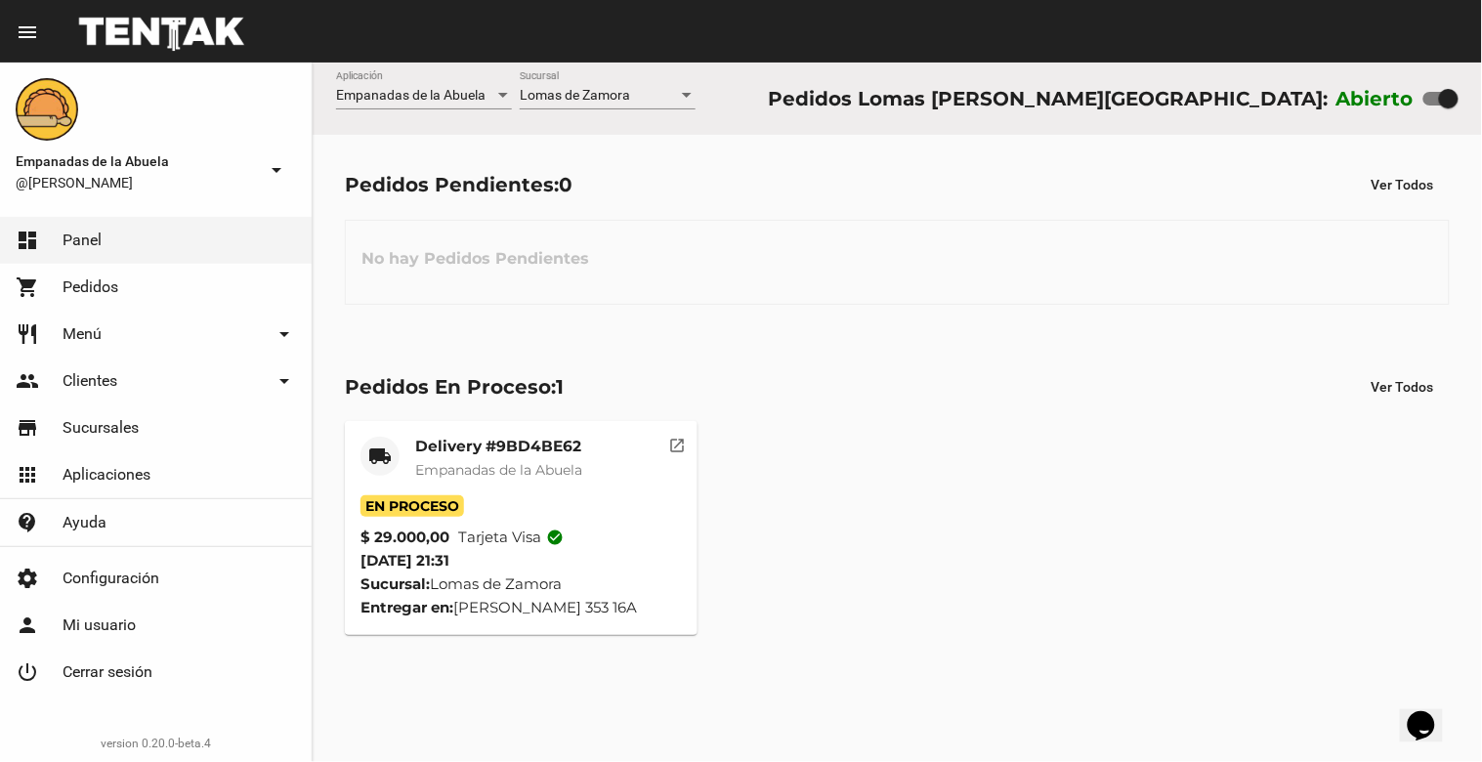
click at [498, 463] on span "Empanadas de la Abuela" at bounding box center [498, 470] width 167 height 18
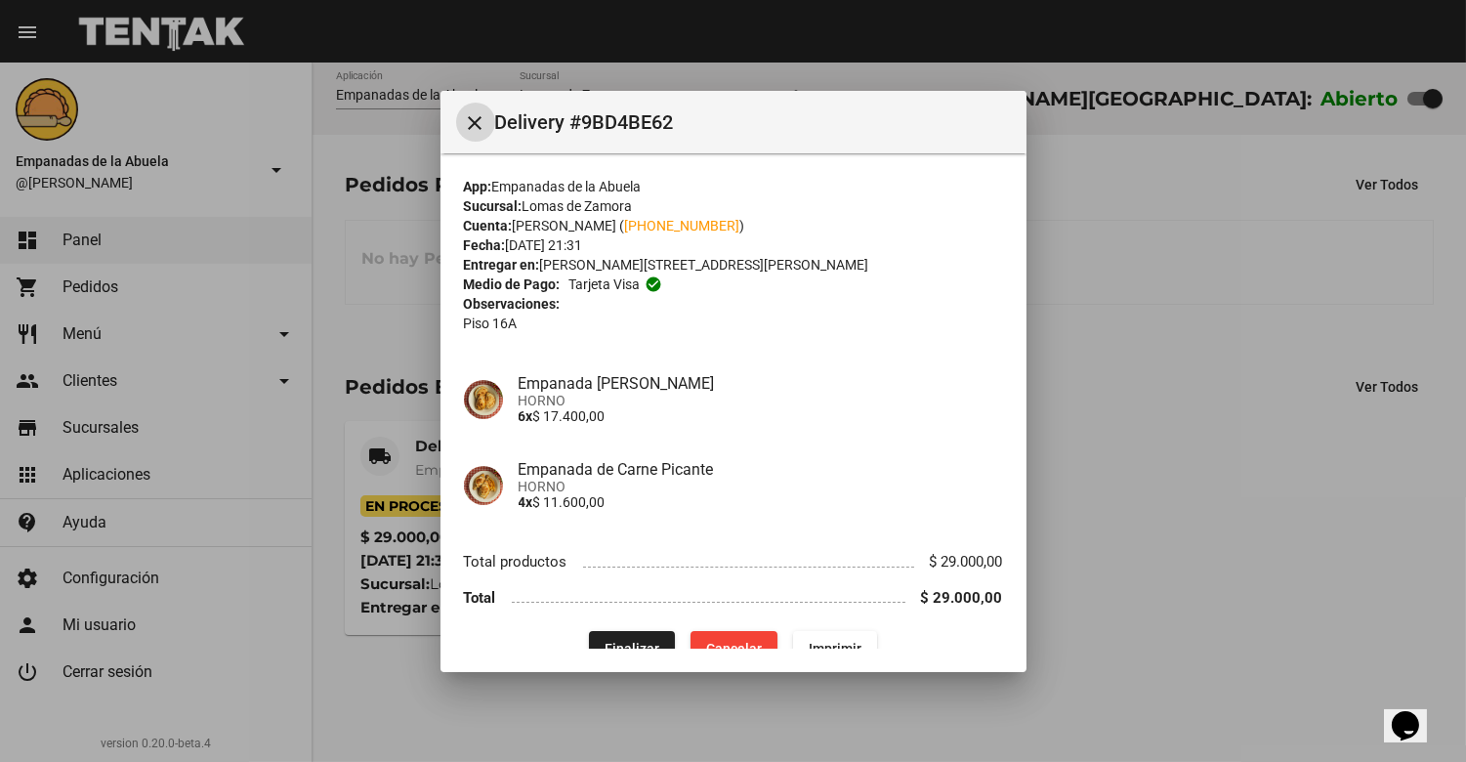
scroll to position [33, 0]
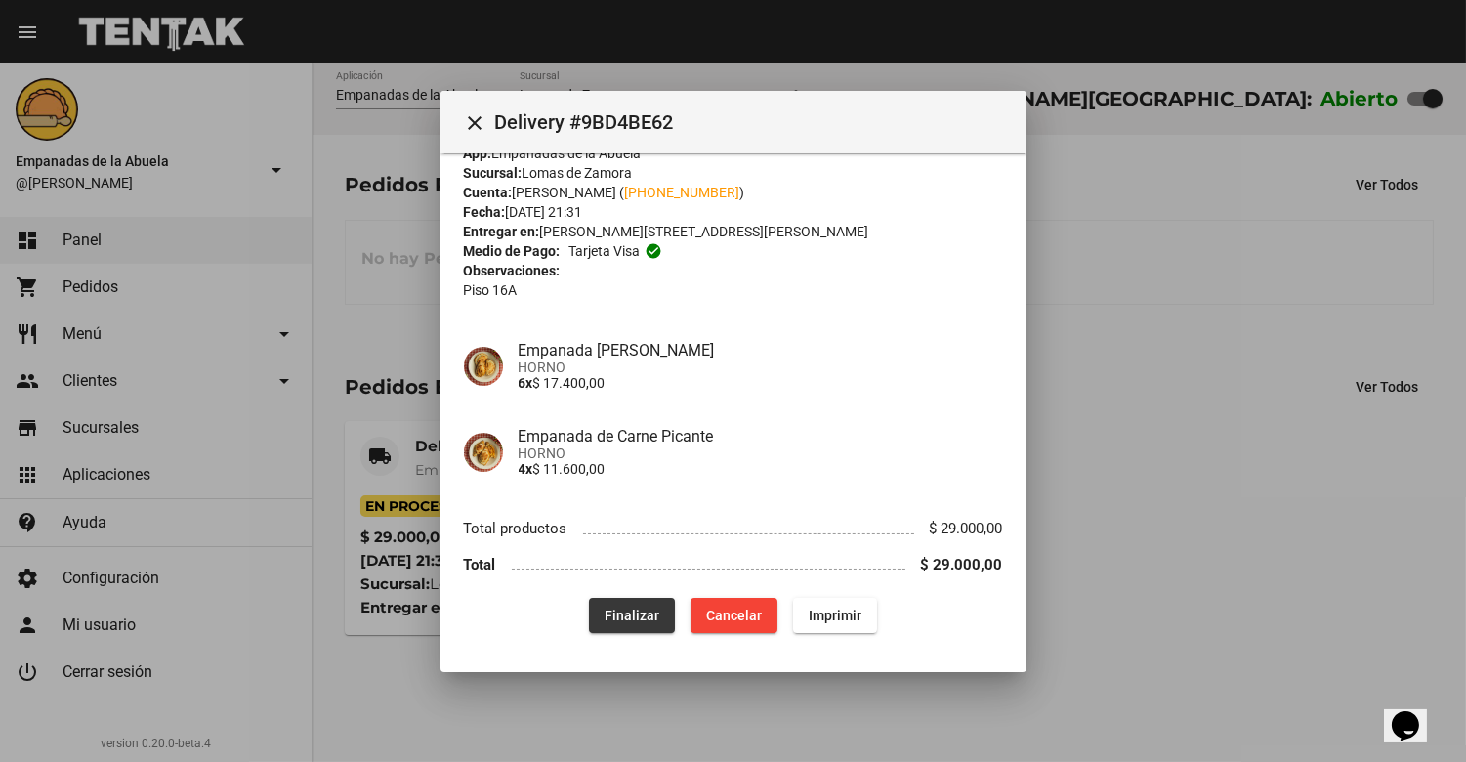
click at [622, 601] on button "Finalizar" at bounding box center [632, 615] width 86 height 35
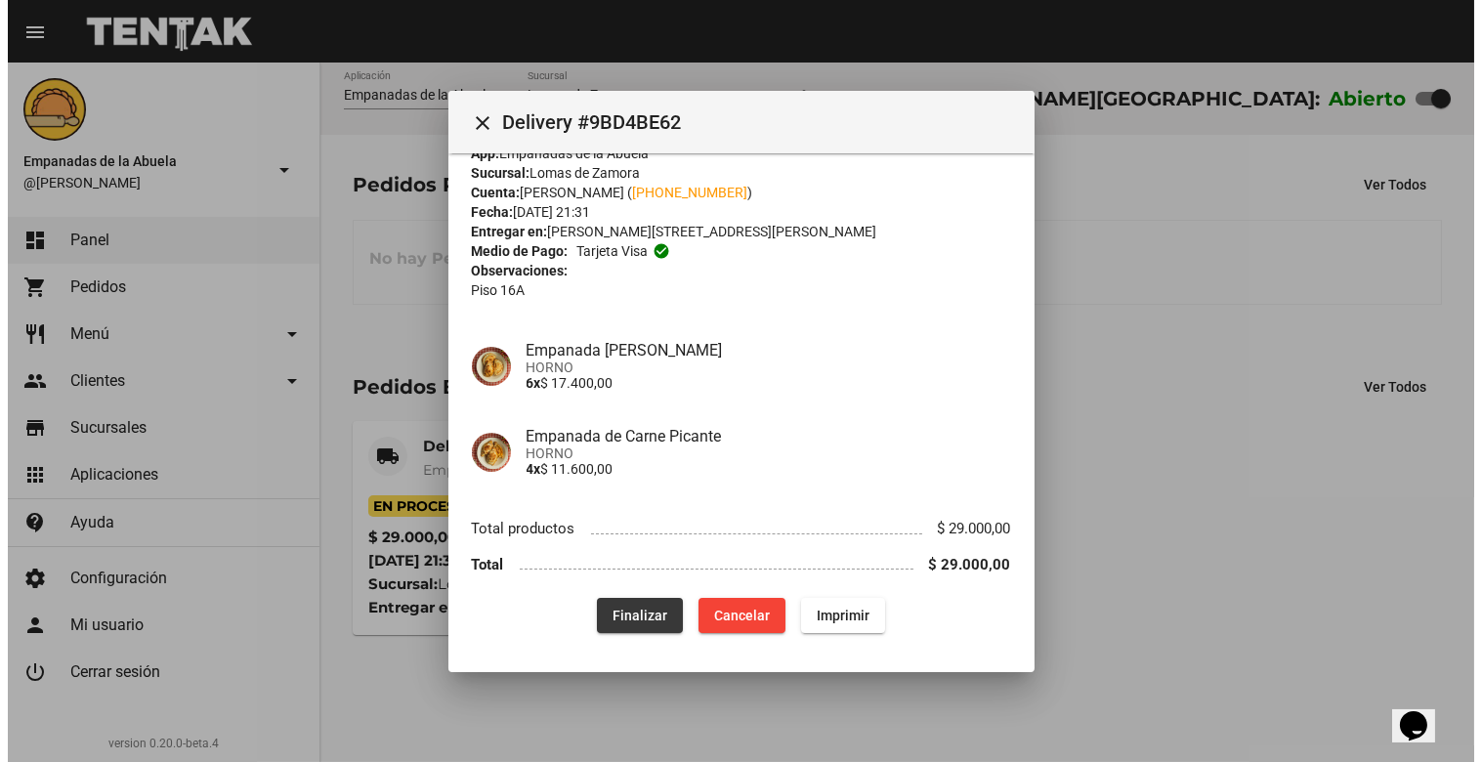
scroll to position [0, 0]
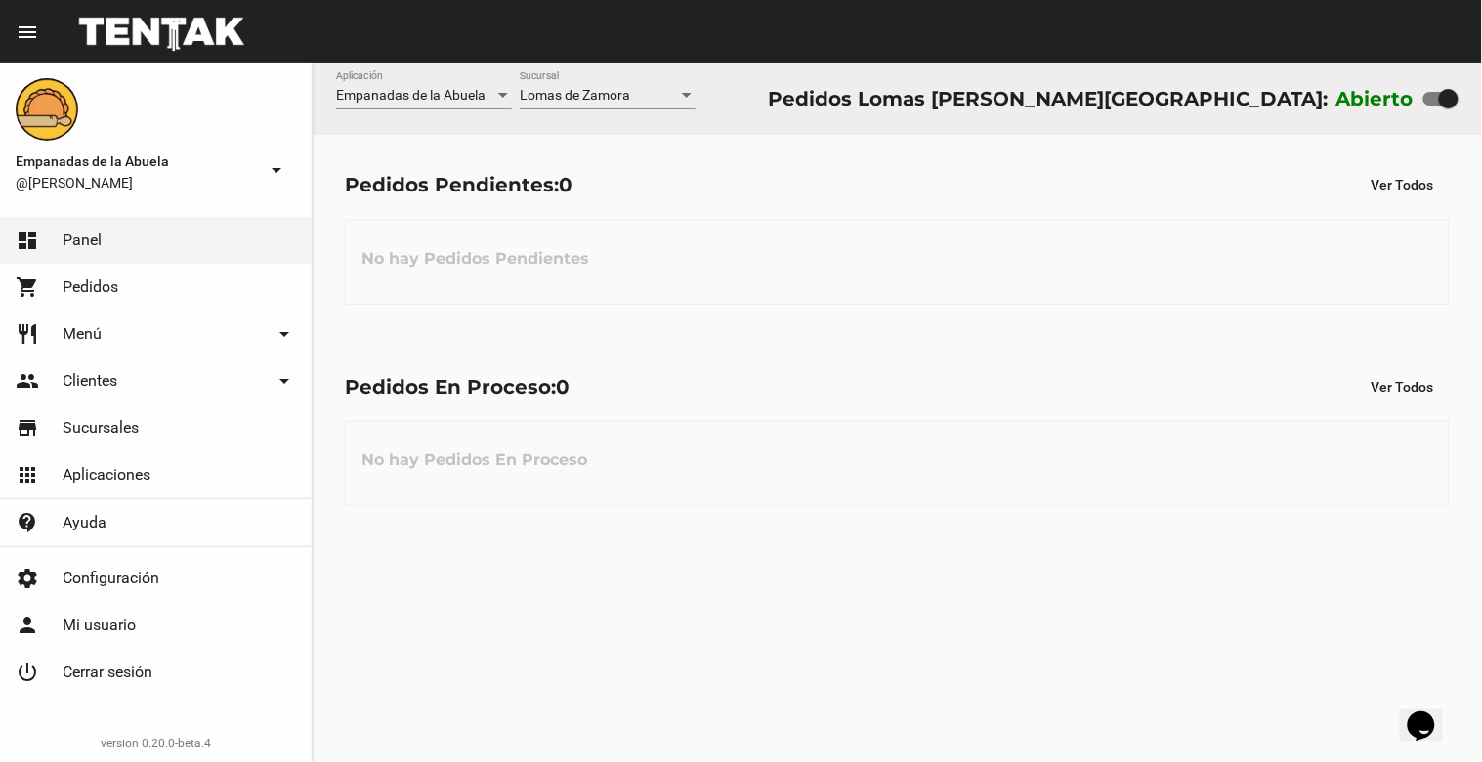
click at [1453, 107] on div at bounding box center [1449, 99] width 20 height 20
click at [1433, 106] on input "checkbox" at bounding box center [1432, 105] width 1 height 1
checkbox input "false"
